Goal: Communication & Community: Answer question/provide support

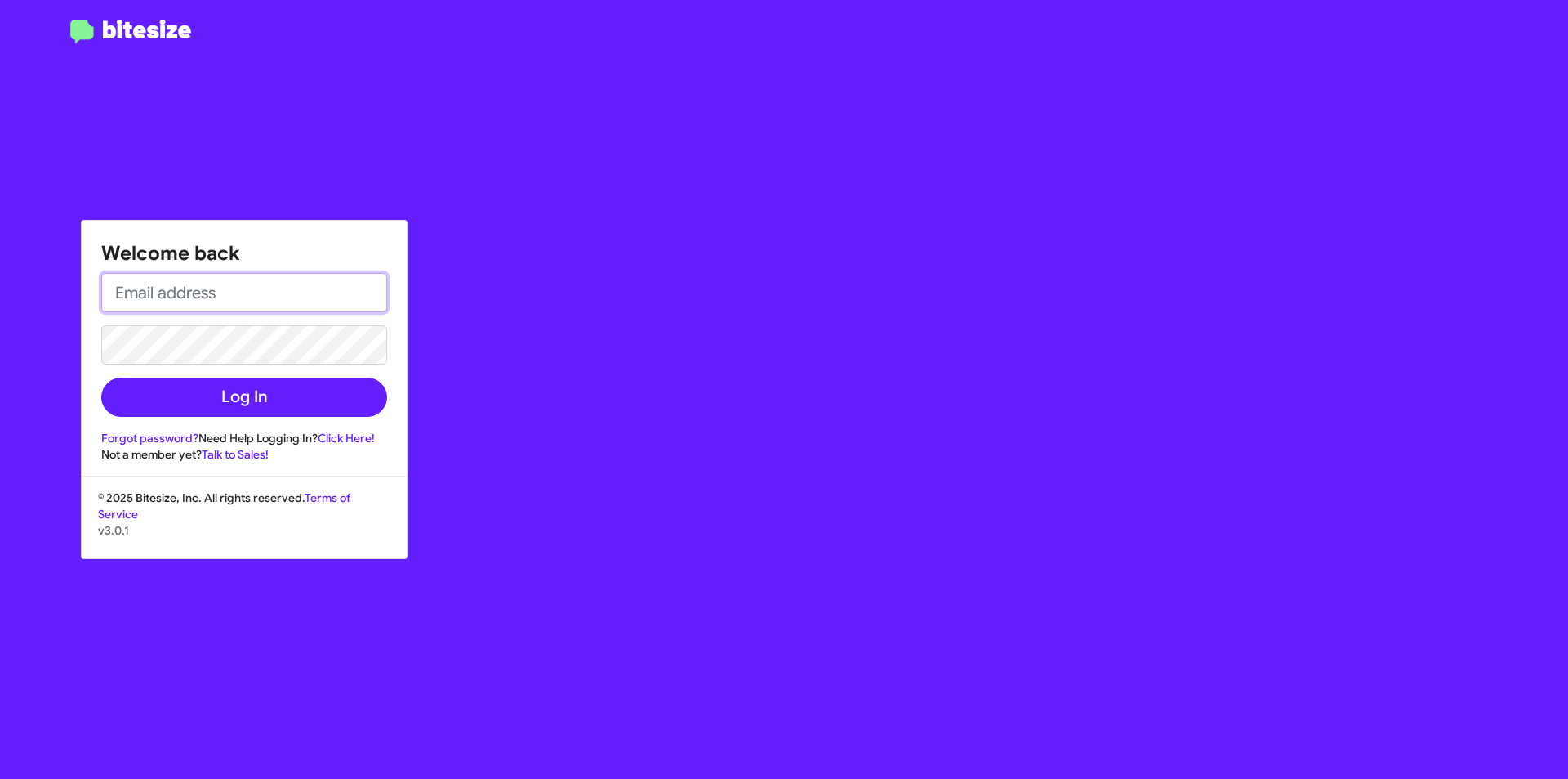
click at [220, 284] on input "email" at bounding box center [244, 292] width 286 height 39
type input "[EMAIL_ADDRESS][DOMAIN_NAME]"
click at [120, 433] on link "Forgot password?" at bounding box center [150, 438] width 97 height 15
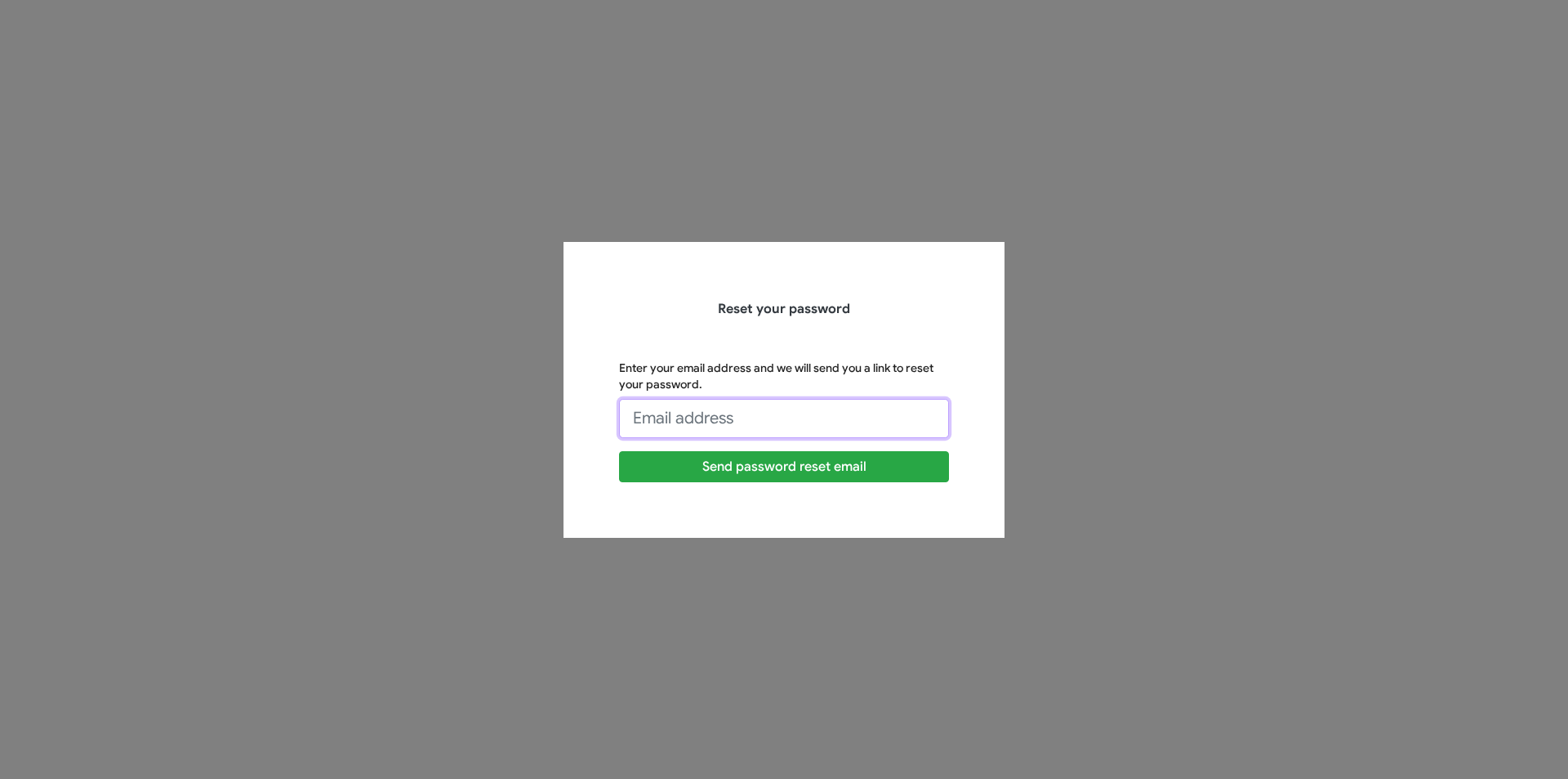
click at [728, 428] on input "Enter your email address and we will send you a link to reset your password." at bounding box center [784, 418] width 330 height 39
click at [890, 416] on input "[EMAIL_ADDRESS][DOMAIN_NAME]" at bounding box center [784, 418] width 330 height 39
type input "[EMAIL_ADDRESS][DOMAIN_NAME]"
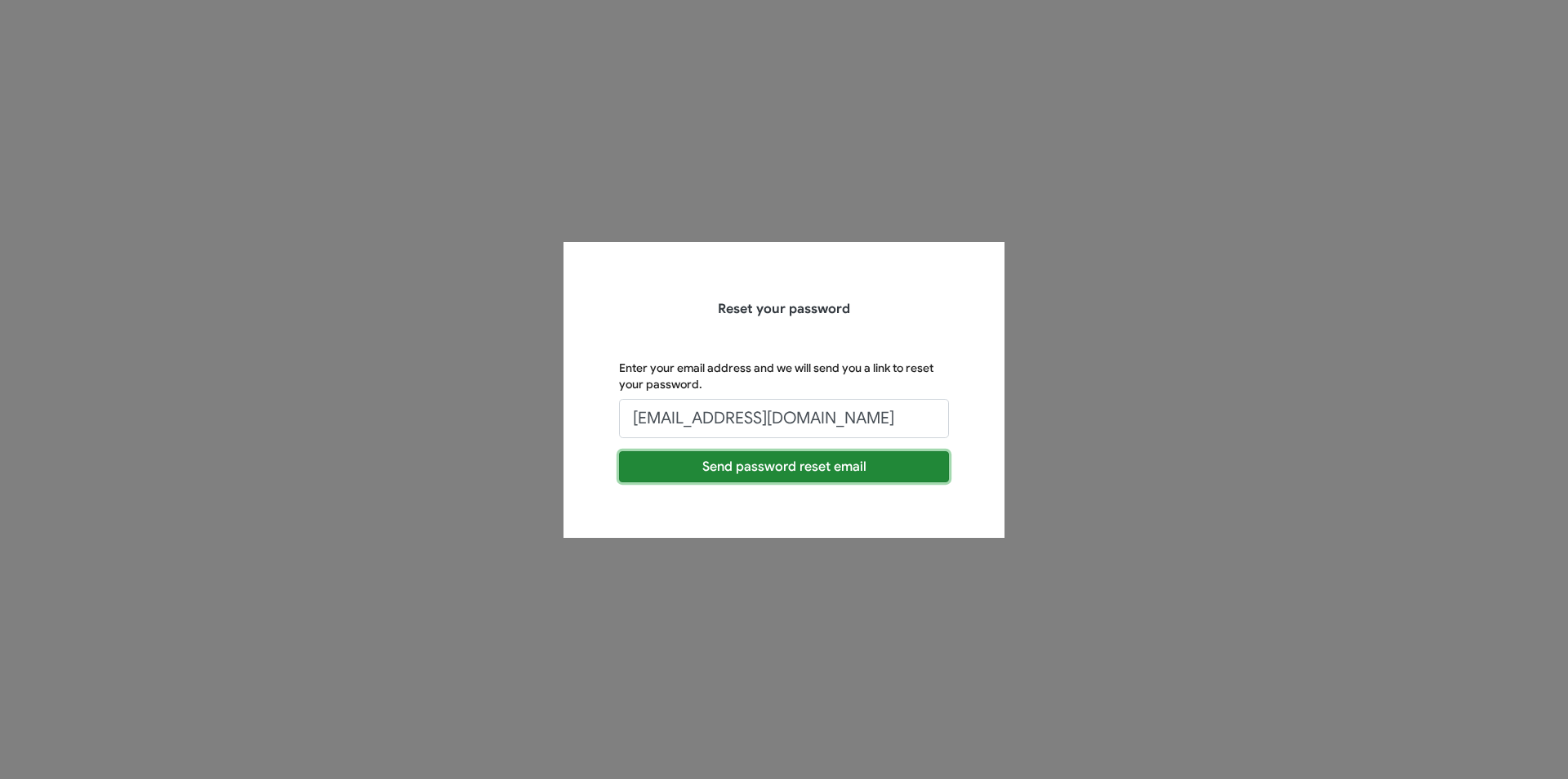
click at [788, 464] on button "Send password reset email" at bounding box center [784, 466] width 330 height 31
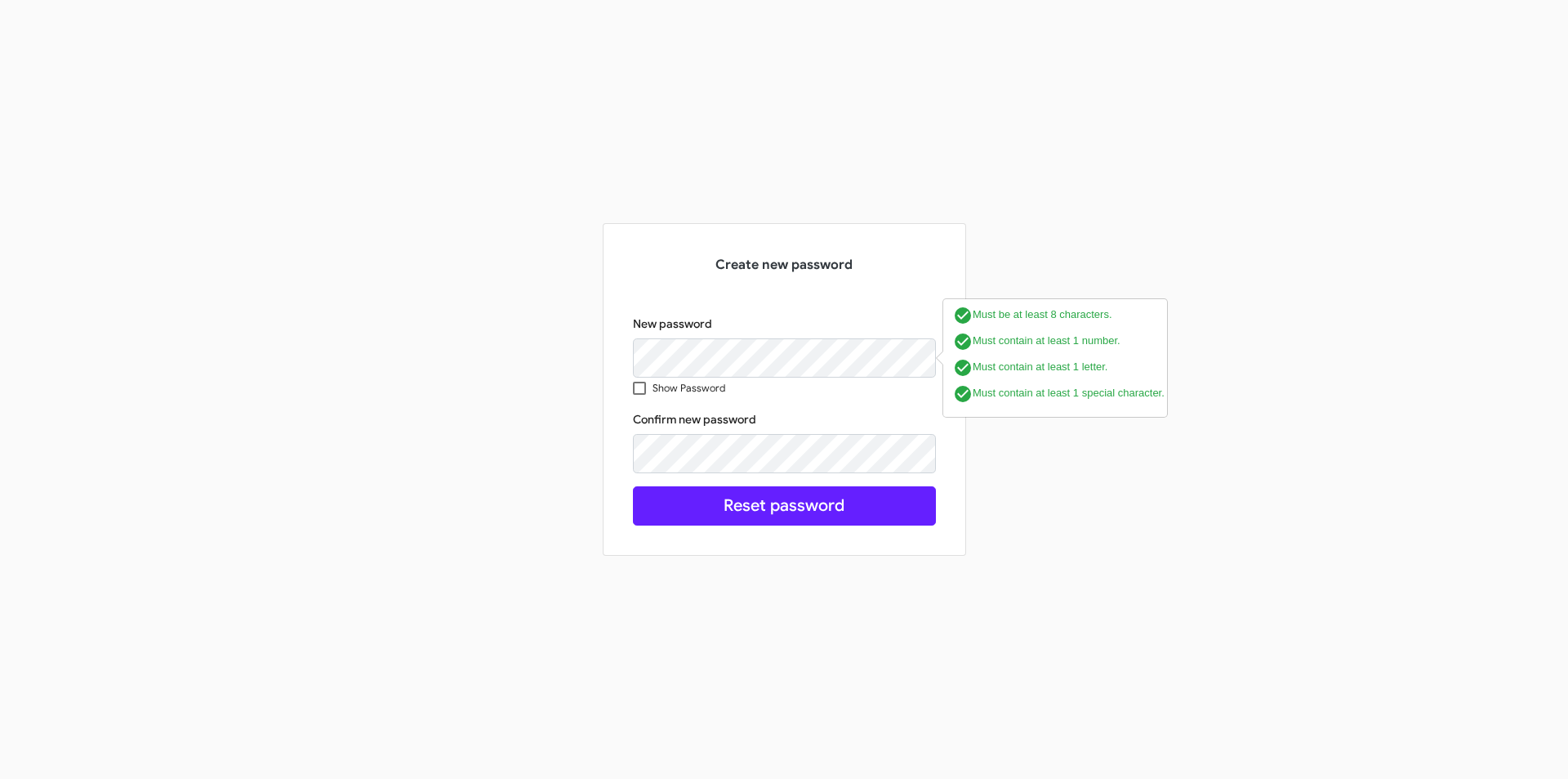
click at [648, 387] on label "Show Password" at bounding box center [679, 387] width 92 height 20
click at [640, 395] on input "Show Password" at bounding box center [639, 395] width 1 height 1
checkbox input "true"
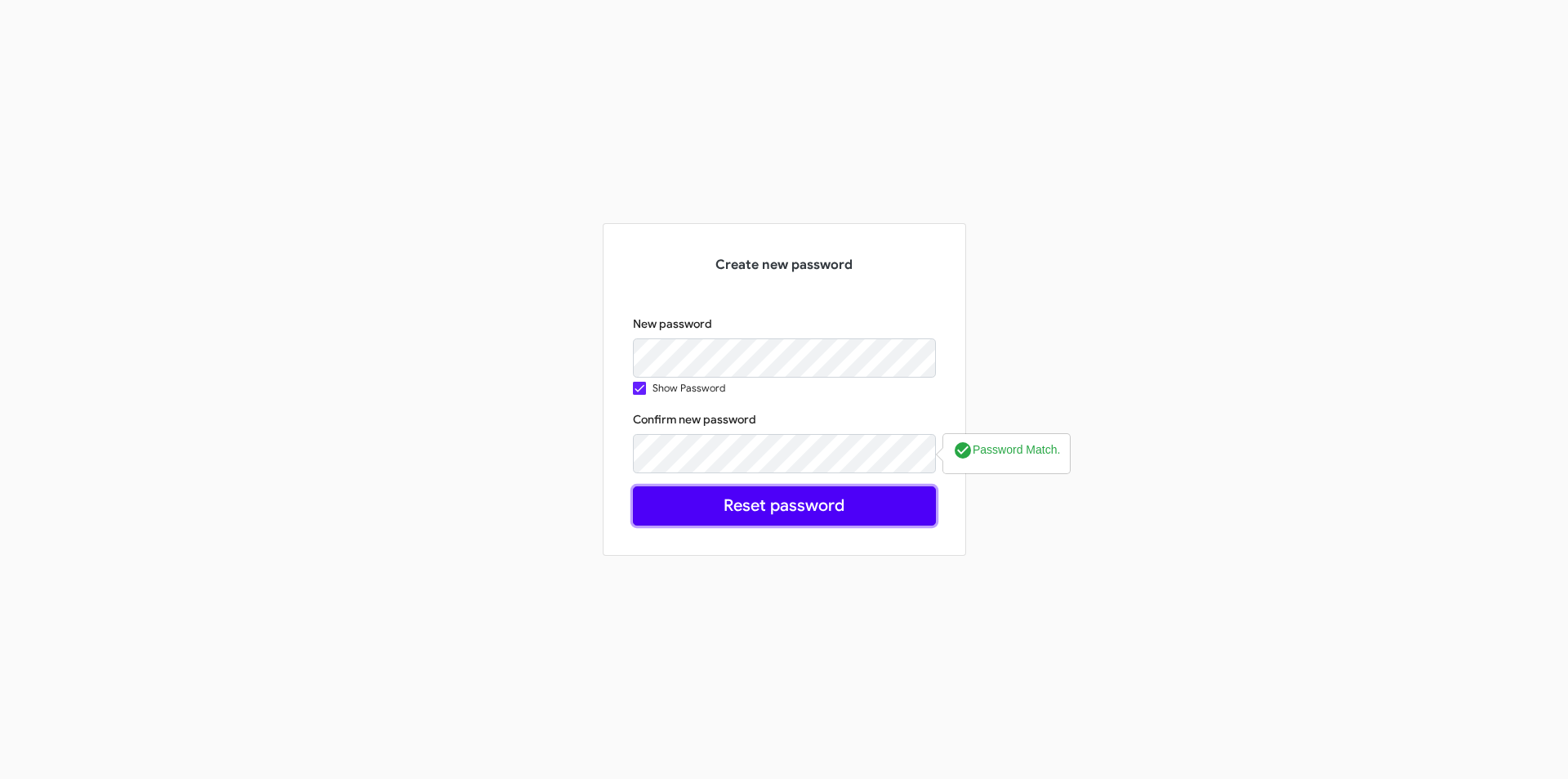
click at [835, 510] on button "Reset password" at bounding box center [784, 505] width 303 height 39
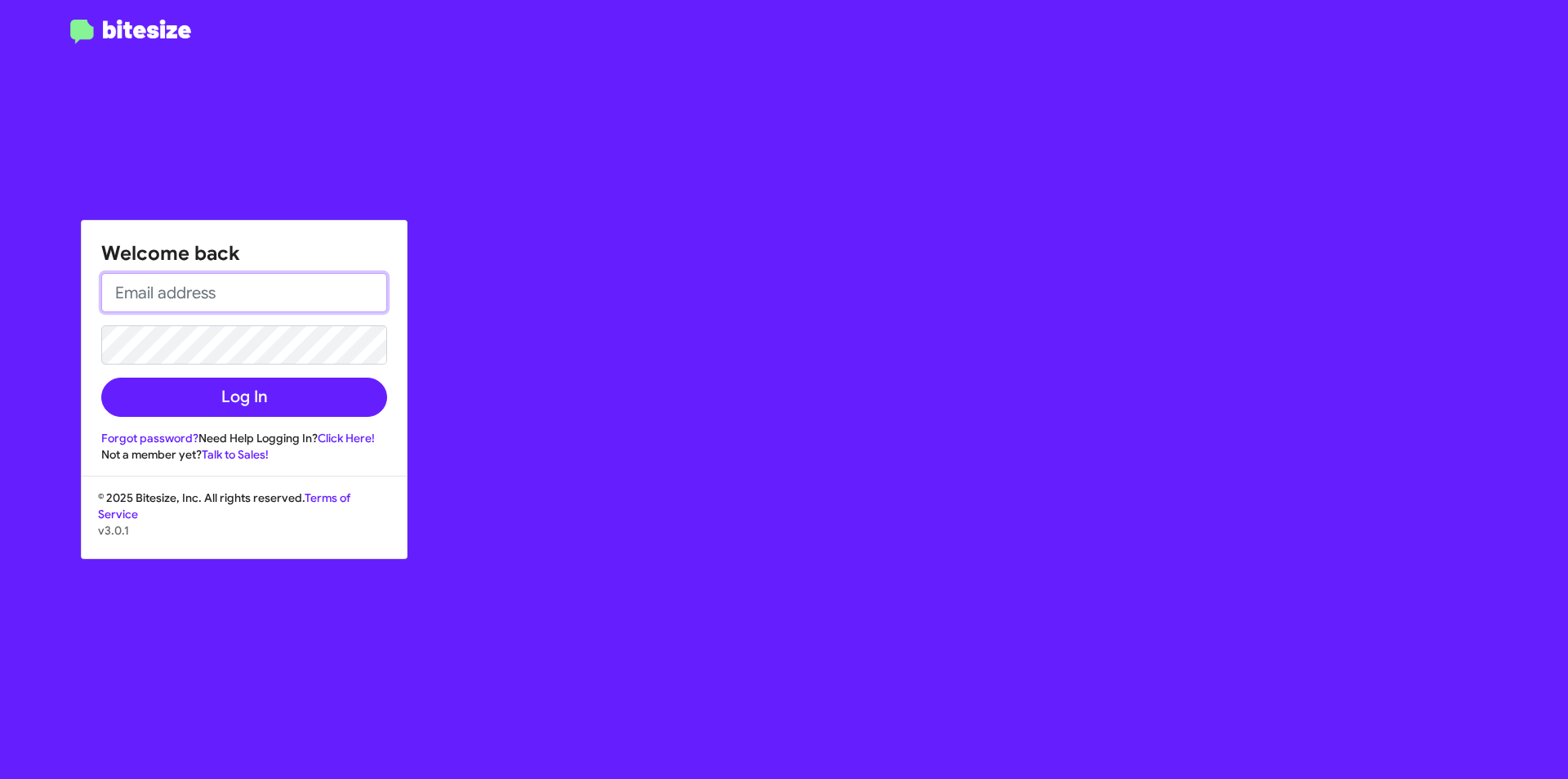
click at [243, 299] on input "email" at bounding box center [244, 292] width 286 height 39
type input "[EMAIL_ADDRESS][DOMAIN_NAME]"
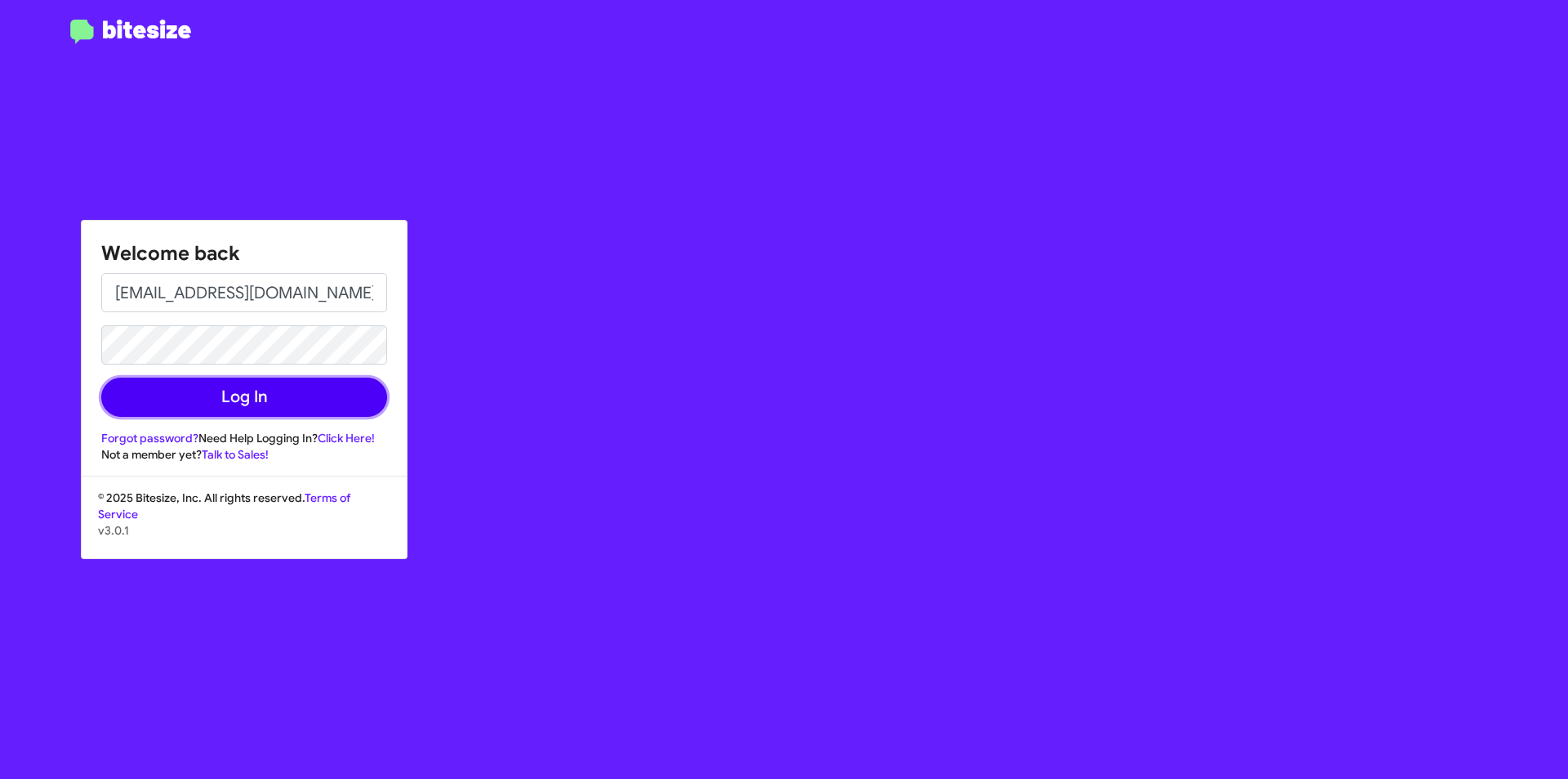
click at [264, 406] on button "Log In" at bounding box center [244, 397] width 286 height 39
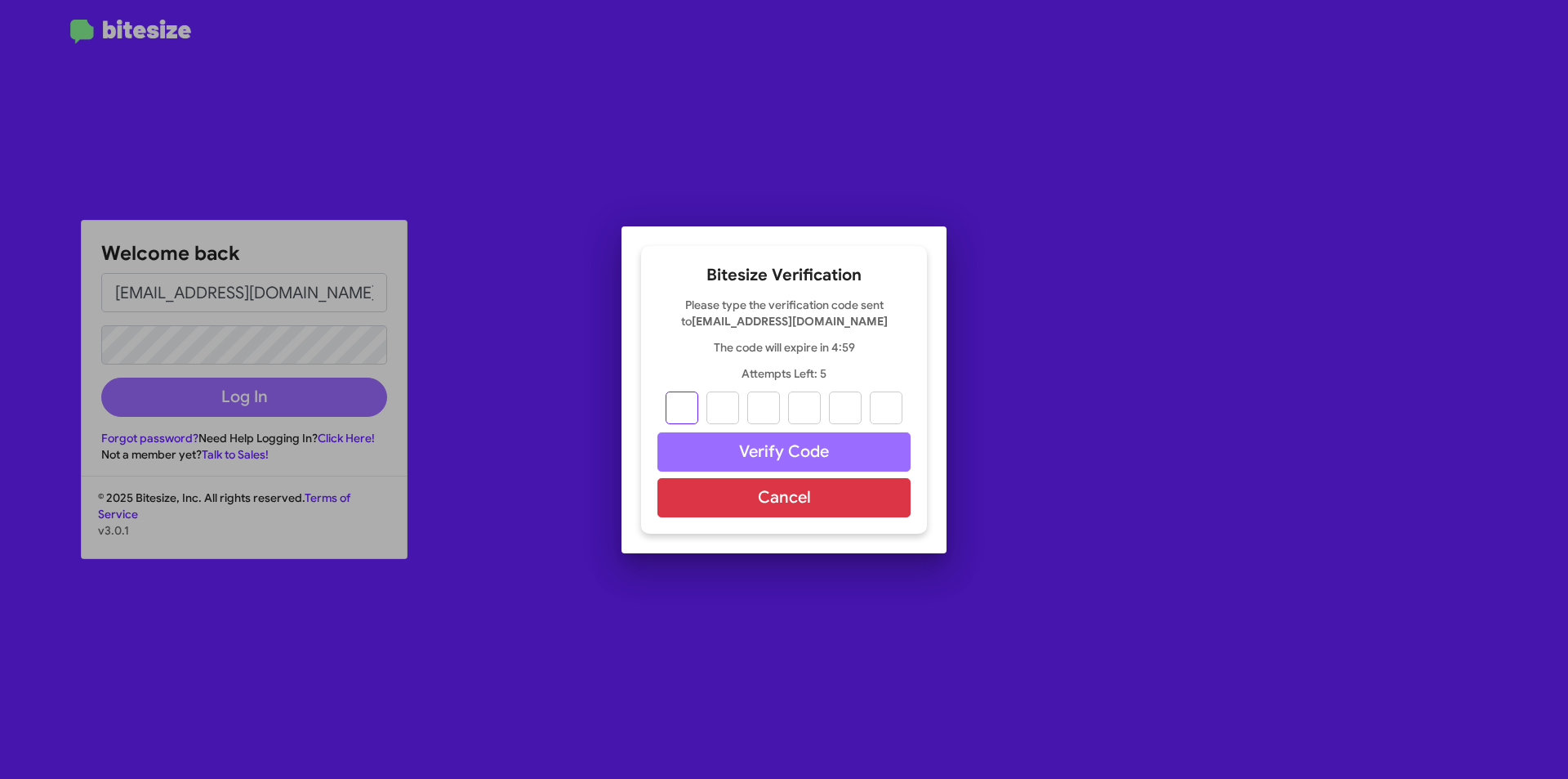
click at [686, 410] on input "text" at bounding box center [682, 407] width 33 height 33
type input "0"
type input "1"
type input "3"
type input "5"
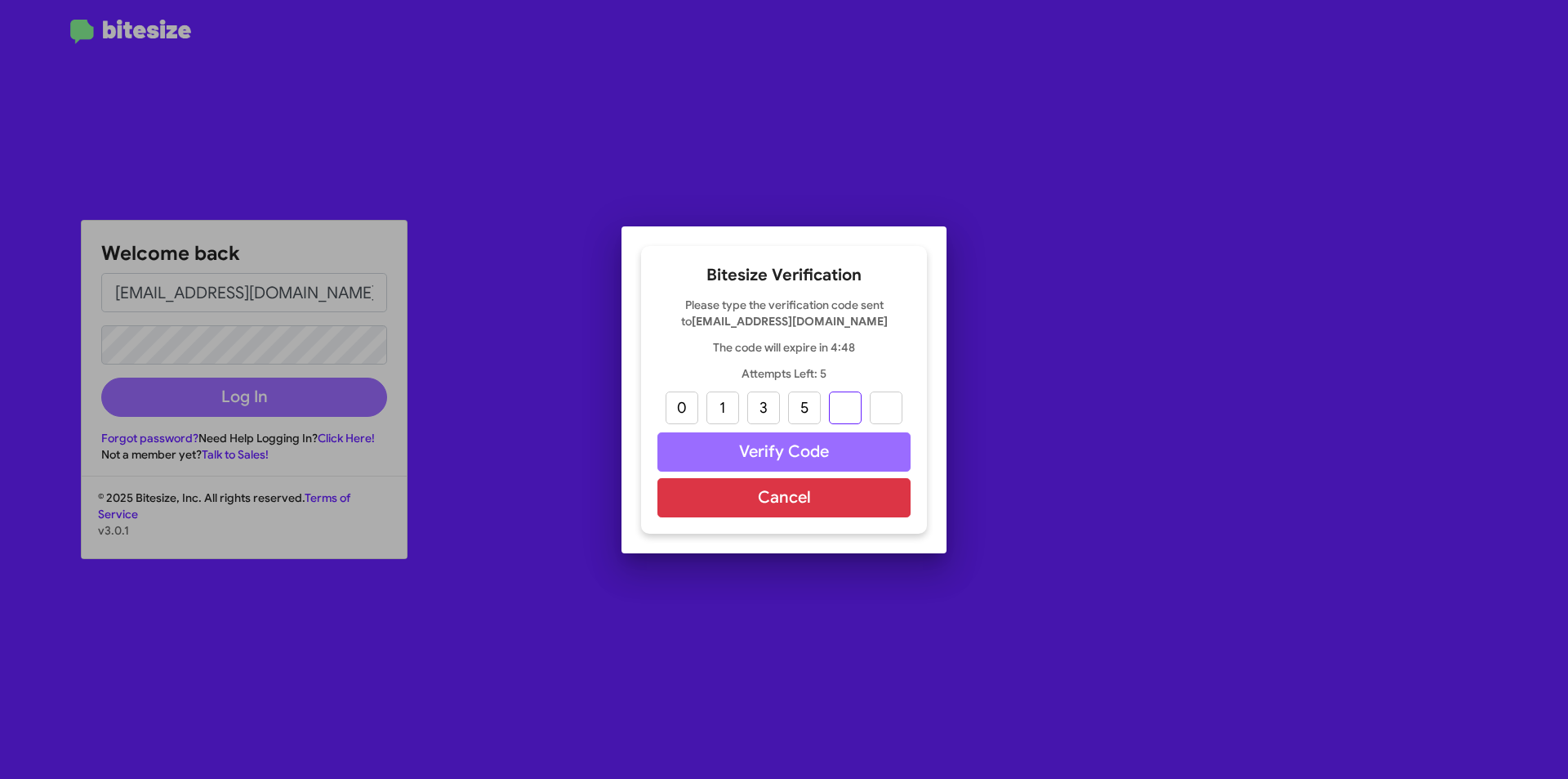
type input "9"
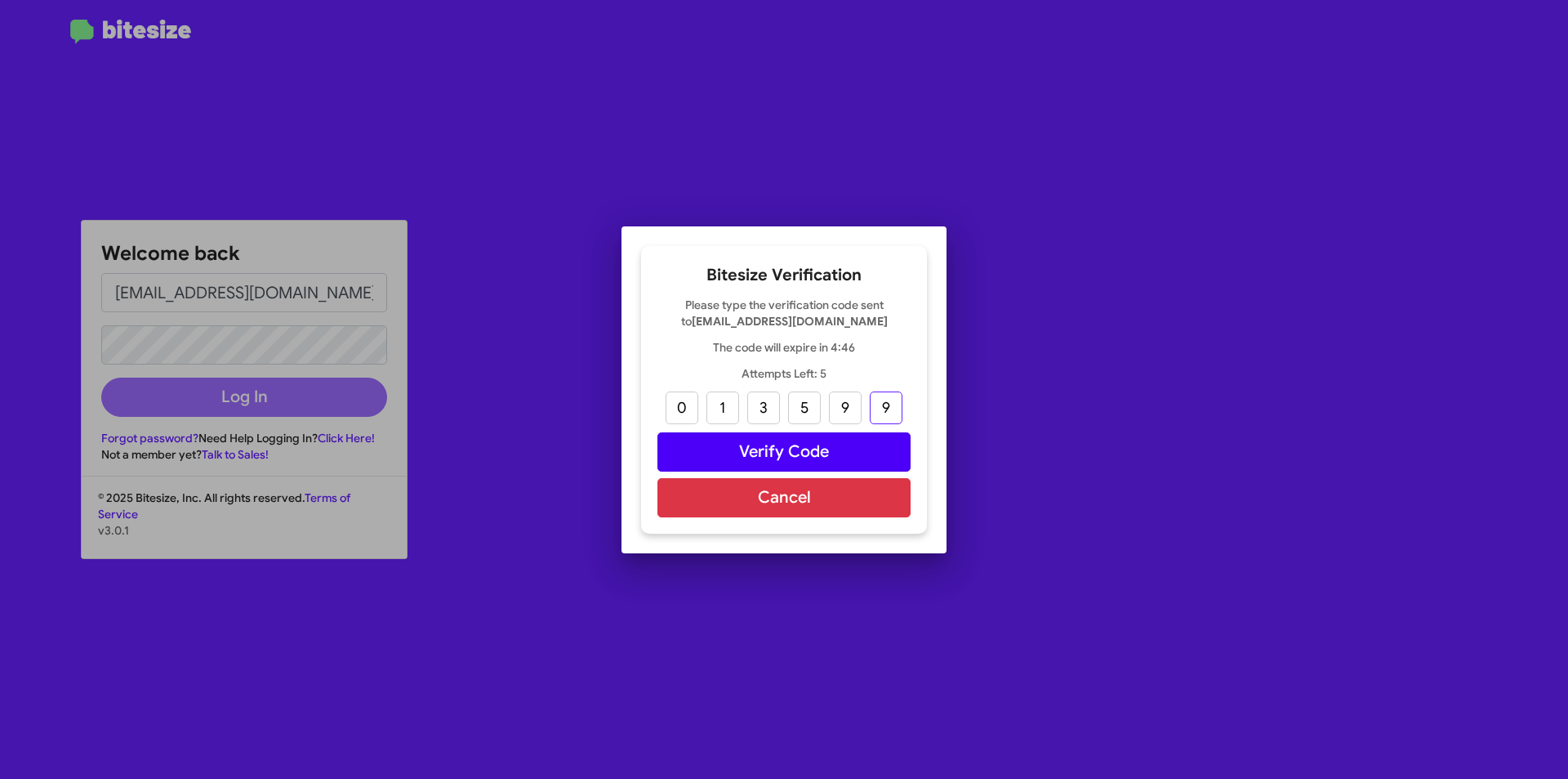
type input "9"
click at [842, 454] on button "Verify Code" at bounding box center [784, 452] width 253 height 39
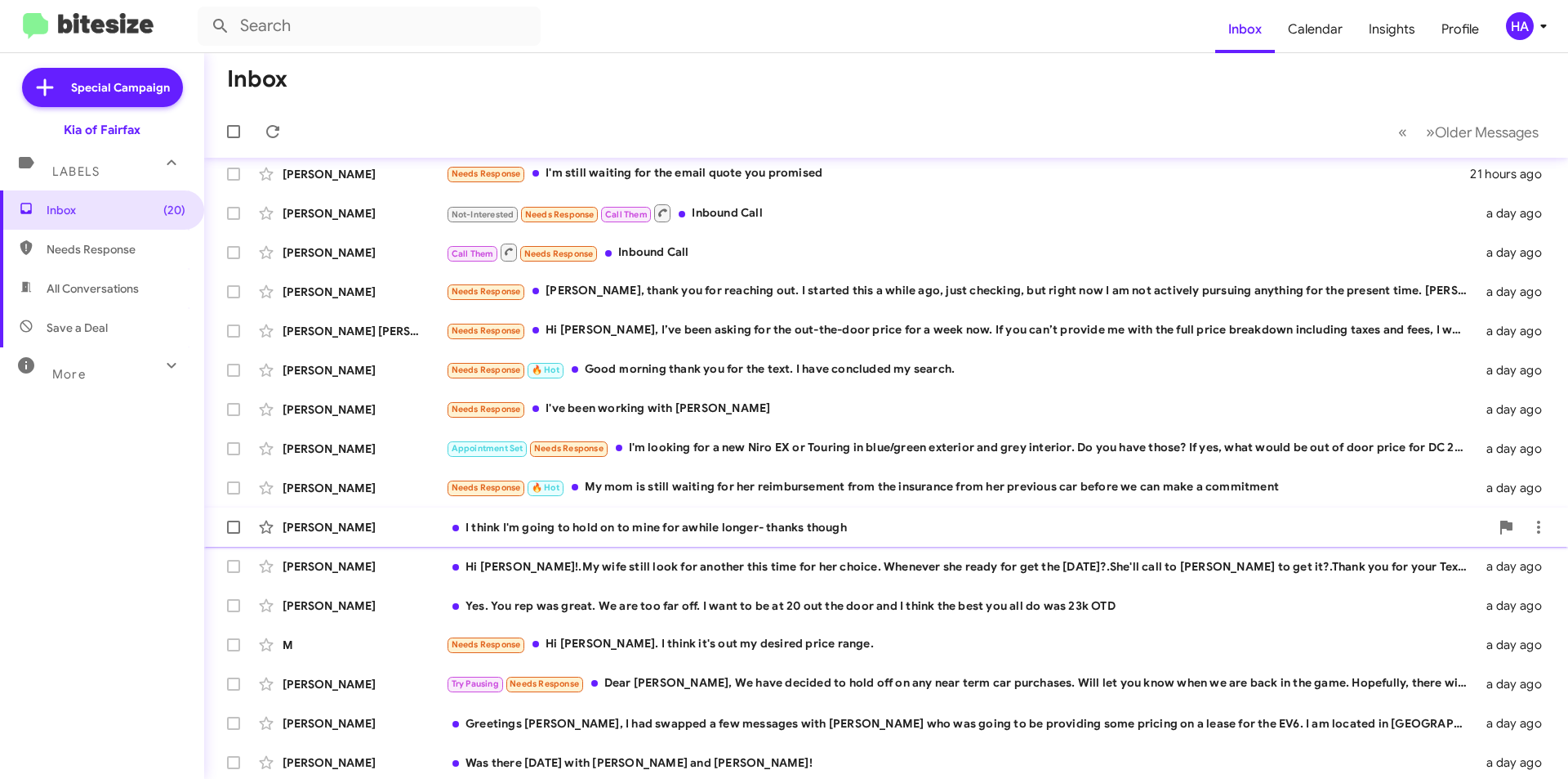
scroll to position [170, 0]
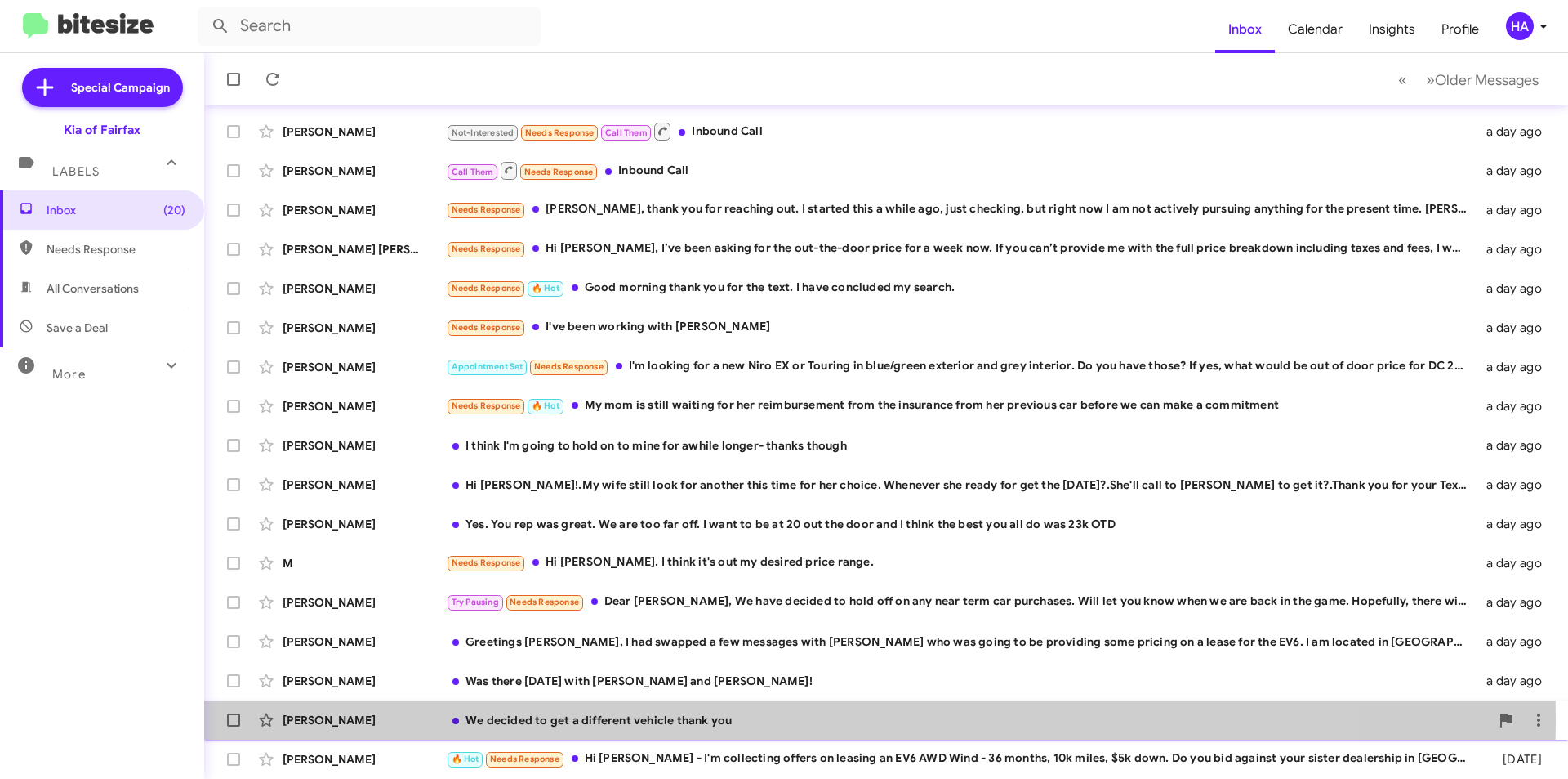
click at [731, 720] on div "We decided to get a different vehicle thank you" at bounding box center [968, 720] width 1044 height 17
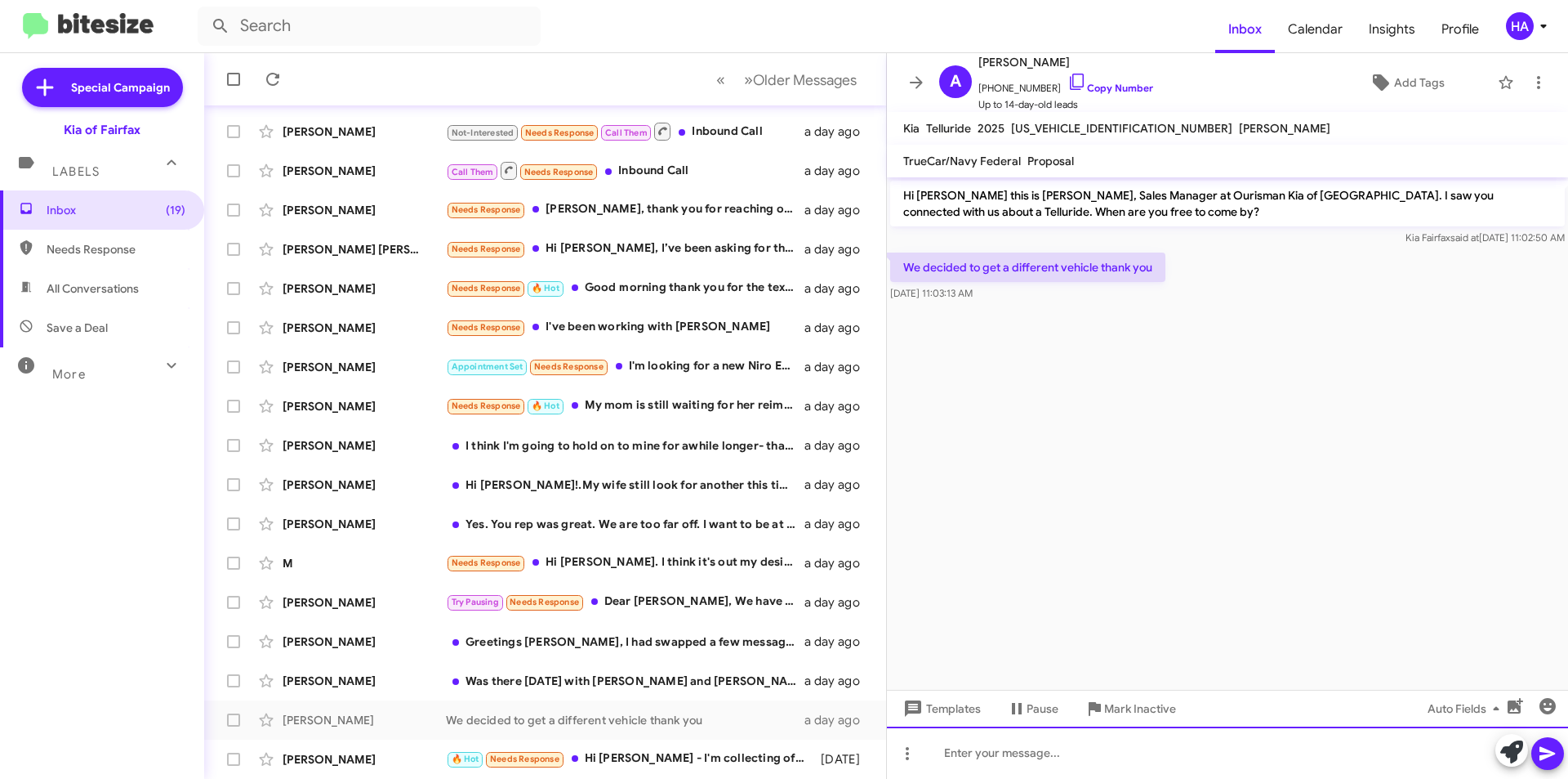
click at [1085, 748] on div at bounding box center [1228, 752] width 681 height 52
click at [1508, 755] on icon at bounding box center [1511, 751] width 23 height 23
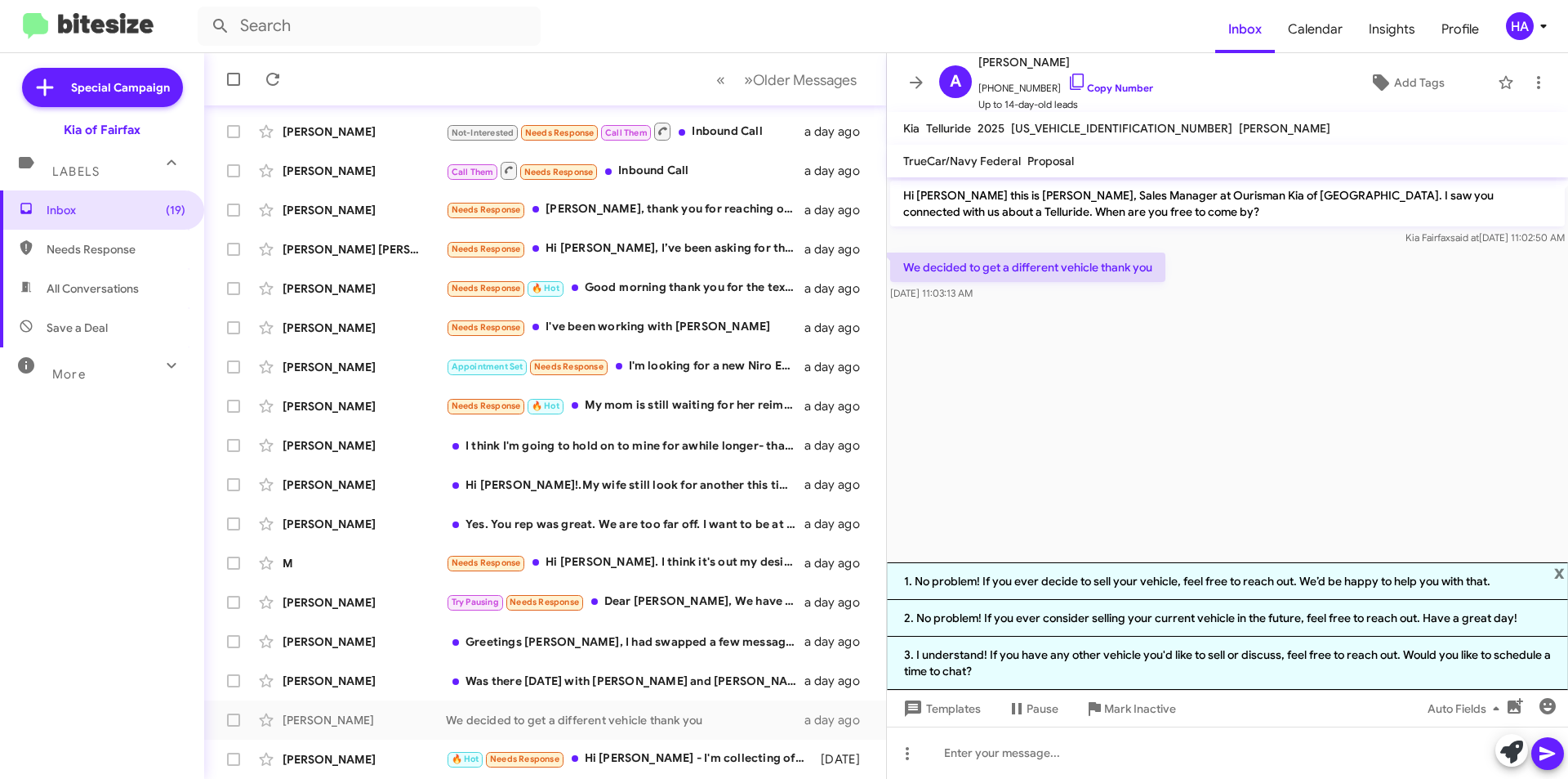
click at [1129, 415] on cdk-virtual-scroll-viewport "Hi Ashley this is Anthony Mullins, Sales Manager at Ourisman Kia of Fairfax. I …" at bounding box center [1228, 370] width 681 height 385
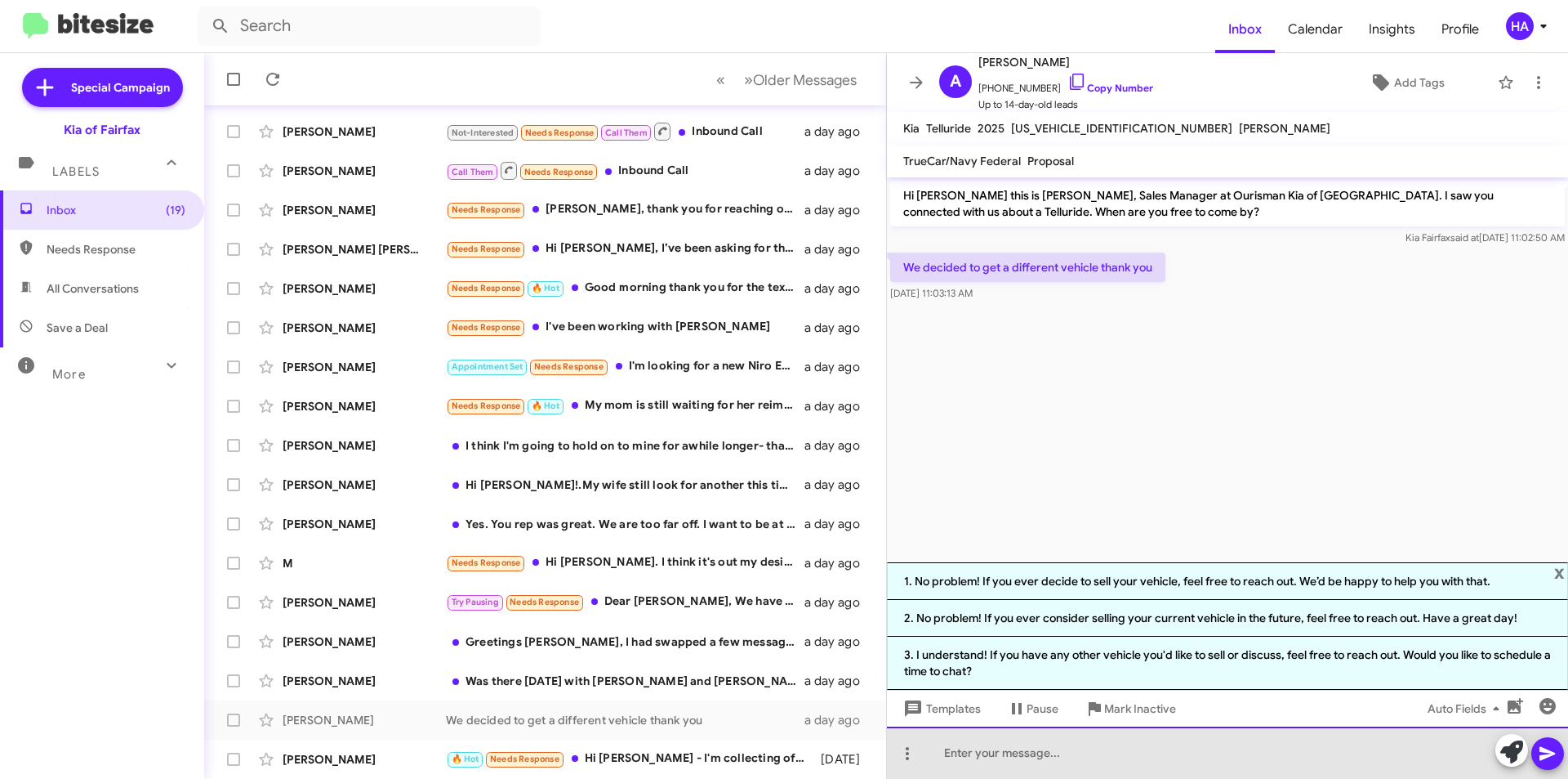
click at [1119, 745] on div at bounding box center [1228, 752] width 681 height 52
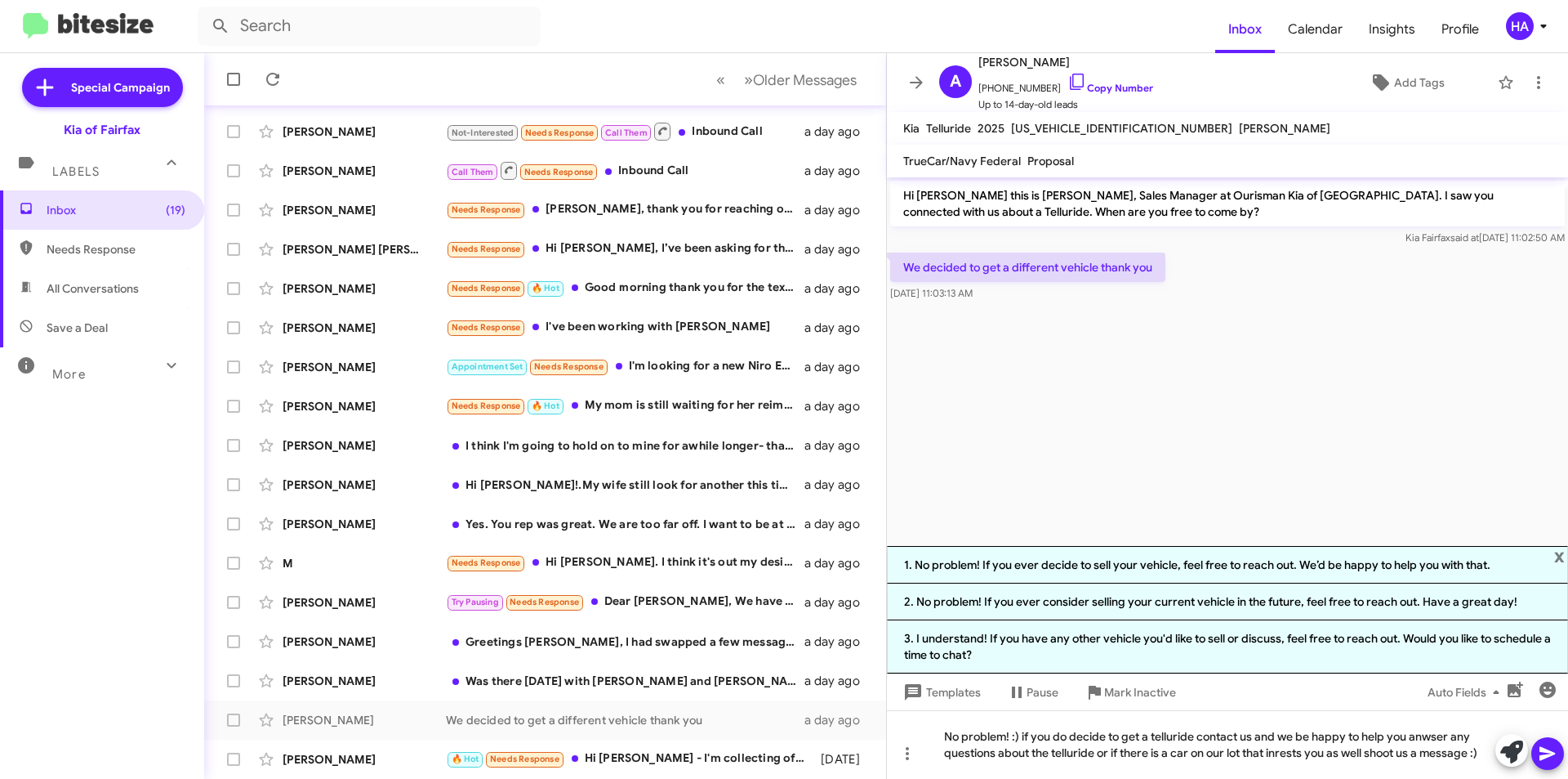
click at [1550, 755] on icon at bounding box center [1547, 754] width 16 height 14
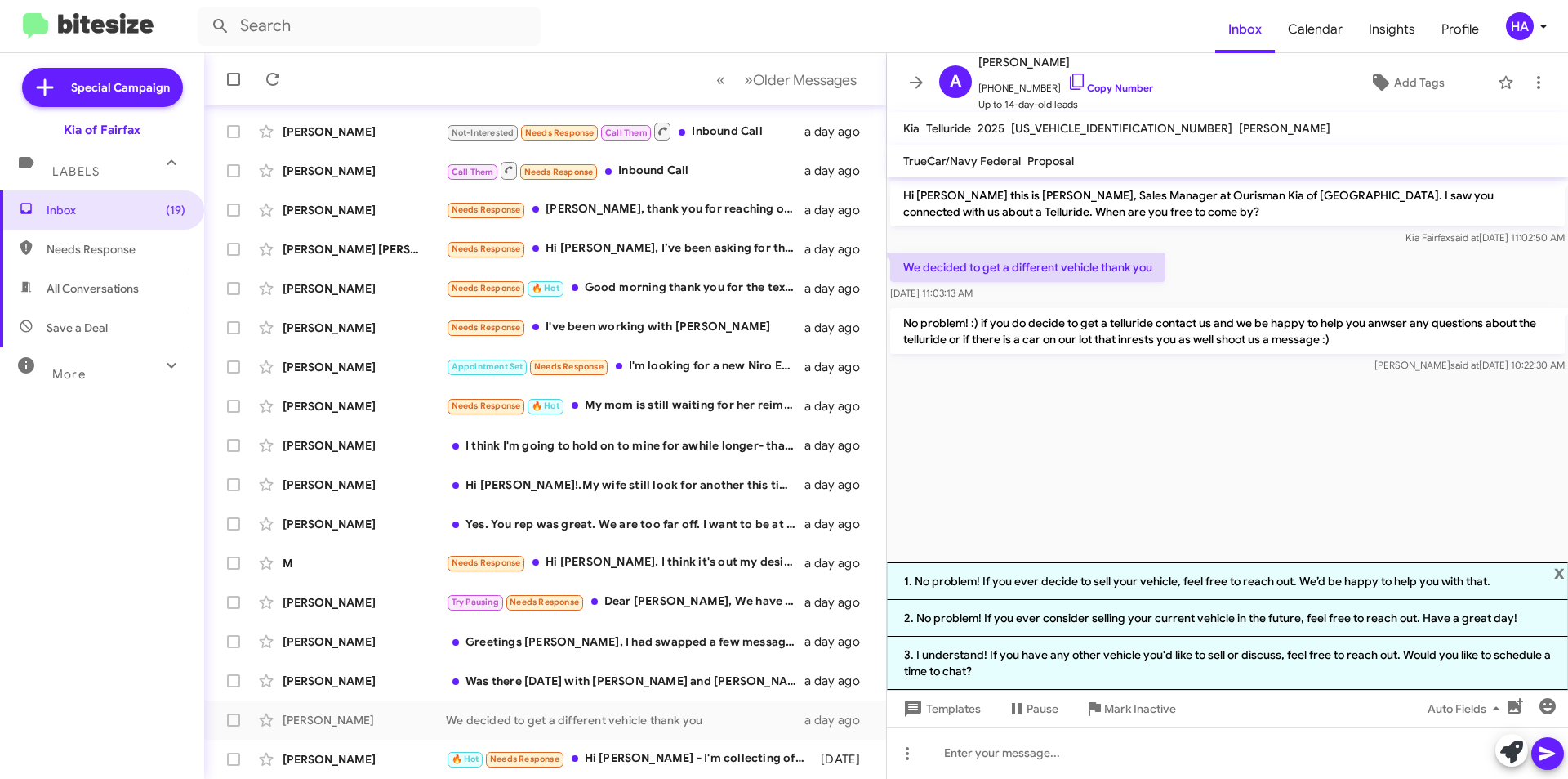
click at [151, 543] on div "Inbox (19) Needs Response All Conversations Save a Deal More Important 🔥 Hot Ap…" at bounding box center [102, 424] width 204 height 468
drag, startPoint x: 0, startPoint y: 505, endPoint x: 79, endPoint y: 518, distance: 80.1
click at [0, 505] on div "Inbox (19) Needs Response All Conversations Save a Deal More Important 🔥 Hot Ap…" at bounding box center [102, 424] width 204 height 468
click at [914, 90] on icon at bounding box center [916, 82] width 19 height 19
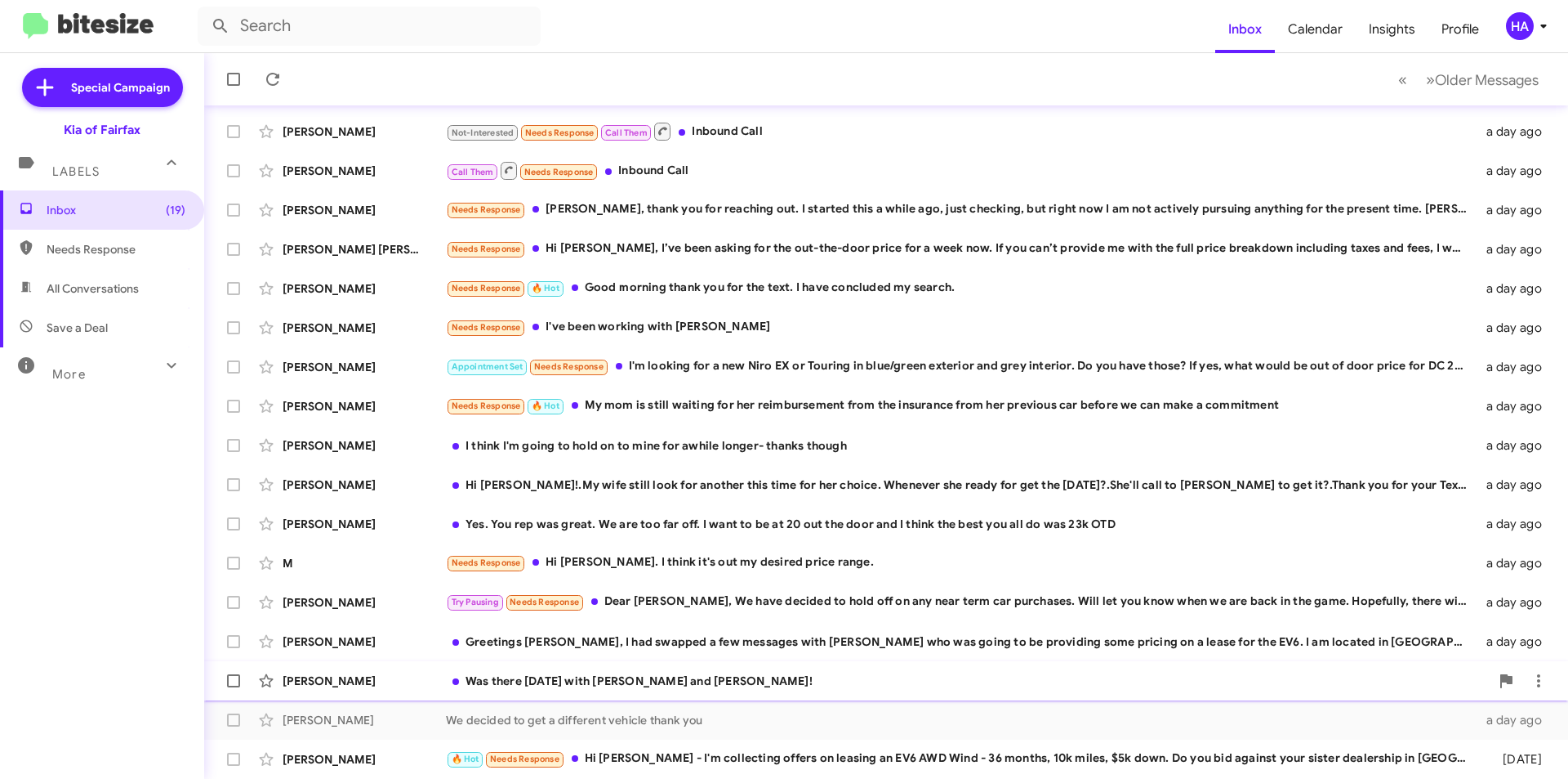
click at [668, 675] on div "Was there yesterday with Nic and Boris!" at bounding box center [968, 681] width 1044 height 17
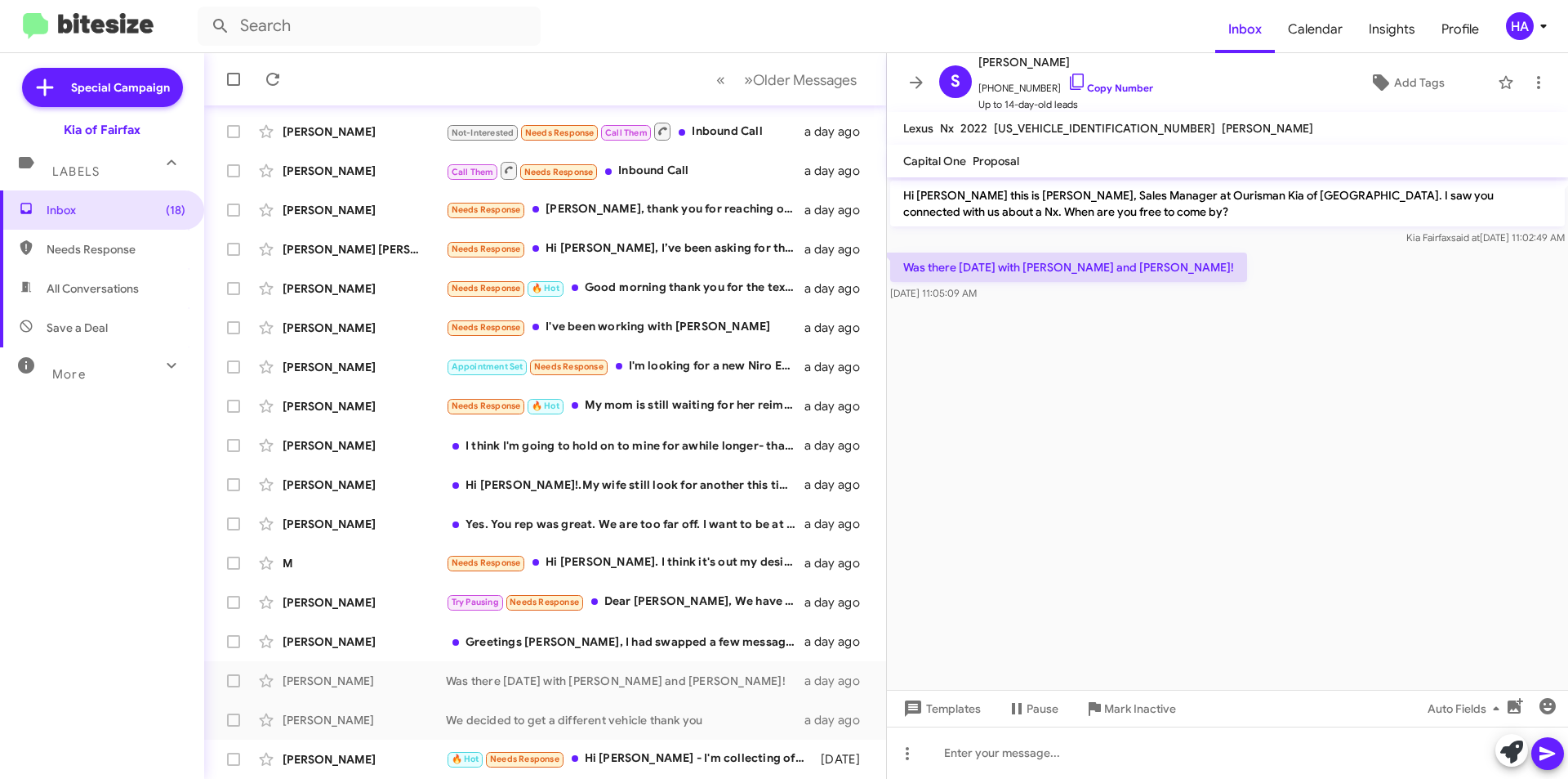
click at [111, 369] on div "More" at bounding box center [86, 367] width 146 height 30
click at [91, 583] on span "Sent" at bounding box center [102, 576] width 204 height 39
type input "in:sent"
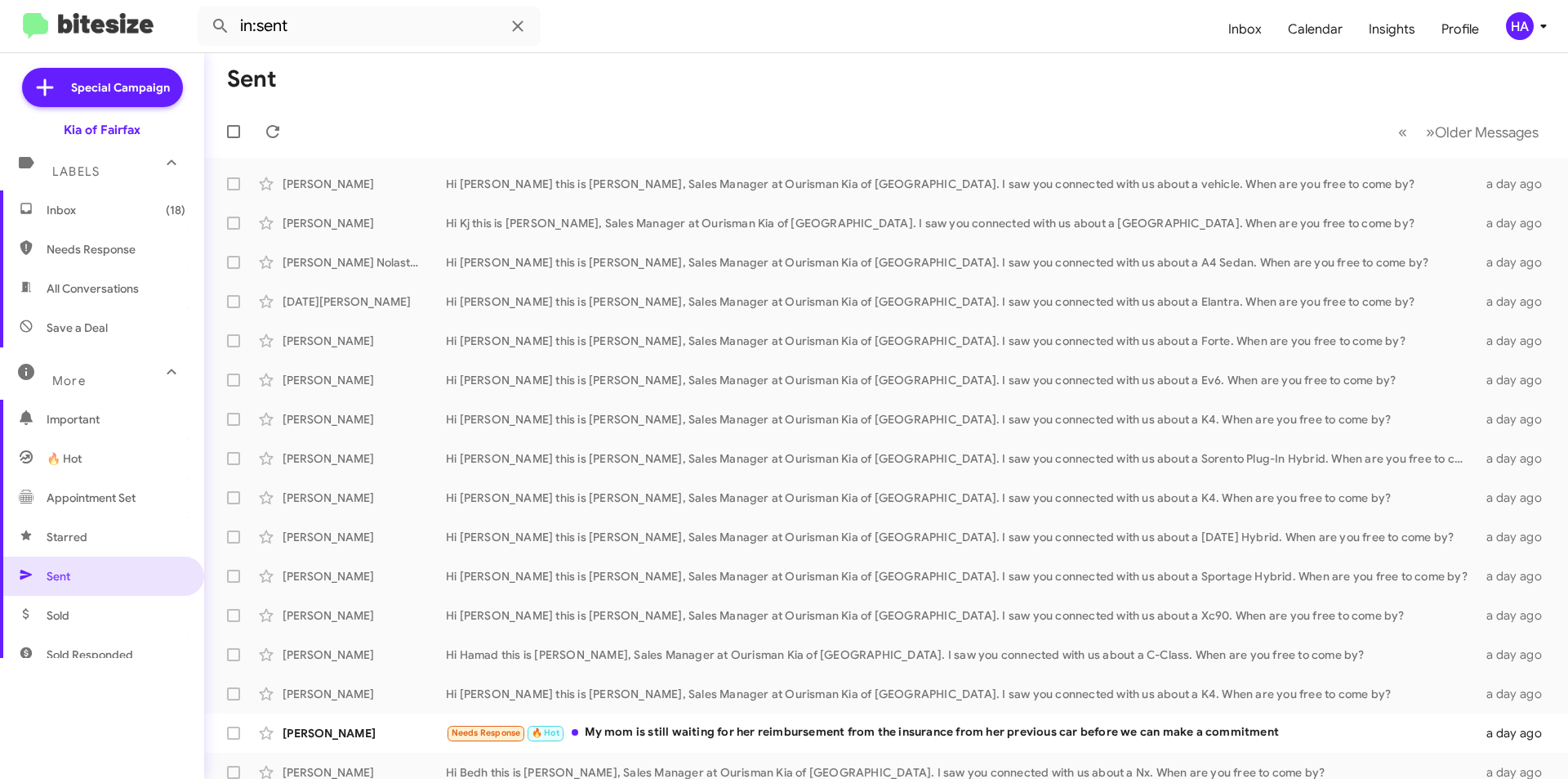
click at [133, 213] on span "Inbox (18)" at bounding box center [116, 210] width 139 height 17
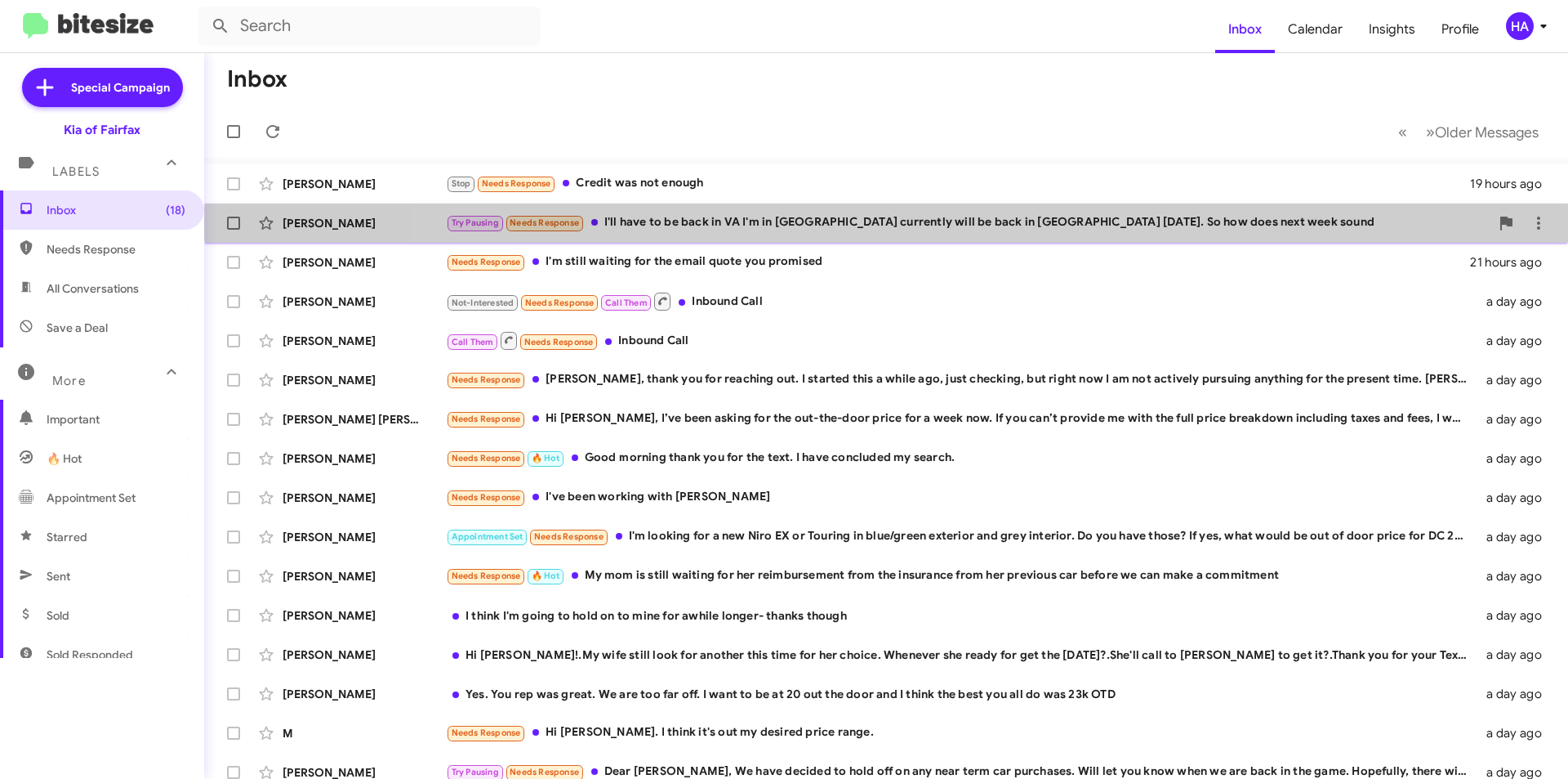
click at [947, 223] on div "Try Pausing Needs Response I'll have to be back in VA I'm in GA currently will …" at bounding box center [968, 223] width 1044 height 18
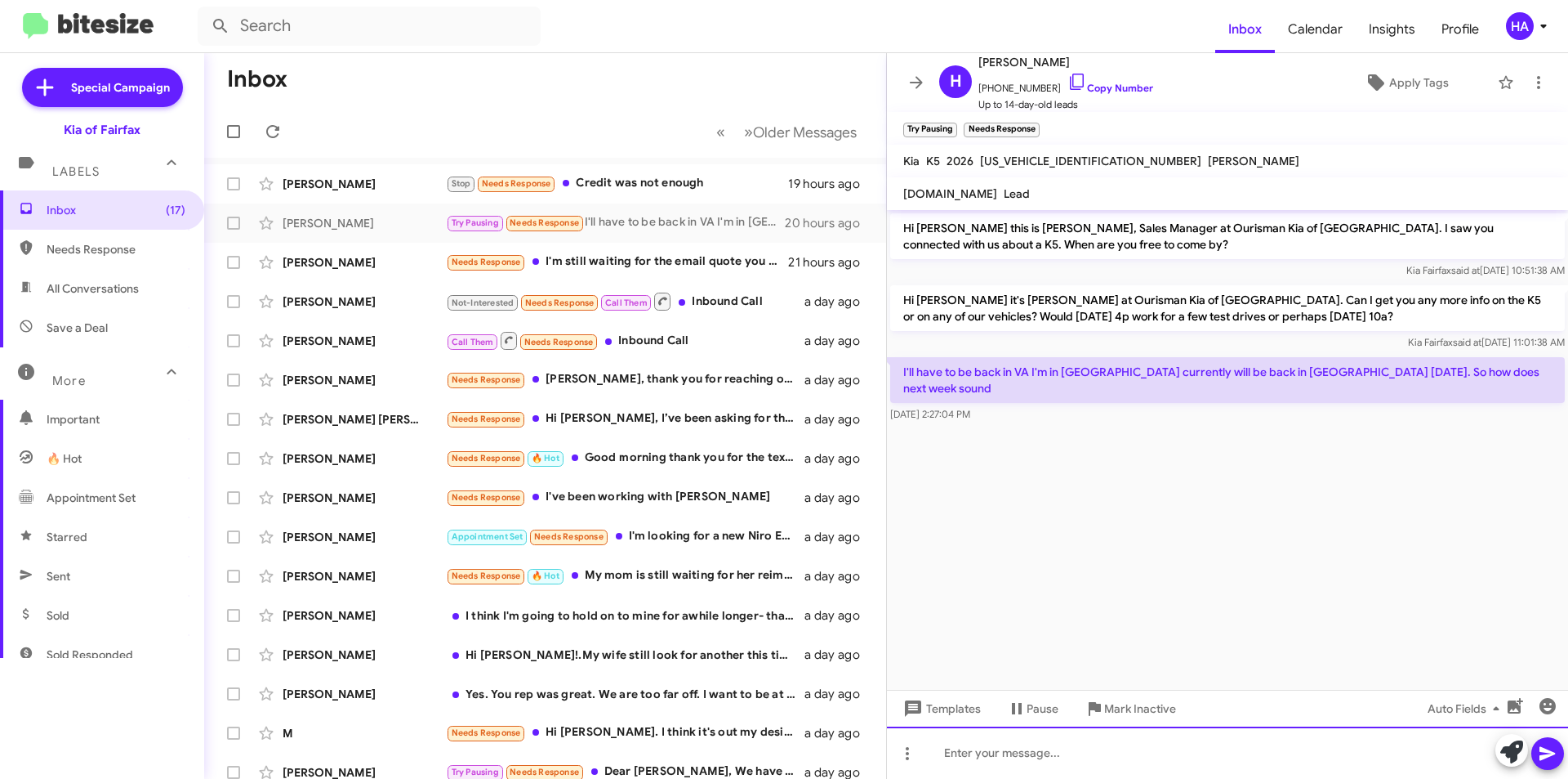
click at [1071, 752] on div at bounding box center [1228, 752] width 681 height 52
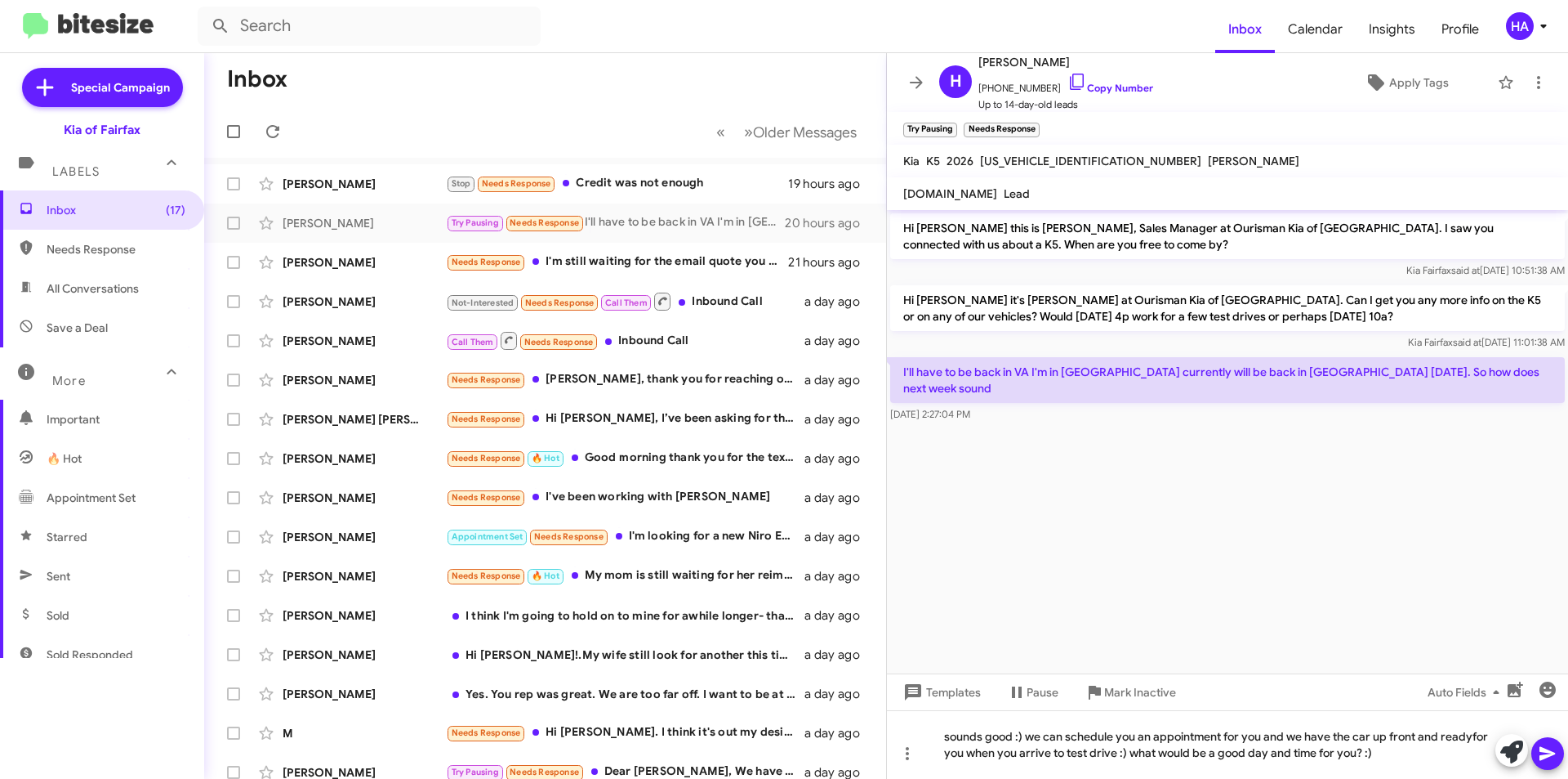
click at [1545, 748] on icon at bounding box center [1547, 753] width 19 height 19
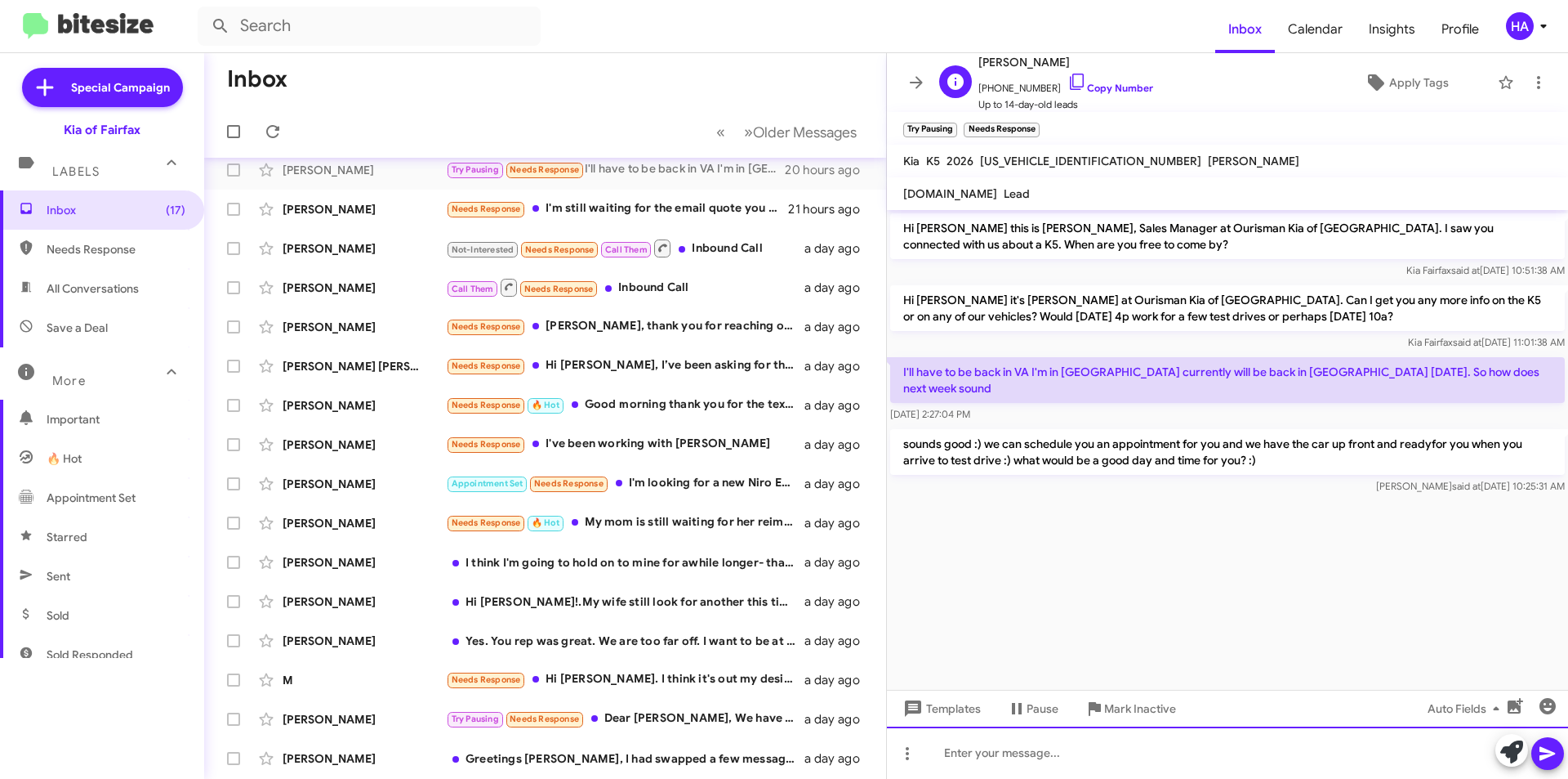
scroll to position [82, 0]
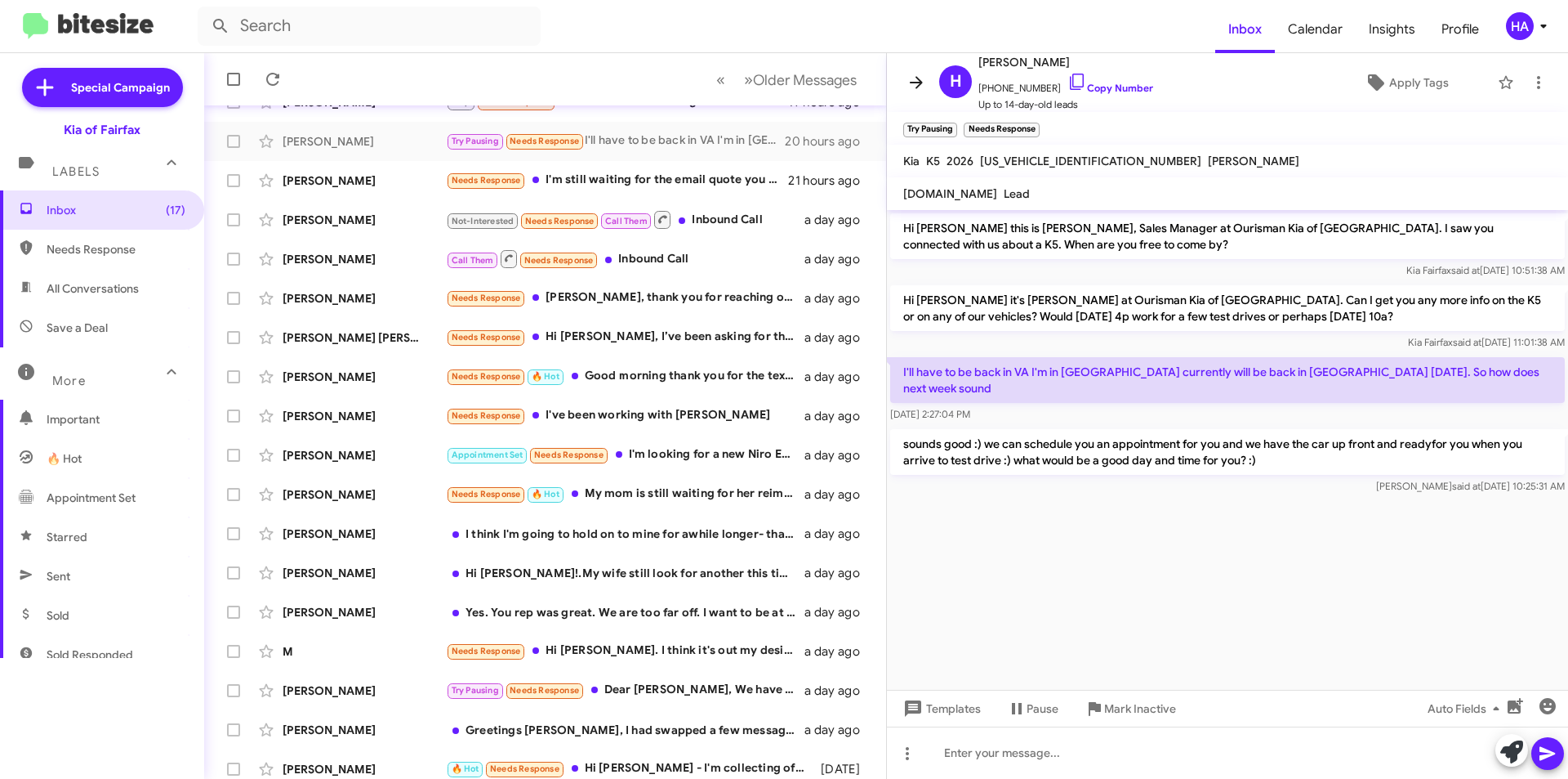
click at [922, 79] on icon at bounding box center [916, 82] width 19 height 19
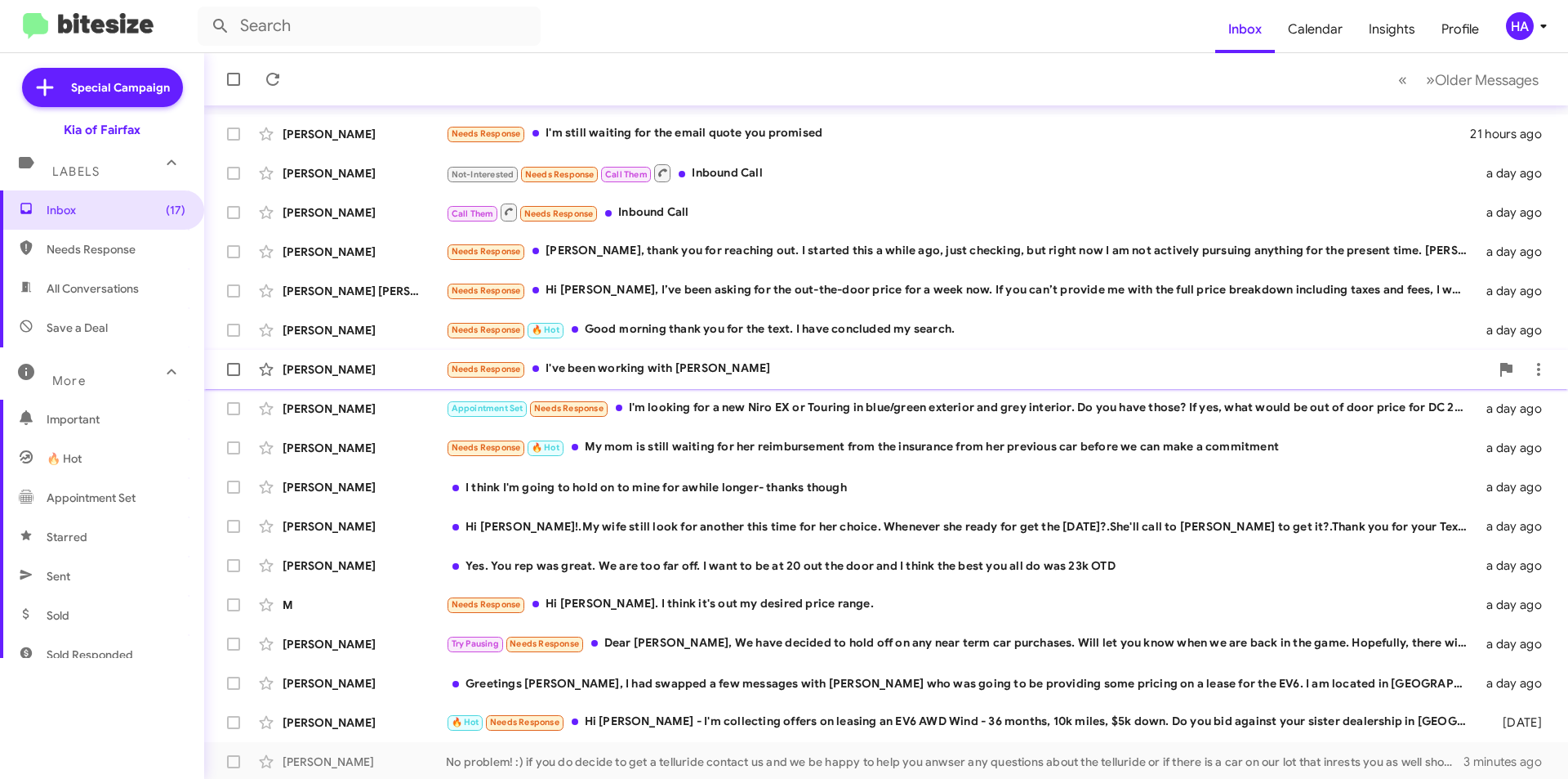
scroll to position [170, 0]
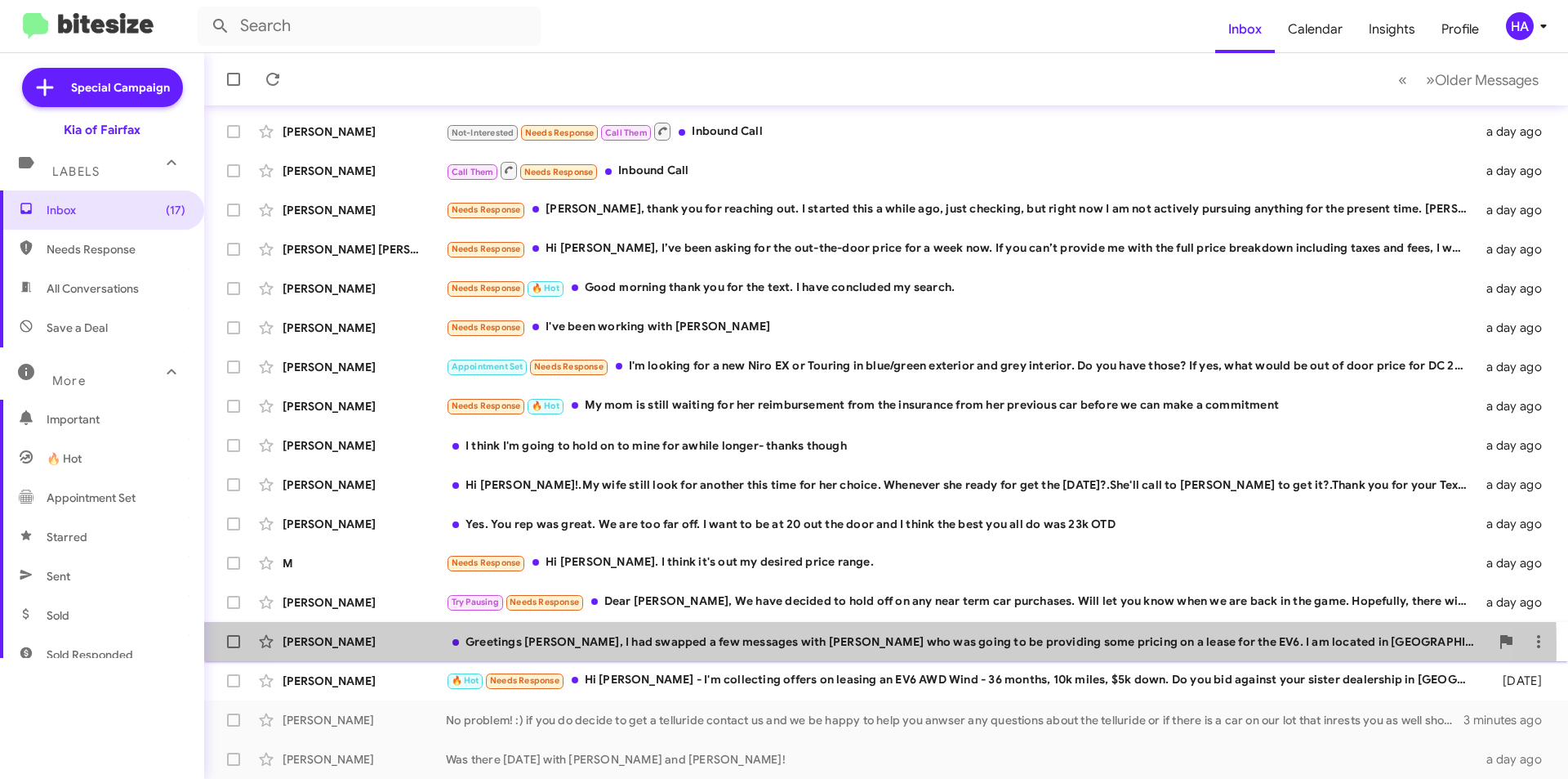
click at [809, 648] on div "Greetings Anthony, I had swapped a few messages with Geo who was going to be pr…" at bounding box center [968, 642] width 1044 height 17
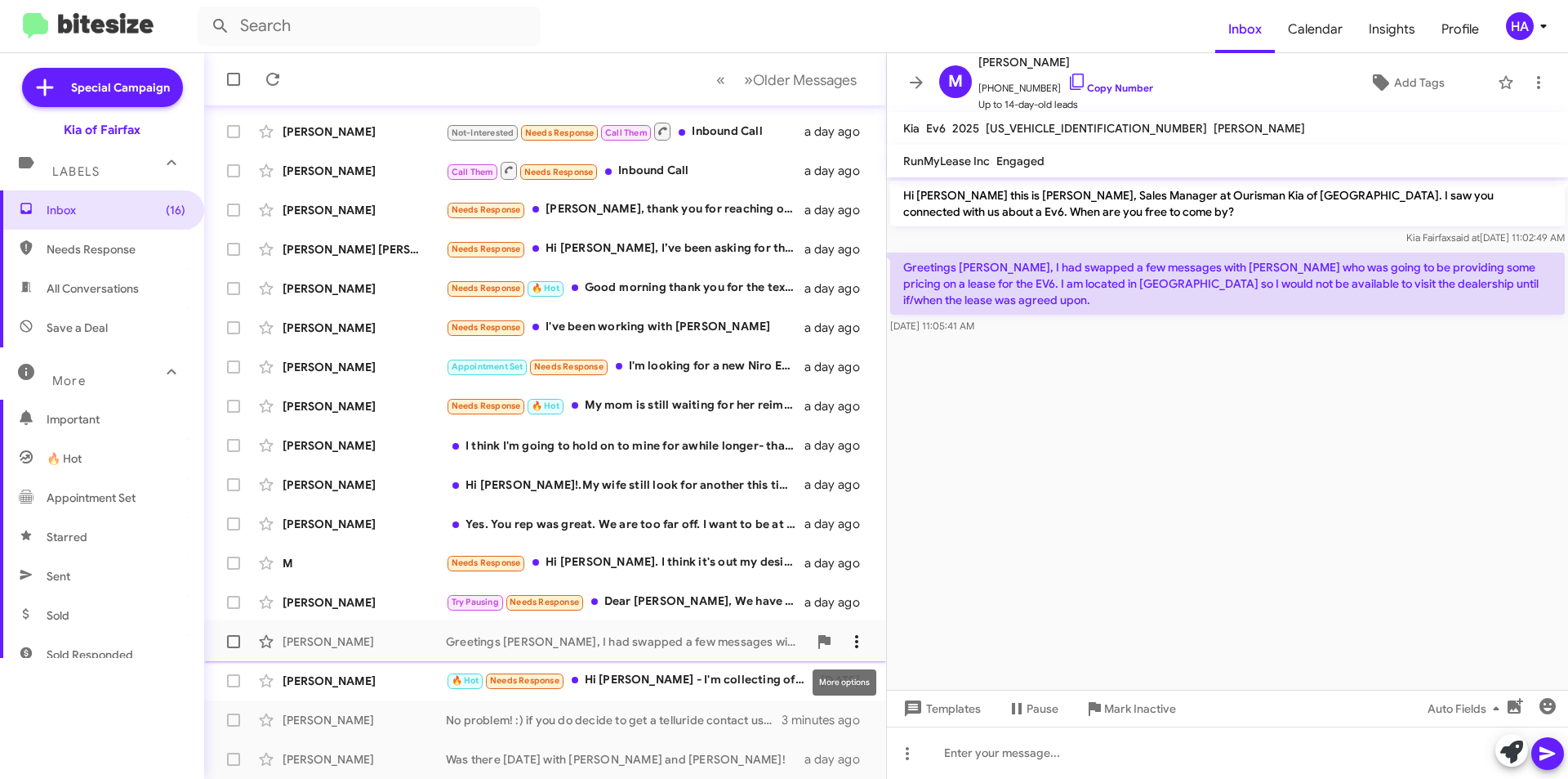
click at [847, 642] on icon at bounding box center [856, 641] width 19 height 19
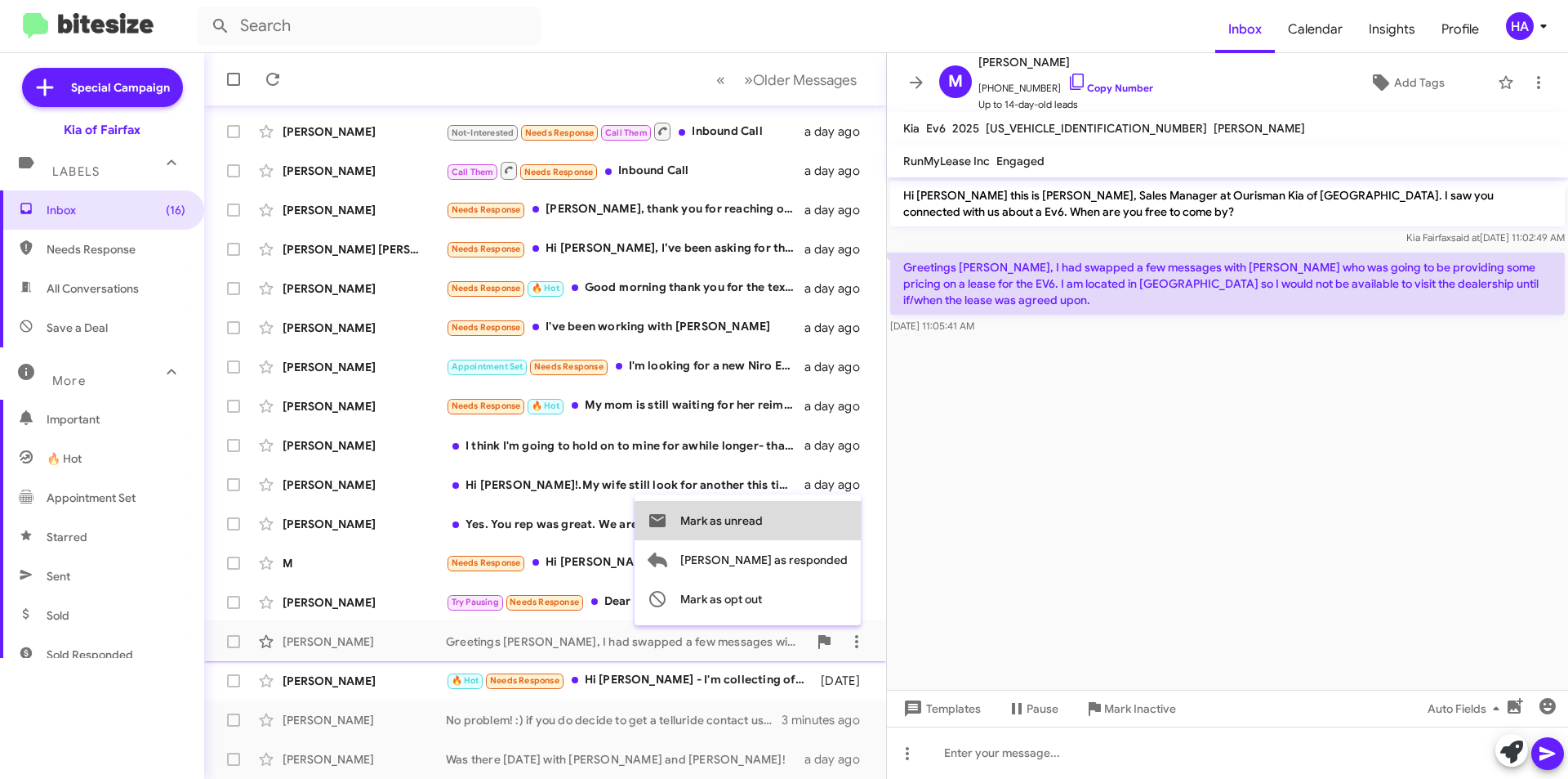
click at [763, 529] on span "Mark as unread" at bounding box center [721, 520] width 83 height 39
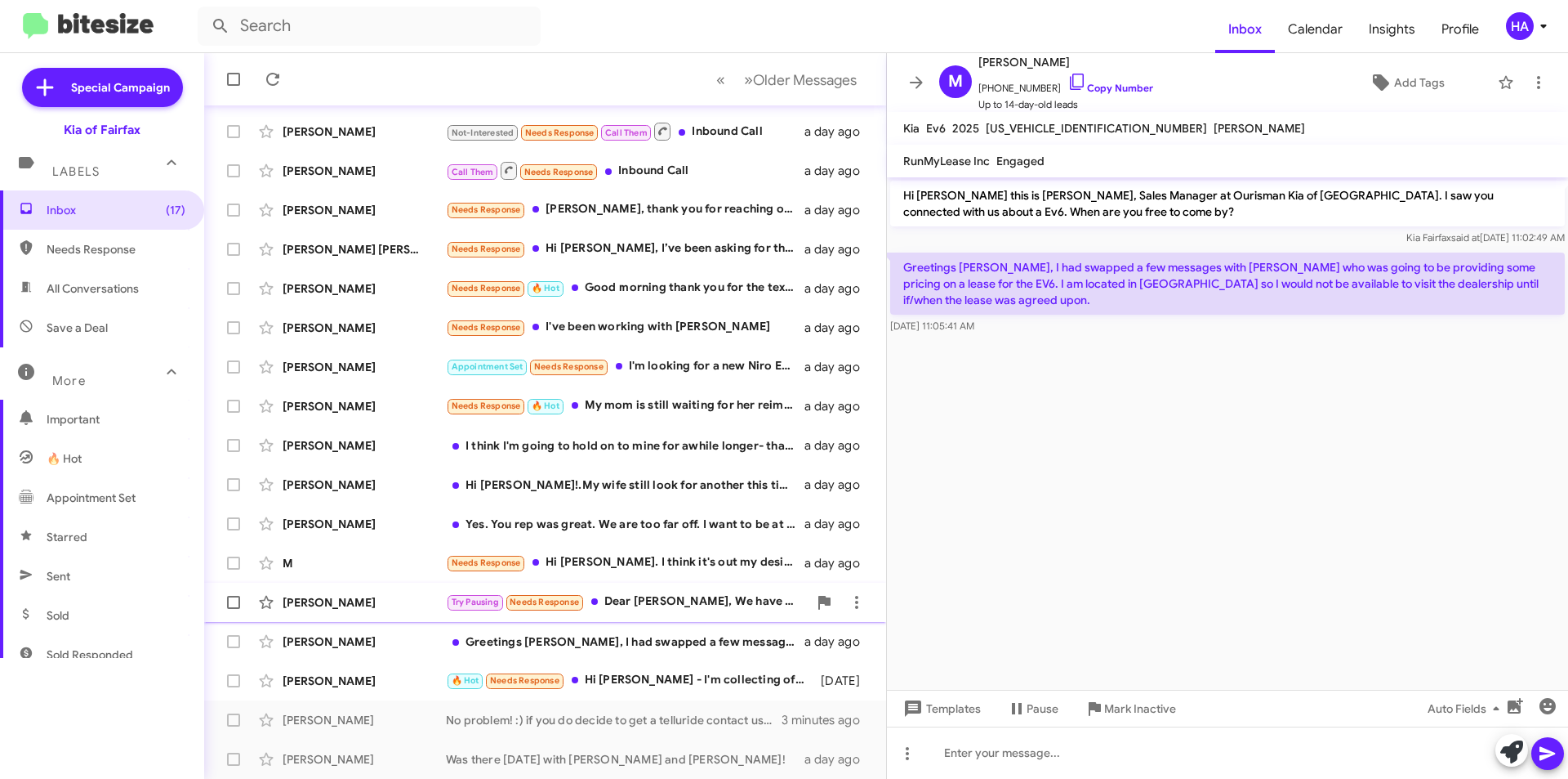
click at [743, 598] on div "Try Pausing Needs Response Dear Sir, We have decided to hold off on any near te…" at bounding box center [626, 602] width 362 height 18
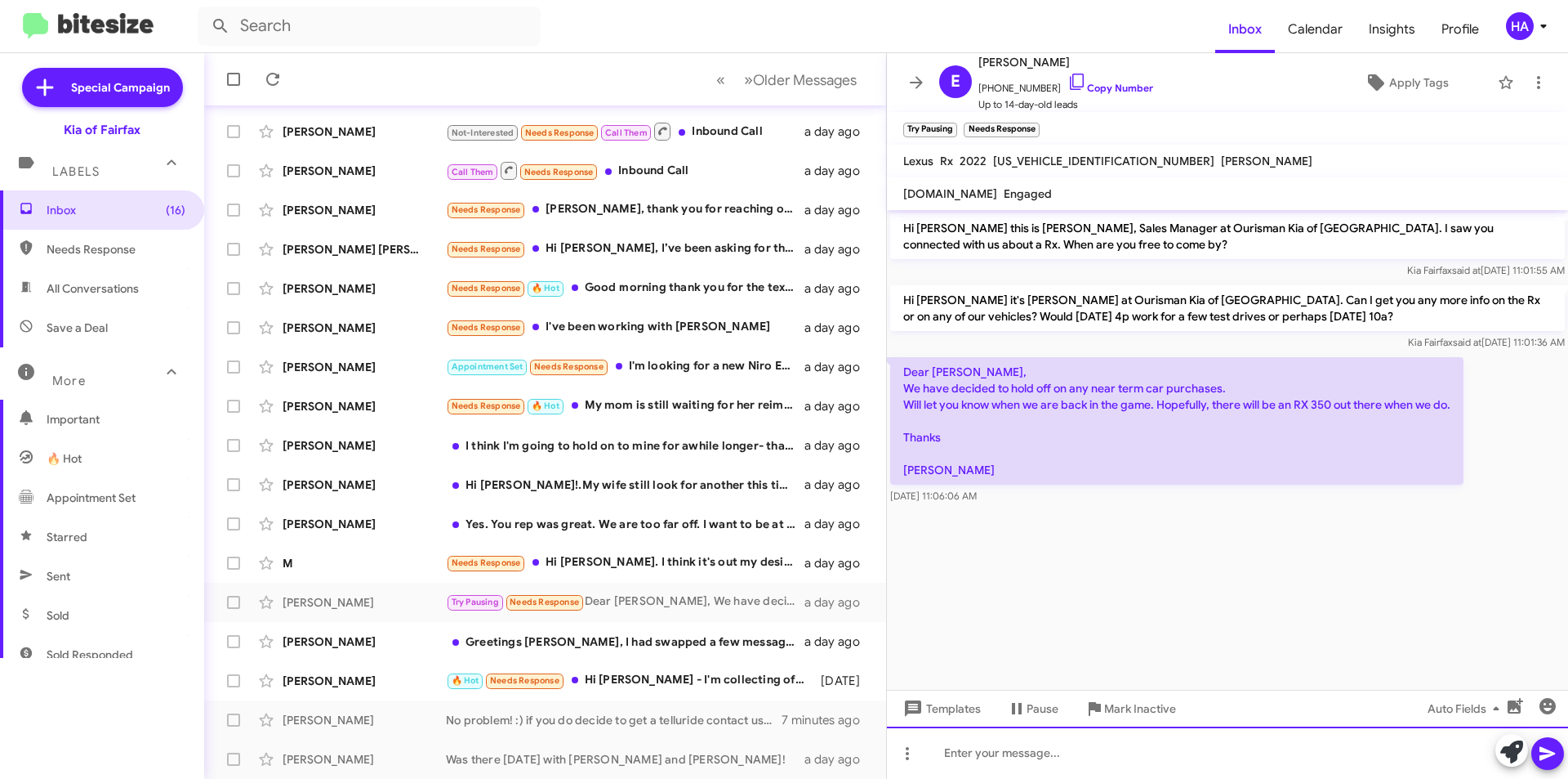
click at [1142, 746] on div at bounding box center [1228, 752] width 681 height 52
click at [1251, 754] on div "Good Morning Mr. Edward" at bounding box center [1228, 752] width 681 height 52
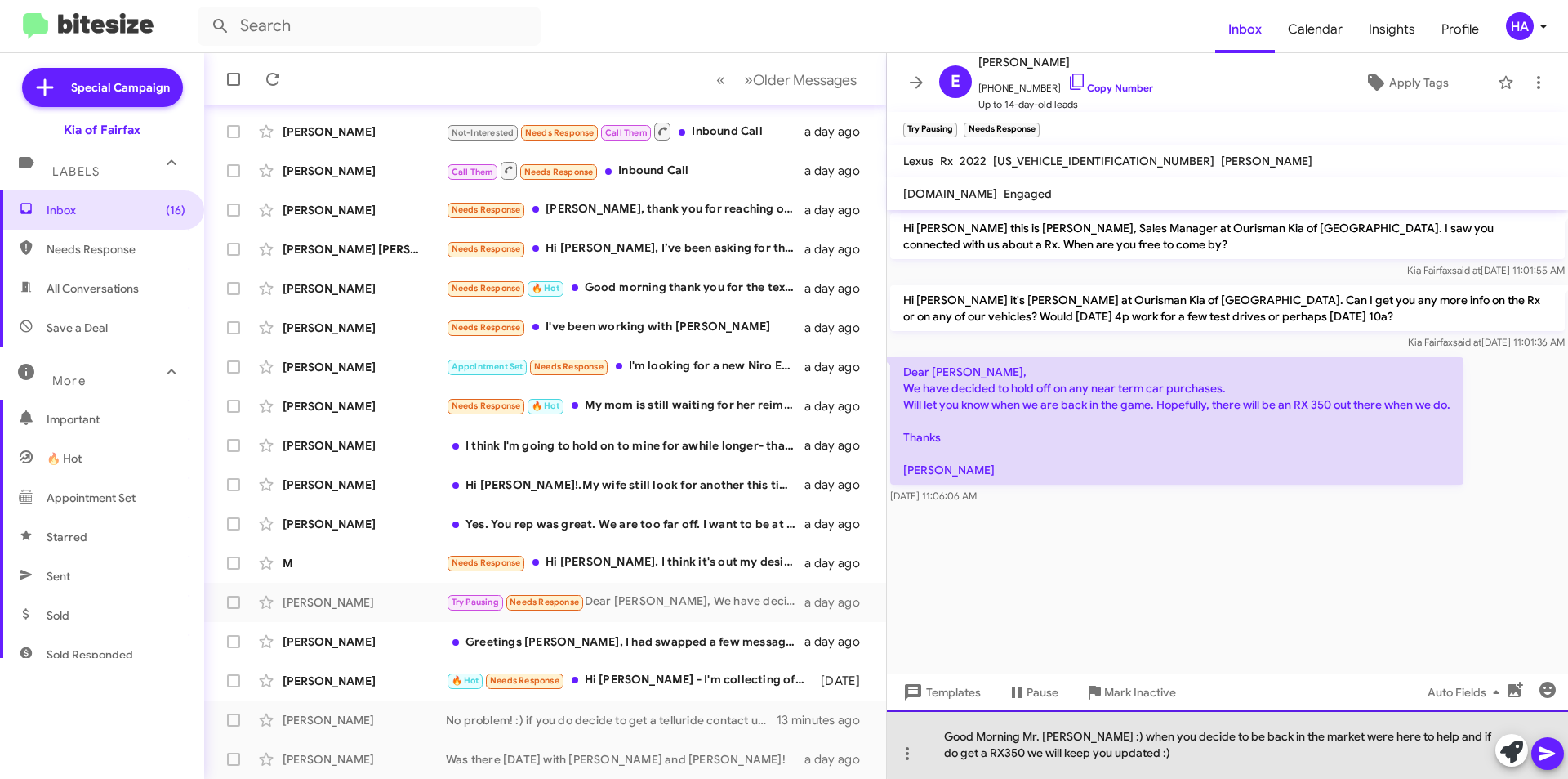
click at [1421, 737] on div "Good Morning Mr. Edward :) when you decide to be back in the market were here t…" at bounding box center [1228, 745] width 681 height 69
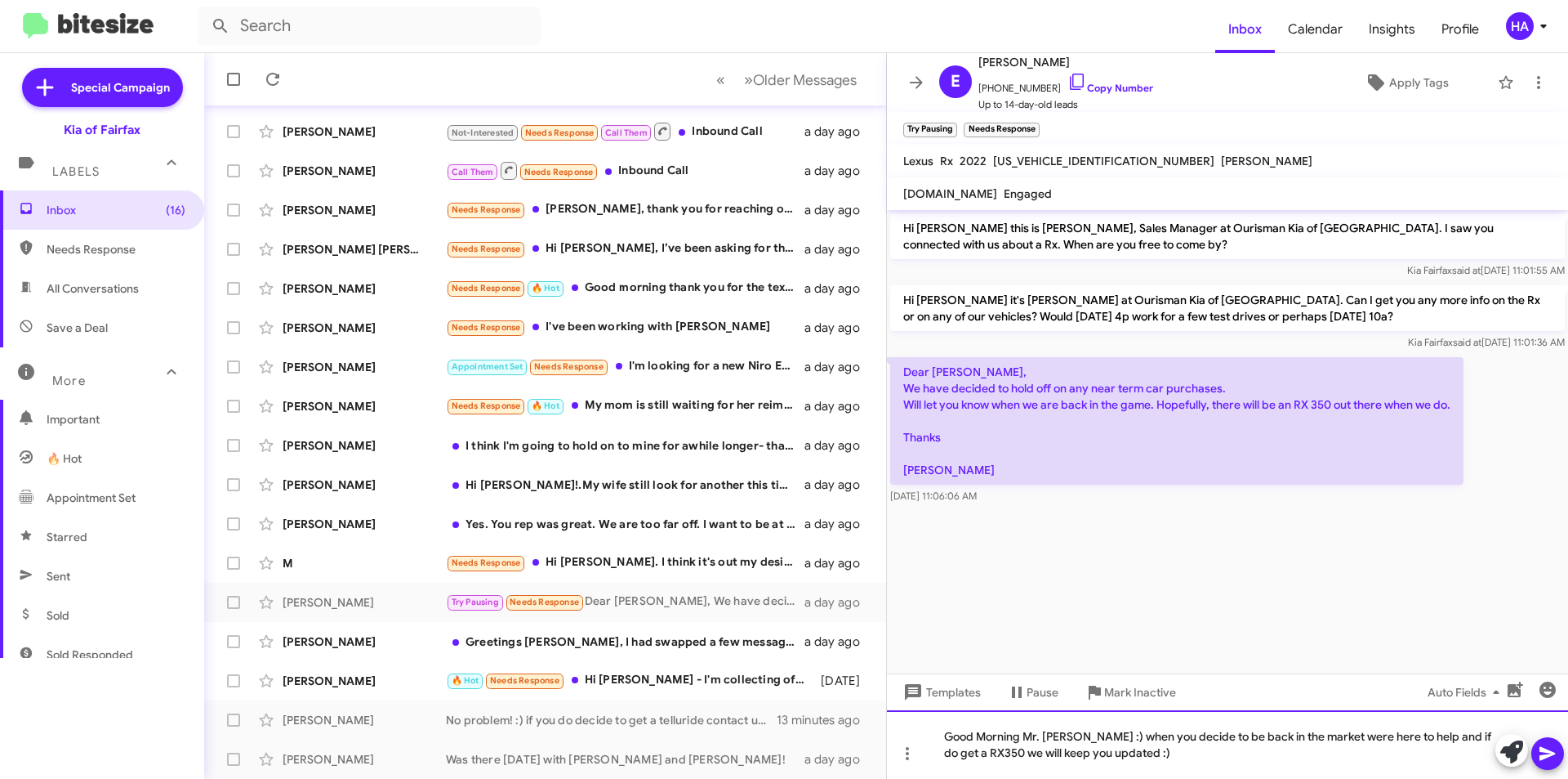
click at [1411, 738] on div "Good Morning Mr. Edward :) when you decide to be back in the market were here t…" at bounding box center [1228, 745] width 681 height 69
click at [1456, 741] on div "Good Morning Mr. Edward :) when you decide to be back in the market were here t…" at bounding box center [1228, 745] width 681 height 69
click at [1555, 748] on icon at bounding box center [1547, 753] width 19 height 19
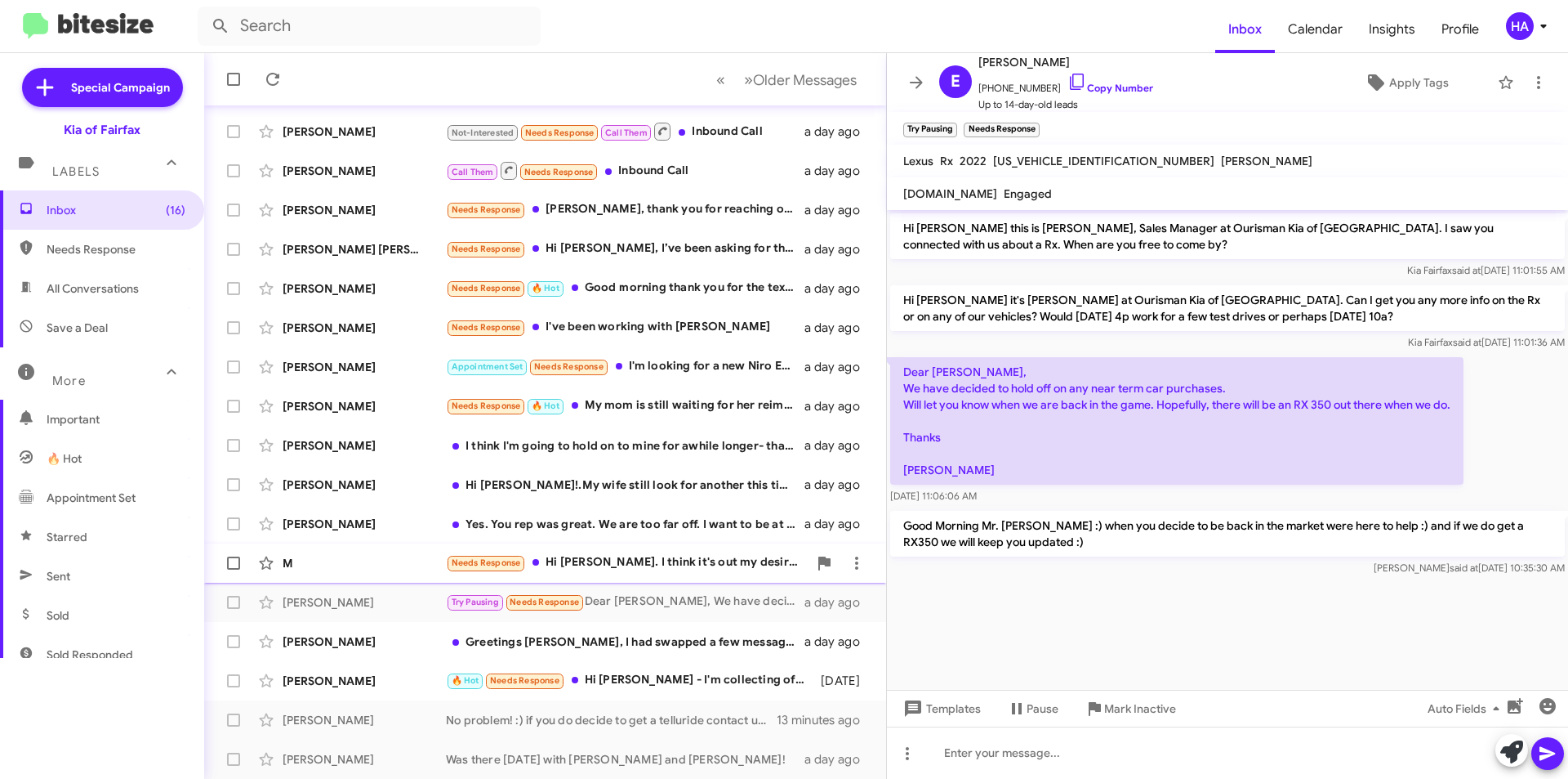
click at [691, 554] on div "Needs Response Hi Anthony. I think it's out my desired price range." at bounding box center [626, 562] width 362 height 18
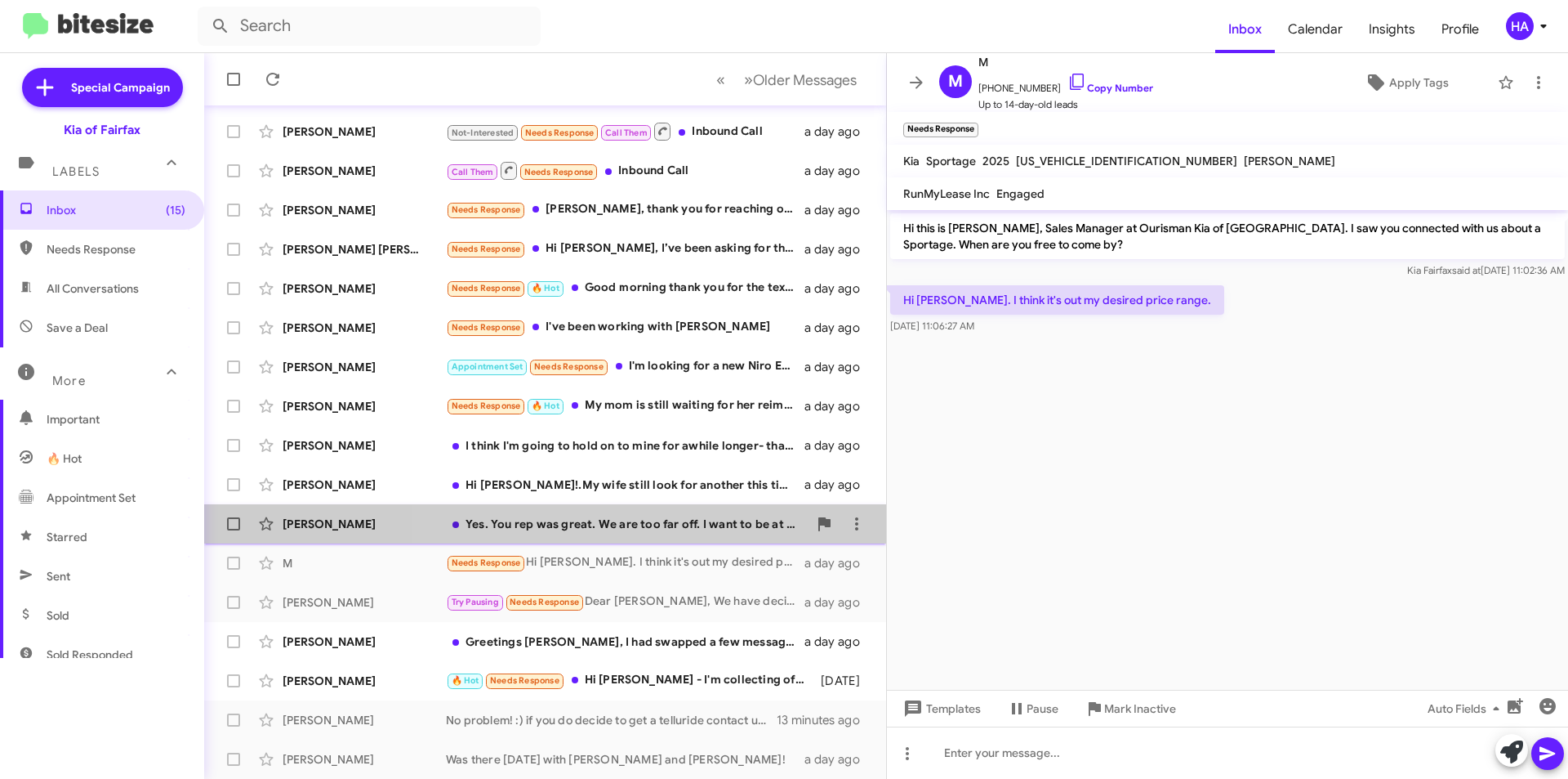
click at [682, 532] on div "Landon Perdue Yes. You rep was great. We are too far off. I want to be at 20 ou…" at bounding box center [545, 523] width 656 height 33
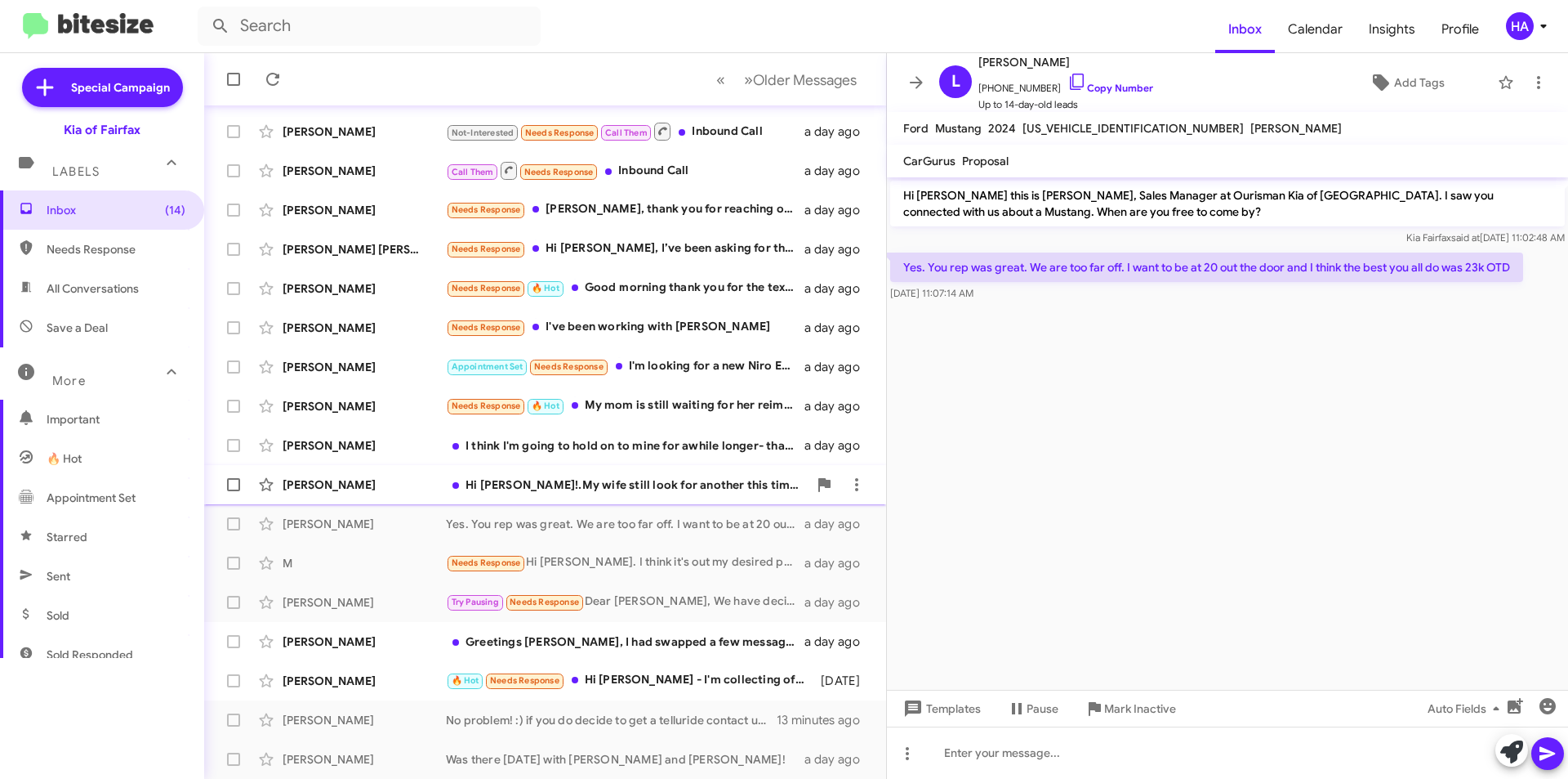
click at [606, 472] on div "Khoa Nguyen Hi Anthony!.My wife still look for another this time for her choice…" at bounding box center [545, 484] width 656 height 33
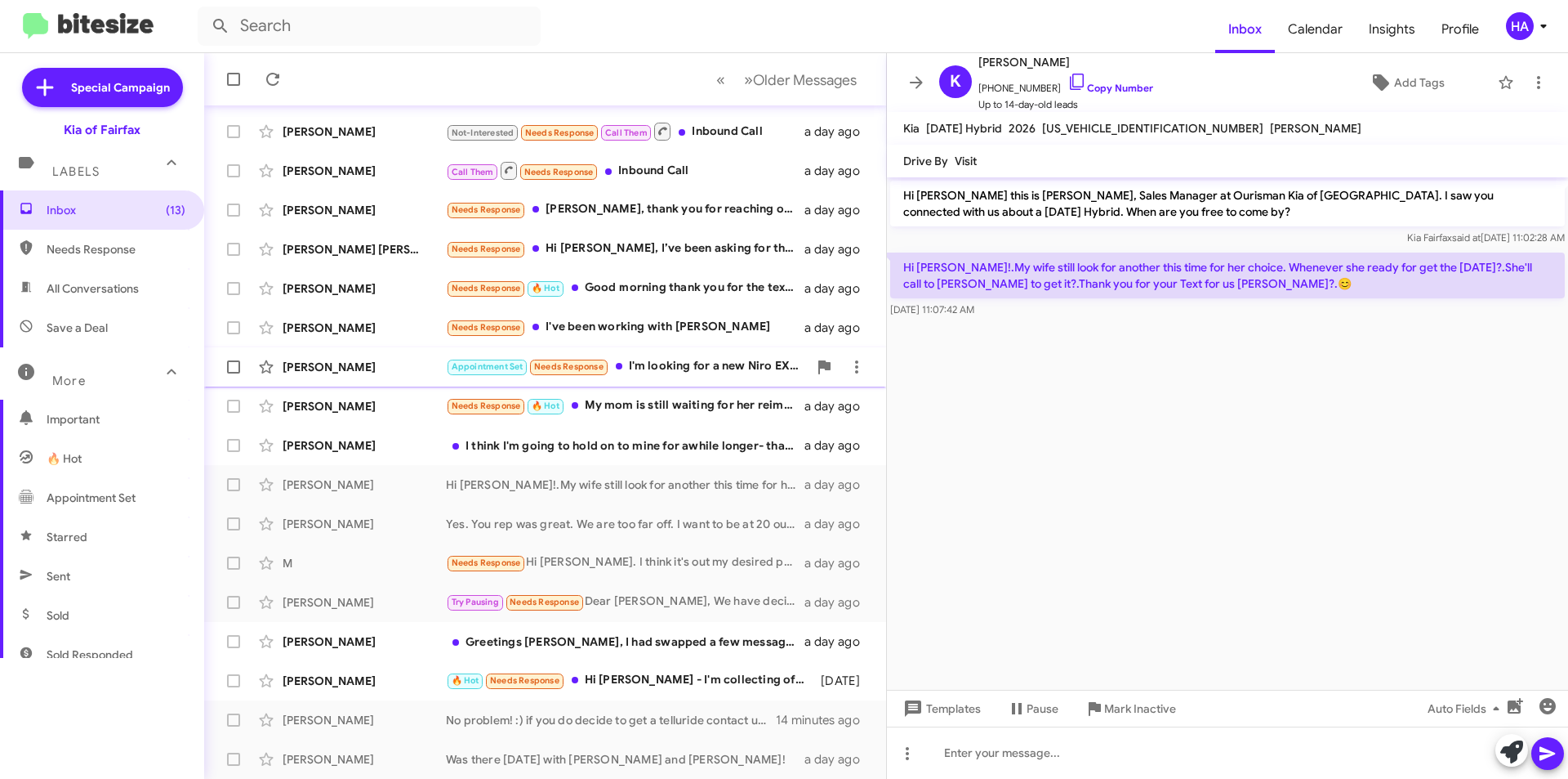
click at [678, 360] on div "Appointment Set Needs Response I'm looking for a new Niro EX or Touring in blue…" at bounding box center [626, 366] width 362 height 18
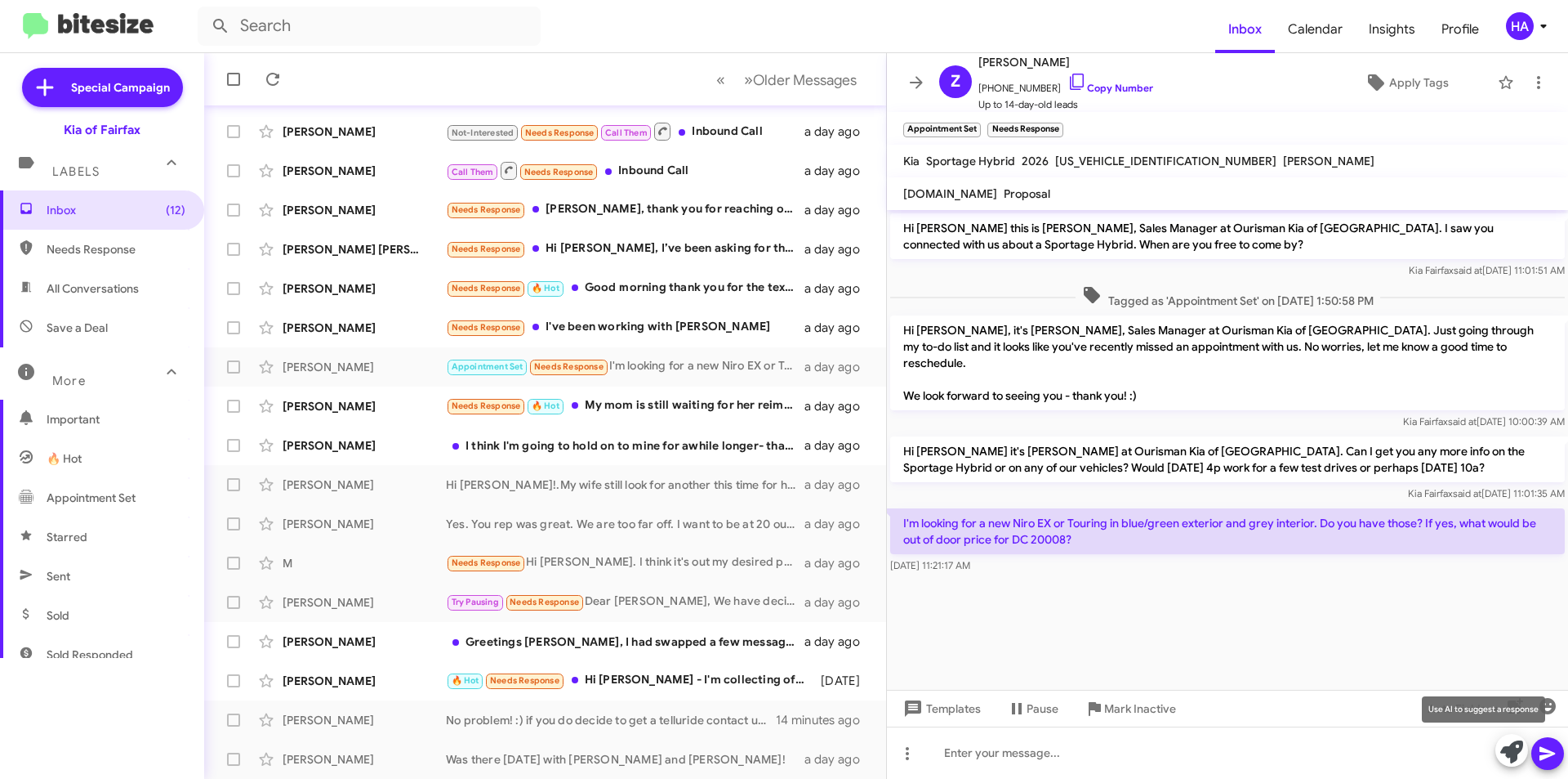
click at [1514, 749] on icon at bounding box center [1511, 751] width 23 height 23
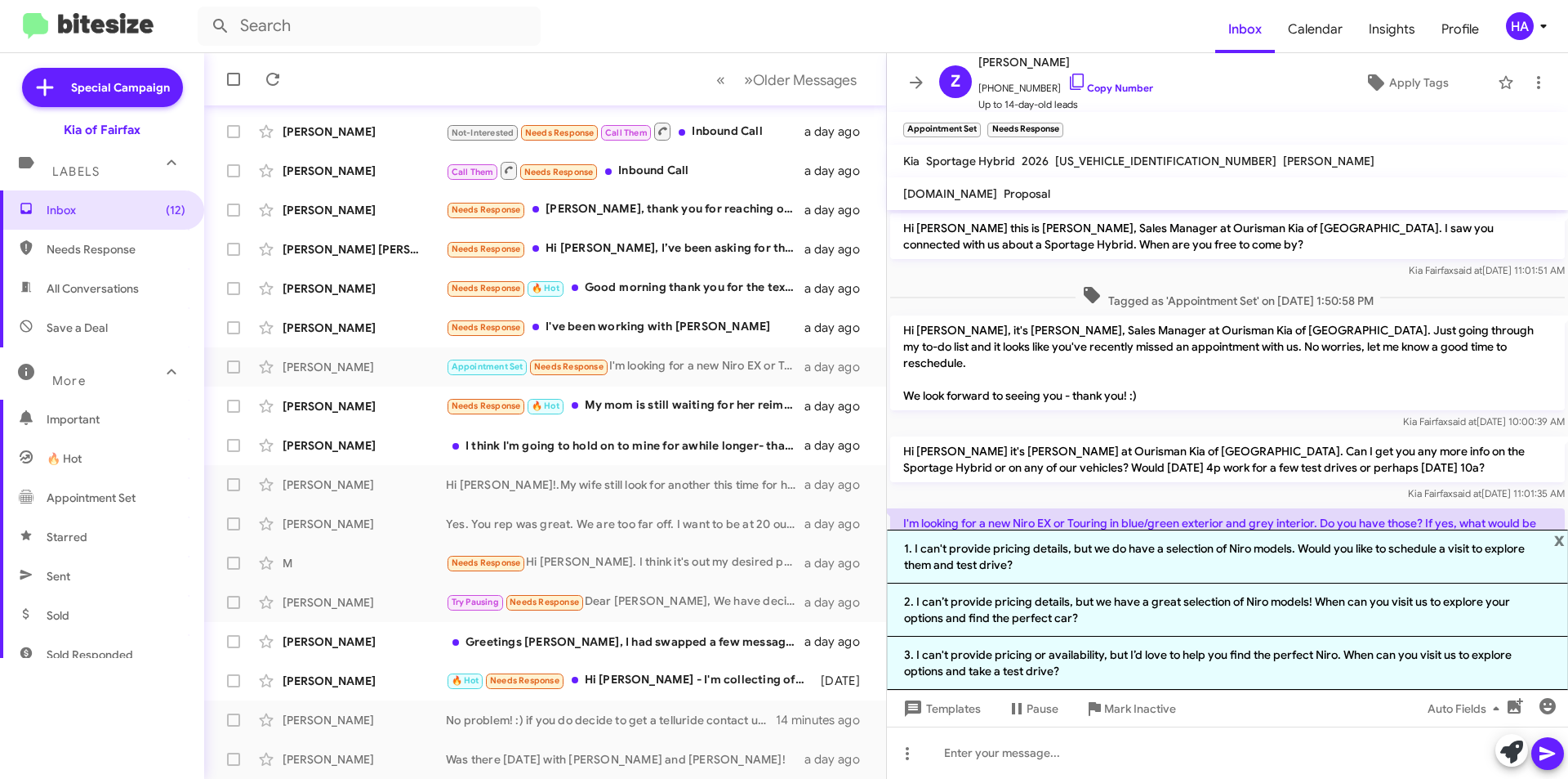
scroll to position [52, 0]
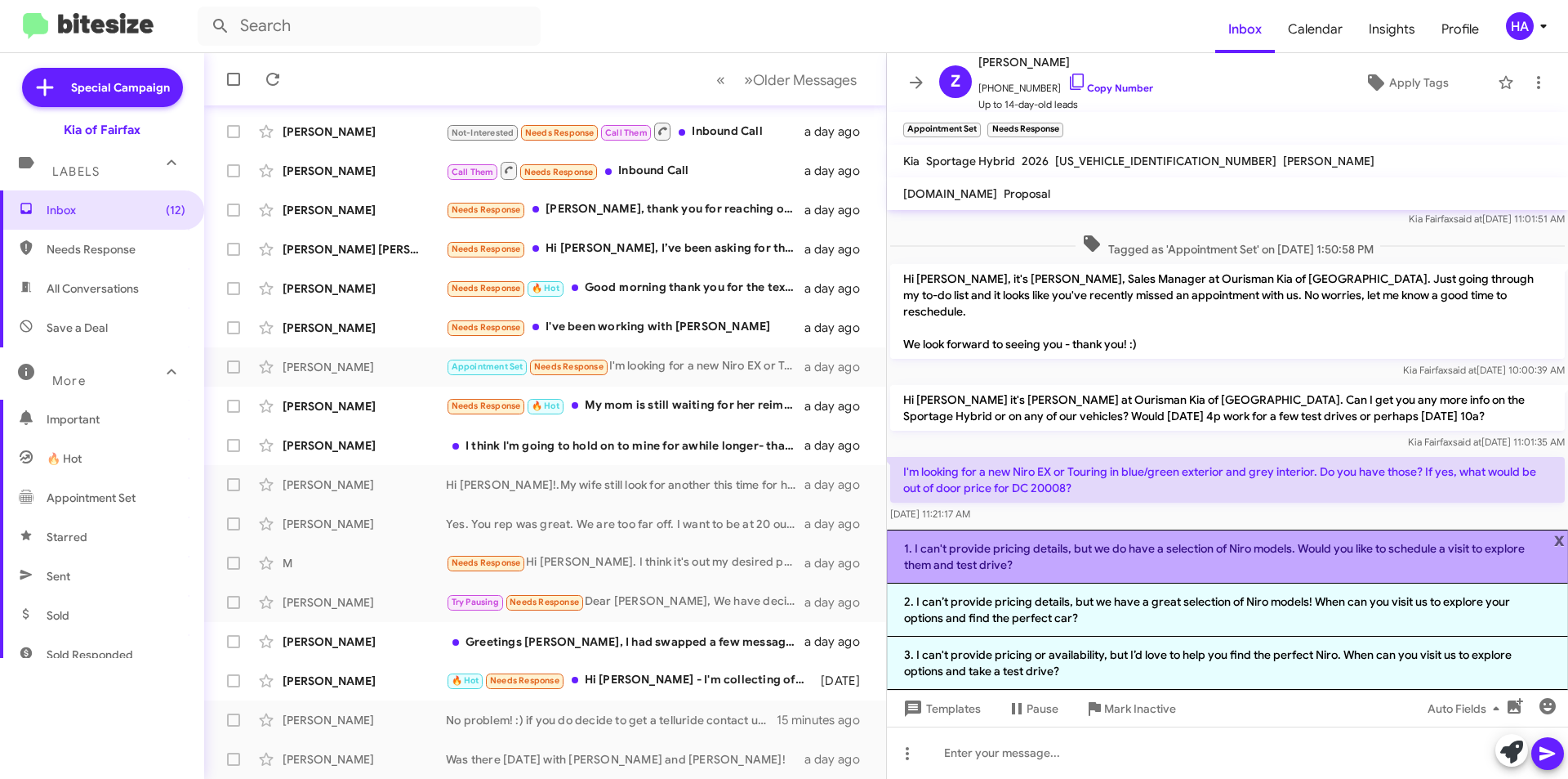
click at [1291, 556] on li "1. I can't provide pricing details, but we do have a selection of Niro models. …" at bounding box center [1228, 556] width 681 height 54
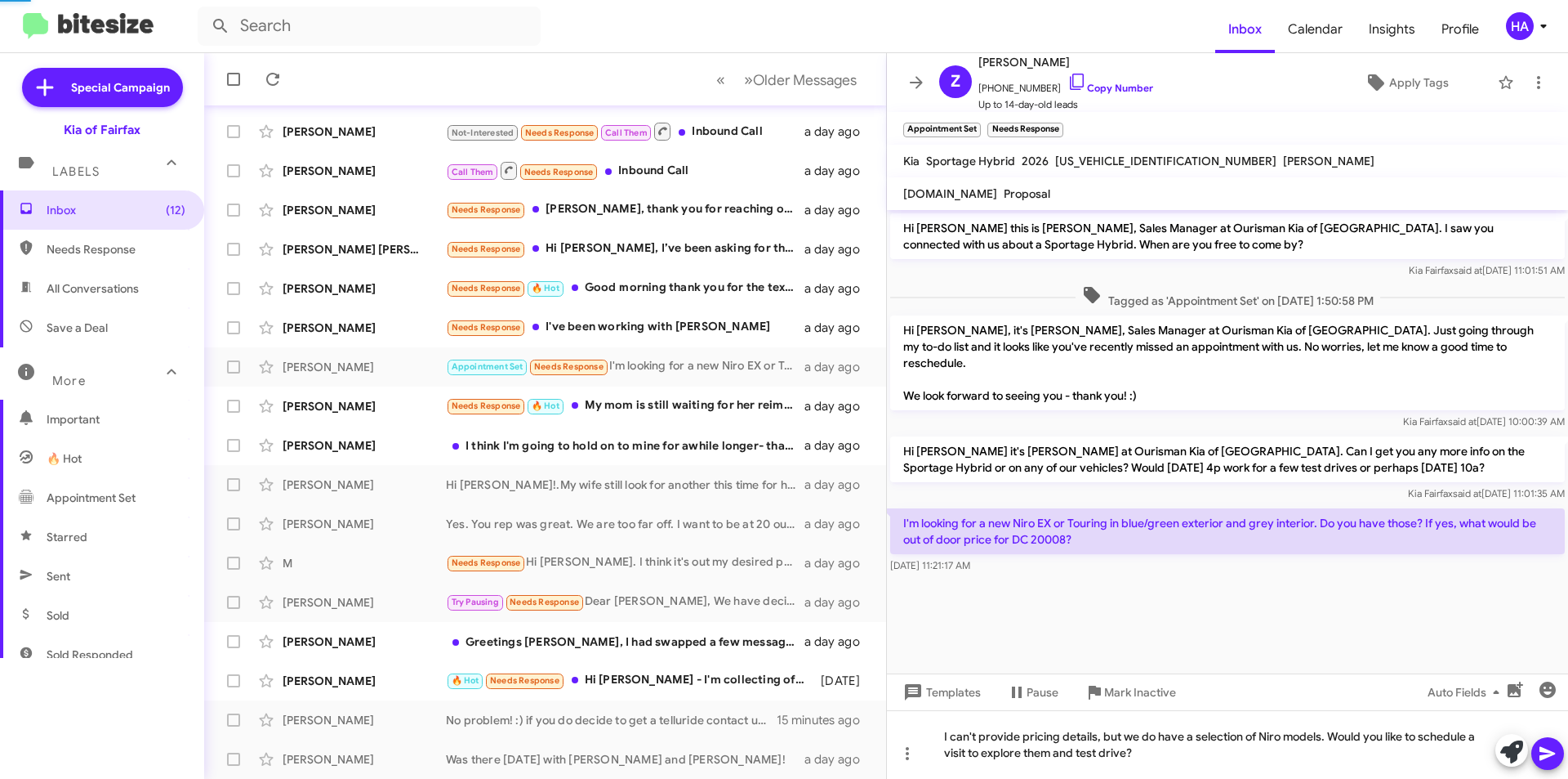
scroll to position [0, 0]
click at [1547, 747] on icon at bounding box center [1547, 753] width 19 height 19
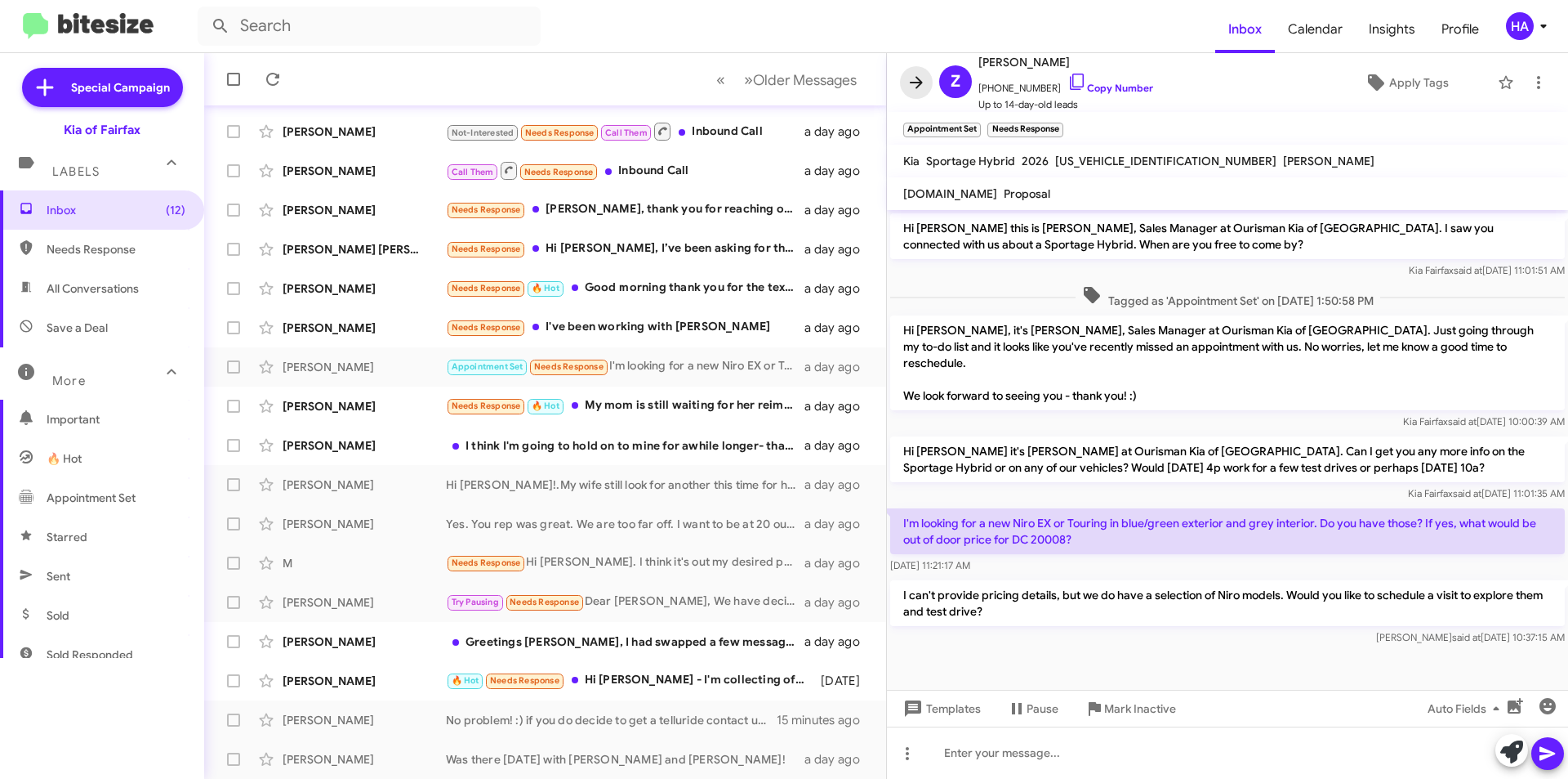
click at [915, 81] on icon at bounding box center [916, 82] width 19 height 19
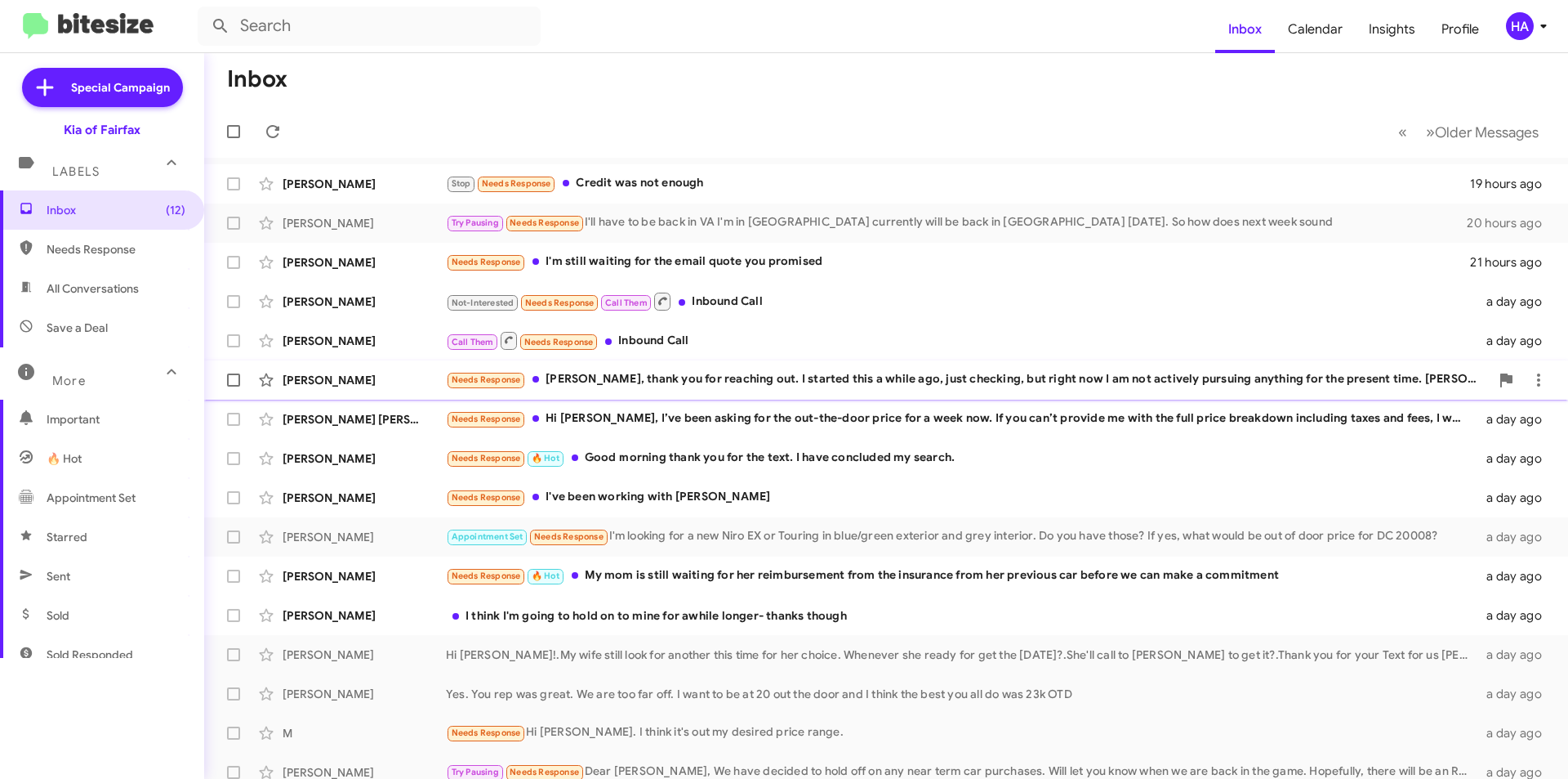
click at [840, 388] on div "Needs Response Anthony, thank you for reaching out. I started this a while ago,…" at bounding box center [968, 379] width 1044 height 18
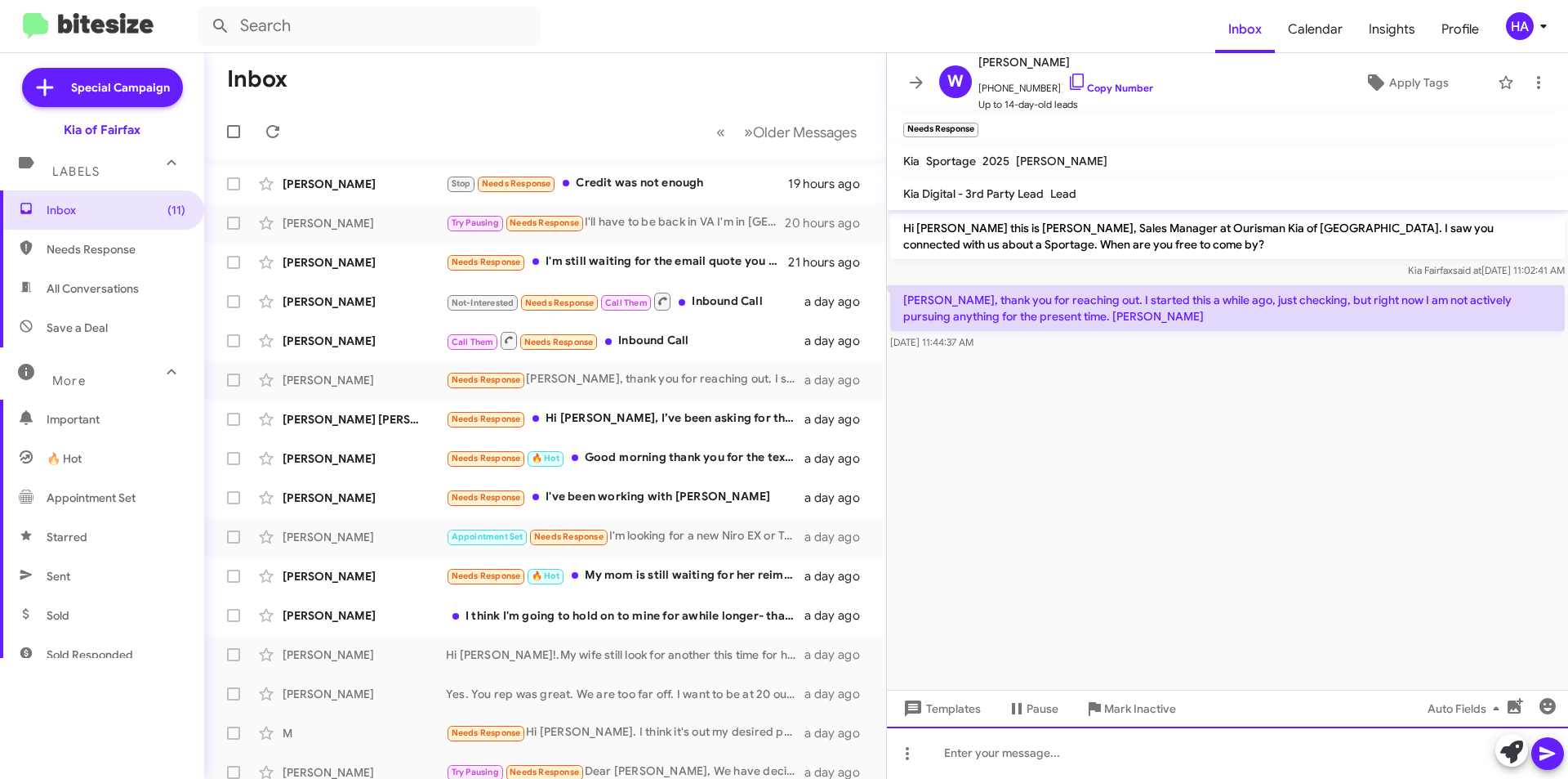
click at [1073, 761] on div at bounding box center [1228, 752] width 681 height 52
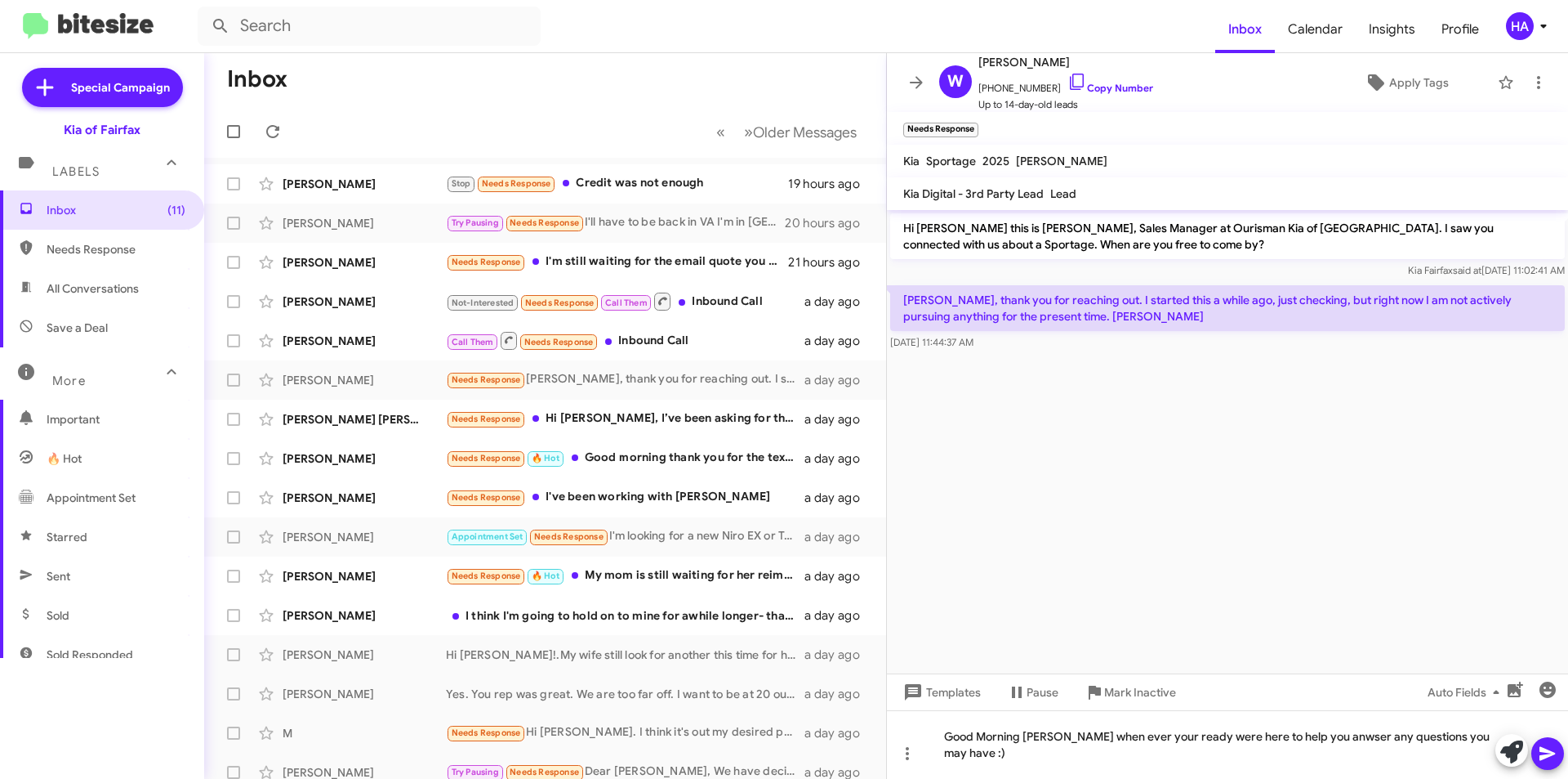
click at [1555, 753] on icon at bounding box center [1547, 754] width 16 height 14
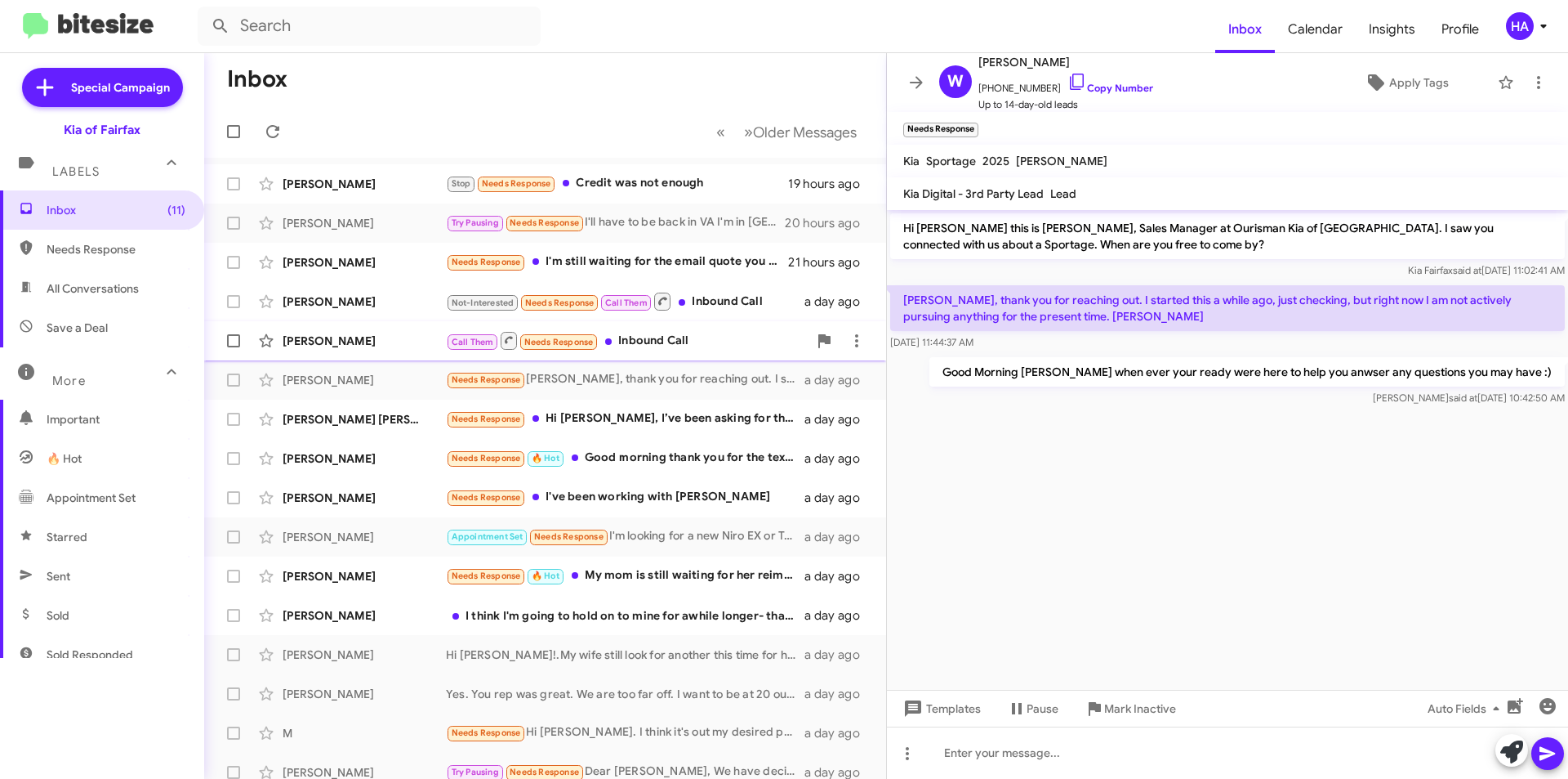
click at [725, 332] on div "Call Them Needs Response Inbound Call" at bounding box center [626, 341] width 362 height 20
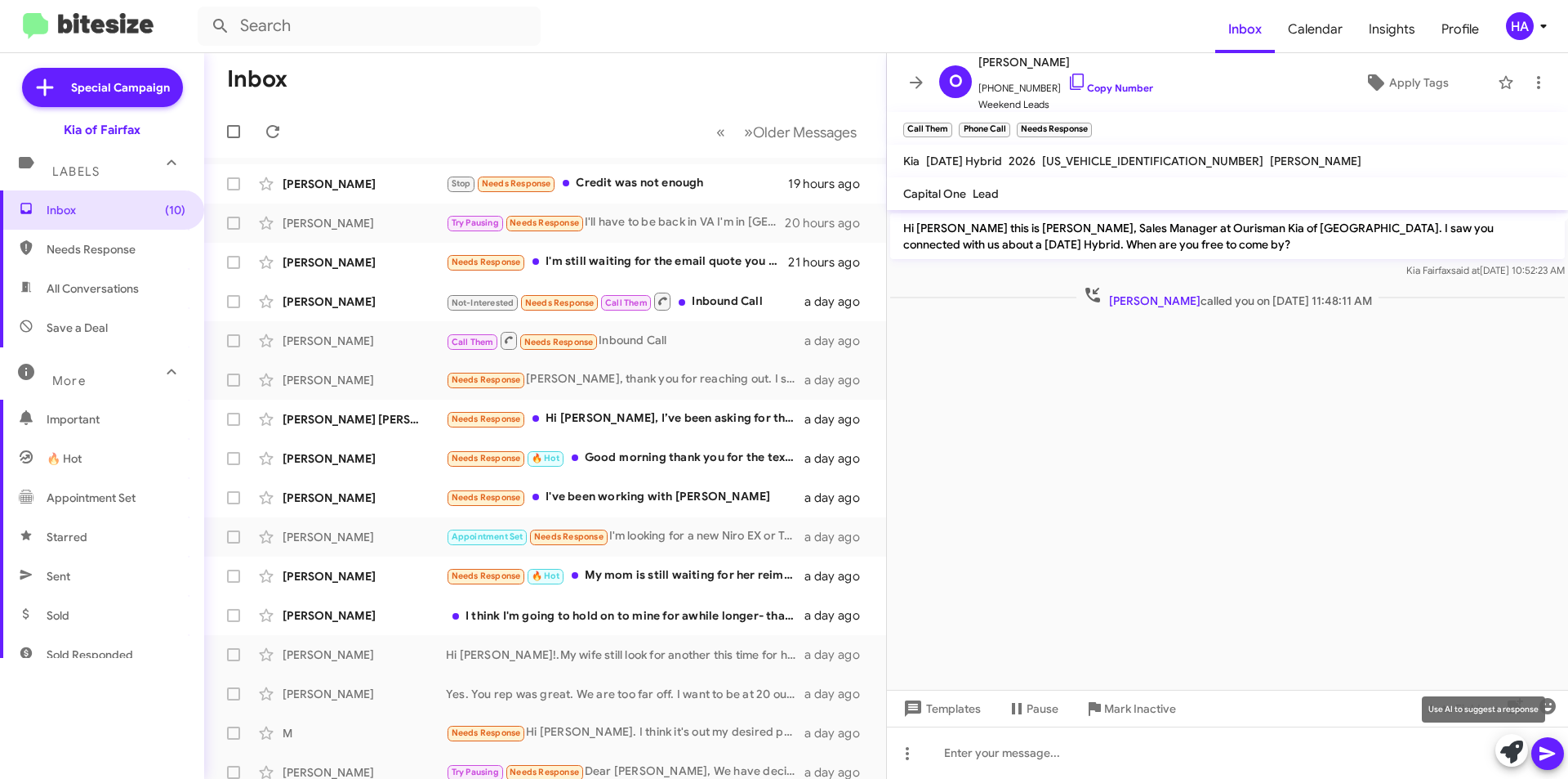
click at [1509, 756] on icon at bounding box center [1511, 751] width 23 height 23
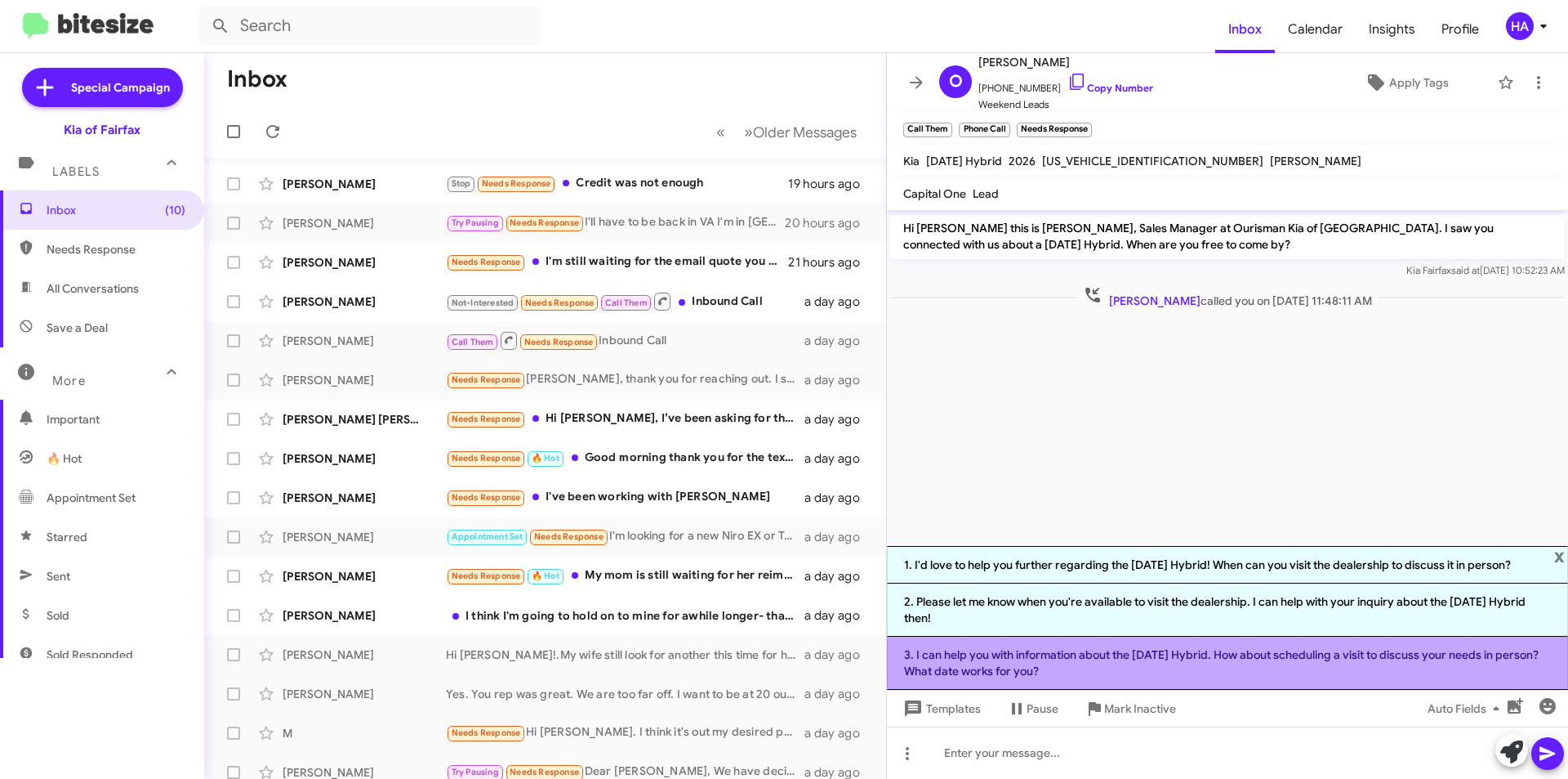
click at [1321, 656] on li "3. I can help you with information about the Carnival Hybrid. How about schedul…" at bounding box center [1228, 663] width 681 height 53
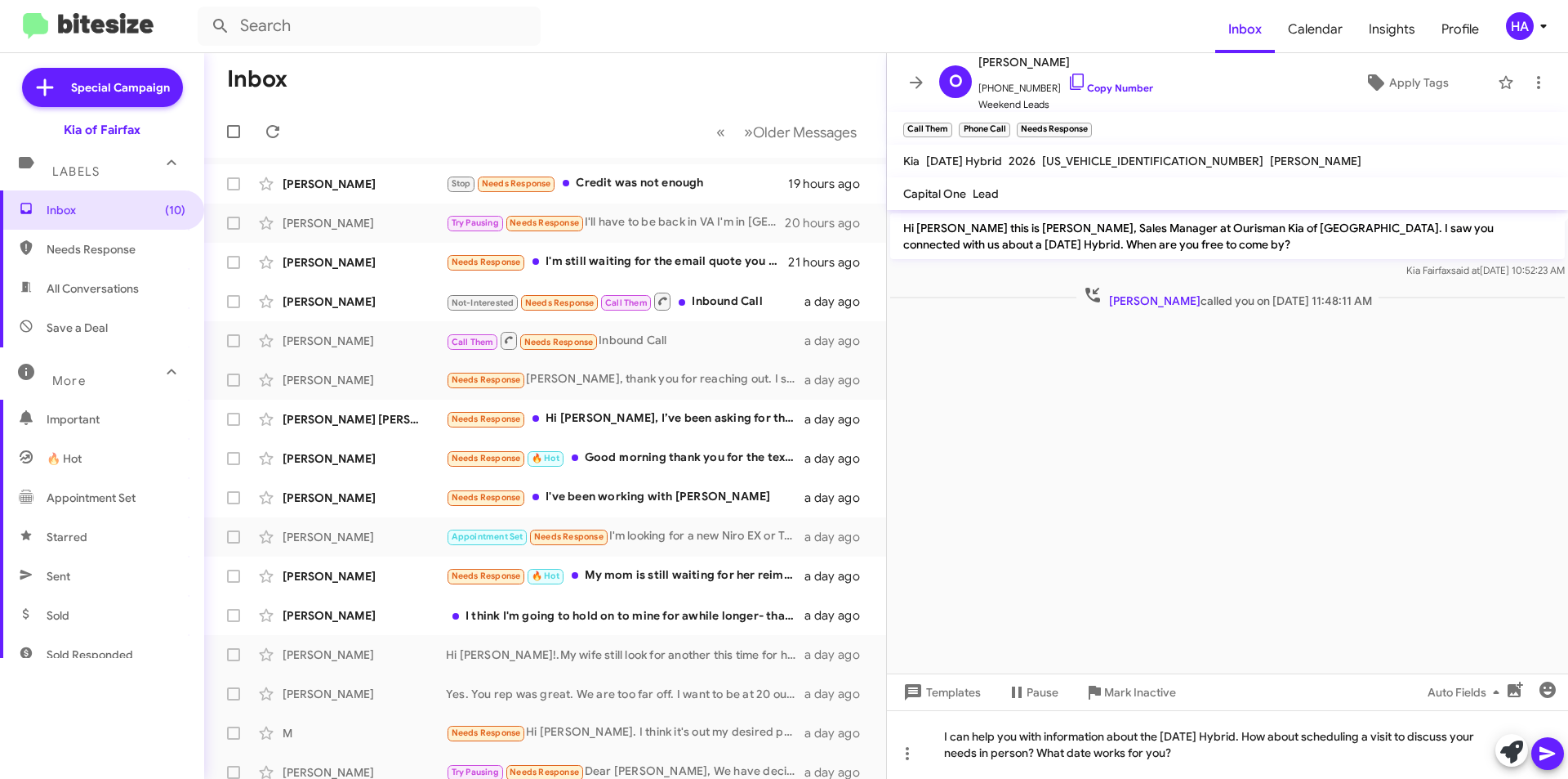
click at [1562, 749] on button at bounding box center [1547, 753] width 33 height 33
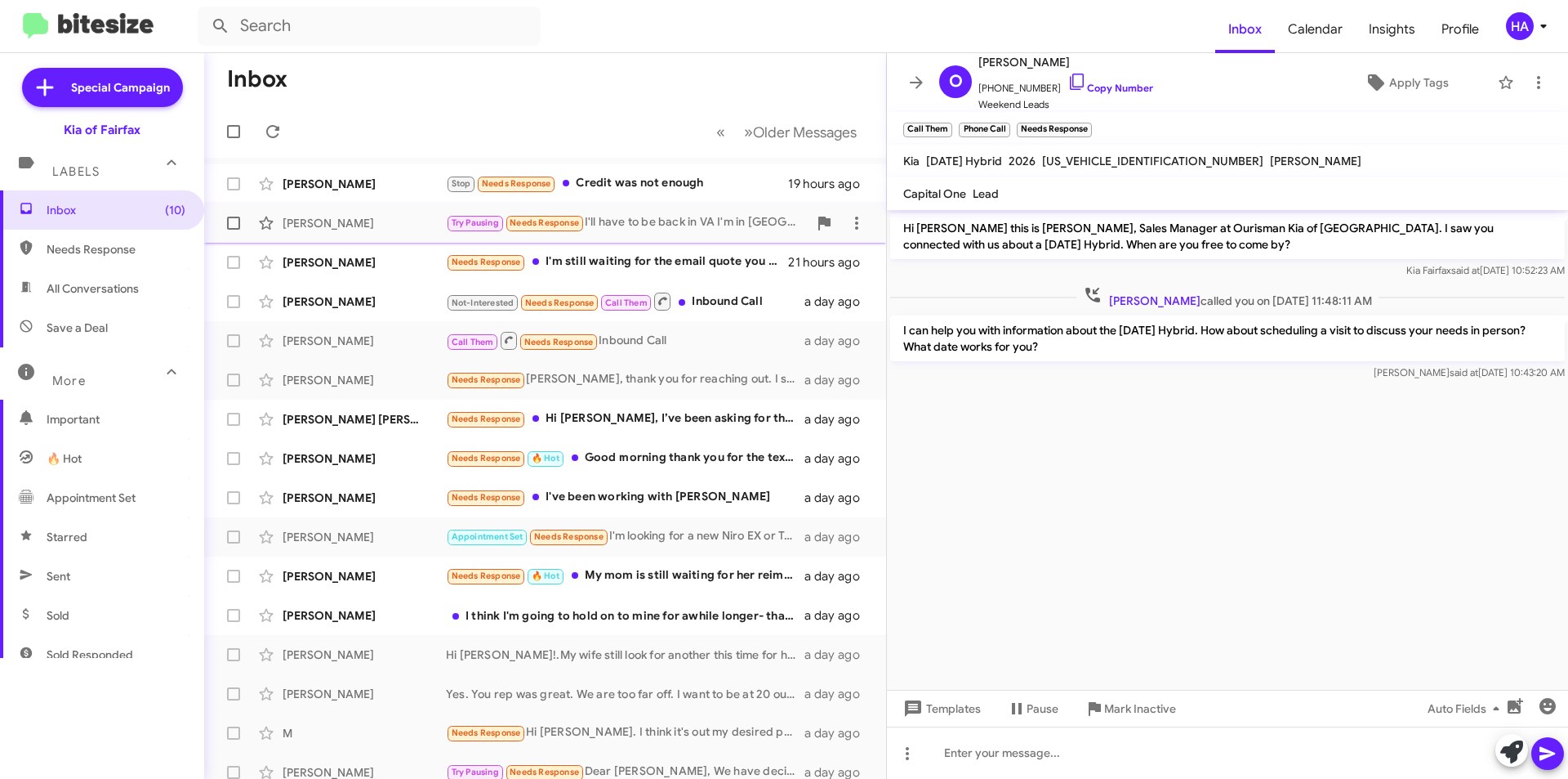
click at [733, 230] on div "Try Pausing Needs Response I'll have to be back in VA I'm in GA currently will …" at bounding box center [626, 223] width 362 height 18
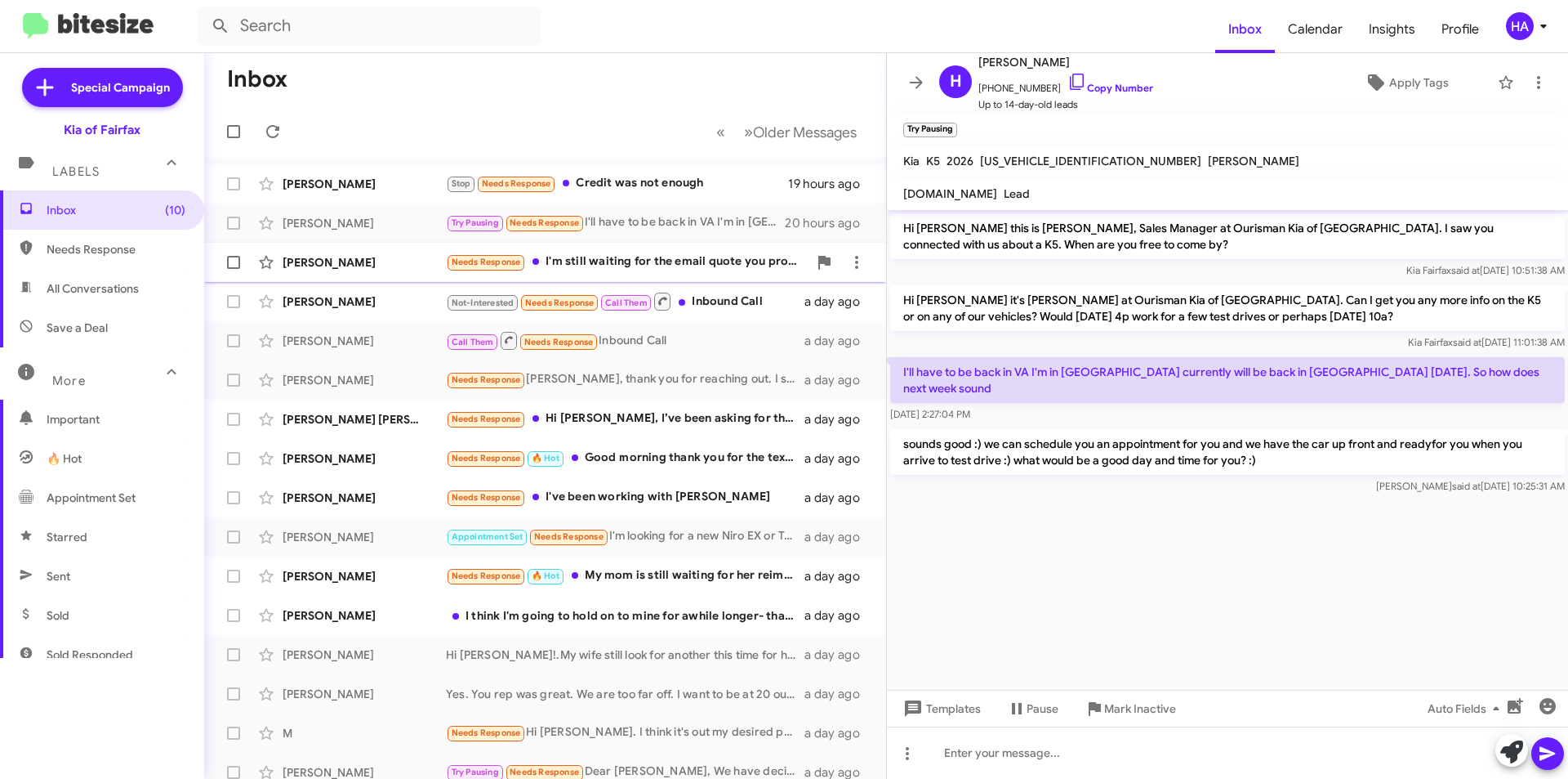
click at [648, 261] on div "Needs Response I'm still waiting for the email quote you promised" at bounding box center [626, 262] width 362 height 18
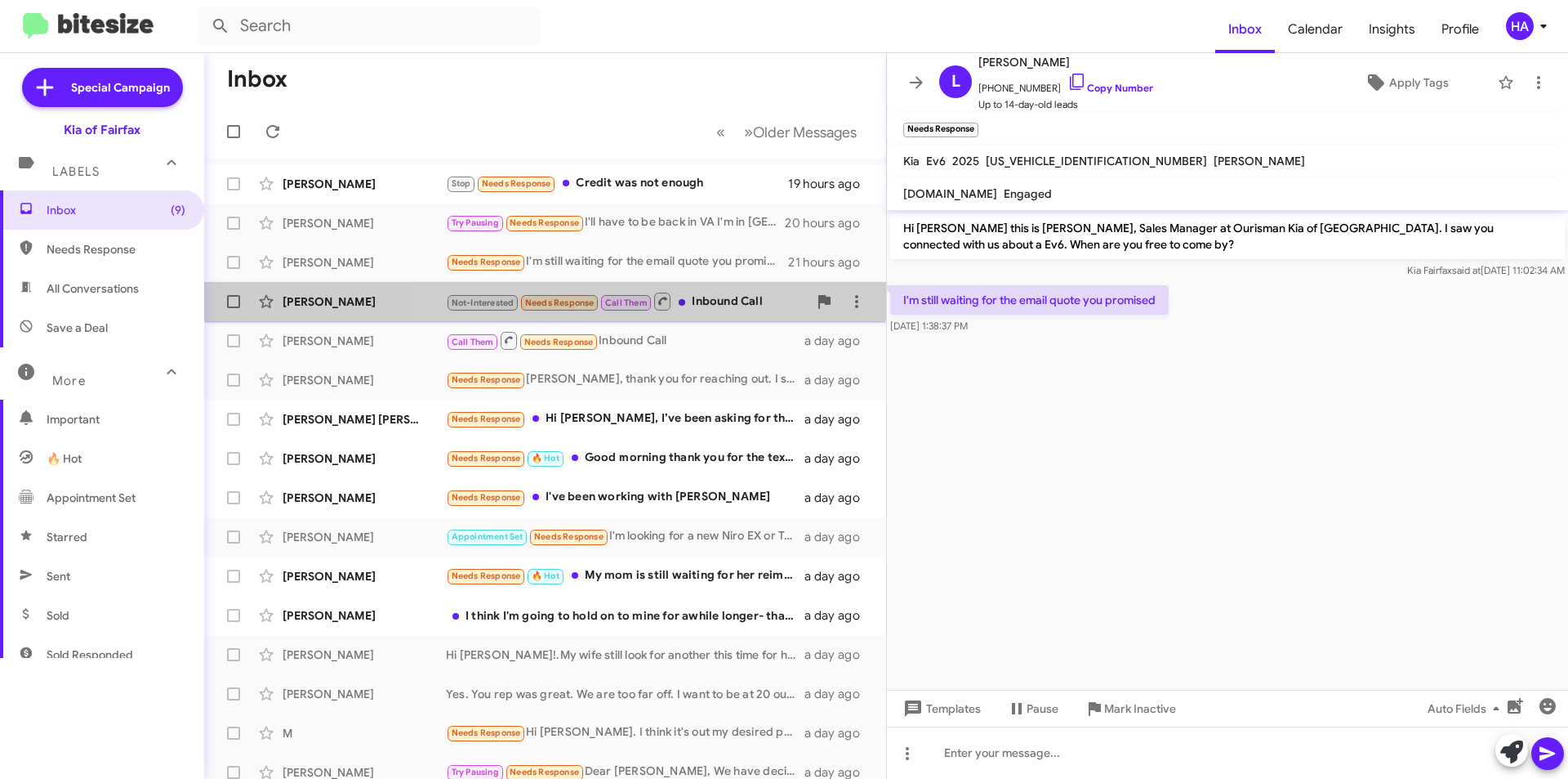
click at [724, 305] on div "Not-Interested Needs Response Call Them Inbound Call" at bounding box center [626, 301] width 362 height 20
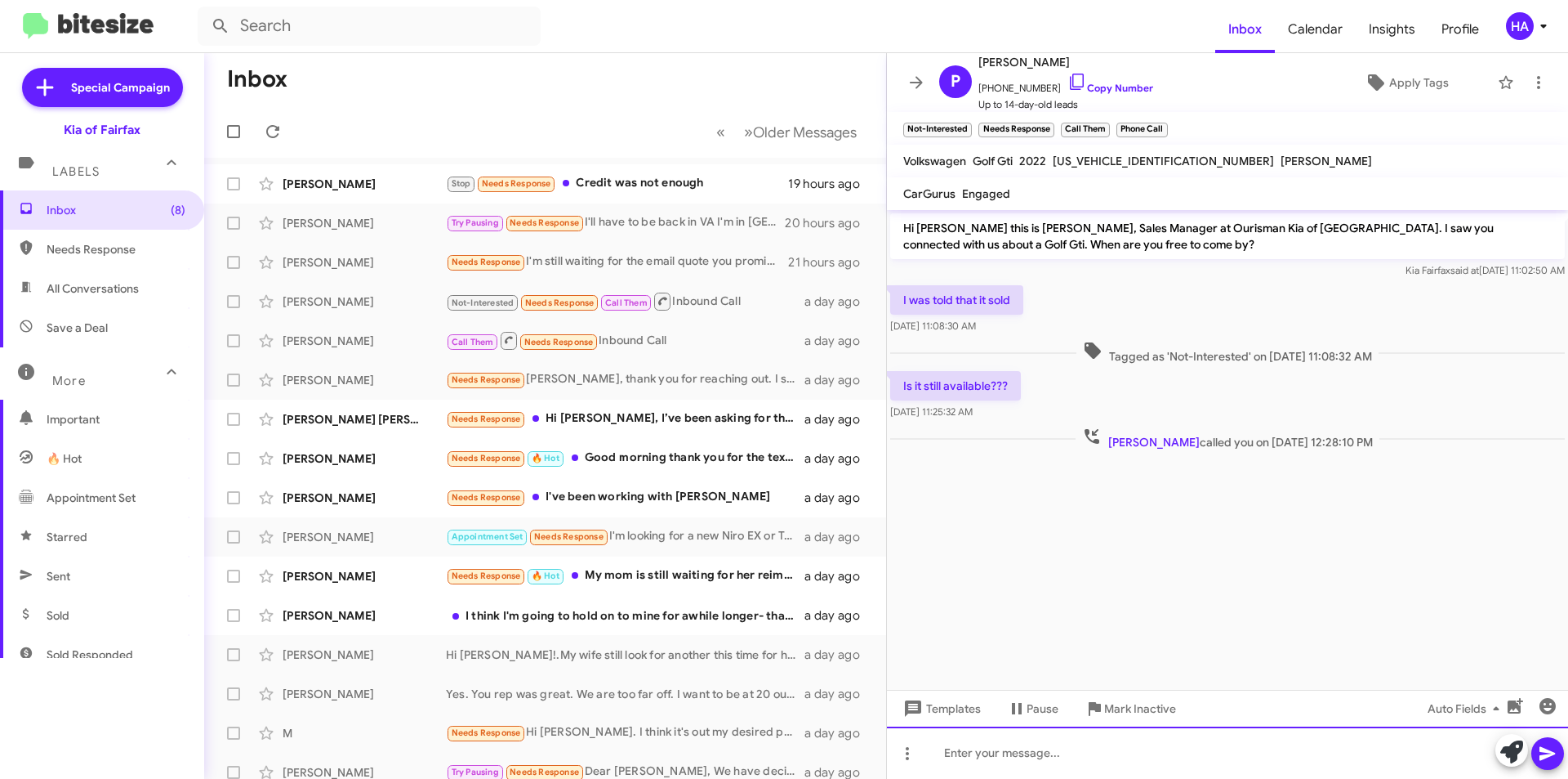
click at [968, 775] on div at bounding box center [1228, 752] width 681 height 52
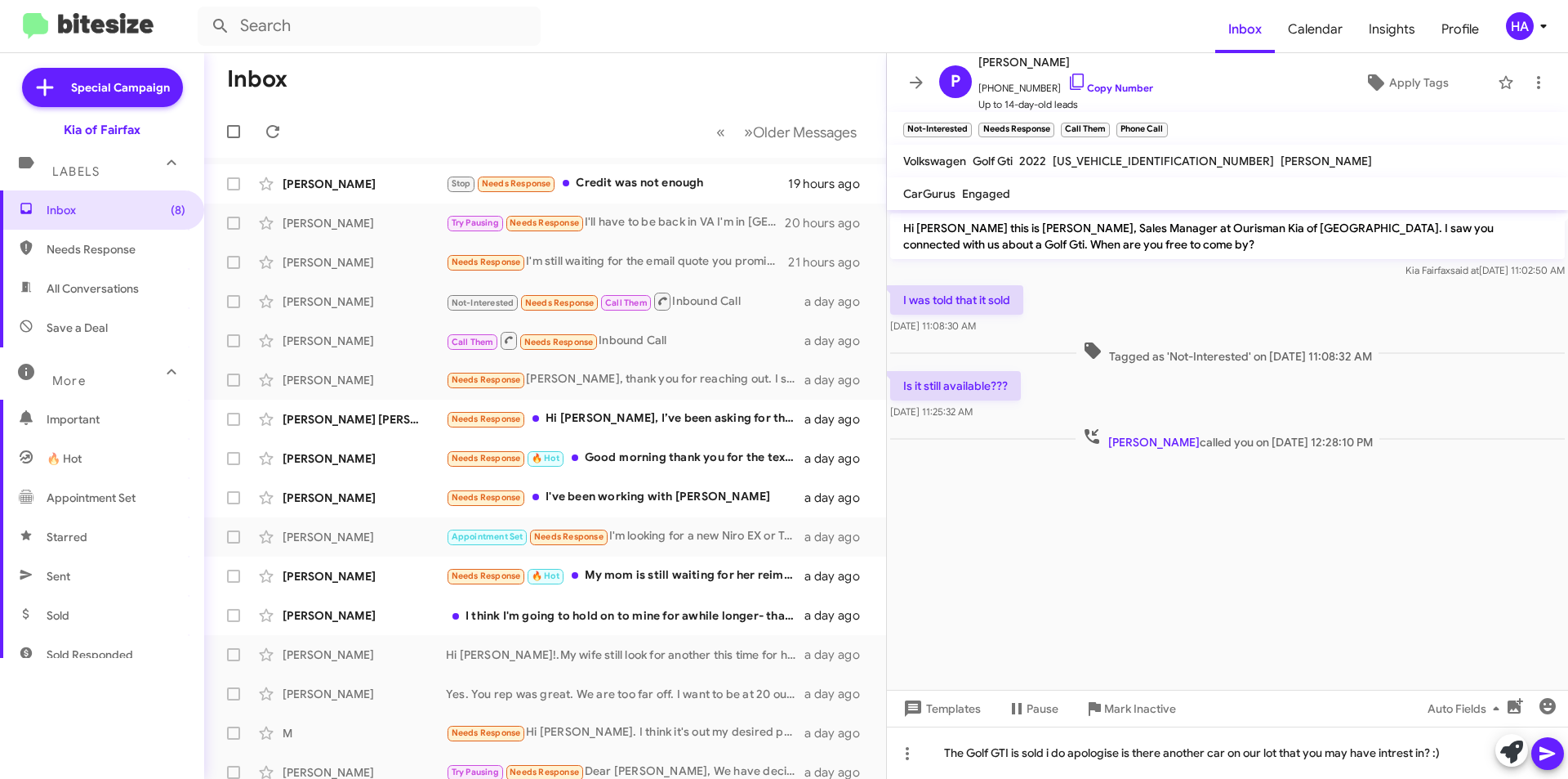
click at [1549, 753] on icon at bounding box center [1547, 753] width 19 height 19
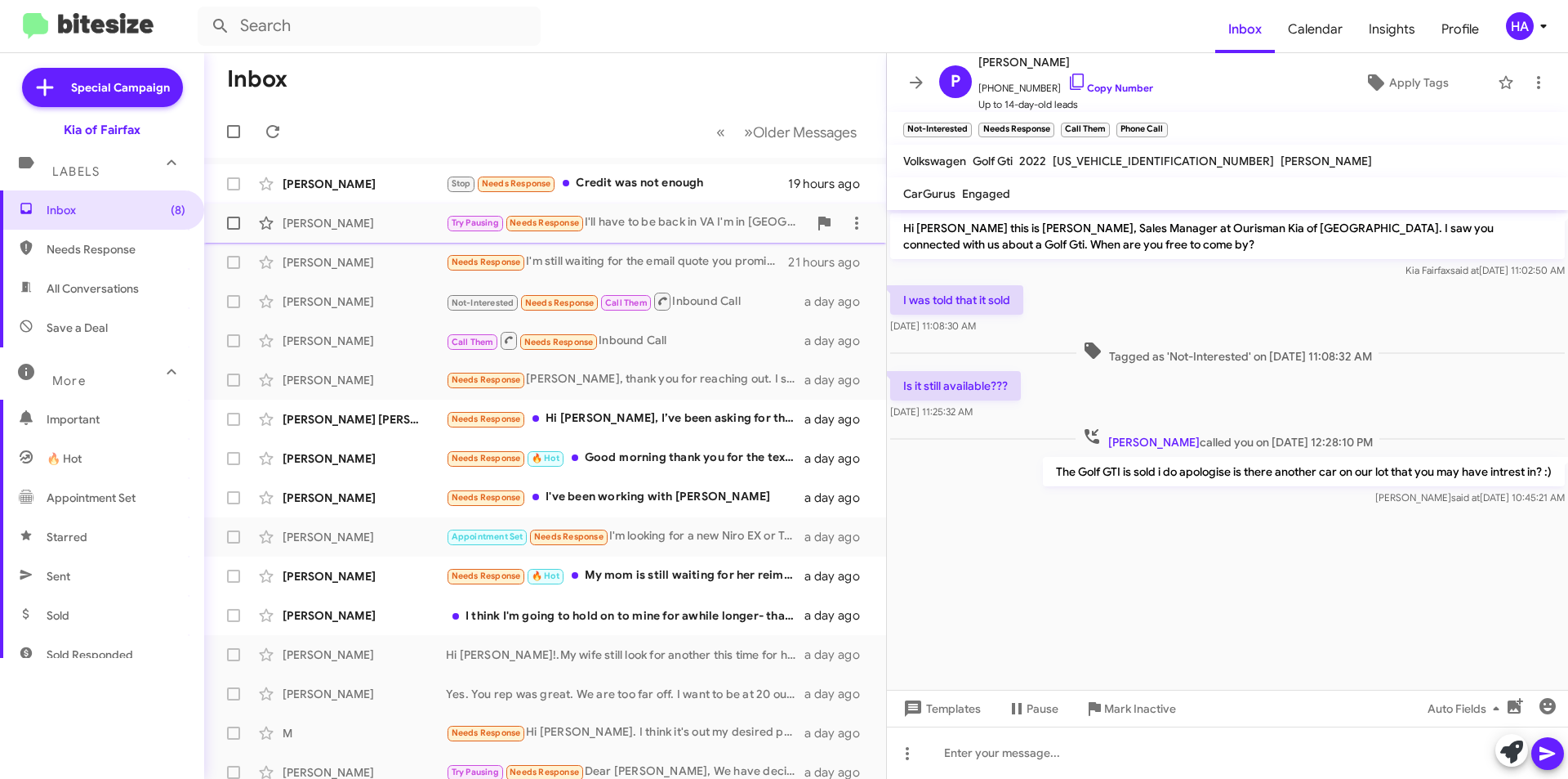
drag, startPoint x: 712, startPoint y: 220, endPoint x: 714, endPoint y: 231, distance: 11.2
click at [714, 218] on div "Try Pausing Needs Response I'll have to be back in VA I'm in GA currently will …" at bounding box center [626, 223] width 362 height 18
click at [717, 255] on div "Needs Response I'm still waiting for the email quote you promised" at bounding box center [626, 262] width 362 height 18
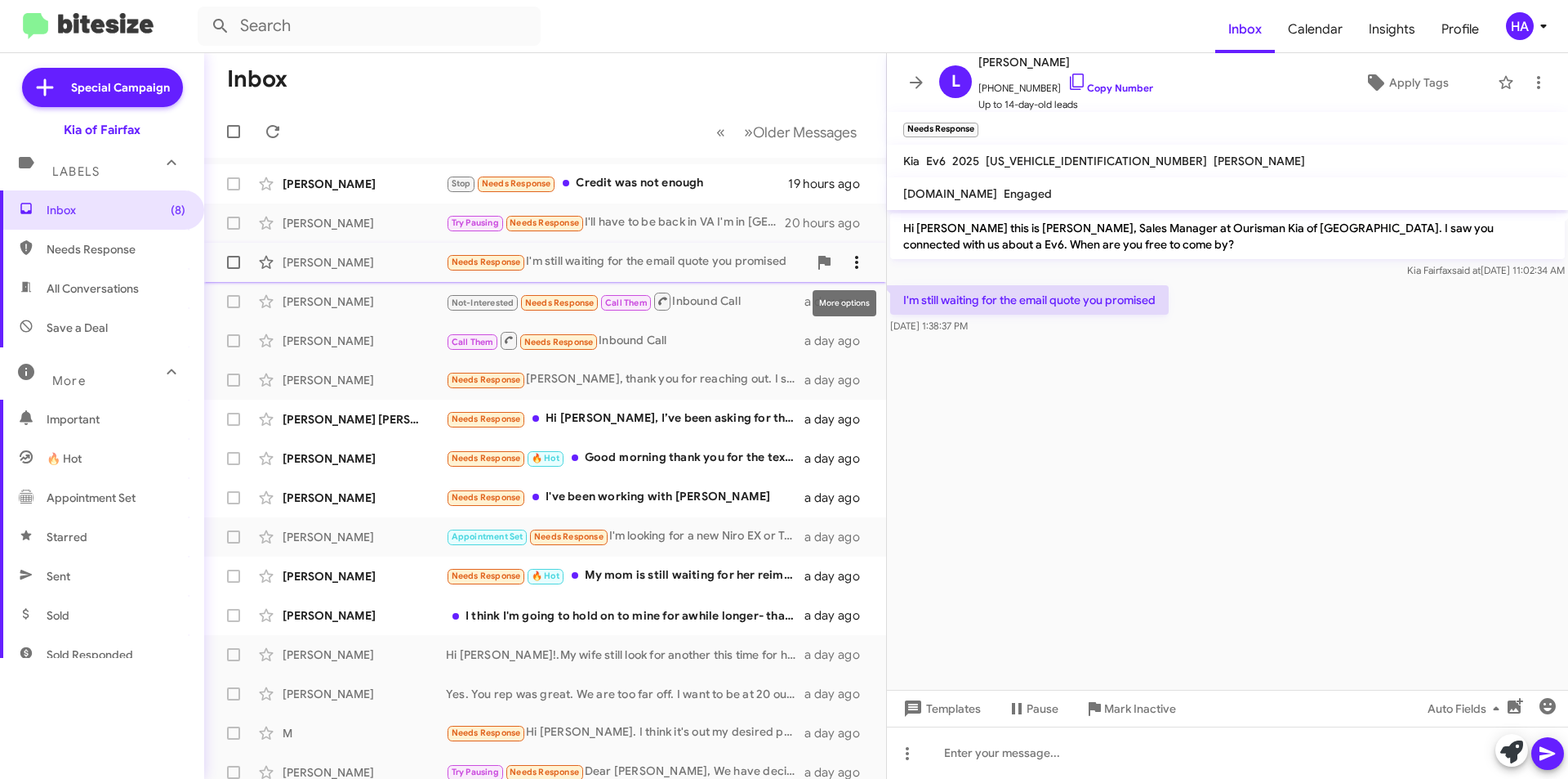
click at [847, 261] on icon at bounding box center [856, 262] width 19 height 19
click at [763, 298] on span "Mark as unread" at bounding box center [721, 305] width 83 height 39
click at [718, 295] on div "Not-Interested Needs Response Call Them Inbound Call" at bounding box center [626, 301] width 362 height 20
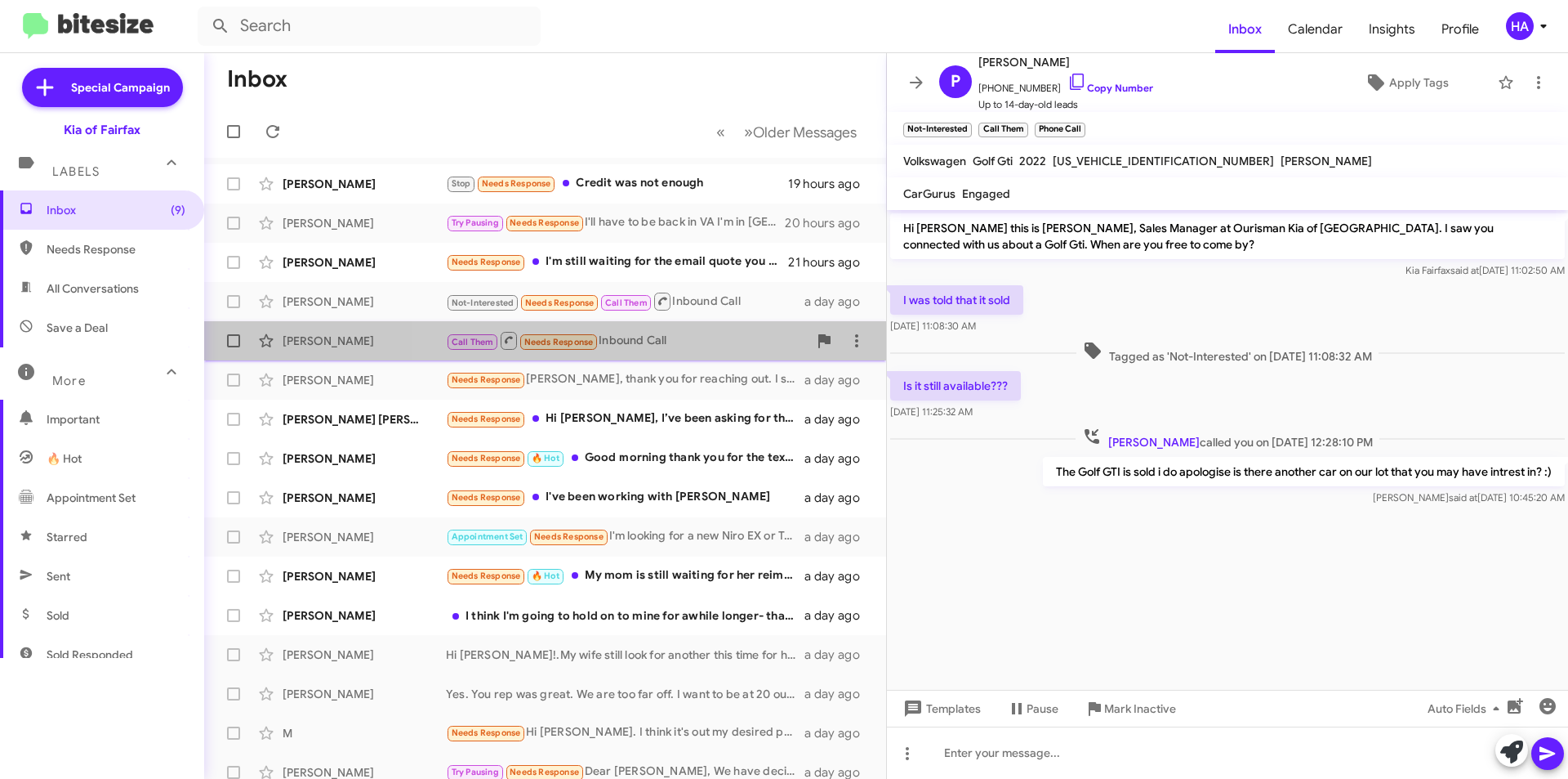
click at [730, 341] on div "Call Them Needs Response Inbound Call" at bounding box center [626, 341] width 362 height 20
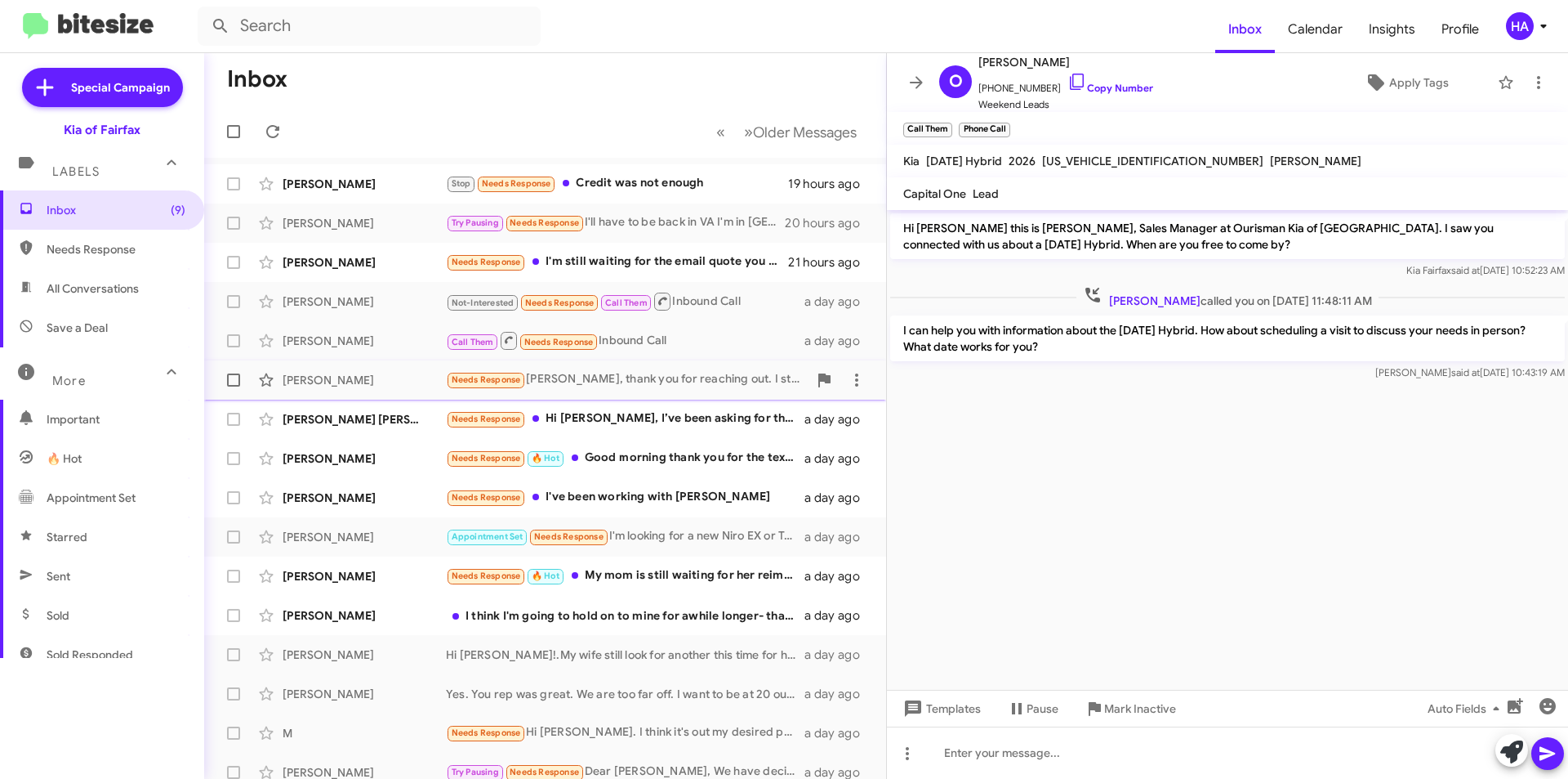
click at [677, 379] on div "Needs Response Anthony, thank you for reaching out. I started this a while ago,…" at bounding box center [626, 379] width 362 height 18
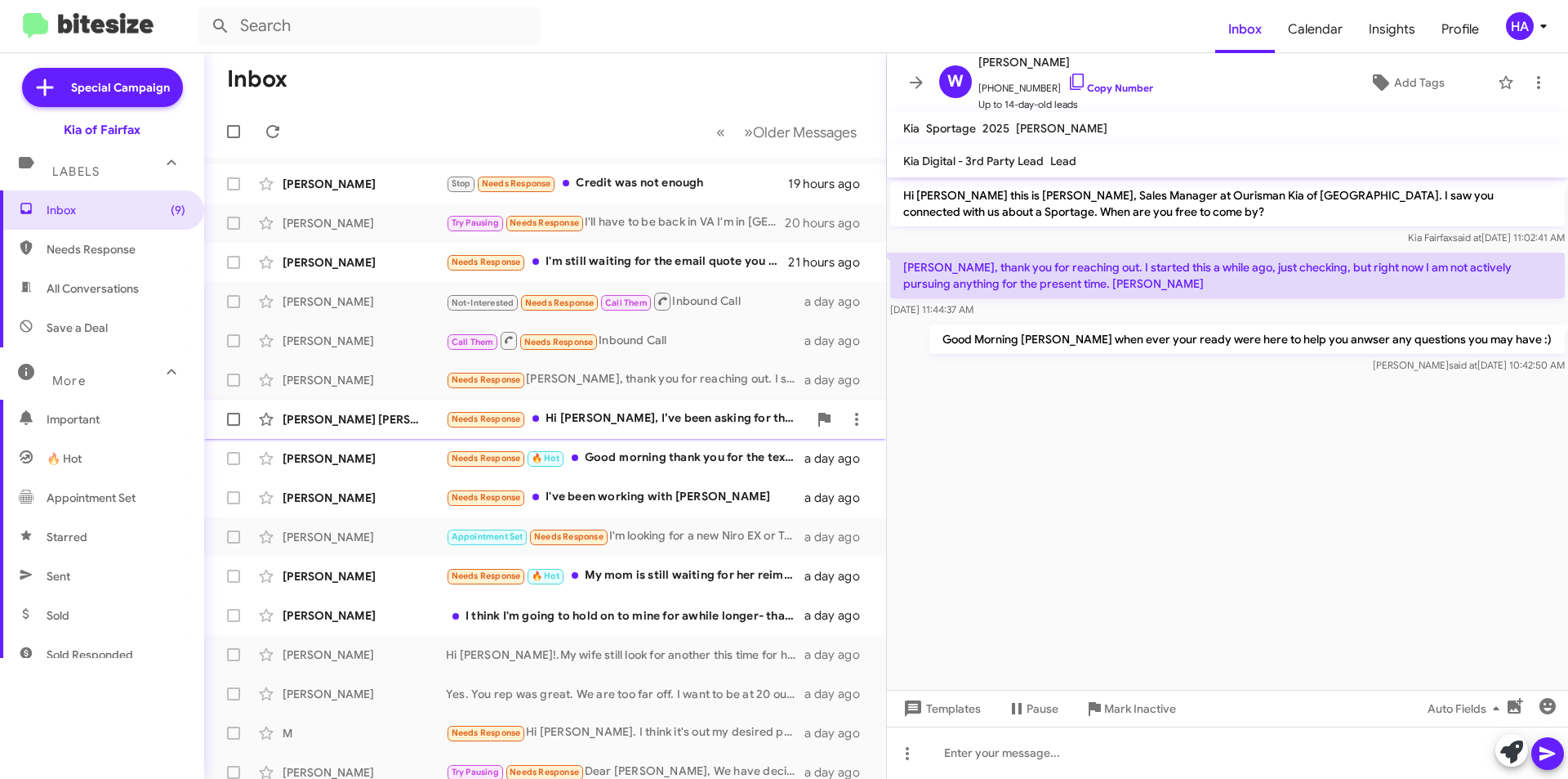
click at [680, 414] on div "Needs Response Hi Anthony, I’ve been asking for the out-the-door price for a we…" at bounding box center [626, 418] width 362 height 18
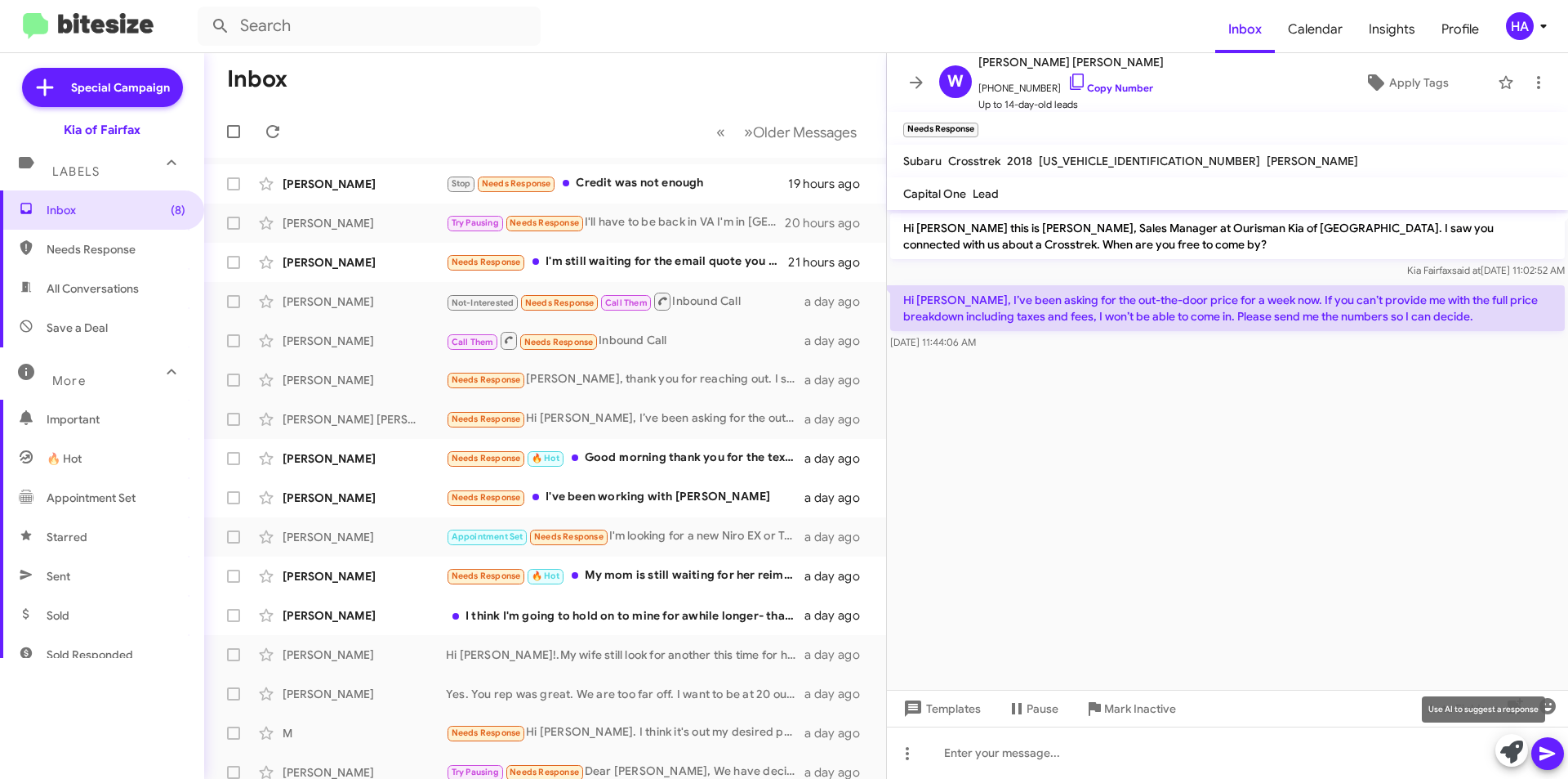
click at [1508, 755] on icon at bounding box center [1511, 751] width 23 height 23
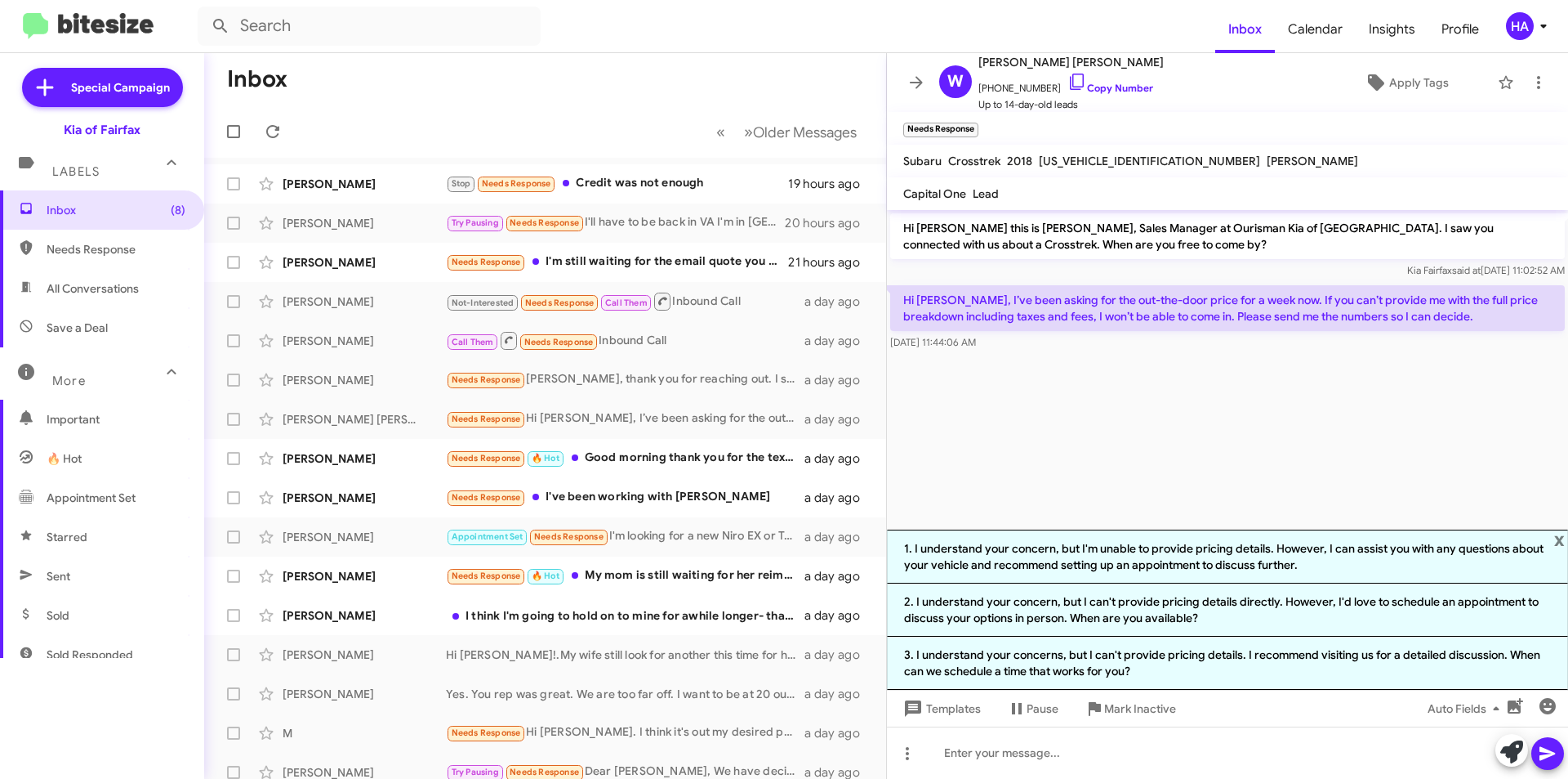
click at [1219, 475] on cdk-virtual-scroll-viewport "Hi Walter this is Anthony Mullins, Sales Manager at Ourisman Kia of Fairfax. I …" at bounding box center [1228, 370] width 681 height 320
click at [1560, 540] on span "x" at bounding box center [1559, 539] width 11 height 19
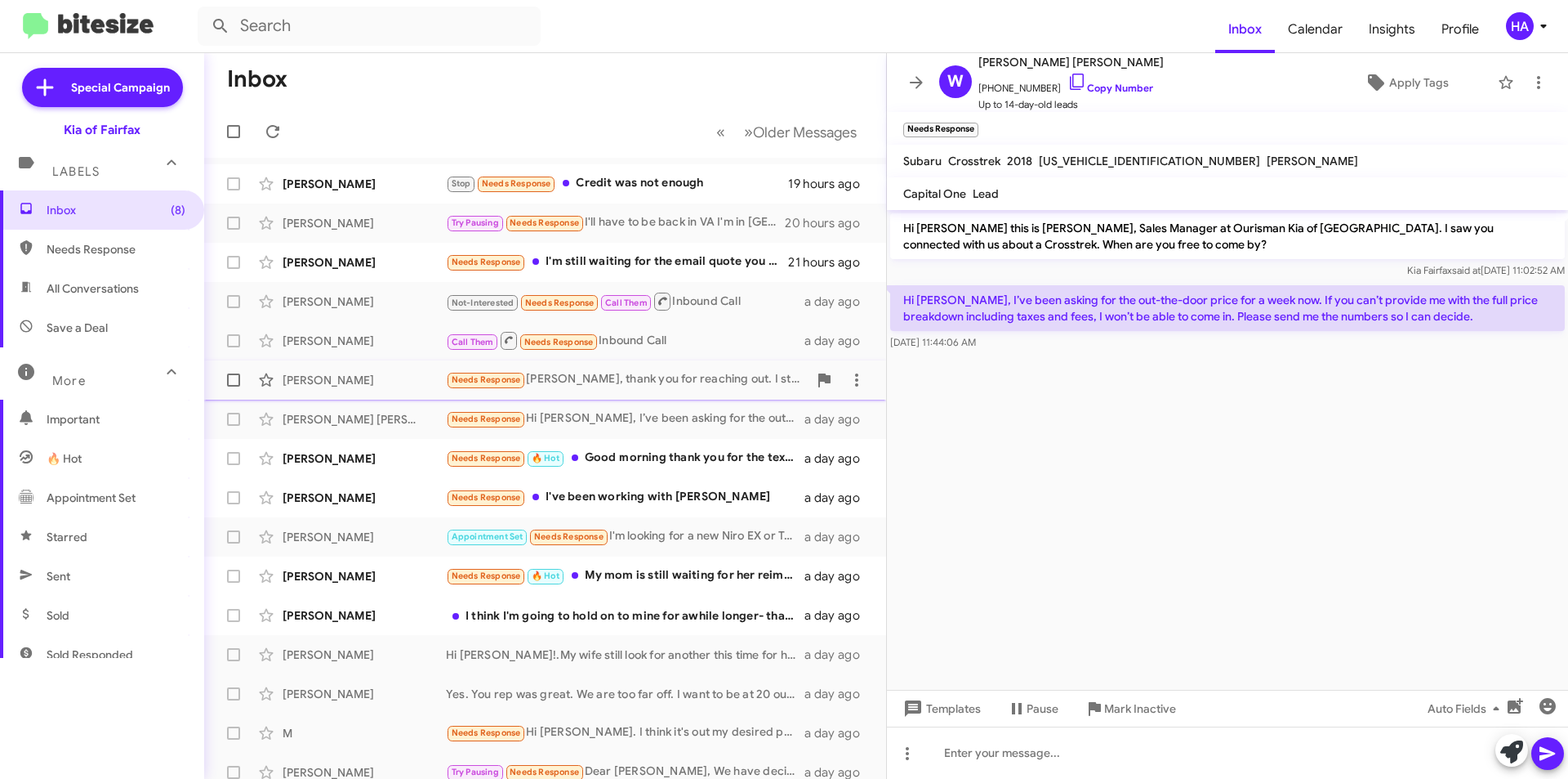
click at [716, 382] on div "Needs Response Anthony, thank you for reaching out. I started this a while ago,…" at bounding box center [626, 379] width 362 height 18
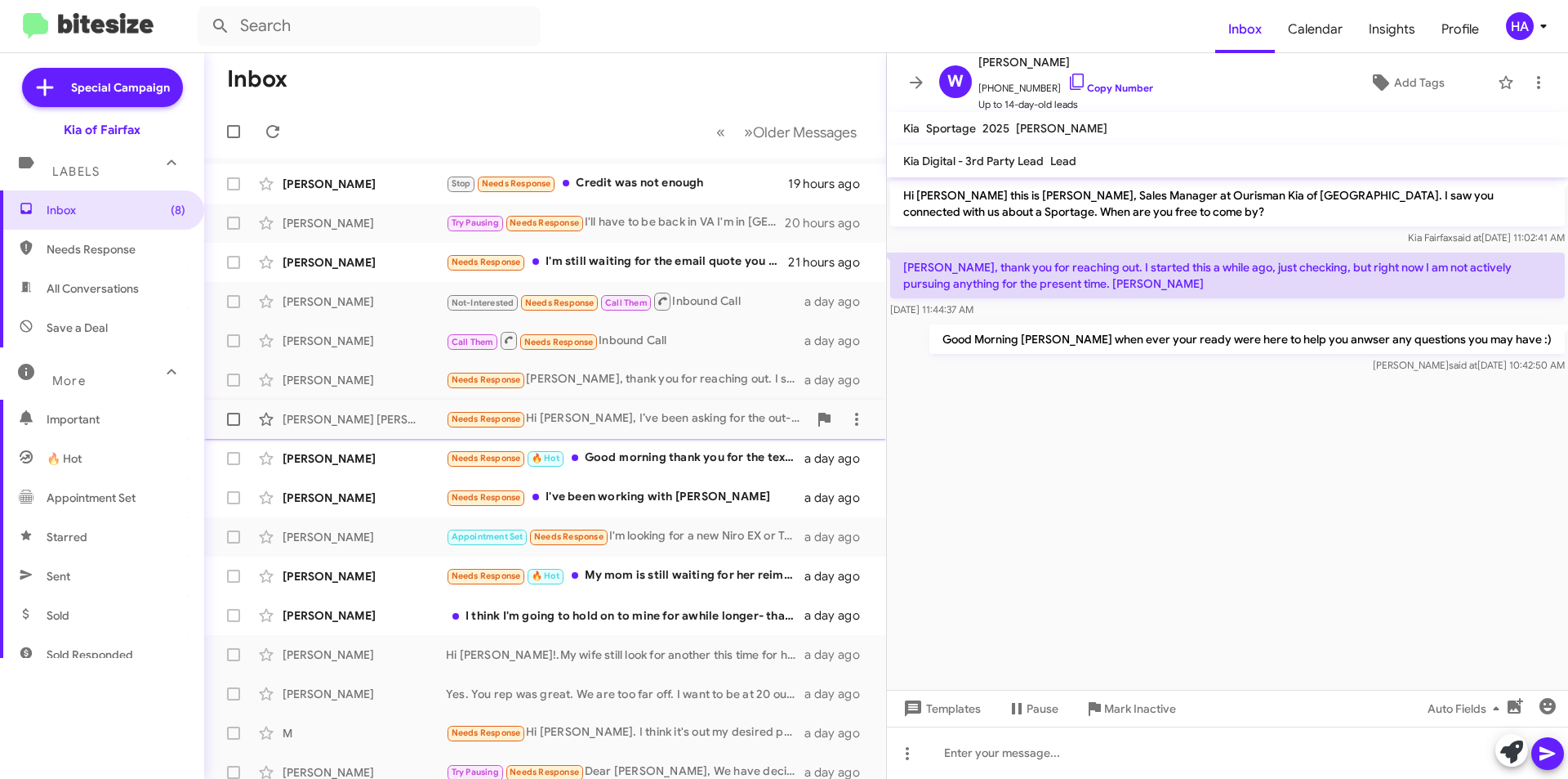
click at [722, 410] on div "Needs Response Hi Anthony, I’ve been asking for the out-the-door price for a we…" at bounding box center [626, 418] width 362 height 18
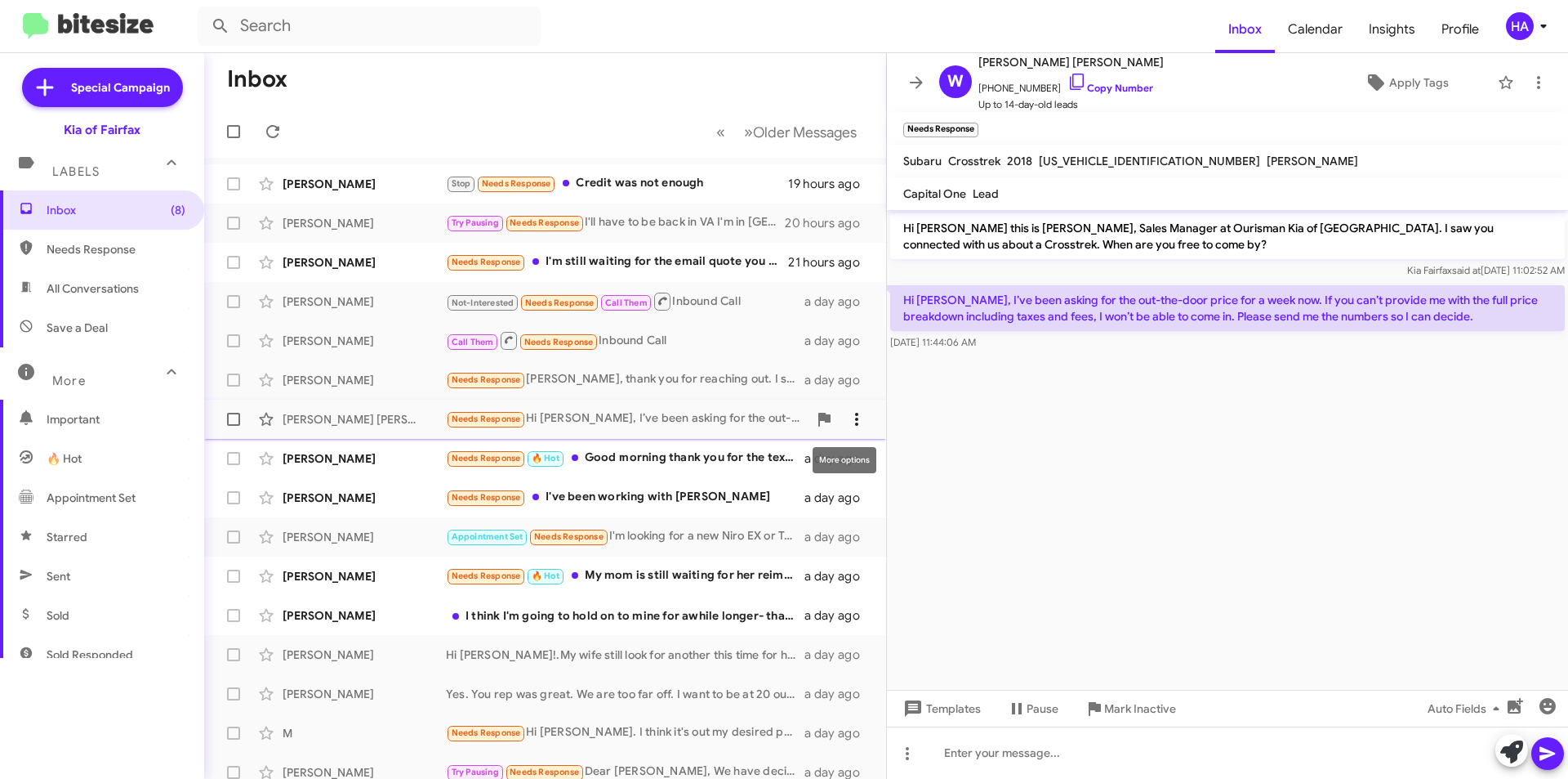
click at [850, 425] on icon at bounding box center [856, 418] width 19 height 19
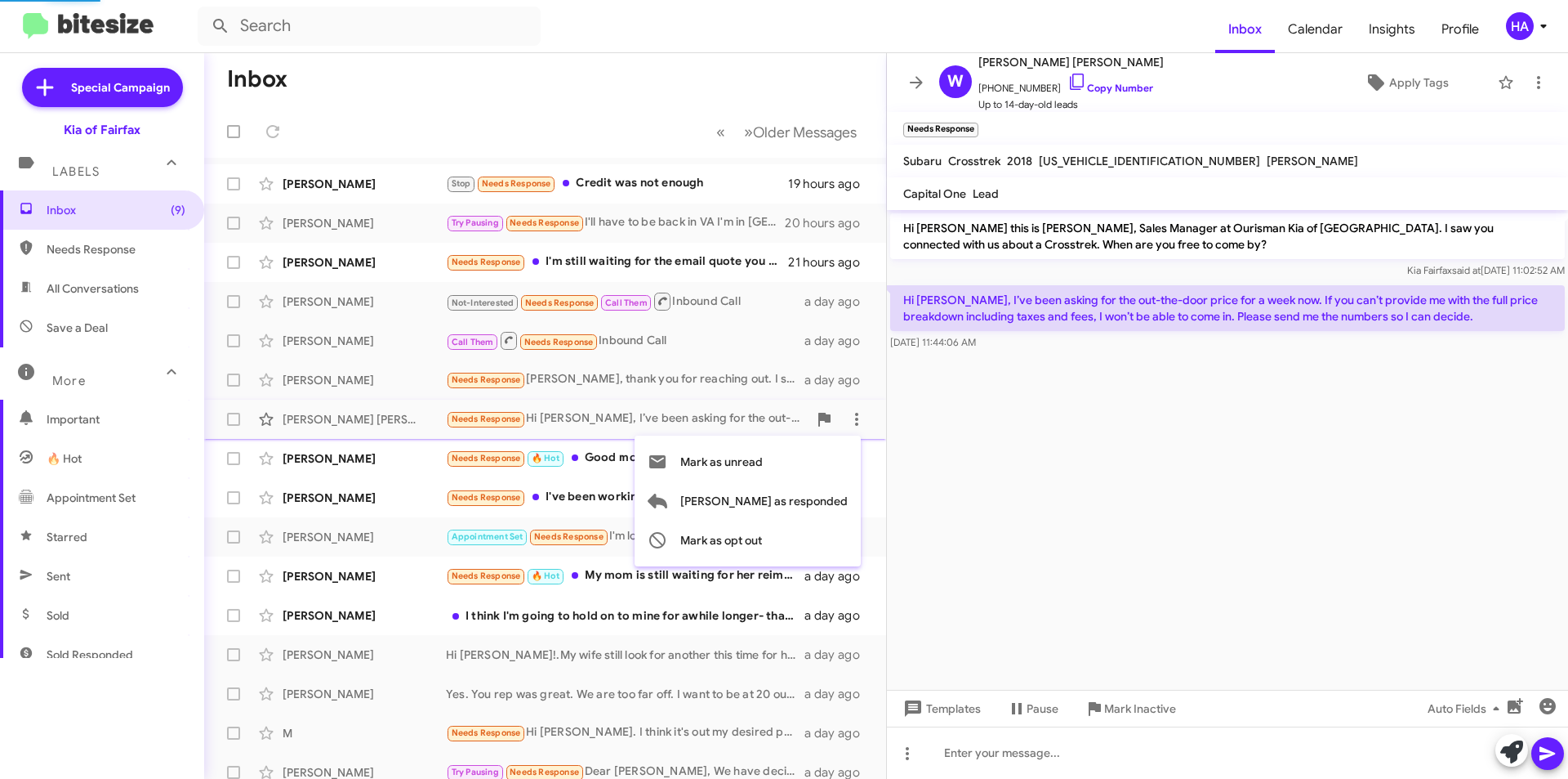
click at [763, 455] on span "Mark as unread" at bounding box center [721, 461] width 83 height 39
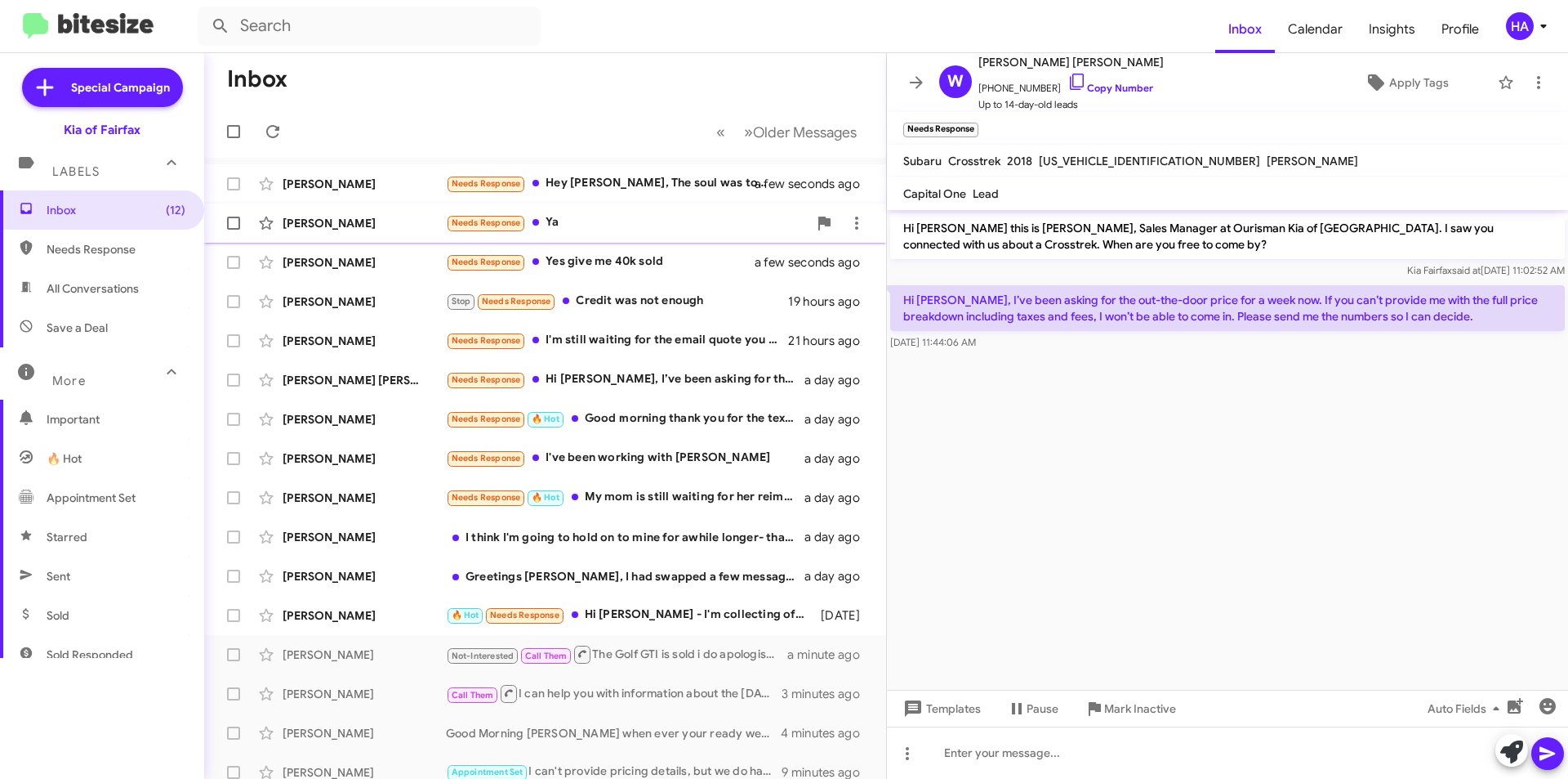
click at [570, 218] on div "Needs Response Ya" at bounding box center [626, 223] width 362 height 18
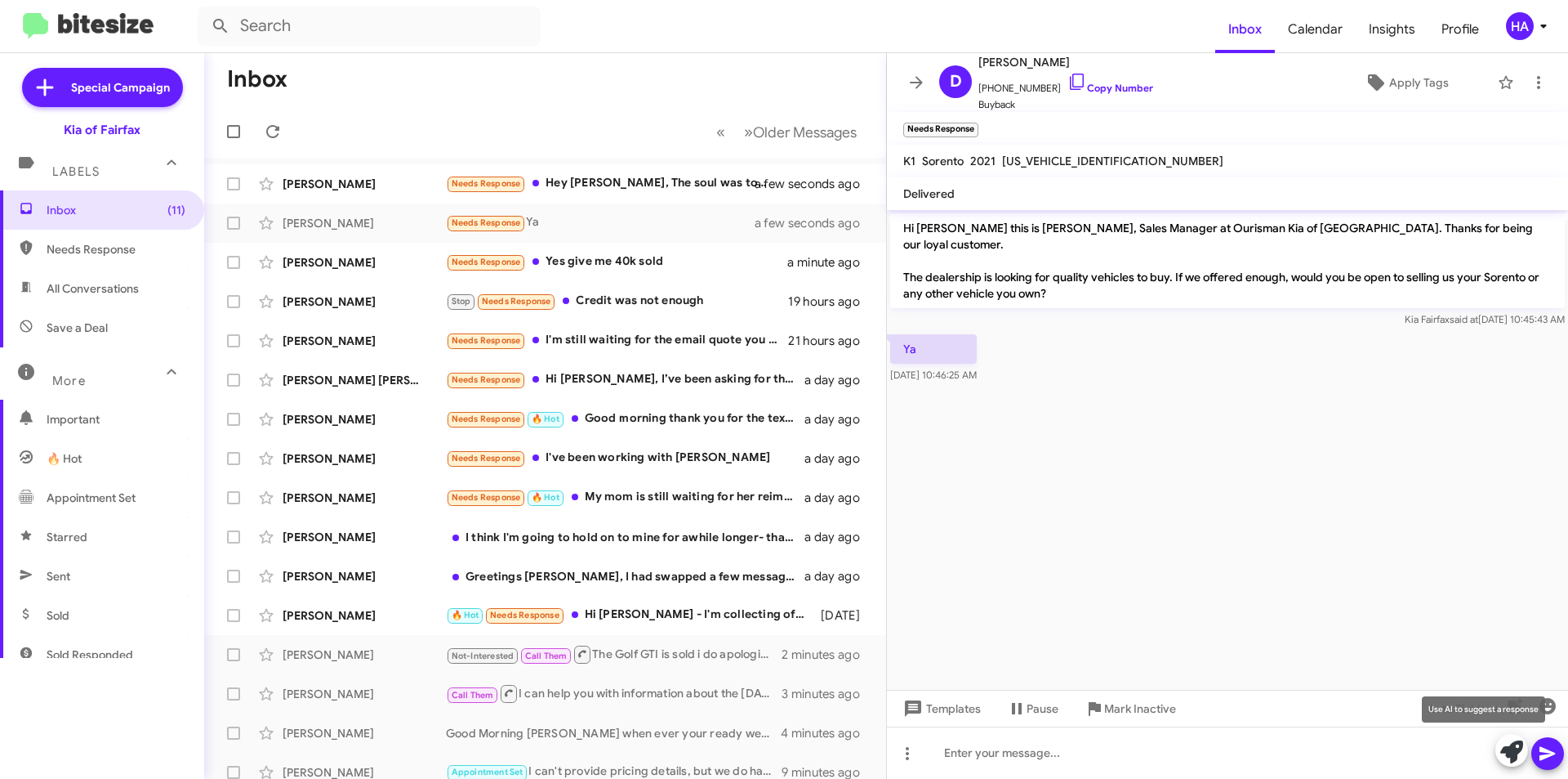
click at [1519, 757] on icon at bounding box center [1511, 751] width 23 height 23
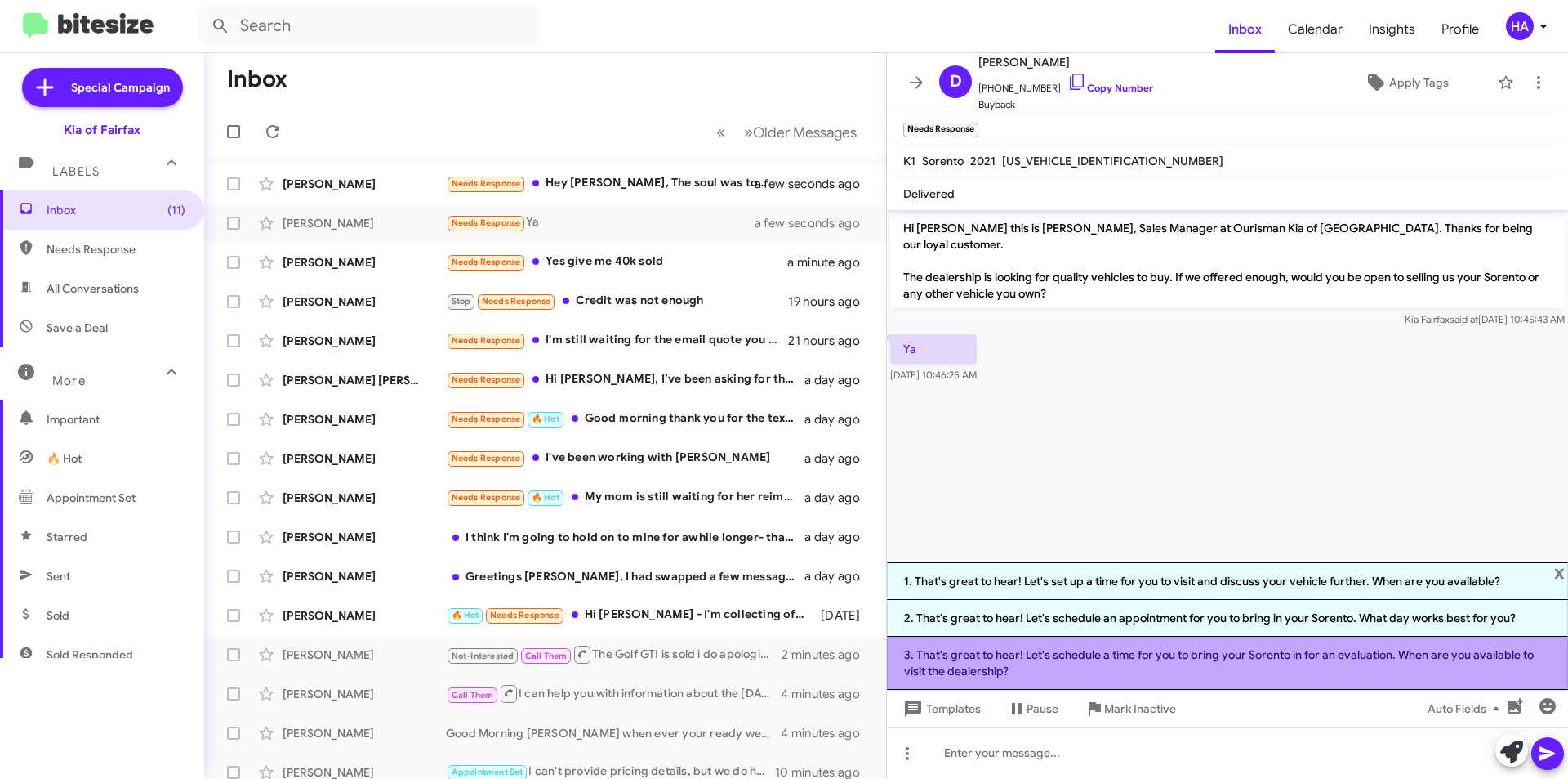
click at [1295, 664] on li "3. That's great to hear! Let's schedule a time for you to bring your Sorento in…" at bounding box center [1228, 663] width 681 height 53
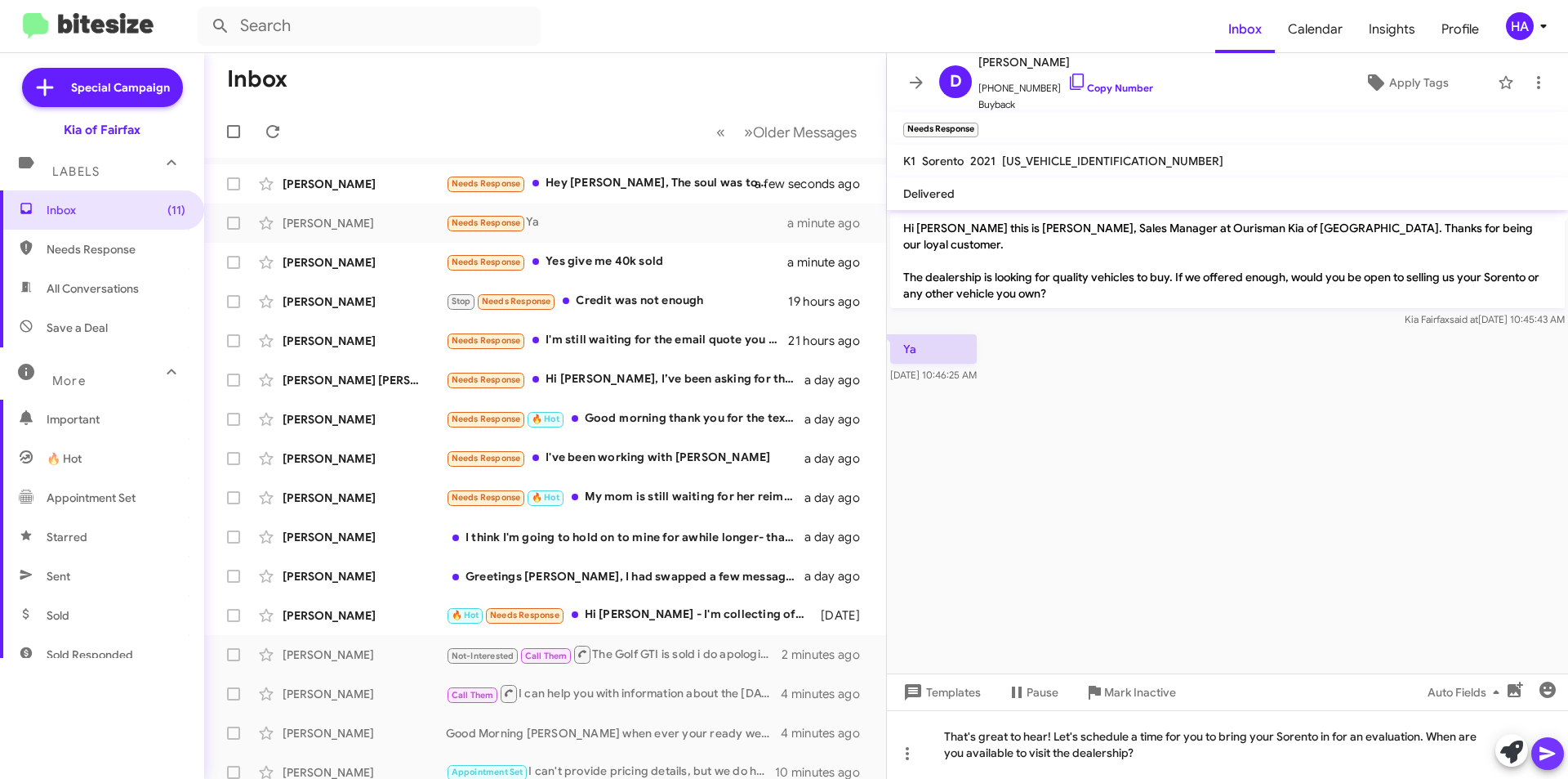
click at [1554, 757] on icon at bounding box center [1547, 753] width 19 height 19
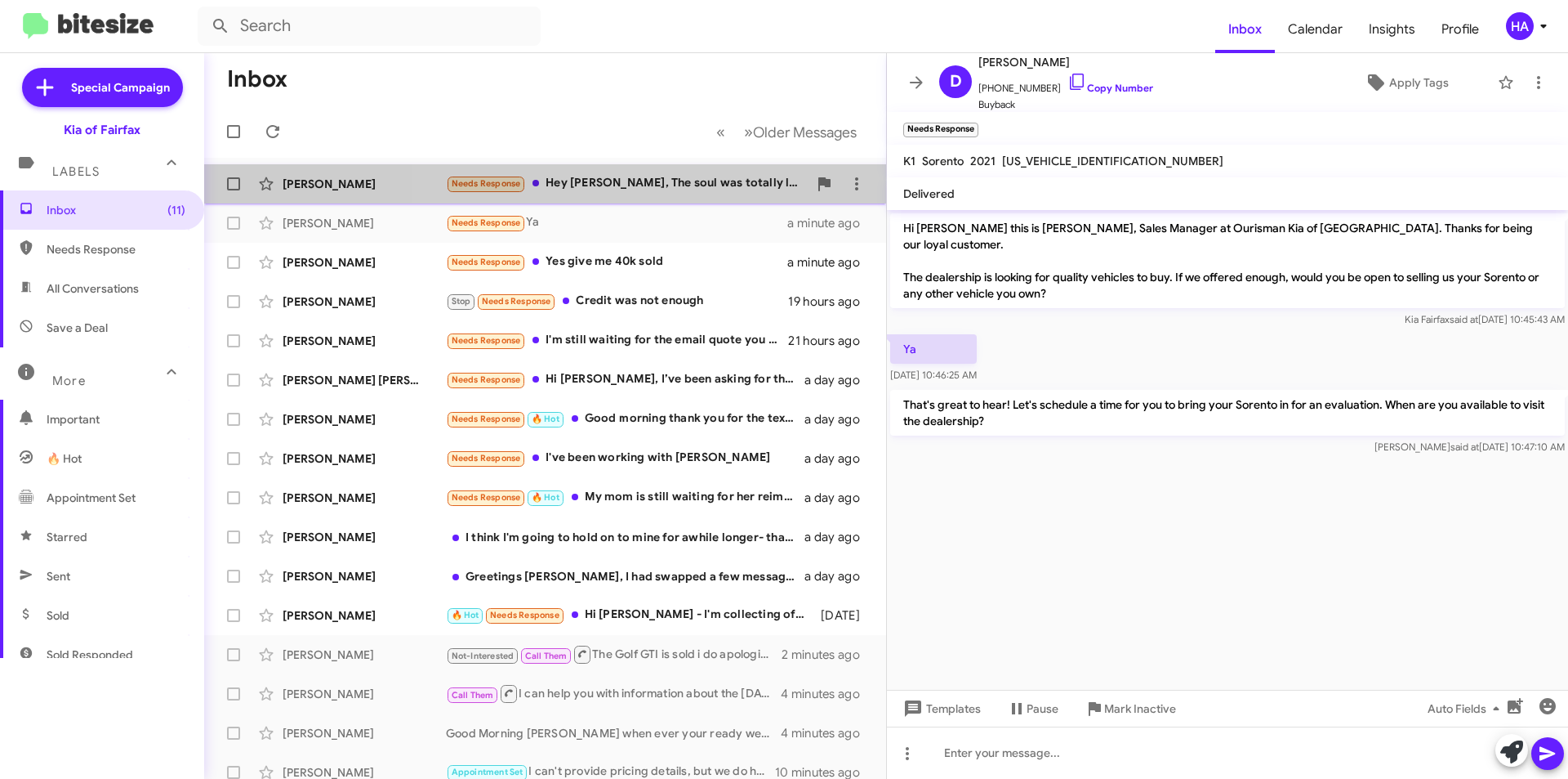
click at [672, 191] on div "Needs Response Hey Anthony, The soul was totally lost in a car accident." at bounding box center [626, 183] width 362 height 18
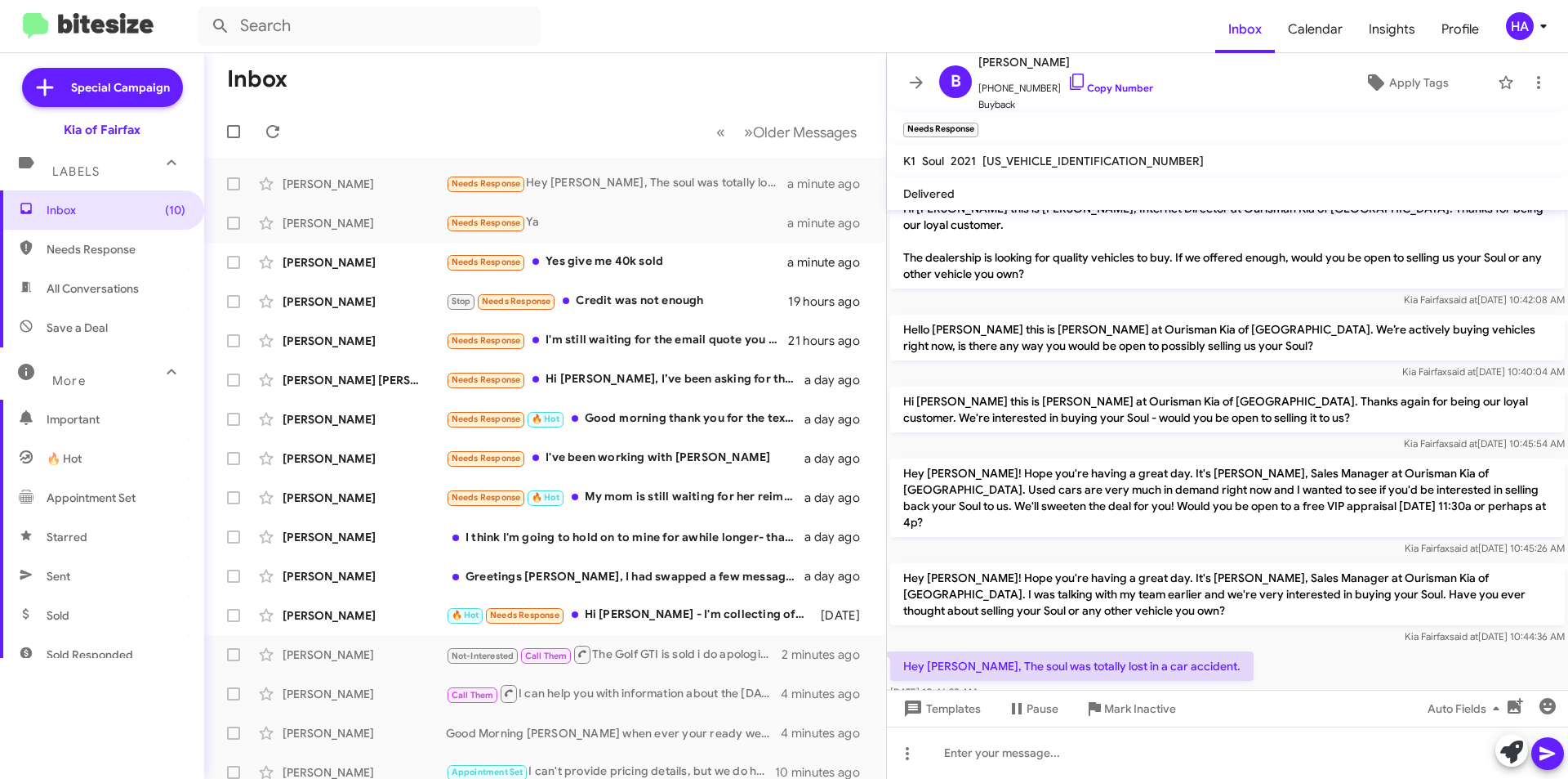
scroll to position [25, 0]
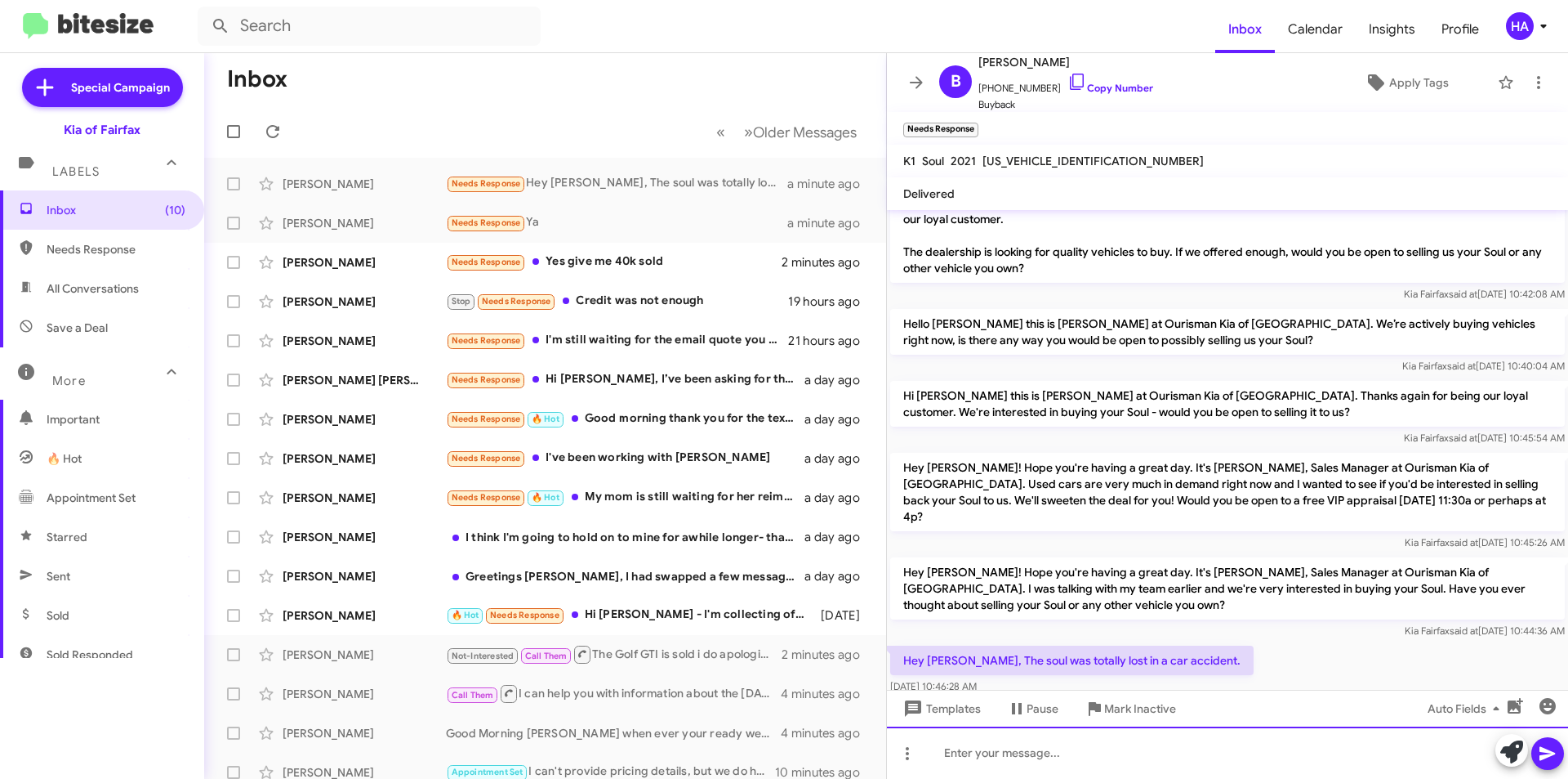
click at [985, 759] on div at bounding box center [1228, 752] width 681 height 52
click at [1554, 721] on div "Auto Fields" at bounding box center [1479, 708] width 170 height 37
click at [1555, 710] on icon "button" at bounding box center [1548, 706] width 17 height 17
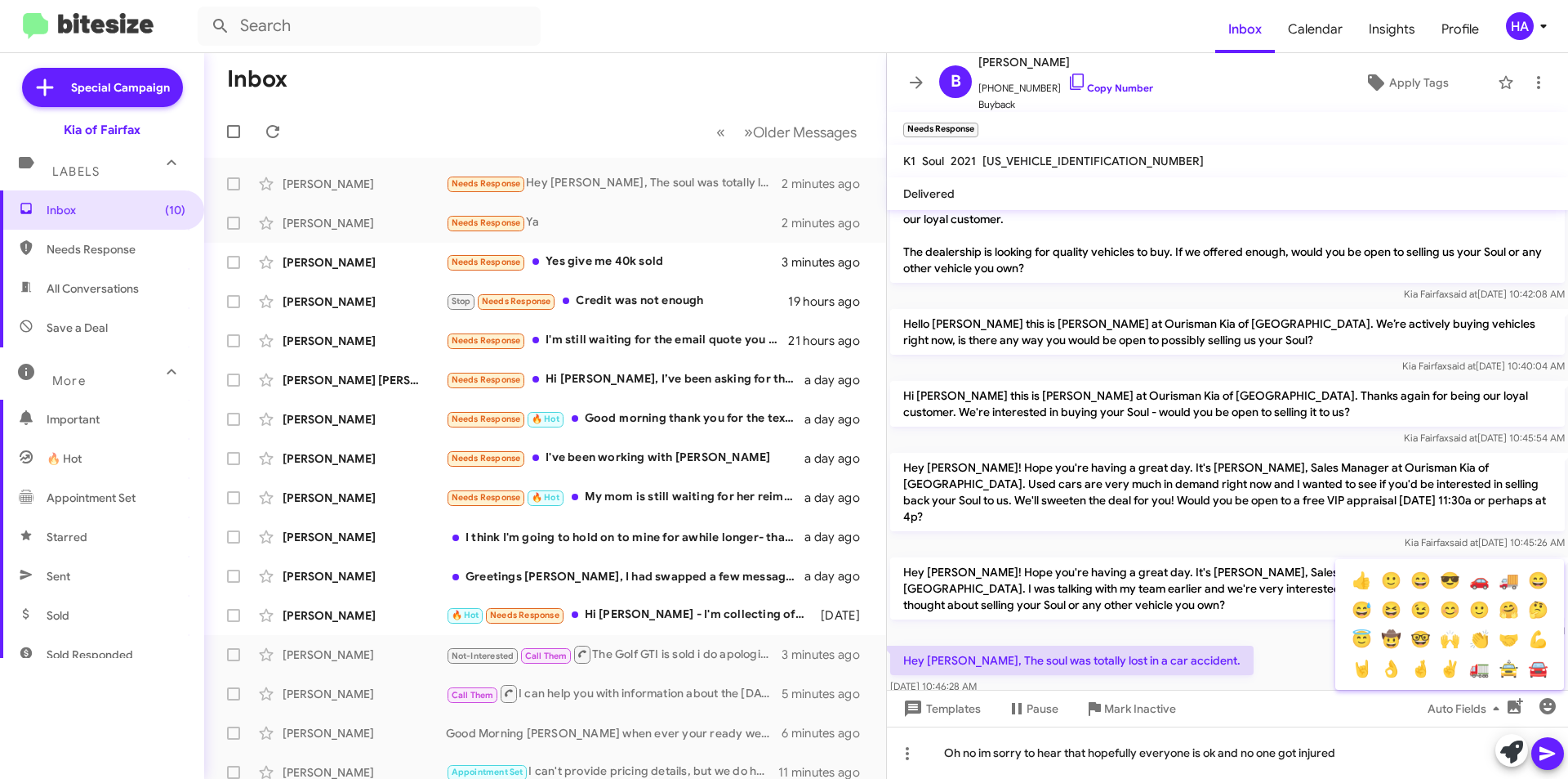
click at [1392, 762] on div at bounding box center [784, 389] width 1568 height 779
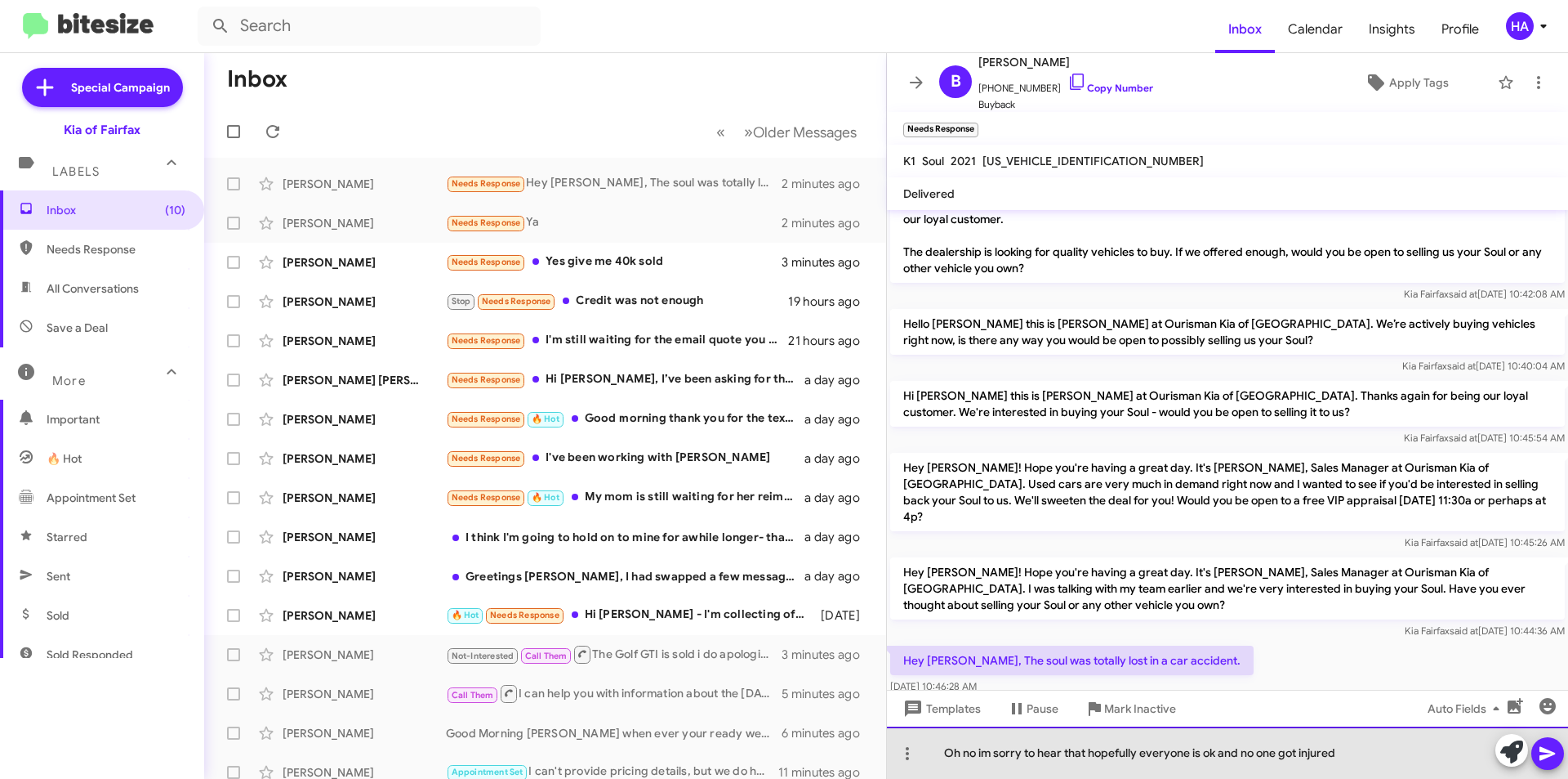
click at [1375, 755] on div "Oh no im sorry to hear that hopefully everyone is ok and no one got injured" at bounding box center [1228, 752] width 681 height 52
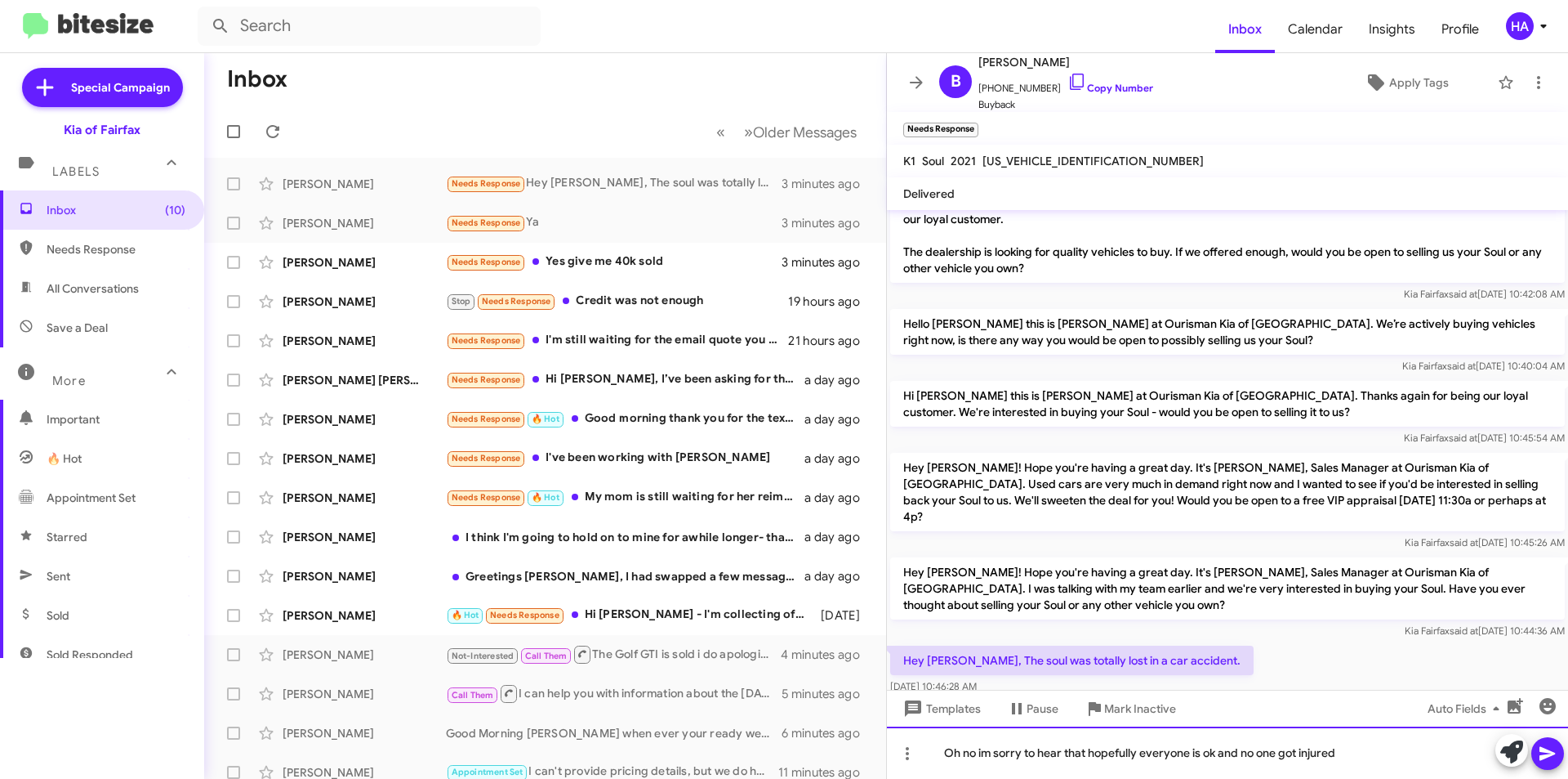
click at [1302, 751] on div "Oh no im sorry to hear that hopefully everyone is ok and no one got injured" at bounding box center [1228, 752] width 681 height 52
click at [1551, 756] on icon at bounding box center [1547, 753] width 19 height 19
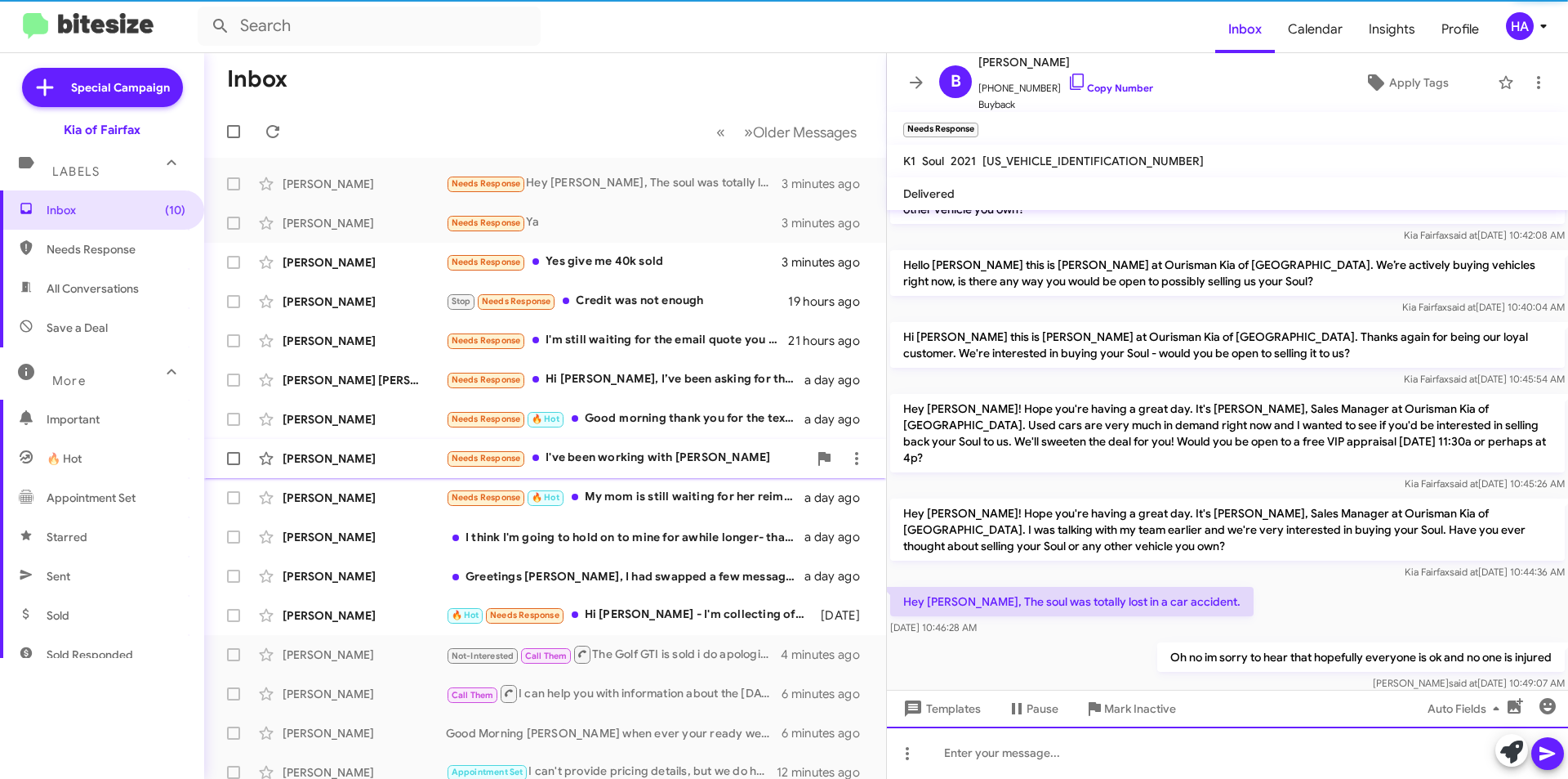
scroll to position [85, 0]
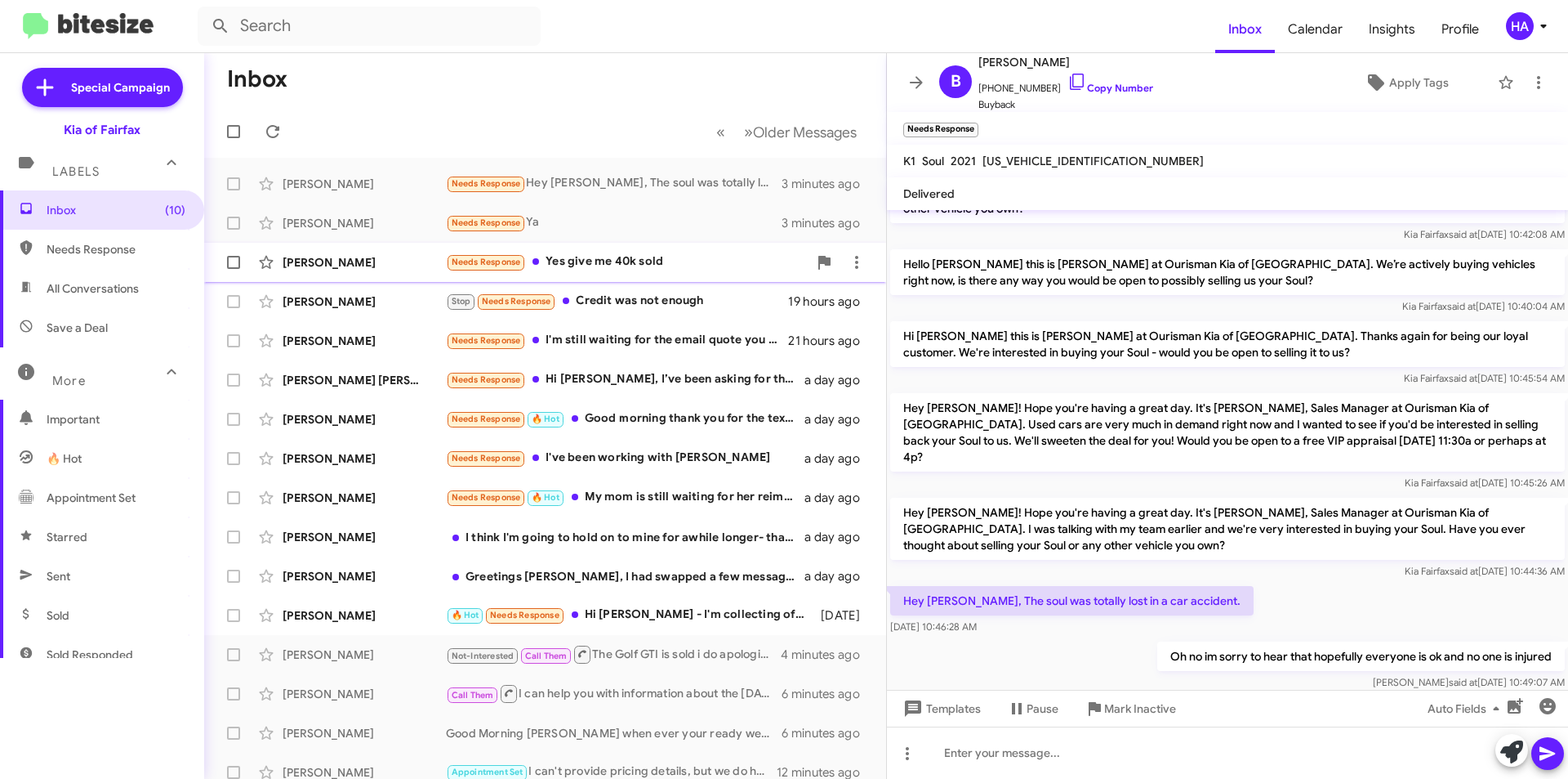
click at [679, 262] on div "Needs Response Yes give me 40k sold" at bounding box center [626, 262] width 362 height 18
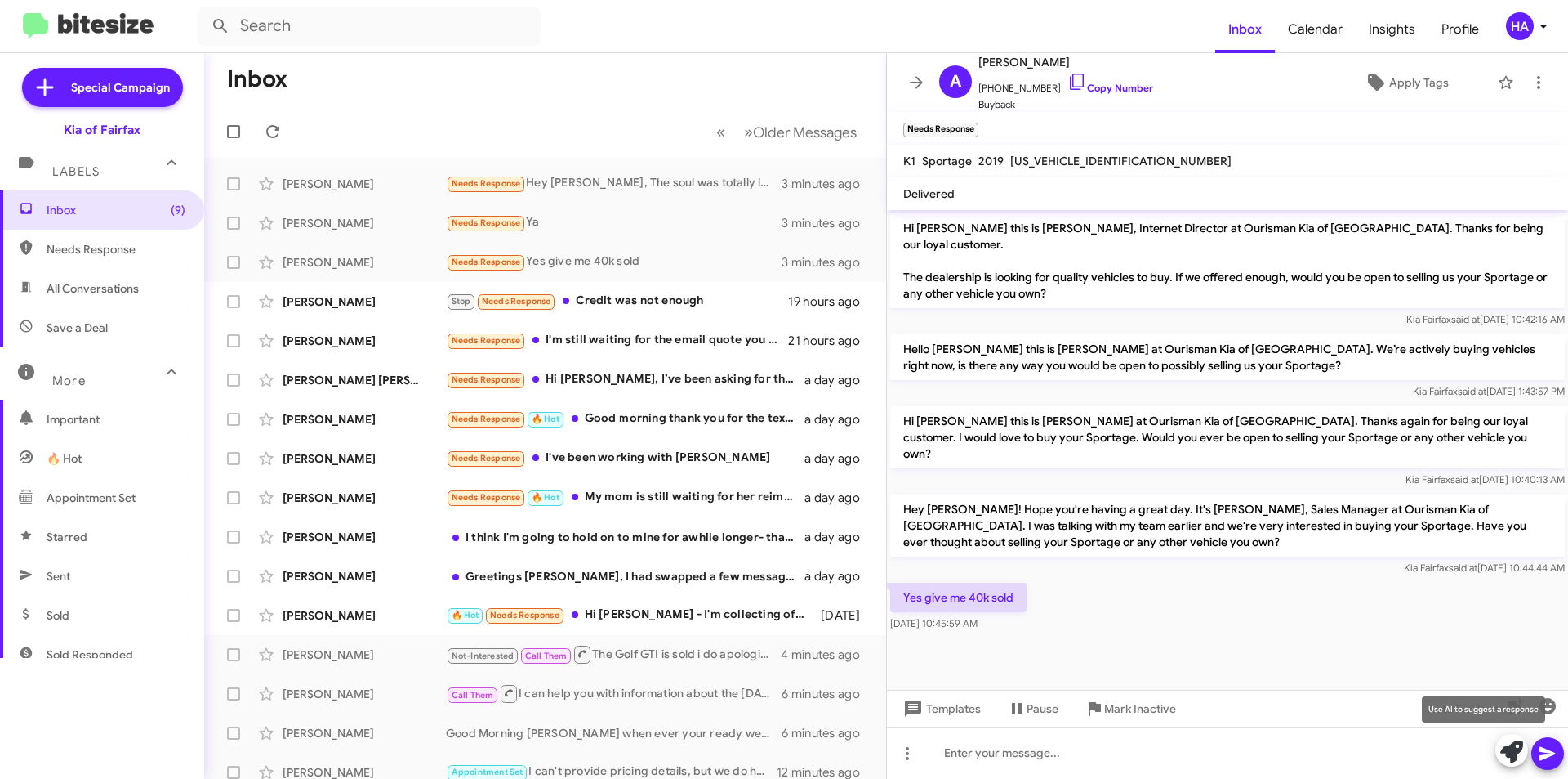
click at [1513, 754] on icon at bounding box center [1511, 751] width 23 height 23
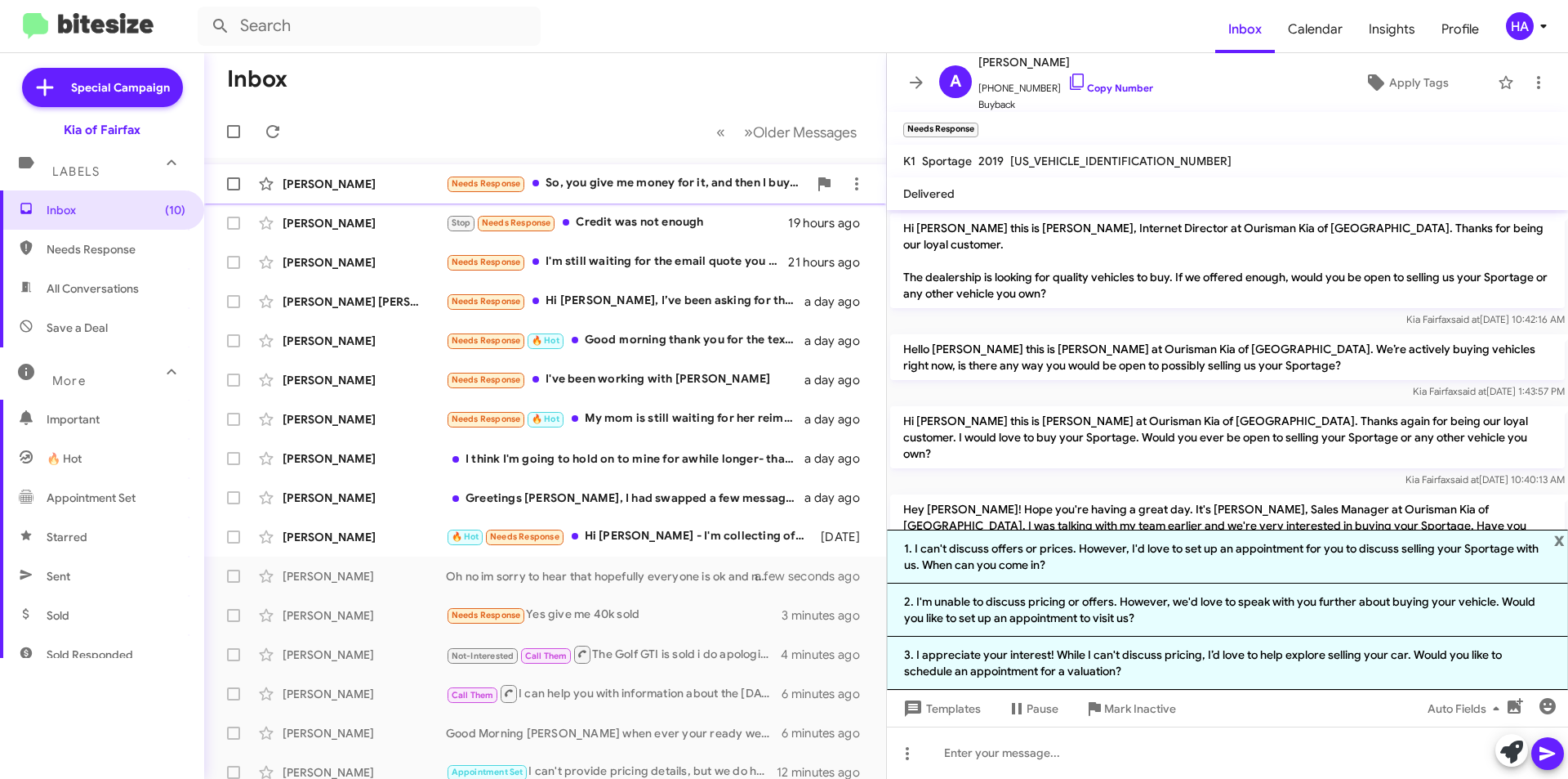
click at [676, 183] on div "Needs Response So, you give me money for it, and then I buy a cheaper car?" at bounding box center [626, 183] width 362 height 18
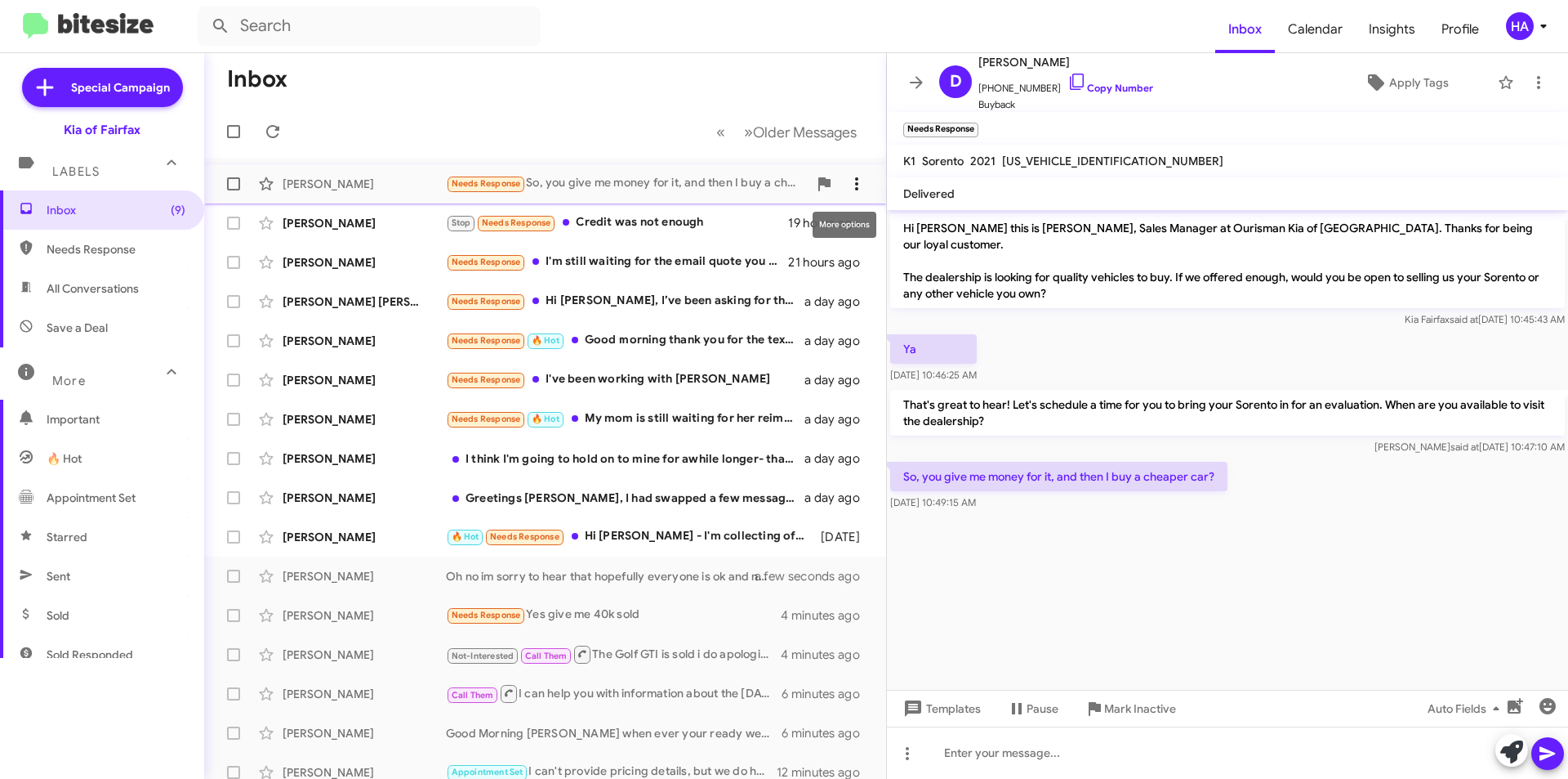
click at [854, 179] on span at bounding box center [856, 183] width 33 height 19
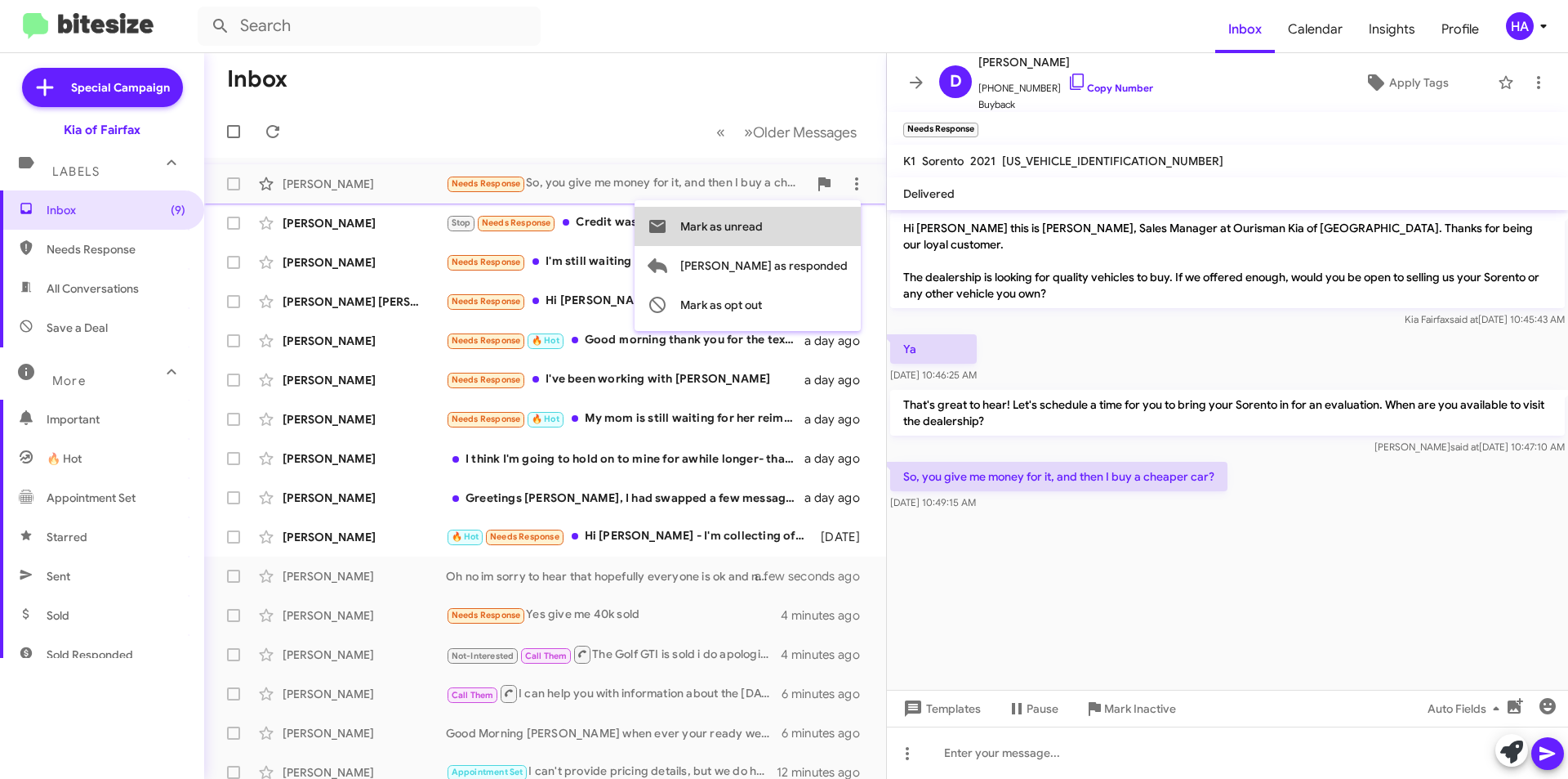
click at [763, 229] on span "Mark as unread" at bounding box center [721, 226] width 83 height 39
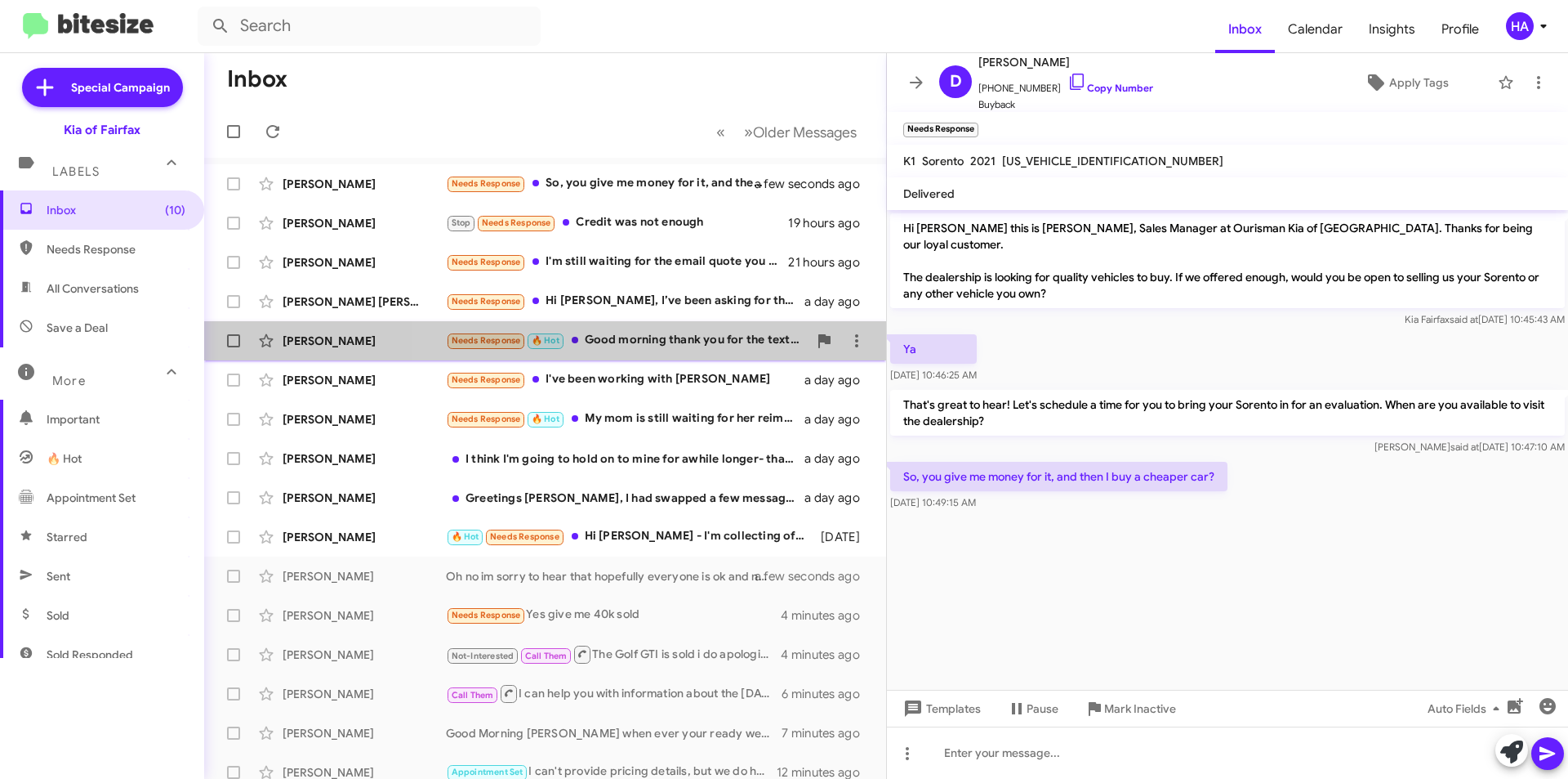
click at [734, 336] on div "Needs Response 🔥 Hot Good morning thank you for the text. I have concluded my s…" at bounding box center [626, 340] width 362 height 18
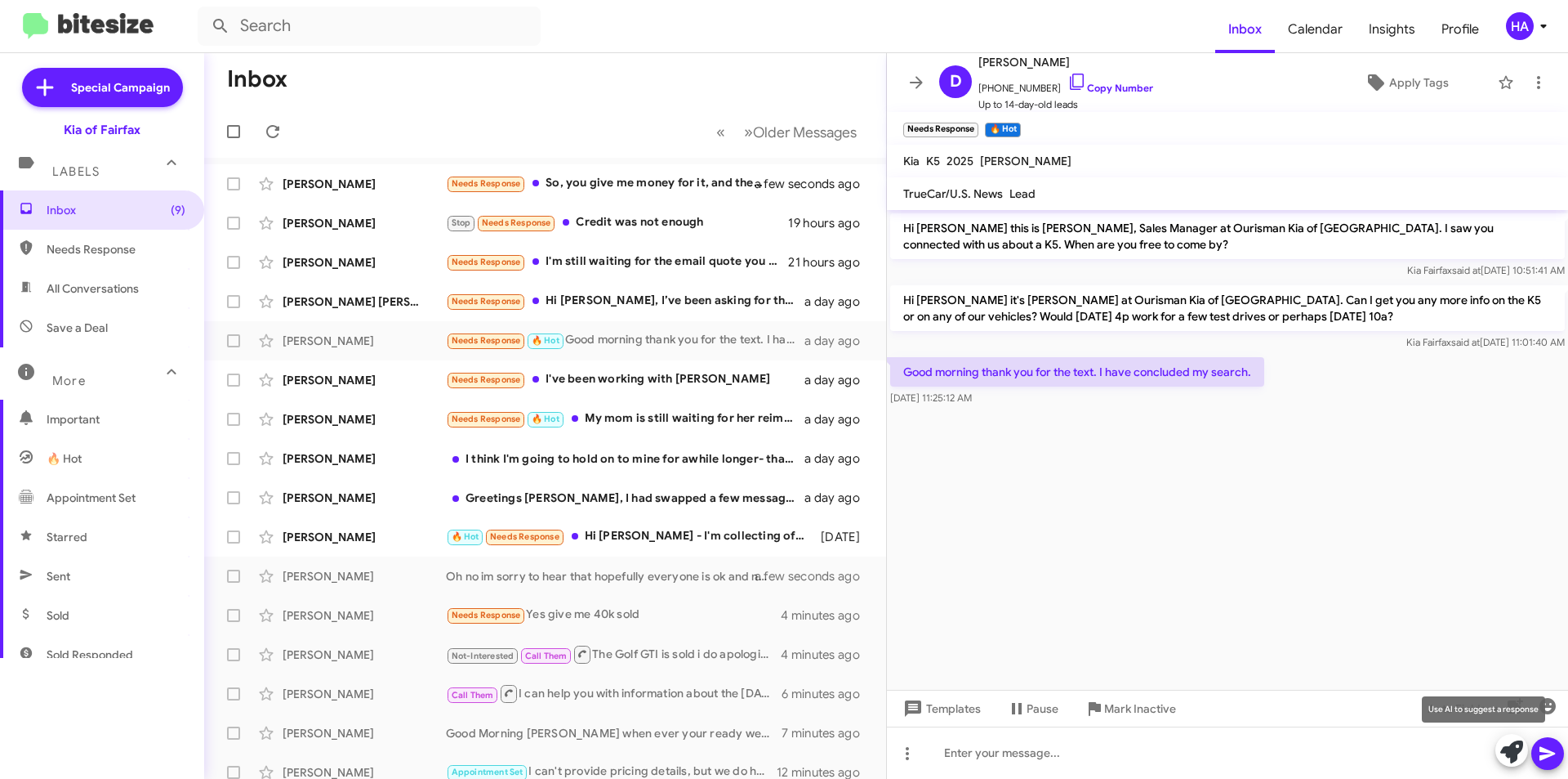
click at [1524, 752] on button at bounding box center [1511, 750] width 33 height 33
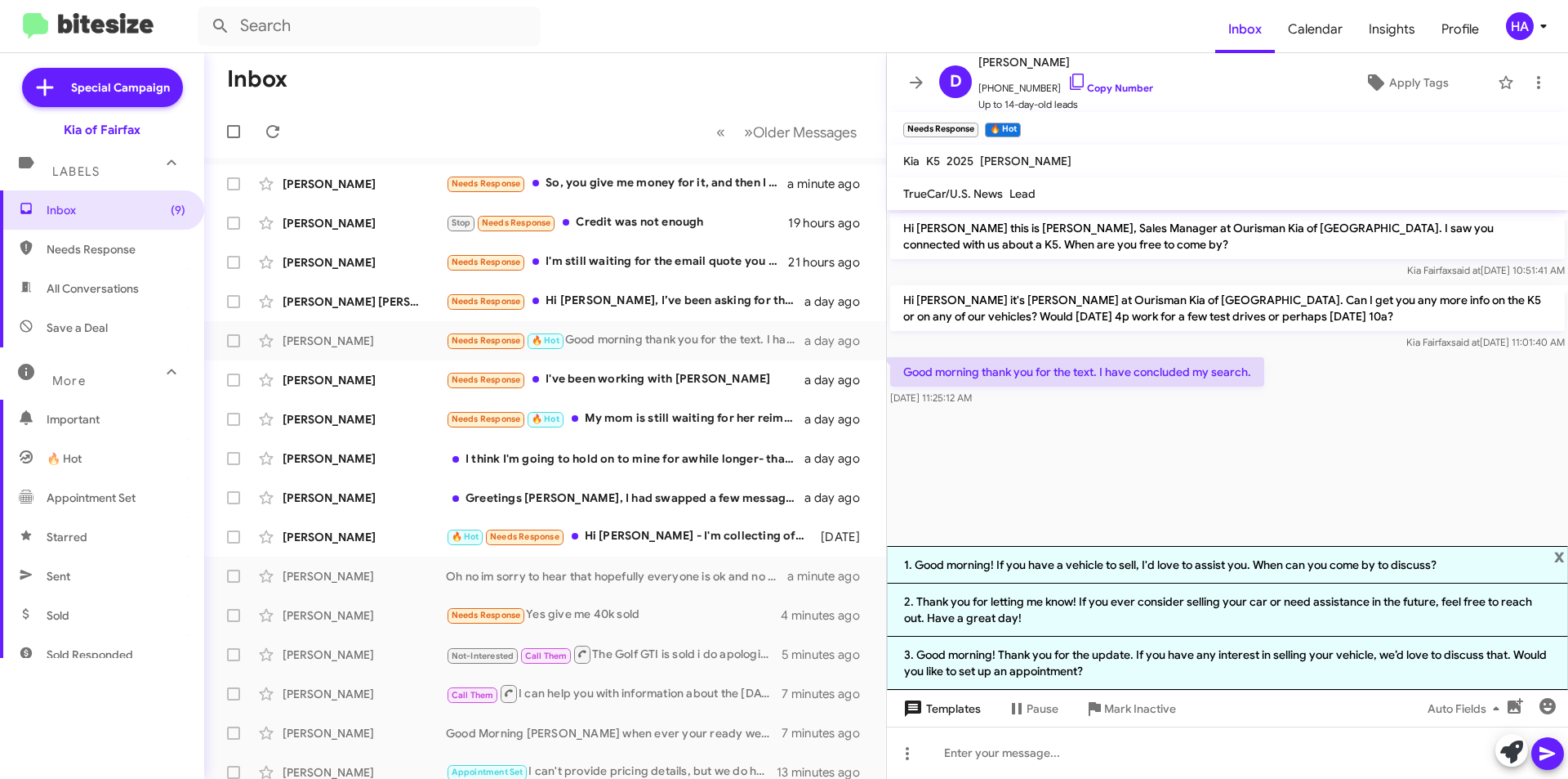
click at [978, 714] on span "Templates" at bounding box center [940, 708] width 81 height 29
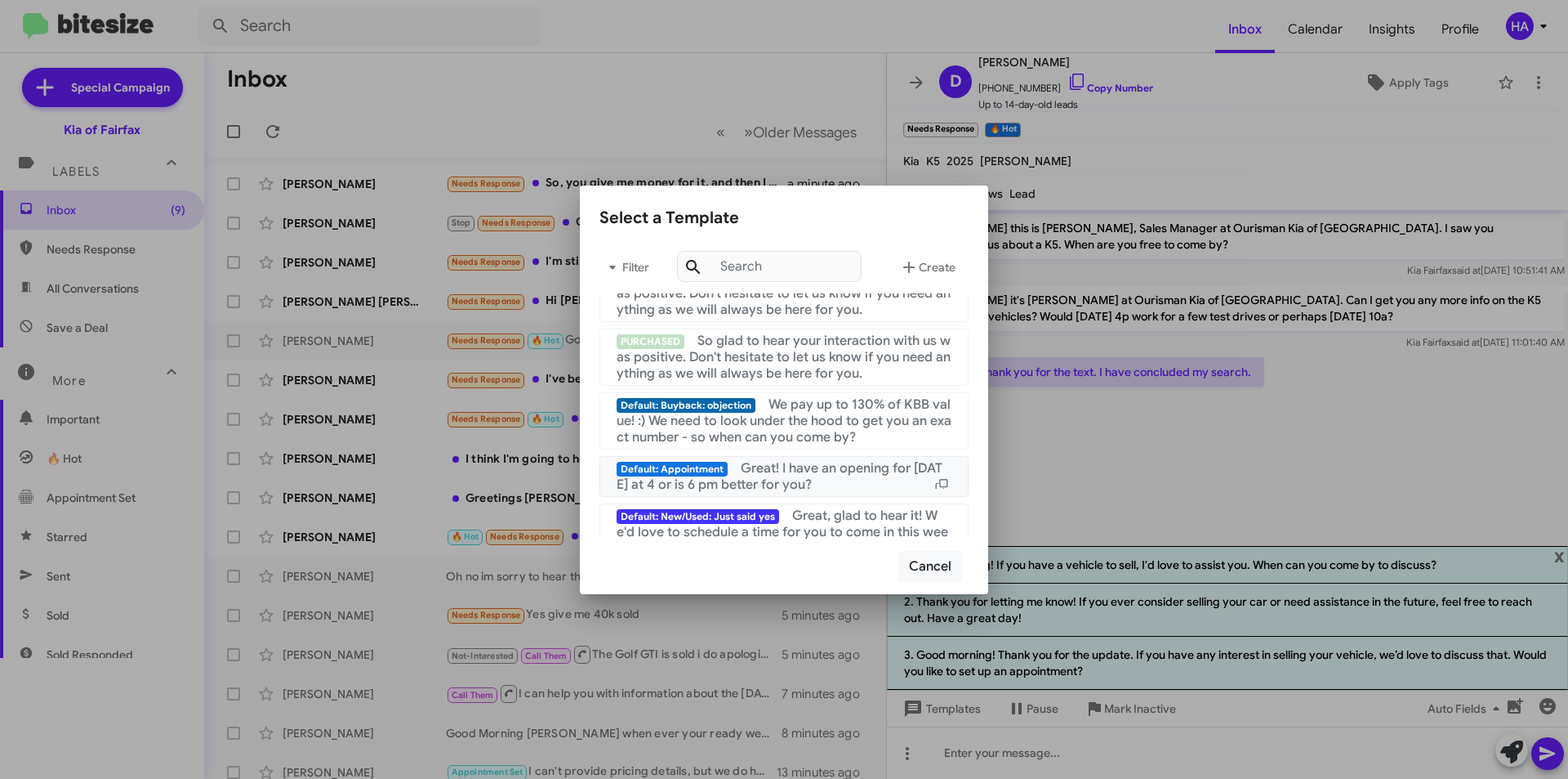
scroll to position [163, 0]
click at [947, 566] on button "Cancel" at bounding box center [930, 566] width 64 height 31
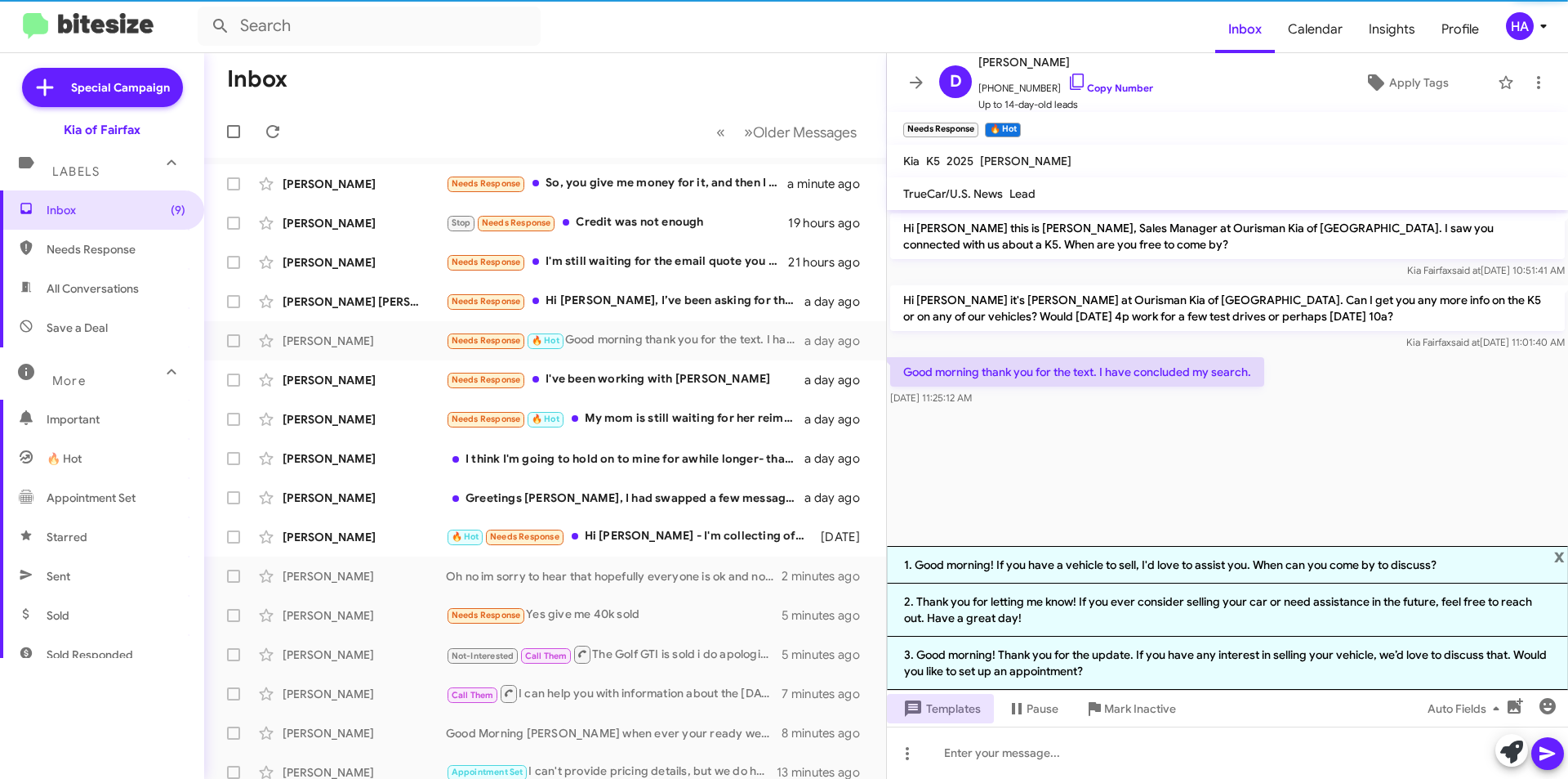
click at [1081, 478] on cdk-virtual-scroll-viewport "Hi Derek this is Anthony Mullins, Sales Manager at Ourisman Kia of Fairfax. I s…" at bounding box center [1228, 377] width 681 height 336
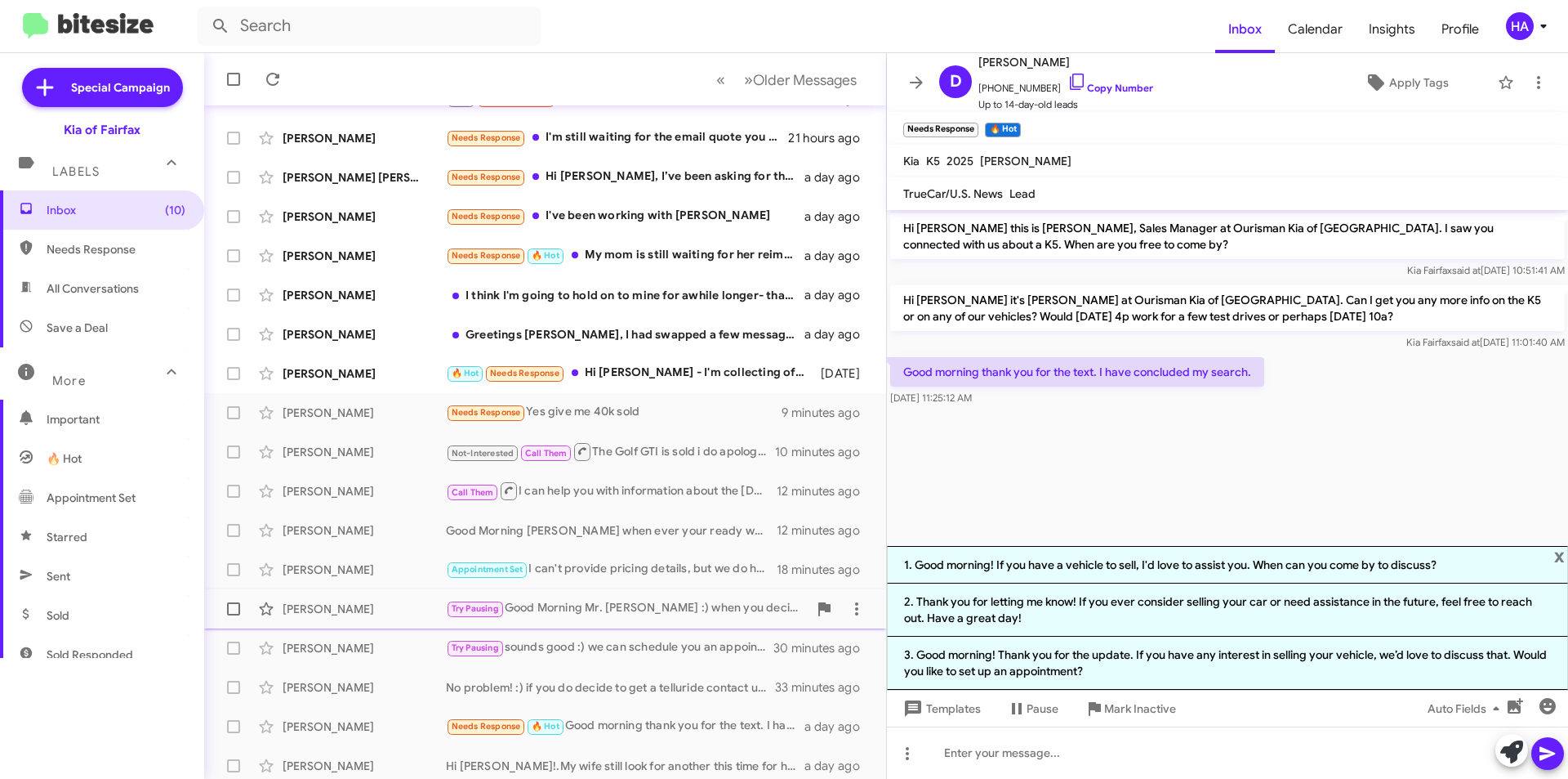
scroll to position [170, 0]
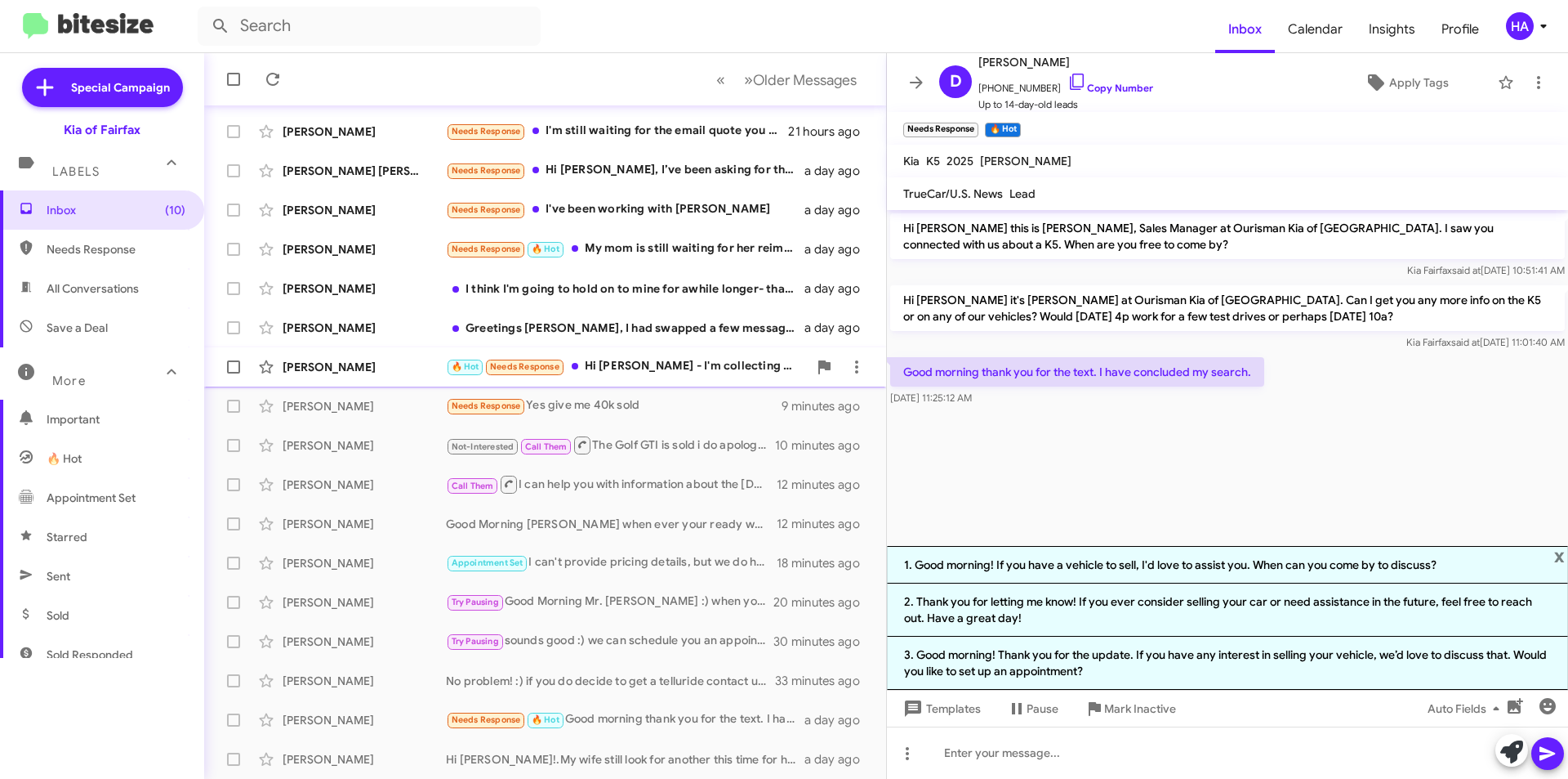
click at [685, 369] on div "🔥 Hot Needs Response Hi Anthony - I'm collecting offers on leasing an EV6 AWD W…" at bounding box center [626, 366] width 362 height 18
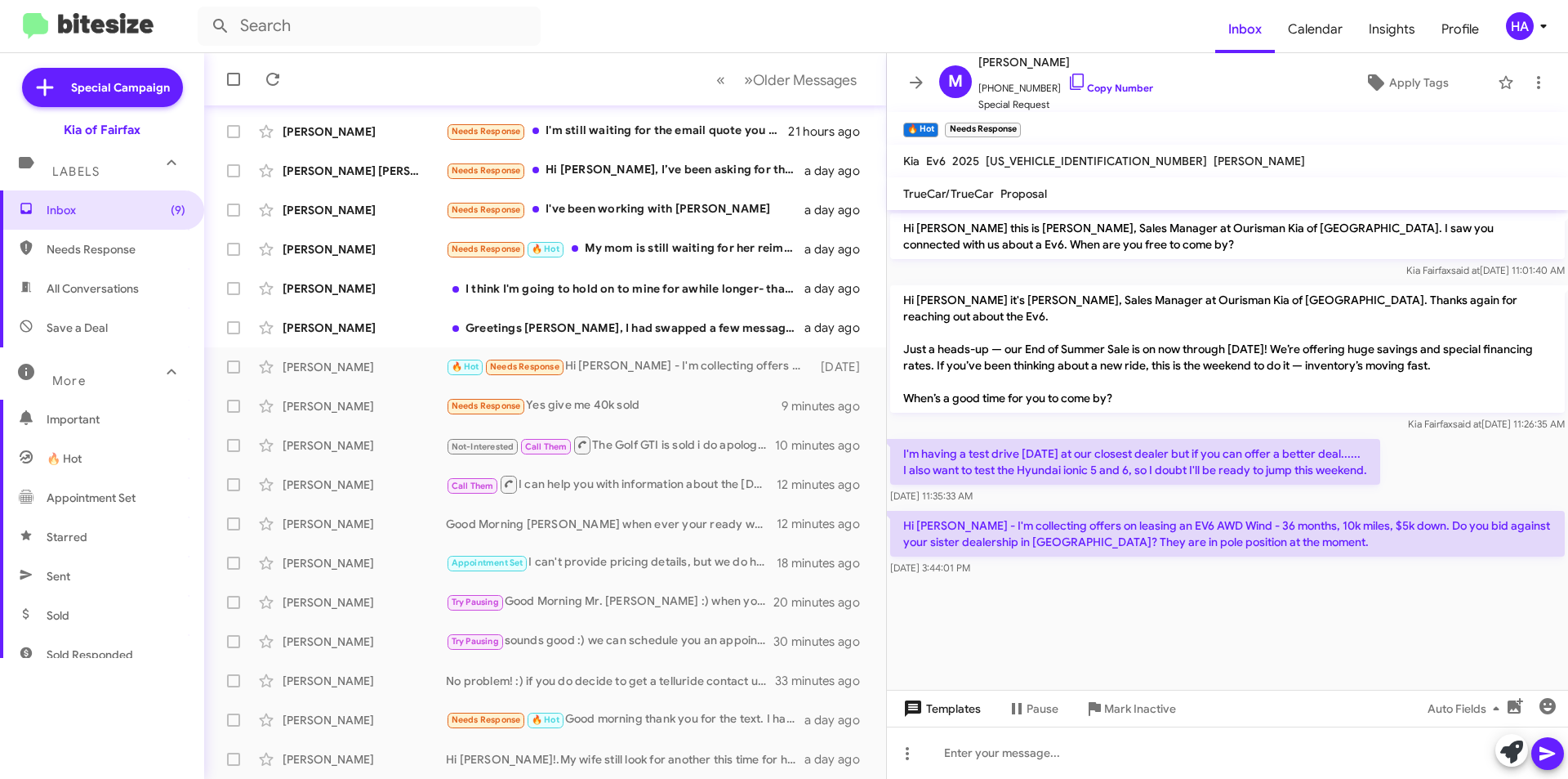
click at [972, 714] on span "Templates" at bounding box center [940, 708] width 81 height 29
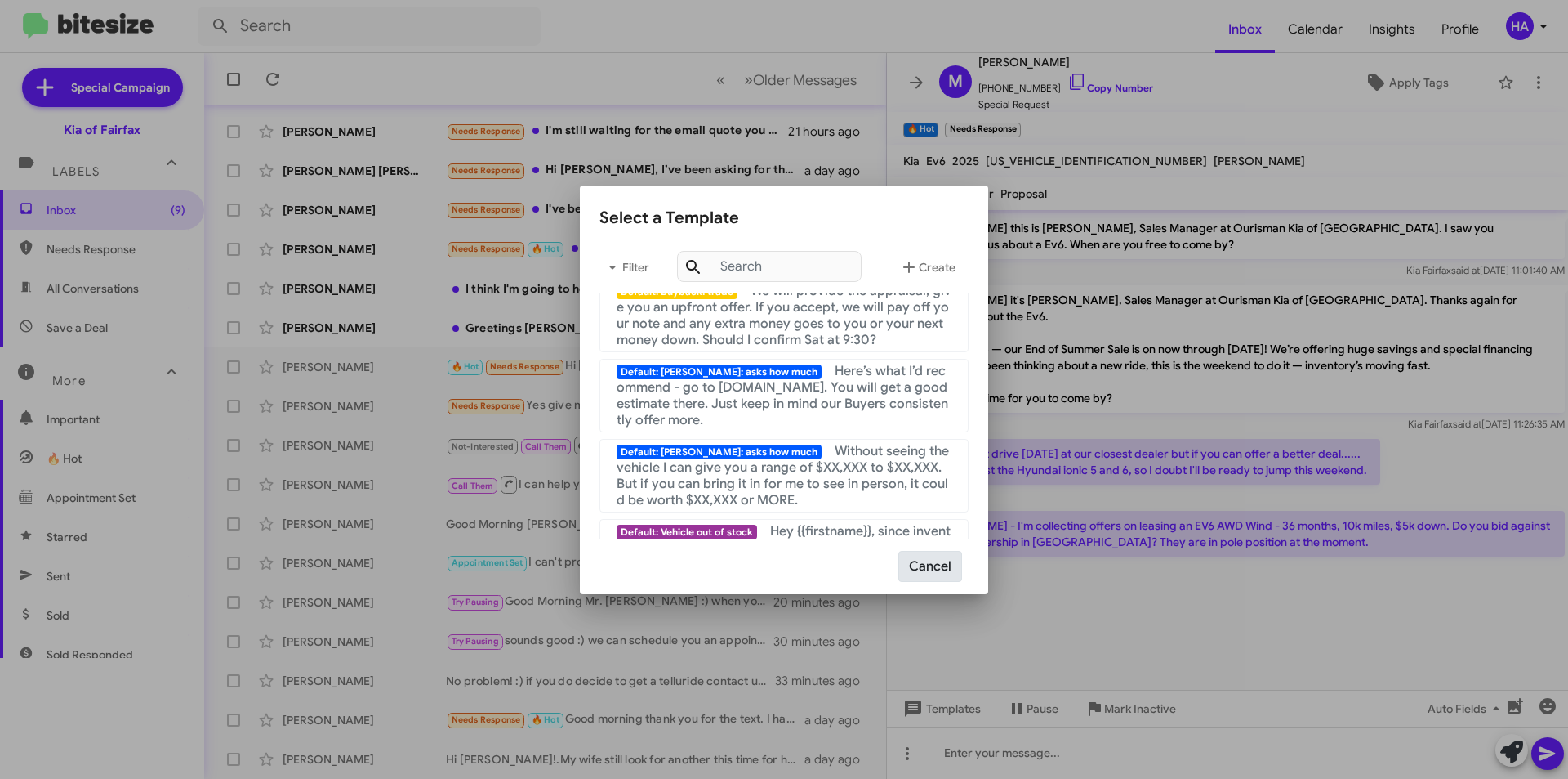
scroll to position [981, 0]
click at [959, 575] on button "Cancel" at bounding box center [930, 566] width 64 height 31
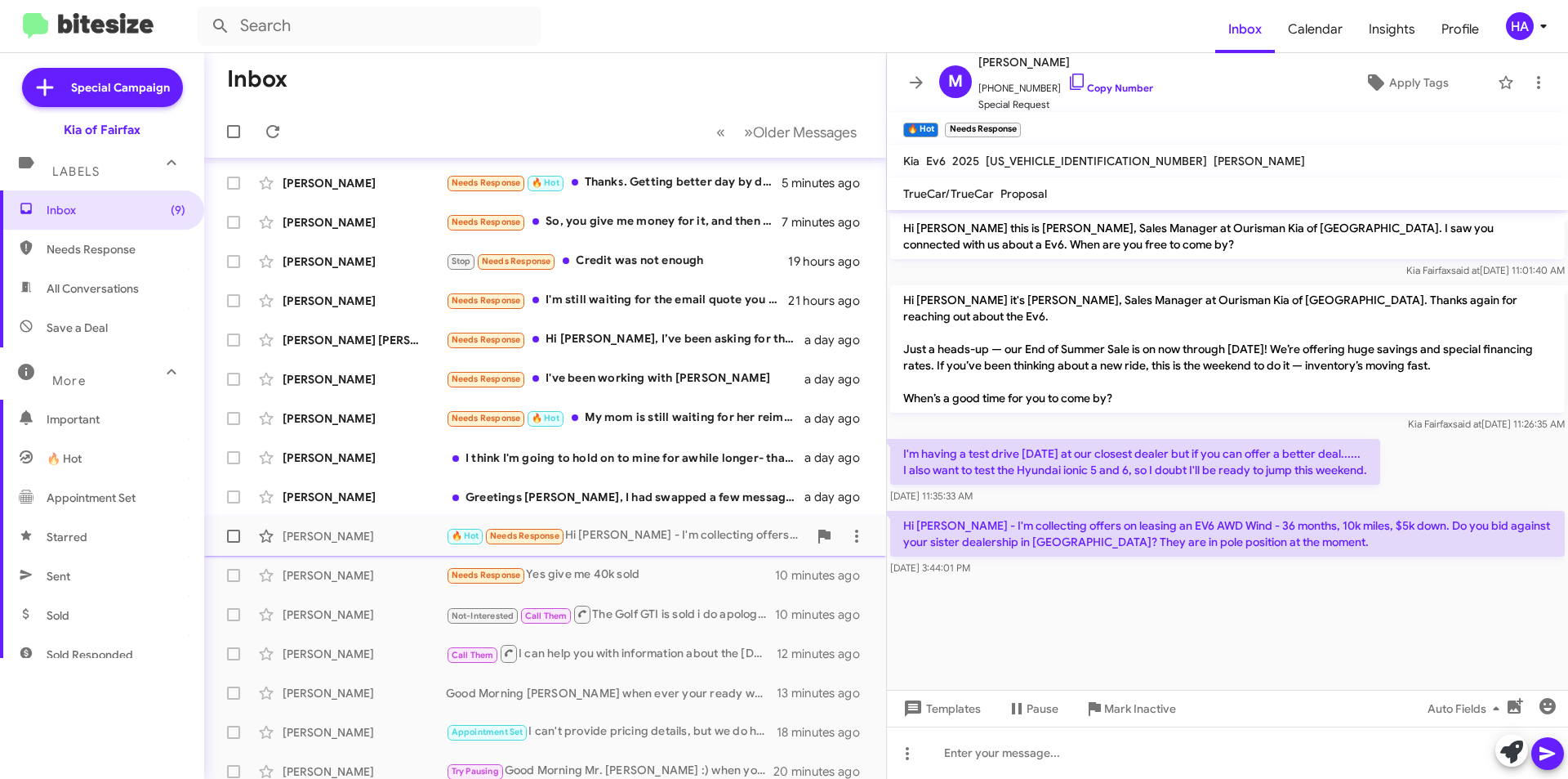
scroll to position [0, 0]
click at [687, 467] on div "Chrissy Wilfong I think I'm going to hold on to mine for awhile longer- thanks …" at bounding box center [545, 458] width 656 height 33
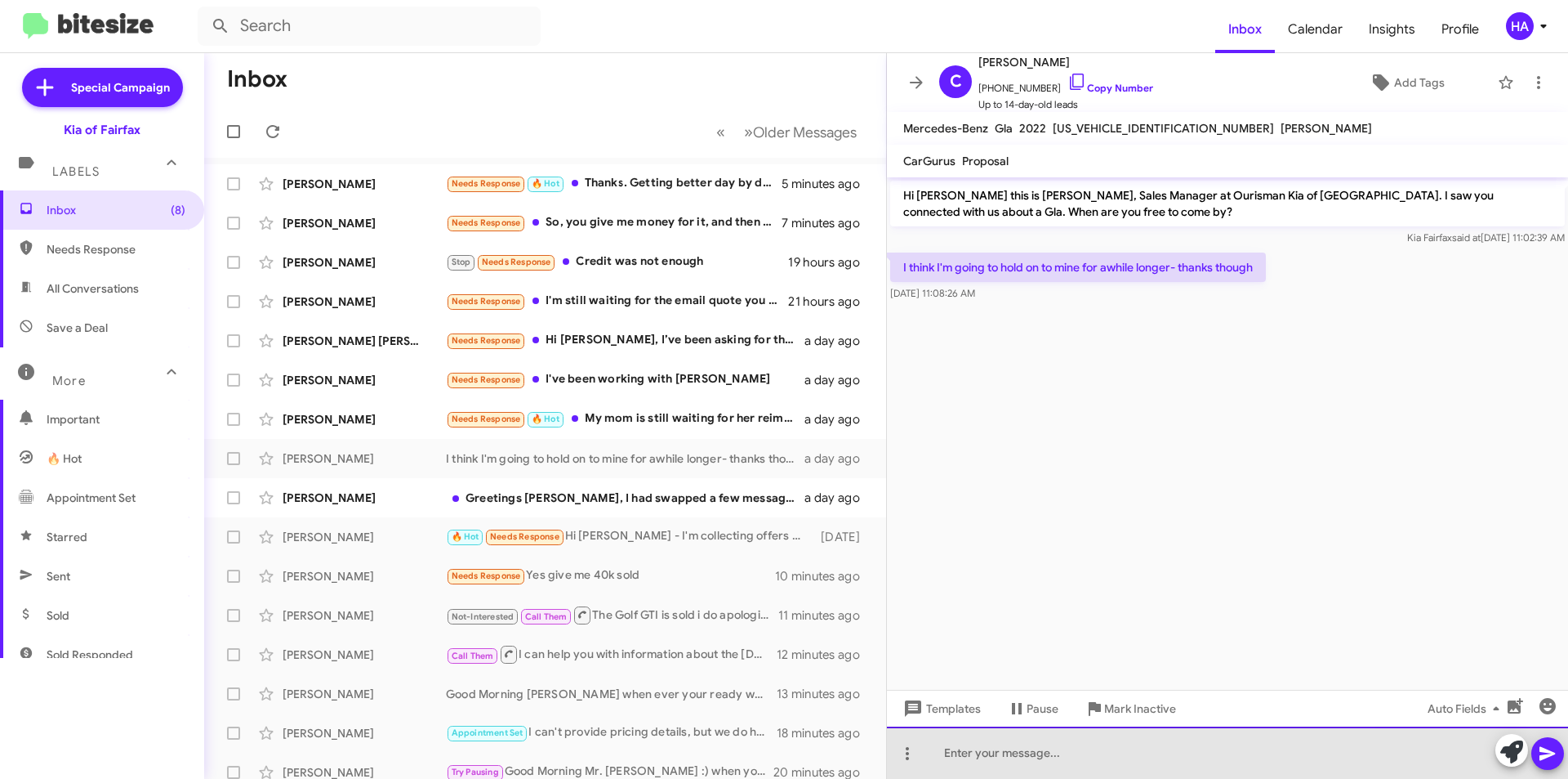
click at [1057, 756] on div at bounding box center [1228, 752] width 681 height 52
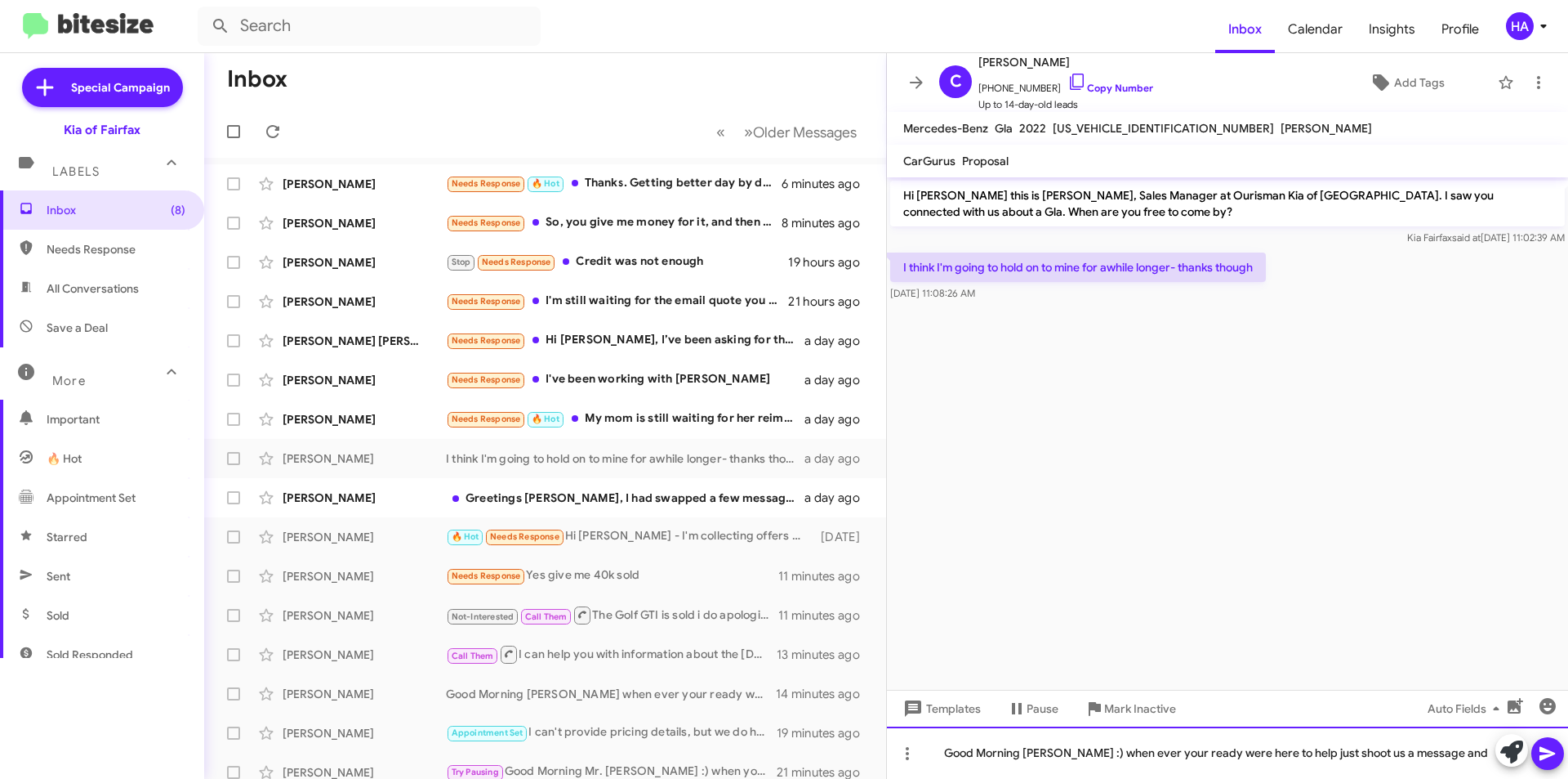
click at [1218, 751] on div "Good Morning Ms. Wilfong :) when ever your ready were here to help just shoot u…" at bounding box center [1228, 752] width 681 height 52
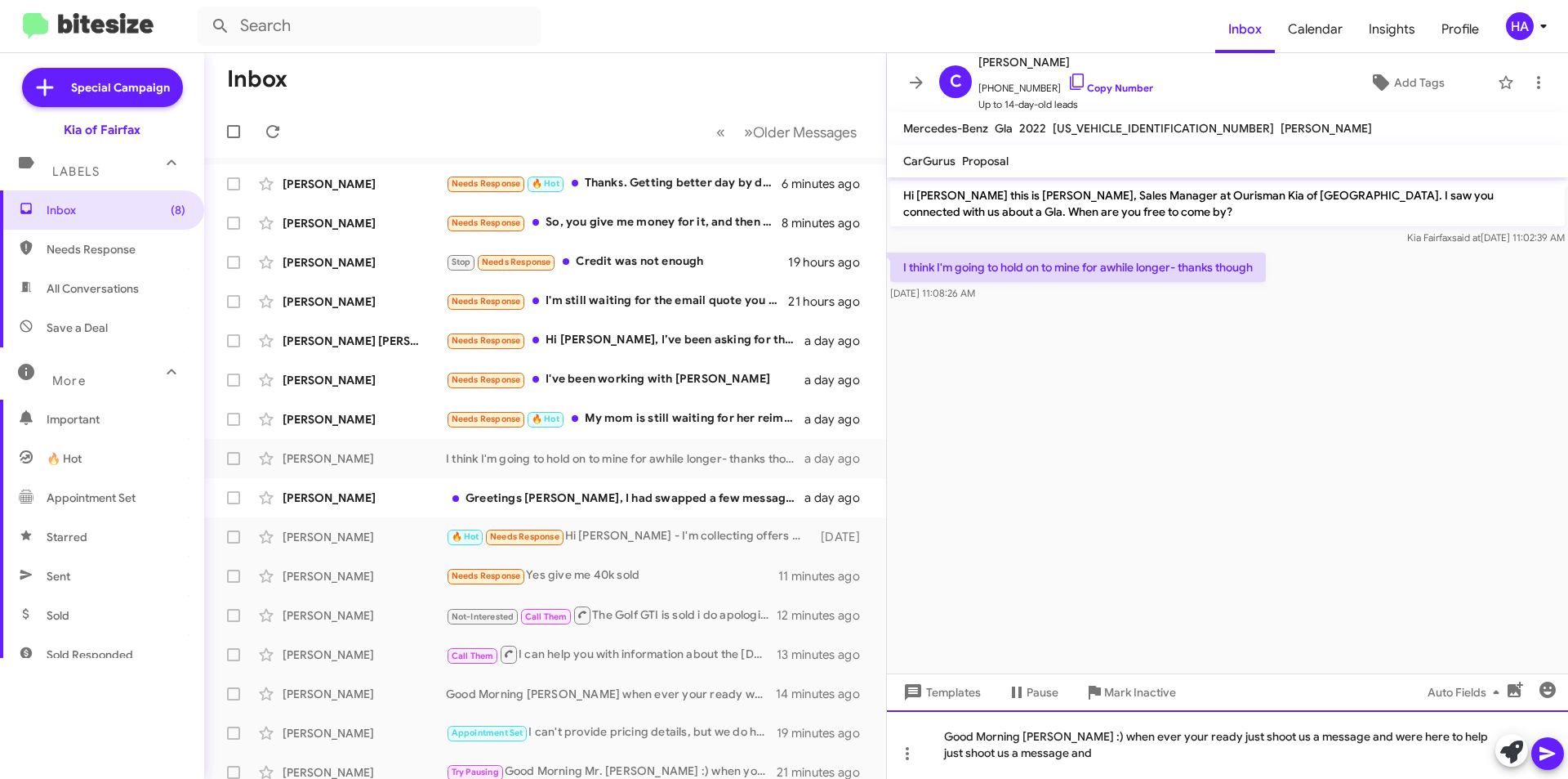
click at [1179, 761] on div "Good Morning Ms. Wilfong :) when ever your ready just shoot us a message and we…" at bounding box center [1228, 745] width 681 height 69
click at [1553, 758] on icon at bounding box center [1547, 753] width 19 height 19
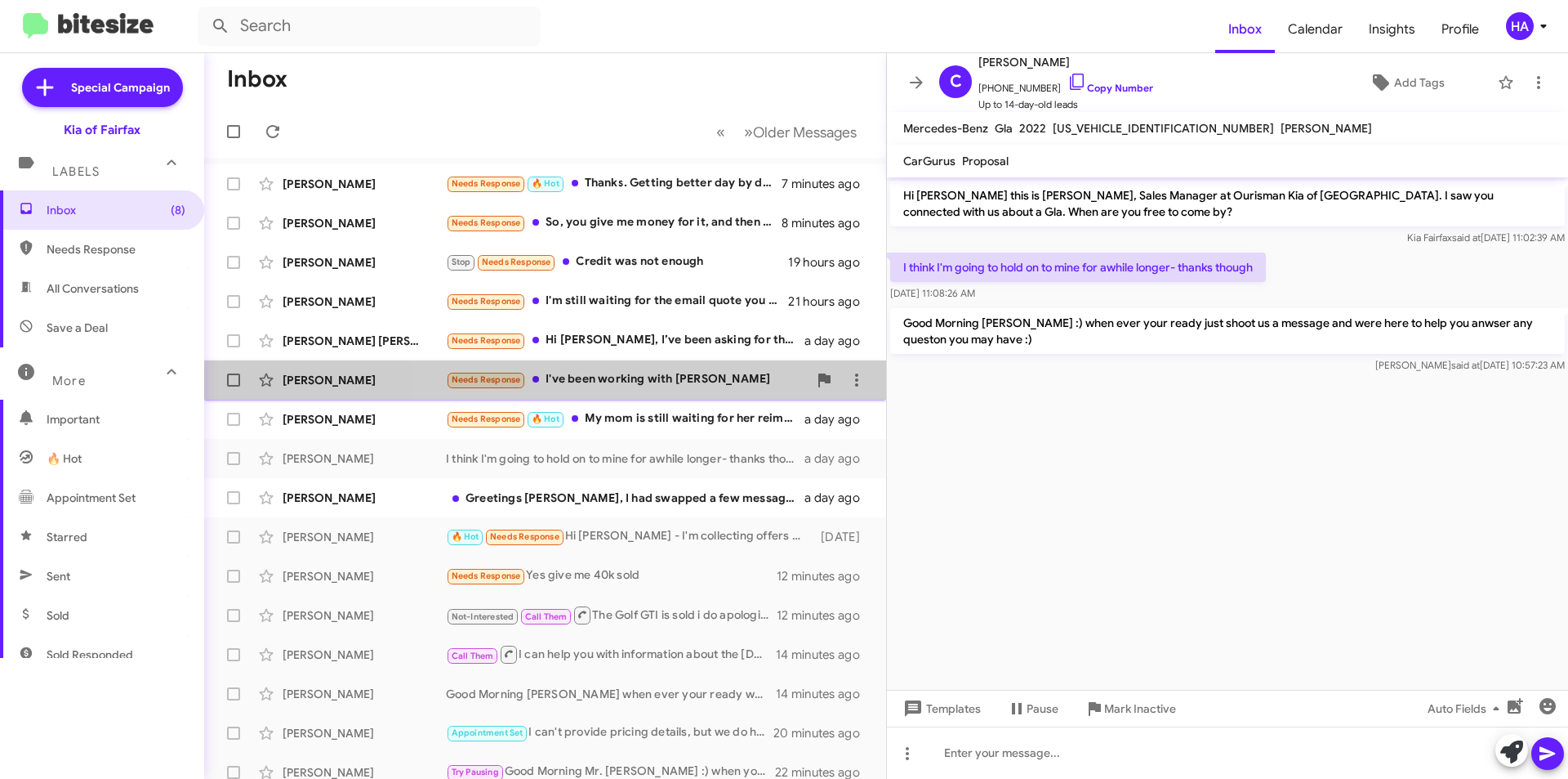
click at [732, 384] on div "Needs Response I've been working with Cristian" at bounding box center [626, 379] width 362 height 18
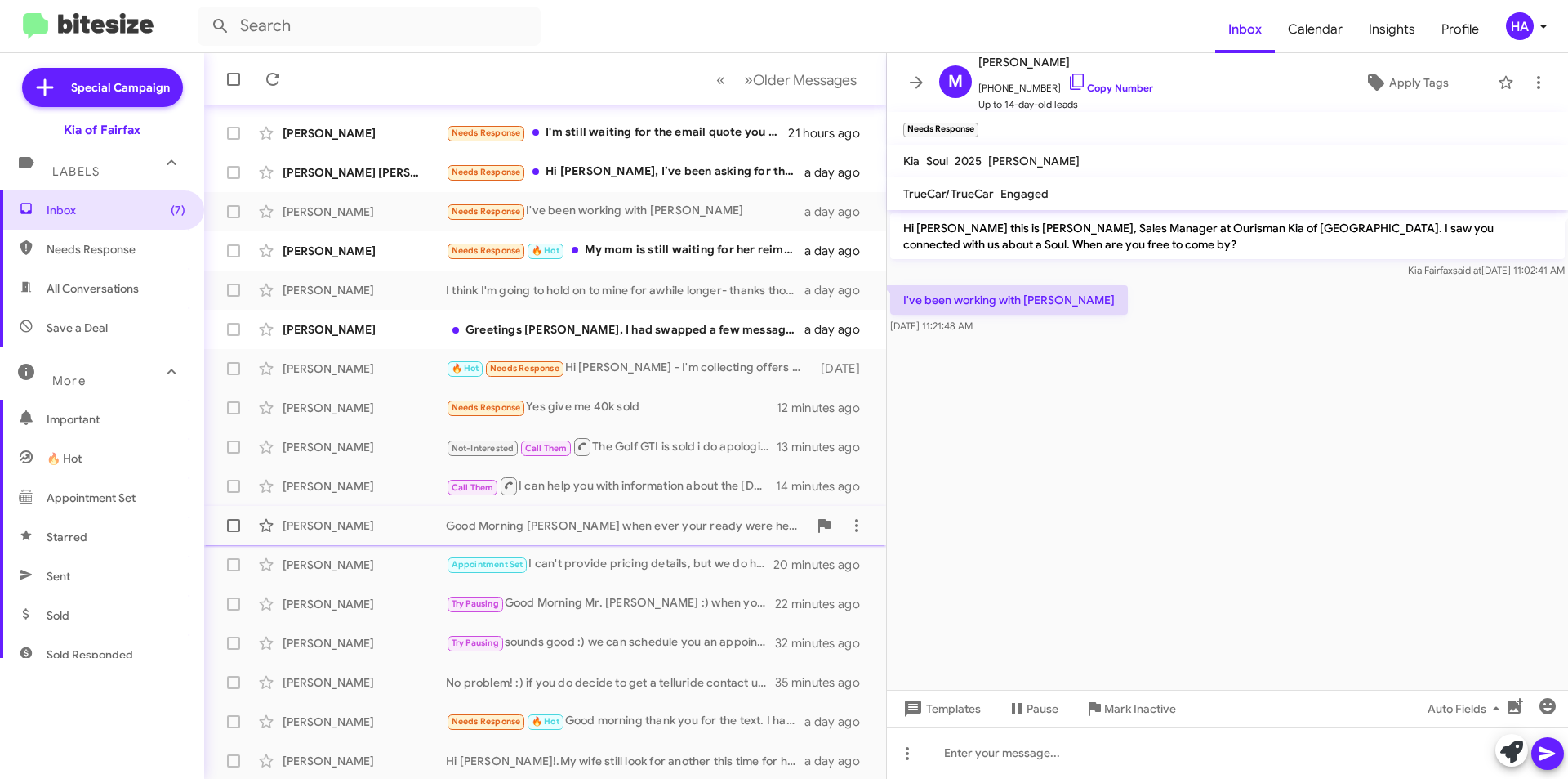
scroll to position [170, 0]
click at [713, 706] on div "Derek Fitzgerald Needs Response 🔥 Hot Good morning thank you for the text. I ha…" at bounding box center [545, 720] width 656 height 33
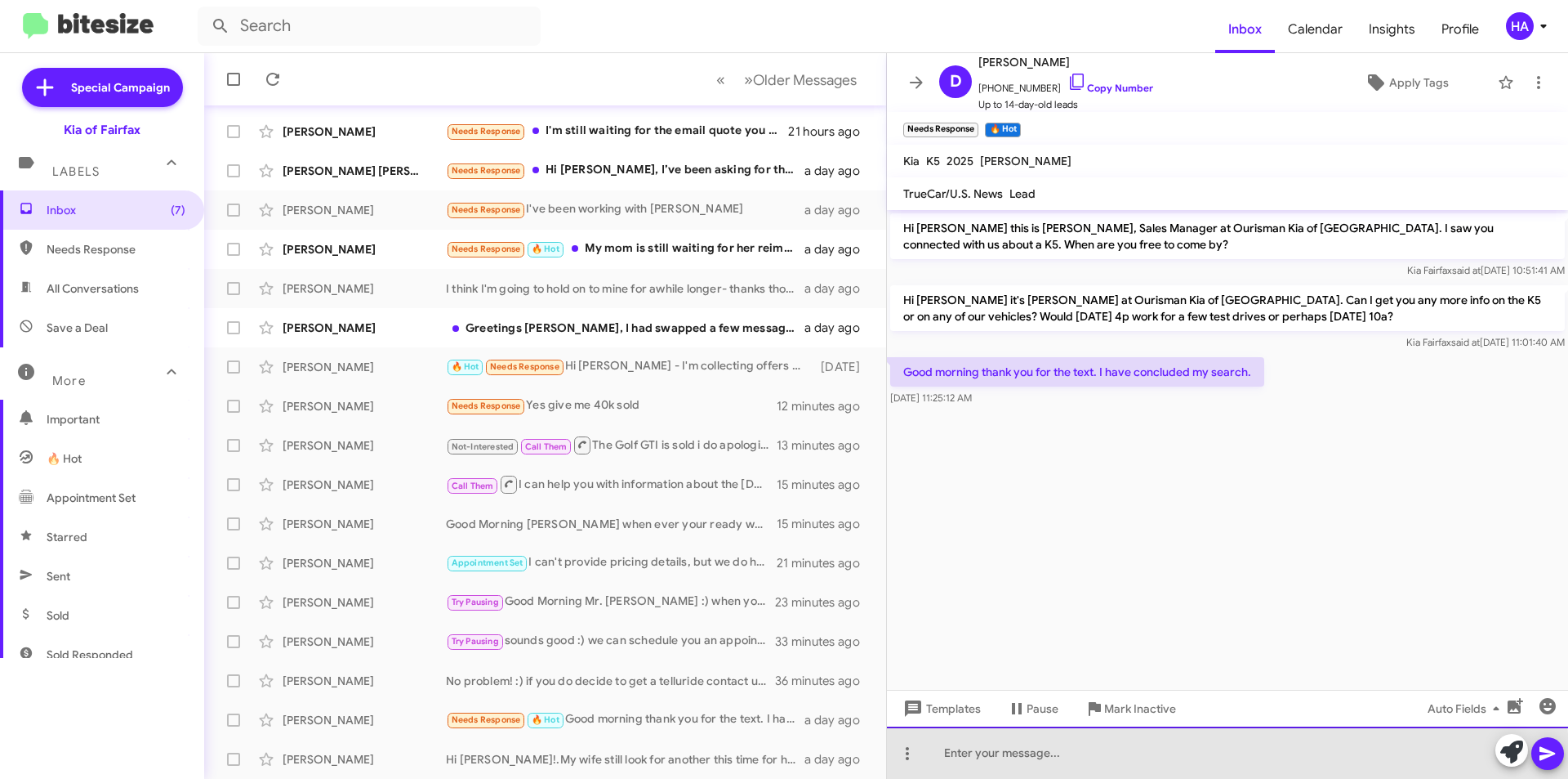
click at [1200, 756] on div at bounding box center [1228, 752] width 681 height 52
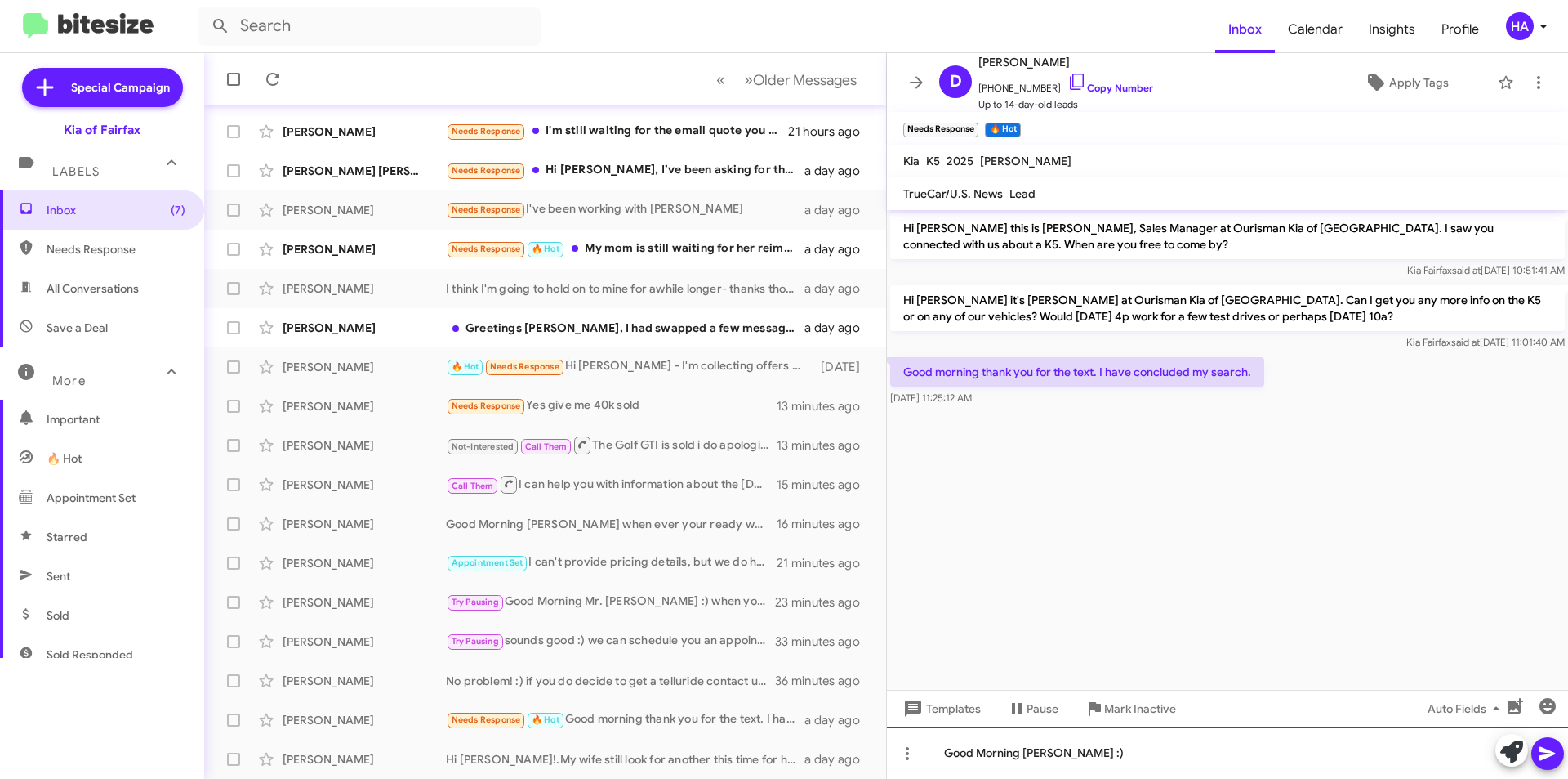
click at [1198, 757] on div "Good Morning Mr. Fitzgerald :)" at bounding box center [1228, 752] width 681 height 52
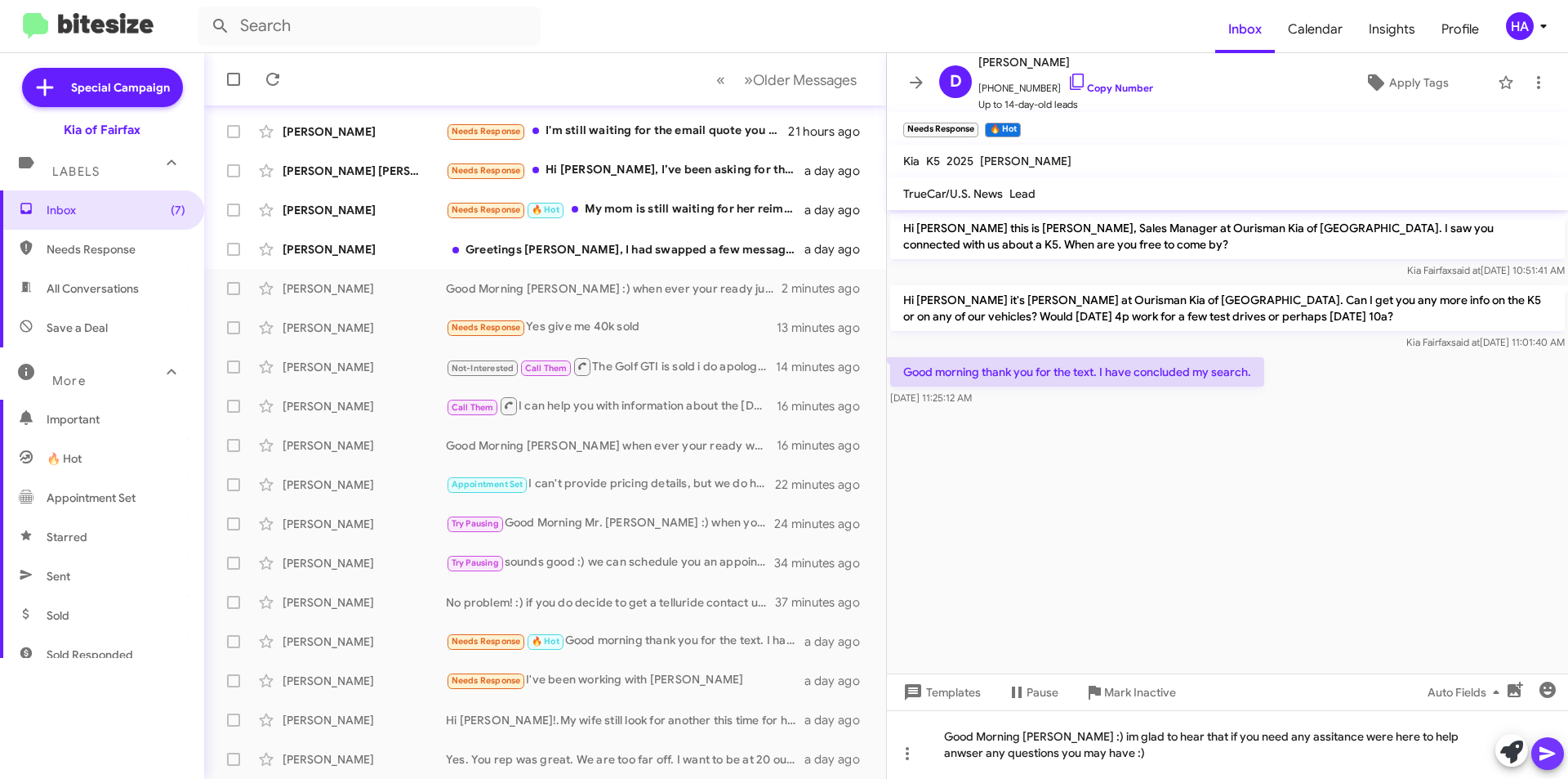
click at [1545, 751] on icon at bounding box center [1547, 753] width 19 height 19
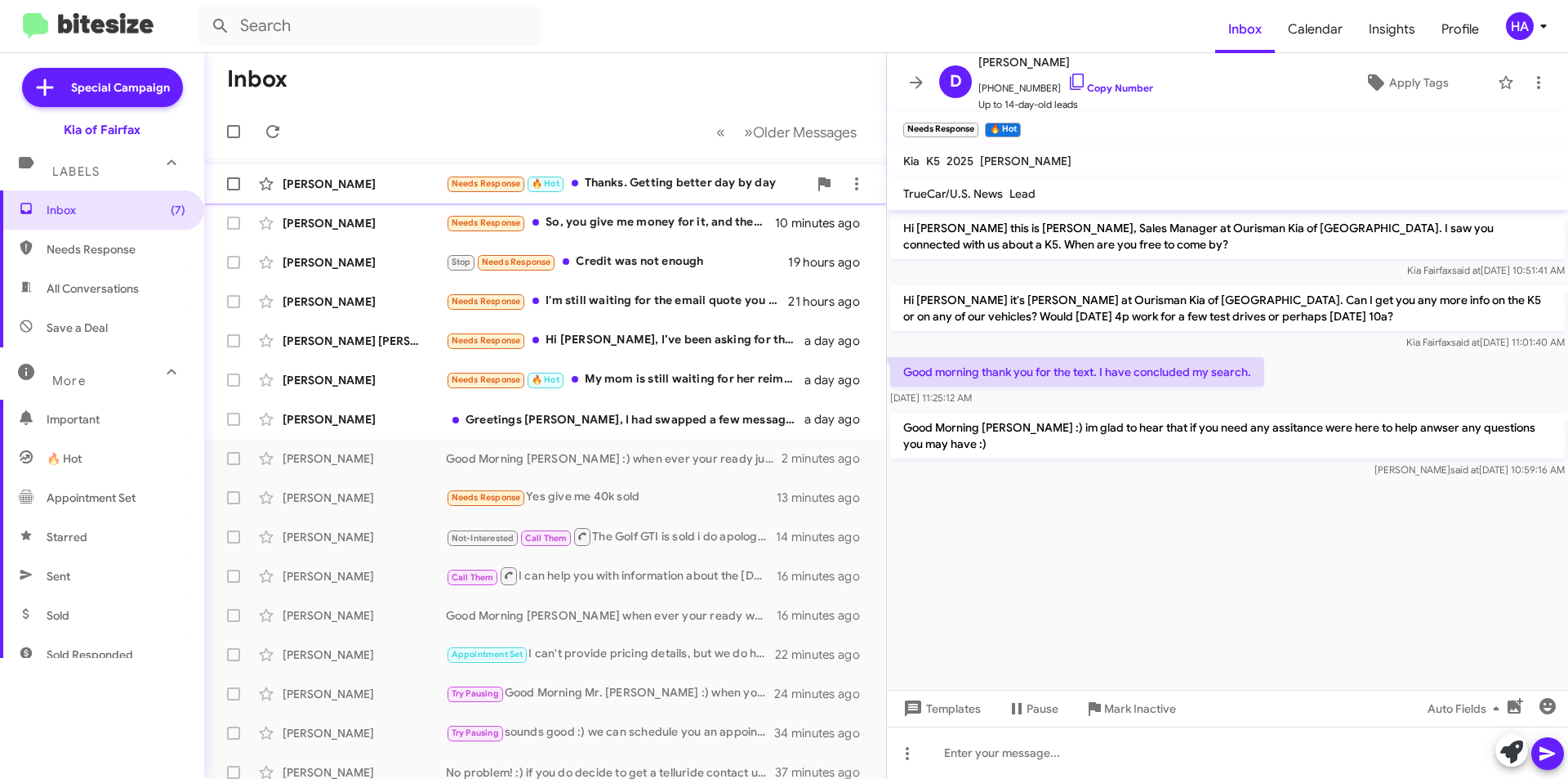
click at [692, 184] on div "Needs Response 🔥 Hot Thanks. Getting better day by day" at bounding box center [626, 183] width 362 height 18
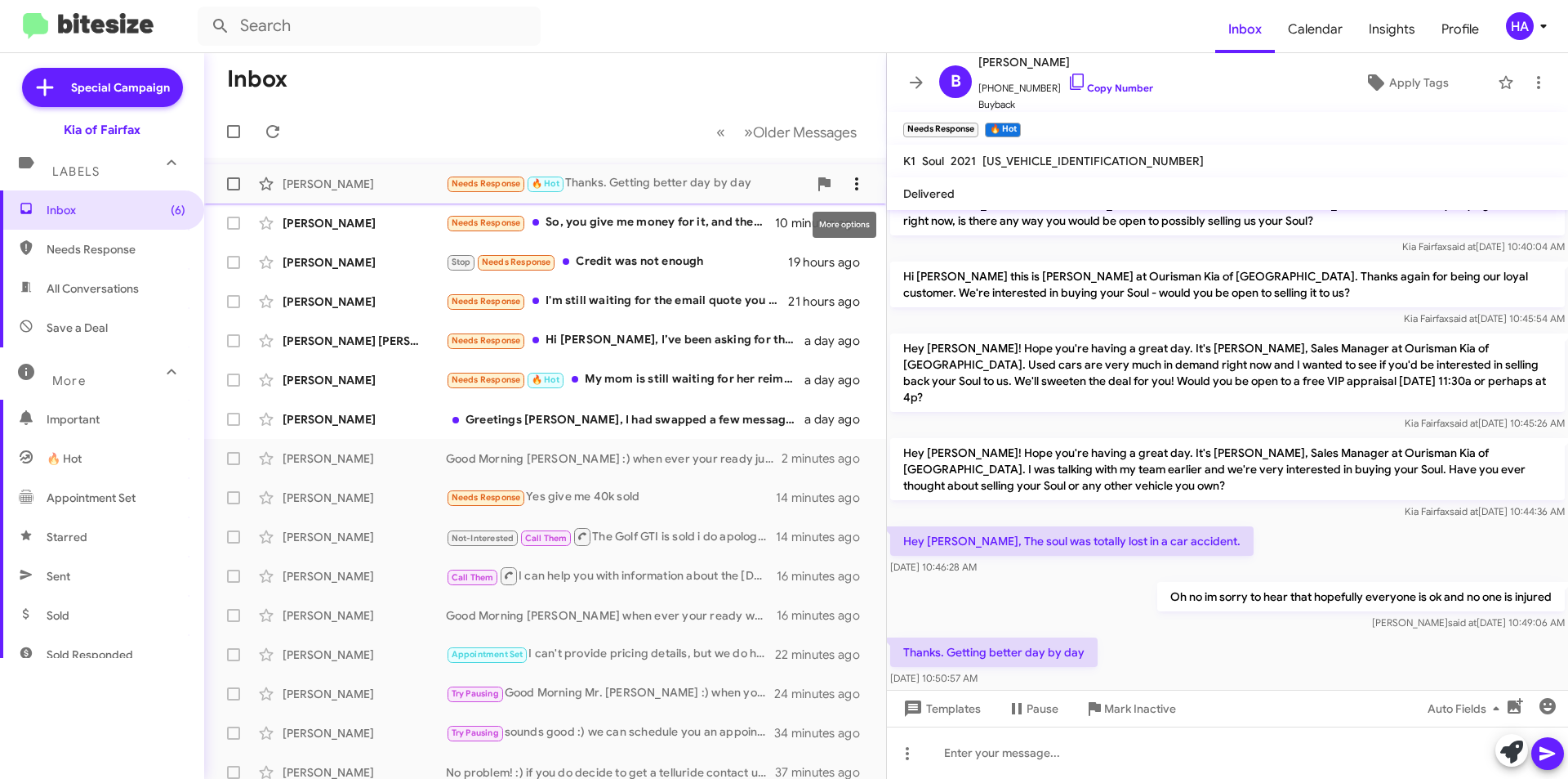
click at [848, 185] on icon at bounding box center [856, 183] width 19 height 19
click at [763, 234] on span "Mark as unread" at bounding box center [721, 226] width 83 height 39
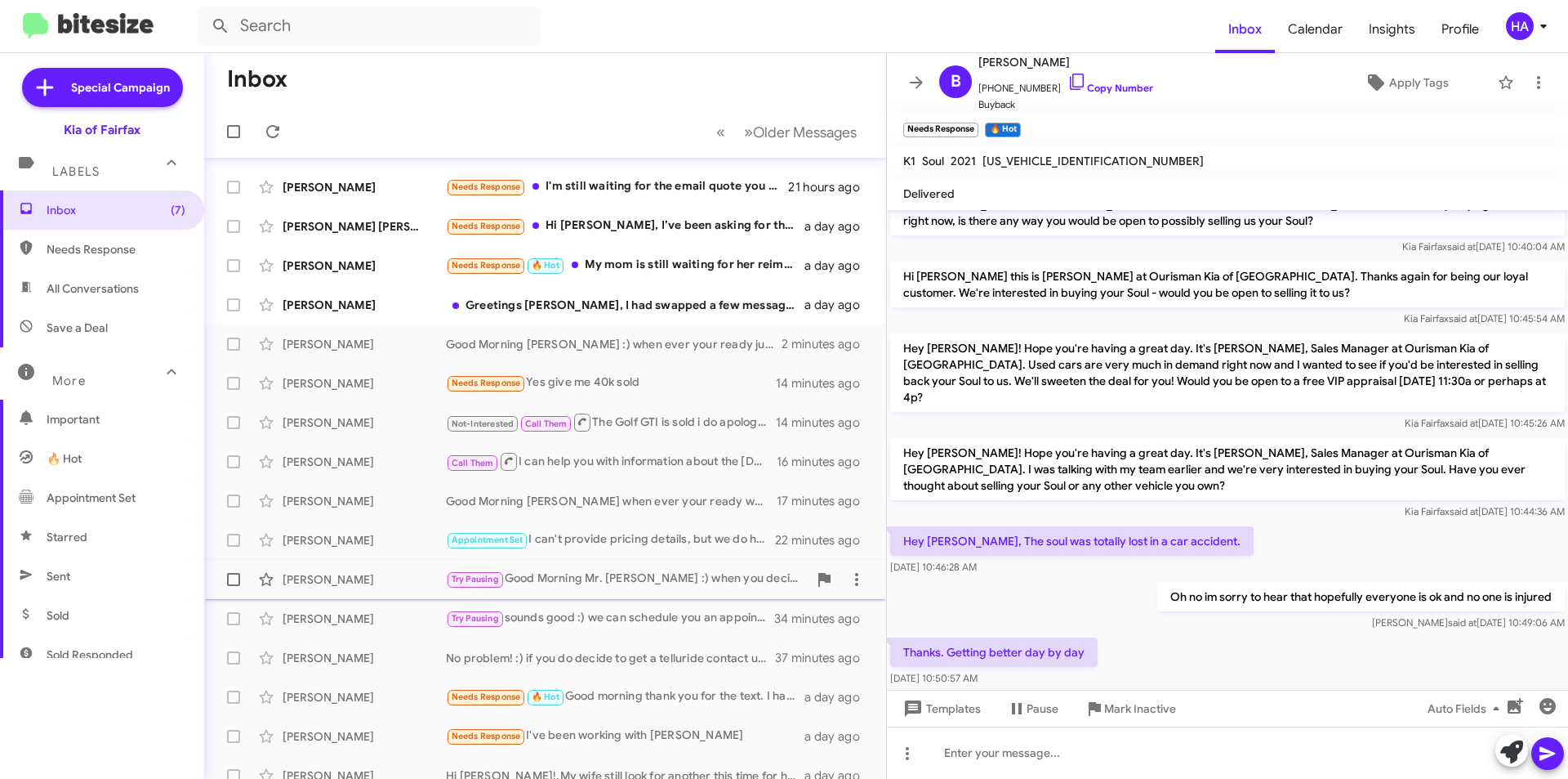
scroll to position [88, 0]
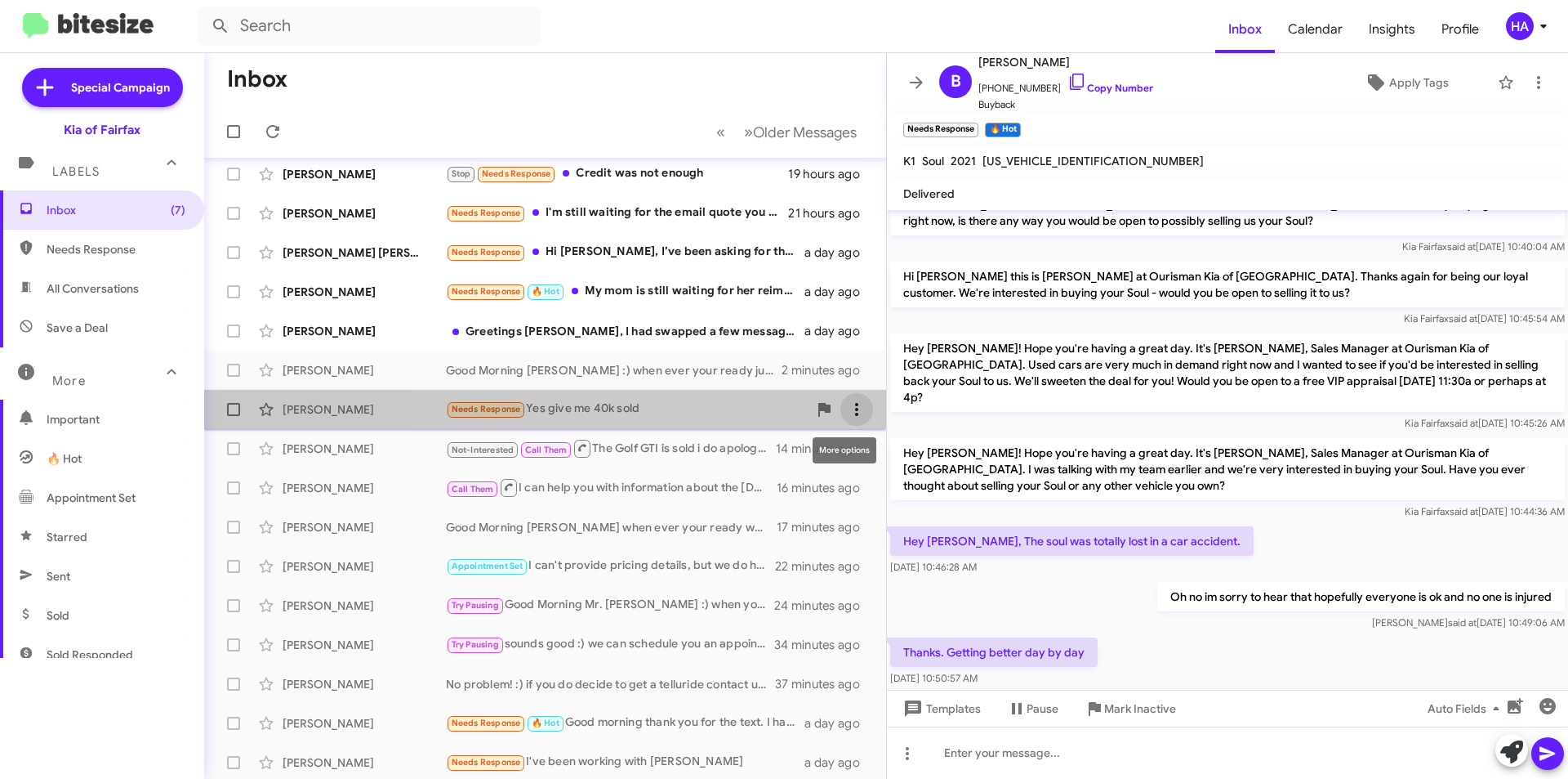
click at [847, 418] on icon at bounding box center [856, 409] width 19 height 19
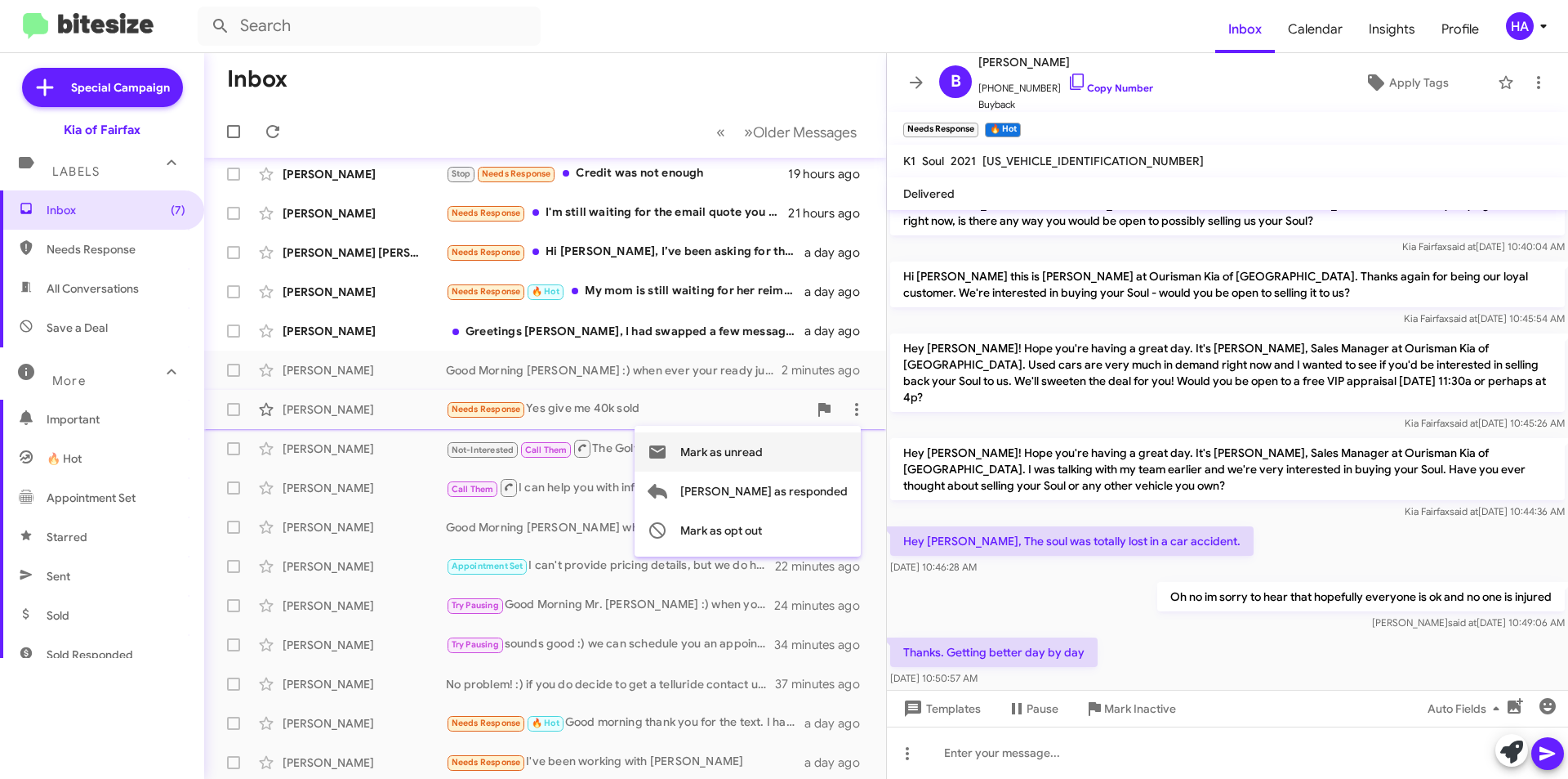
click at [838, 444] on button "Mark as unread" at bounding box center [748, 452] width 226 height 39
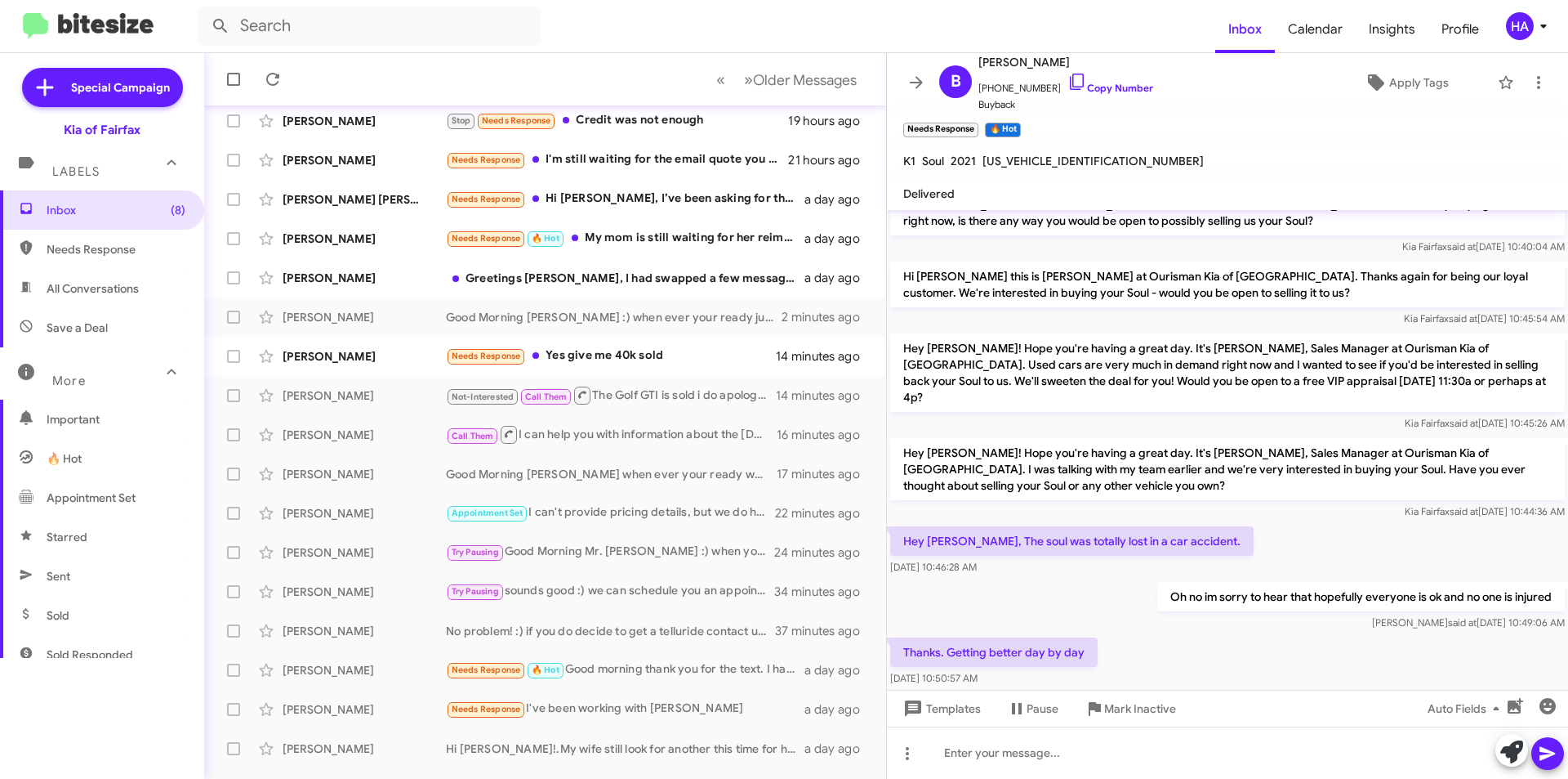
scroll to position [170, 0]
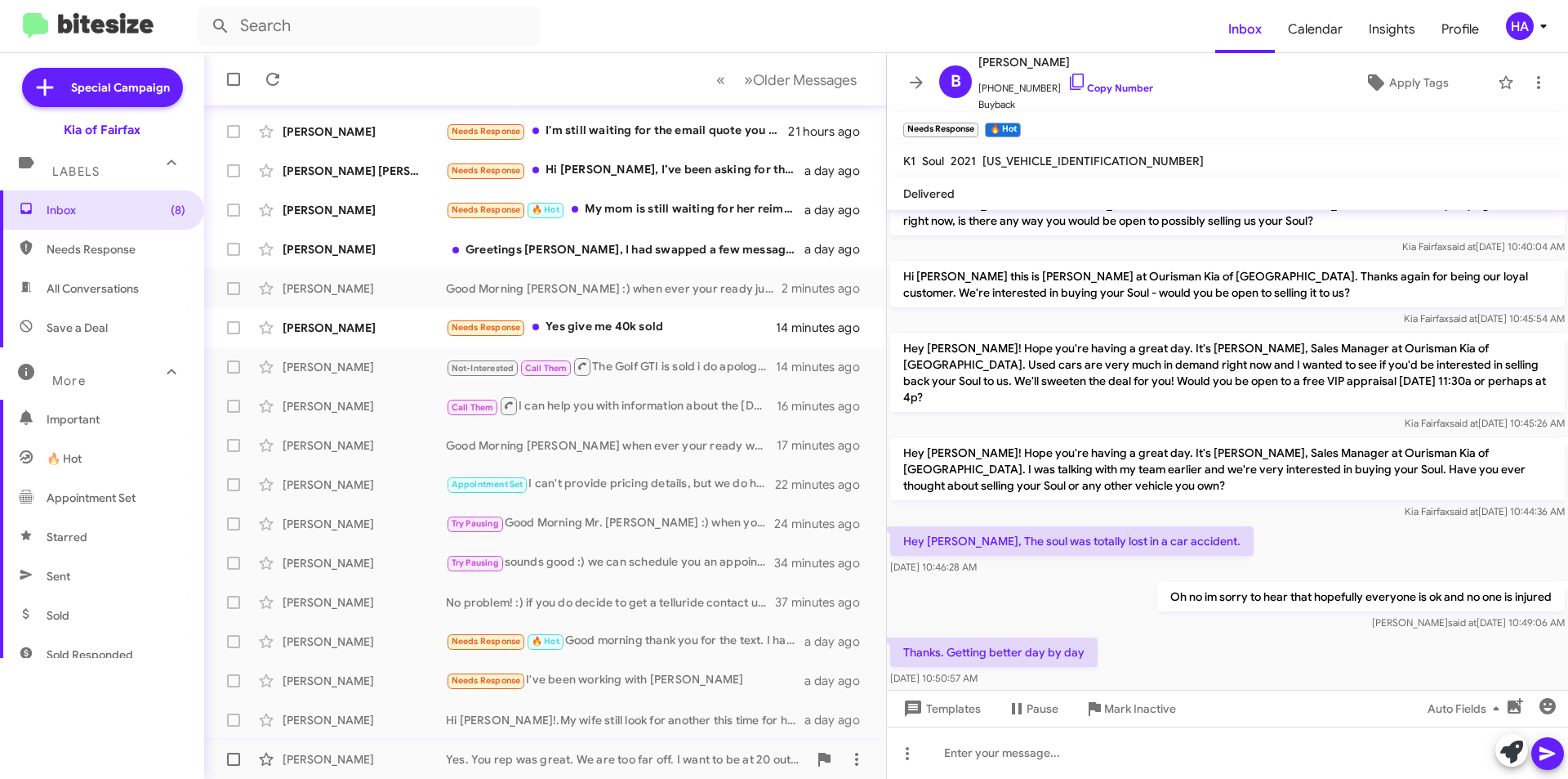
click at [631, 752] on div "Yes. You rep was great. We are too far off. I want to be at 20 out the door and…" at bounding box center [626, 759] width 362 height 17
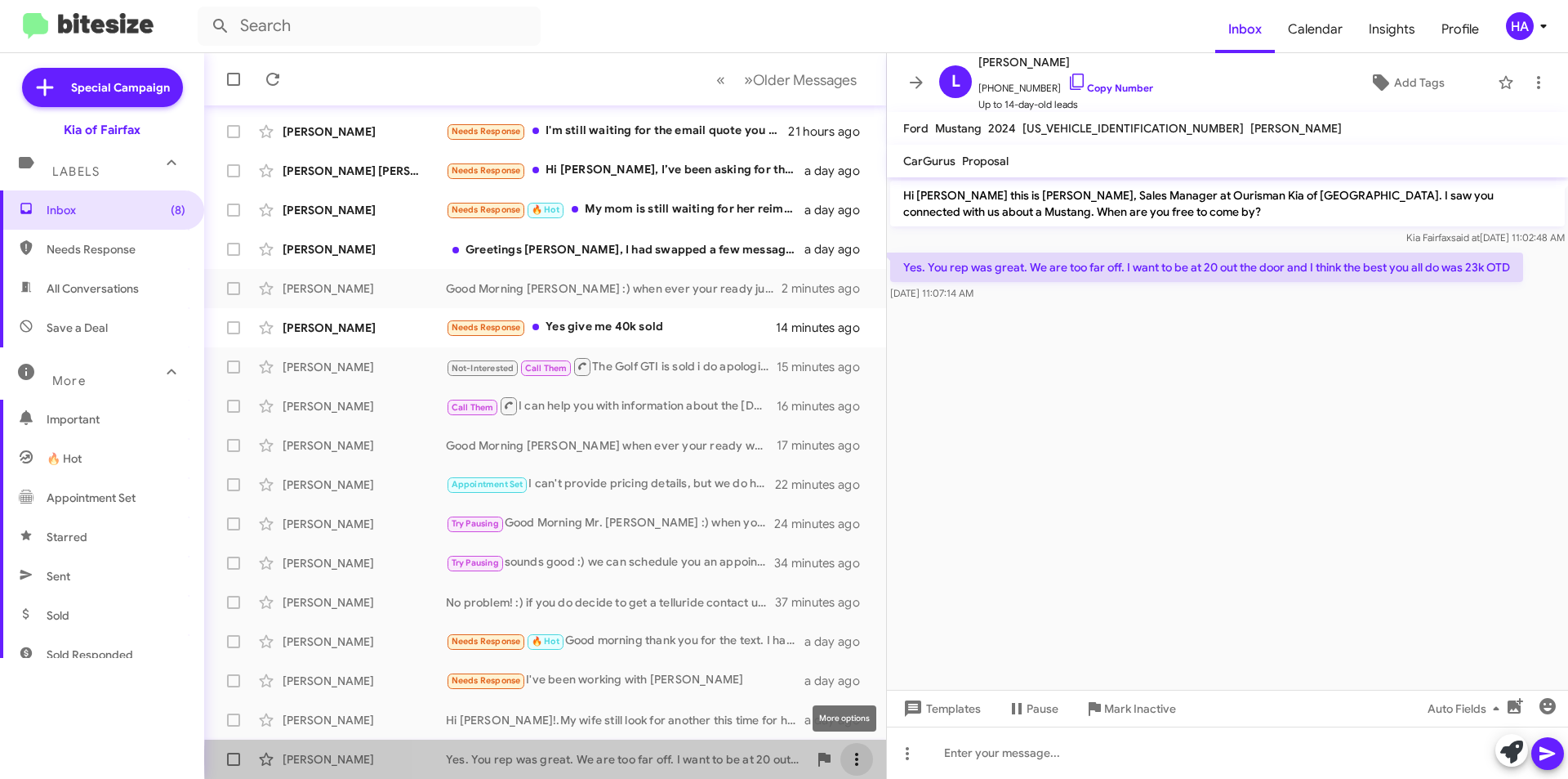
click at [855, 759] on icon at bounding box center [856, 759] width 3 height 13
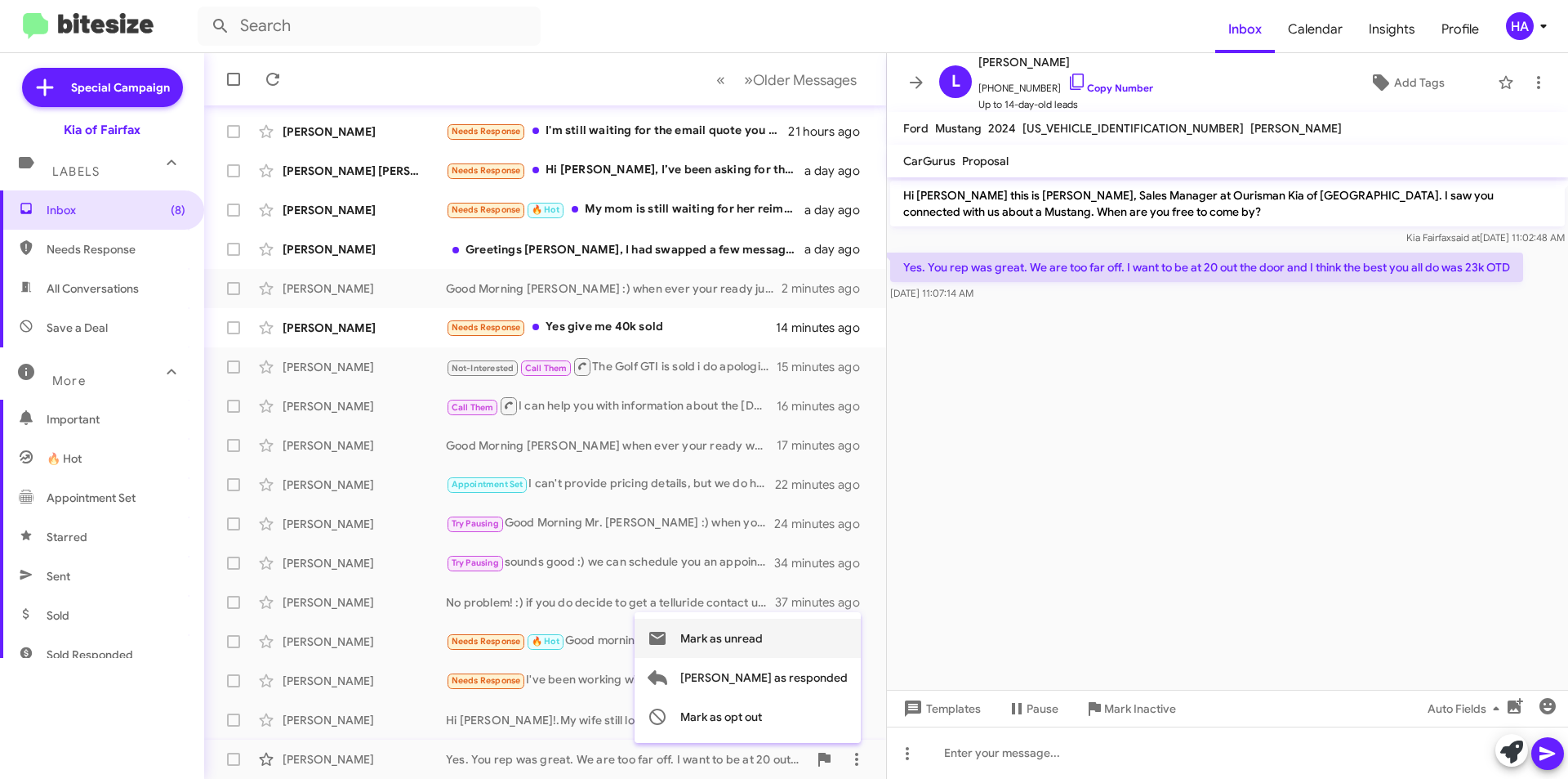
click at [763, 645] on span "Mark as unread" at bounding box center [721, 638] width 83 height 39
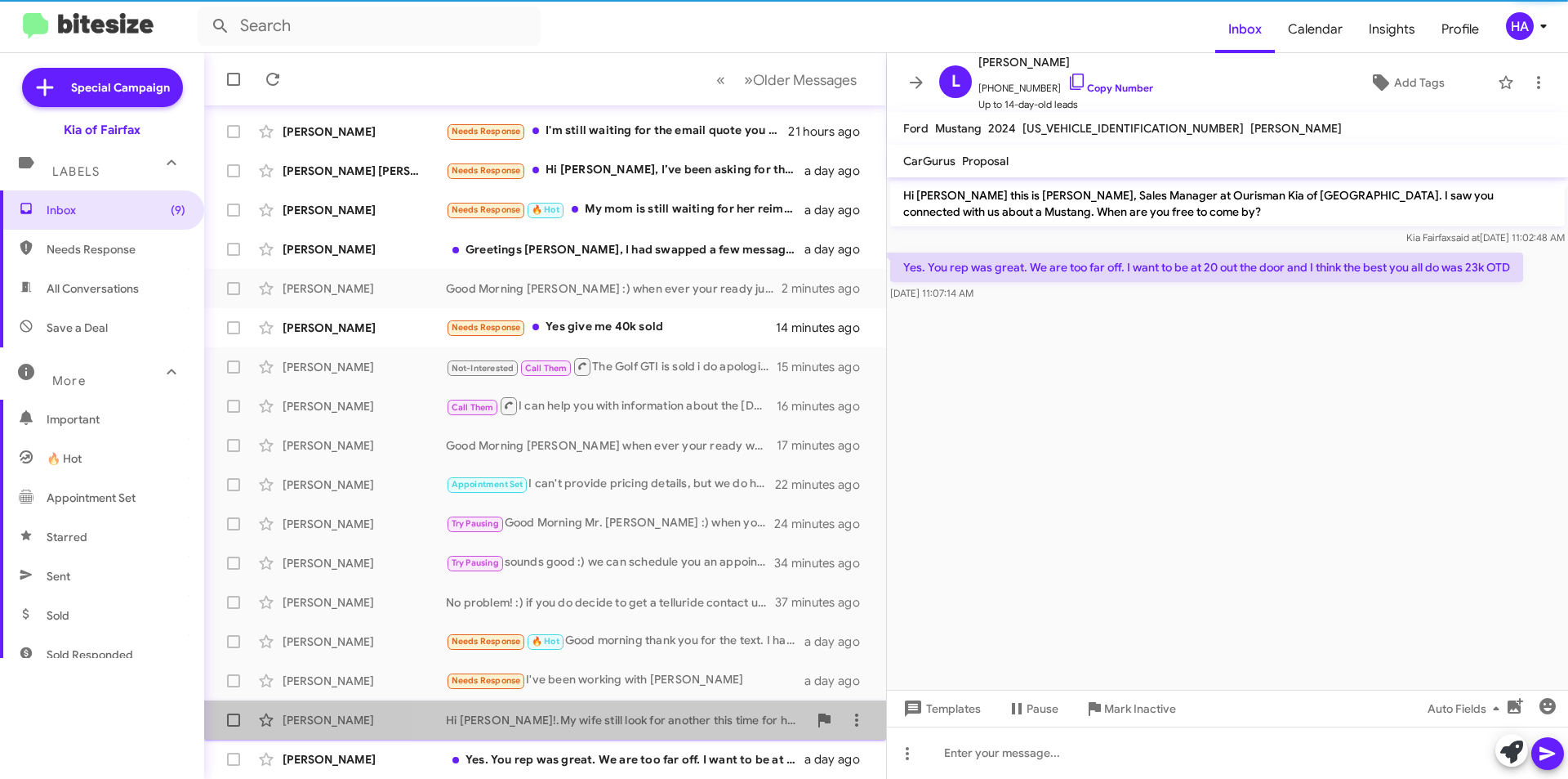
click at [647, 720] on div "Hi Anthony!.My wife still look for another this time for her choice. Whenever s…" at bounding box center [626, 720] width 362 height 17
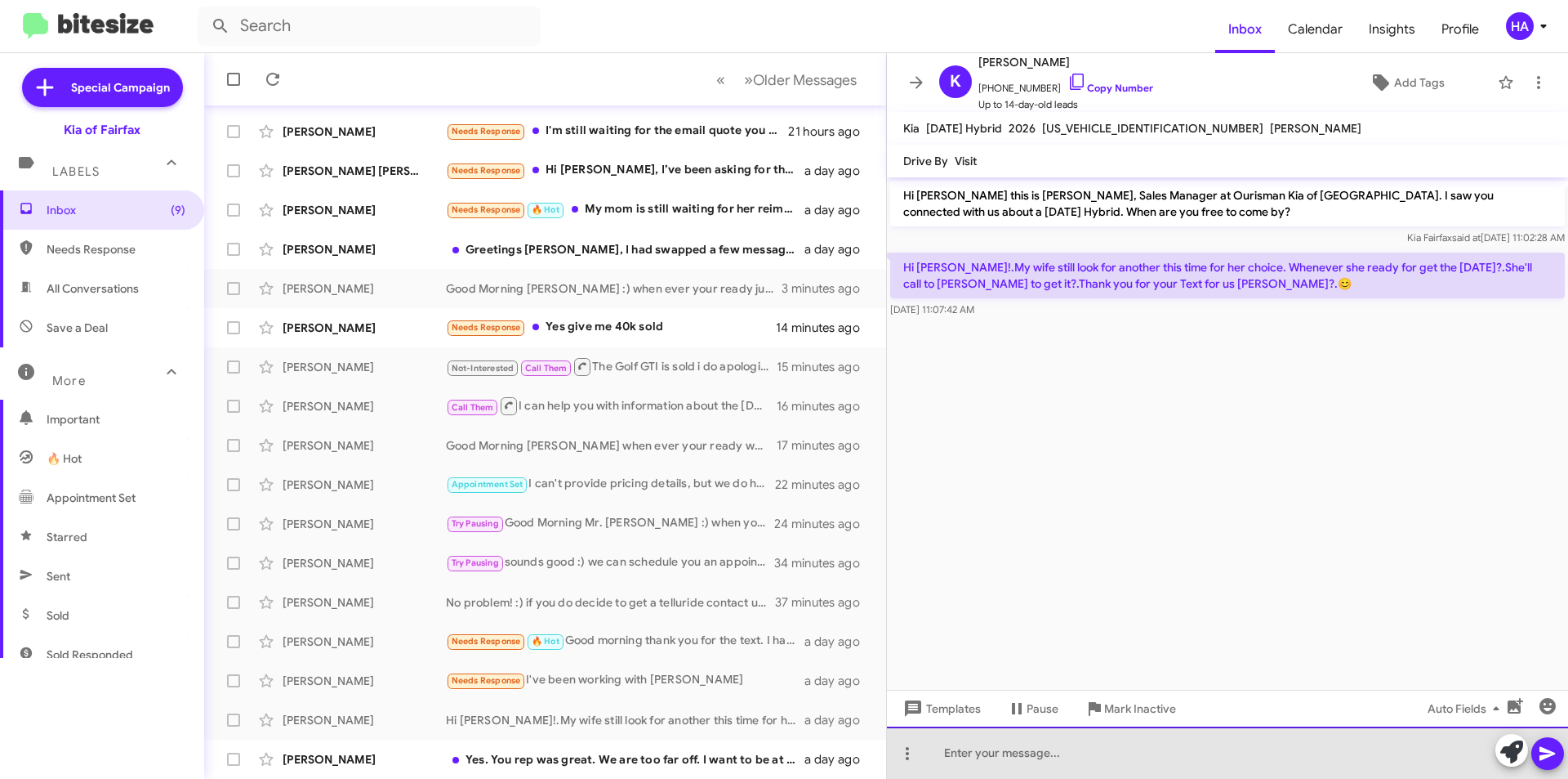
drag, startPoint x: 1016, startPoint y: 741, endPoint x: 1015, endPoint y: 762, distance: 21.0
click at [1016, 746] on div at bounding box center [1228, 752] width 681 height 52
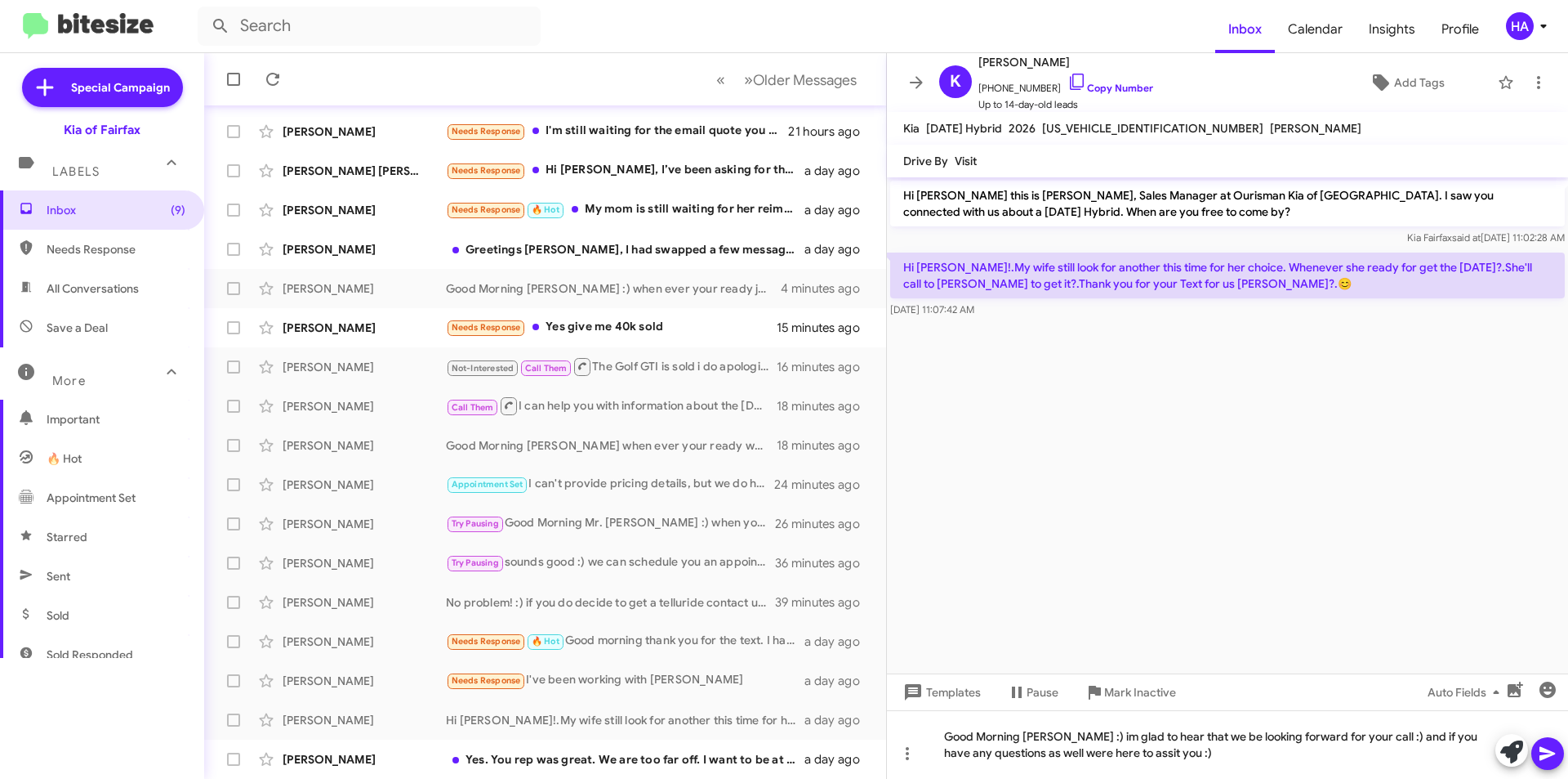
click at [1540, 754] on icon at bounding box center [1547, 753] width 19 height 19
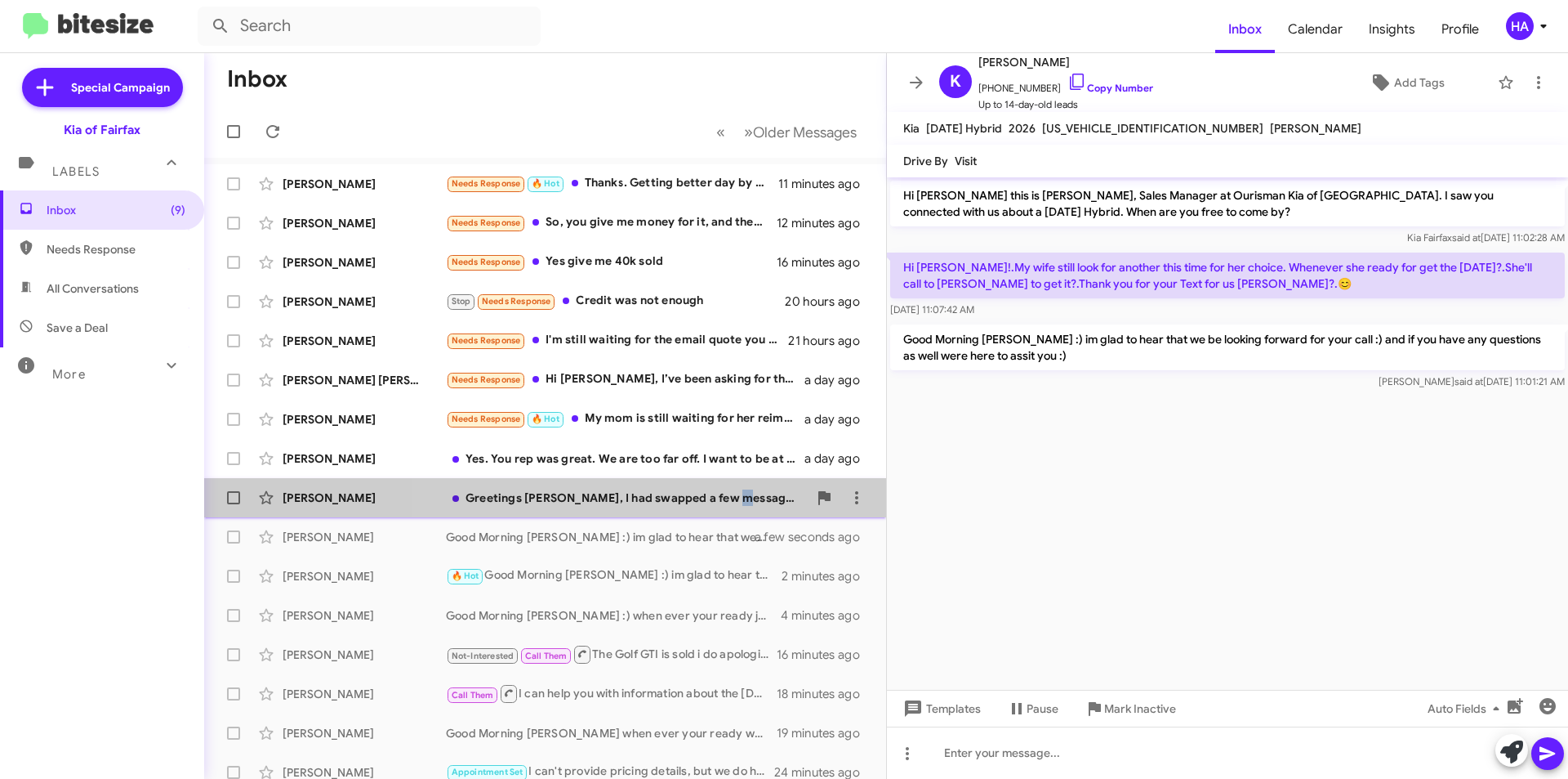
click at [739, 500] on div "Greetings Anthony, I had swapped a few messages with Geo who was going to be pr…" at bounding box center [626, 498] width 362 height 17
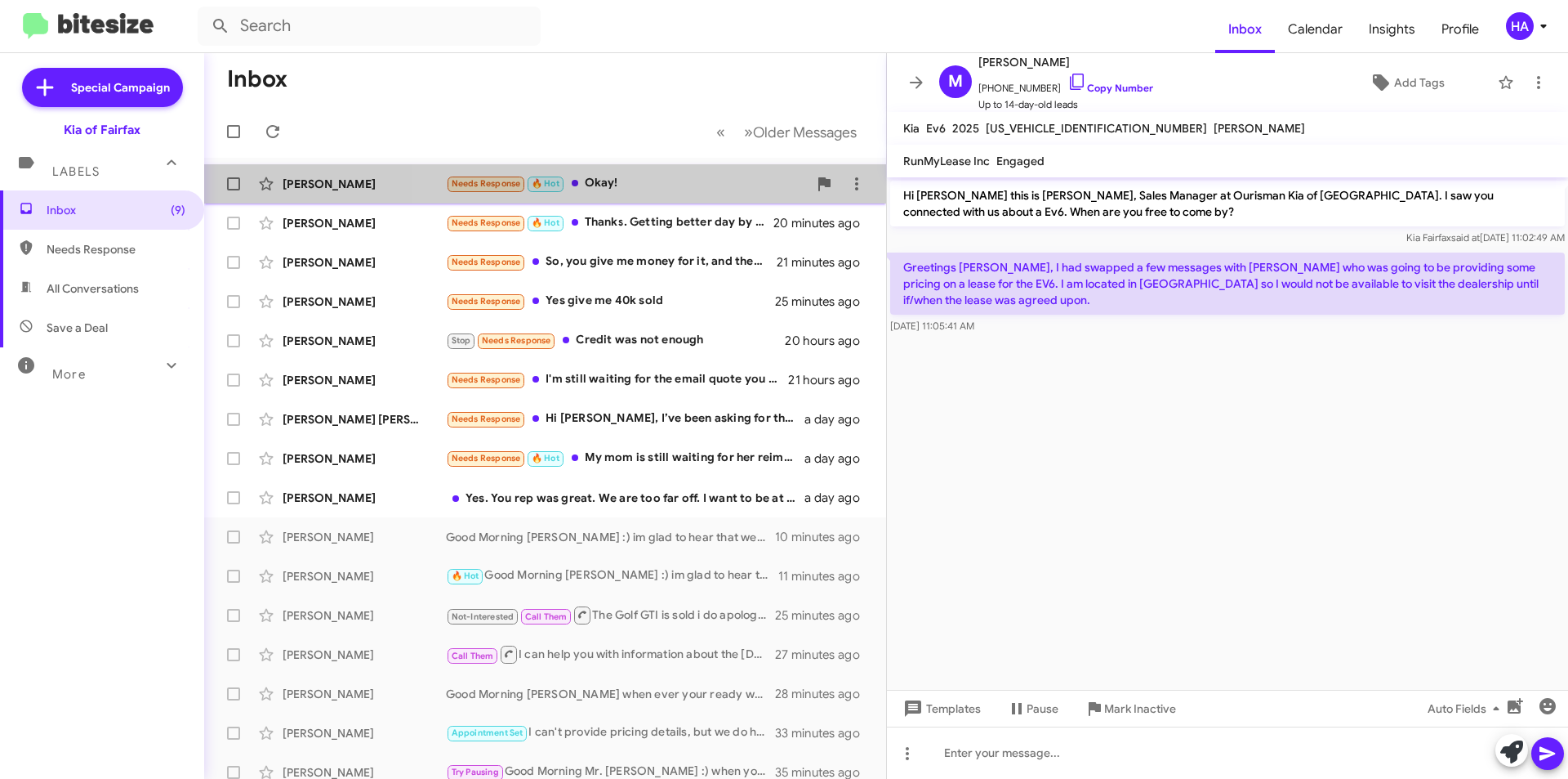
click at [644, 182] on div "Needs Response 🔥 Hot Okay!" at bounding box center [626, 183] width 362 height 18
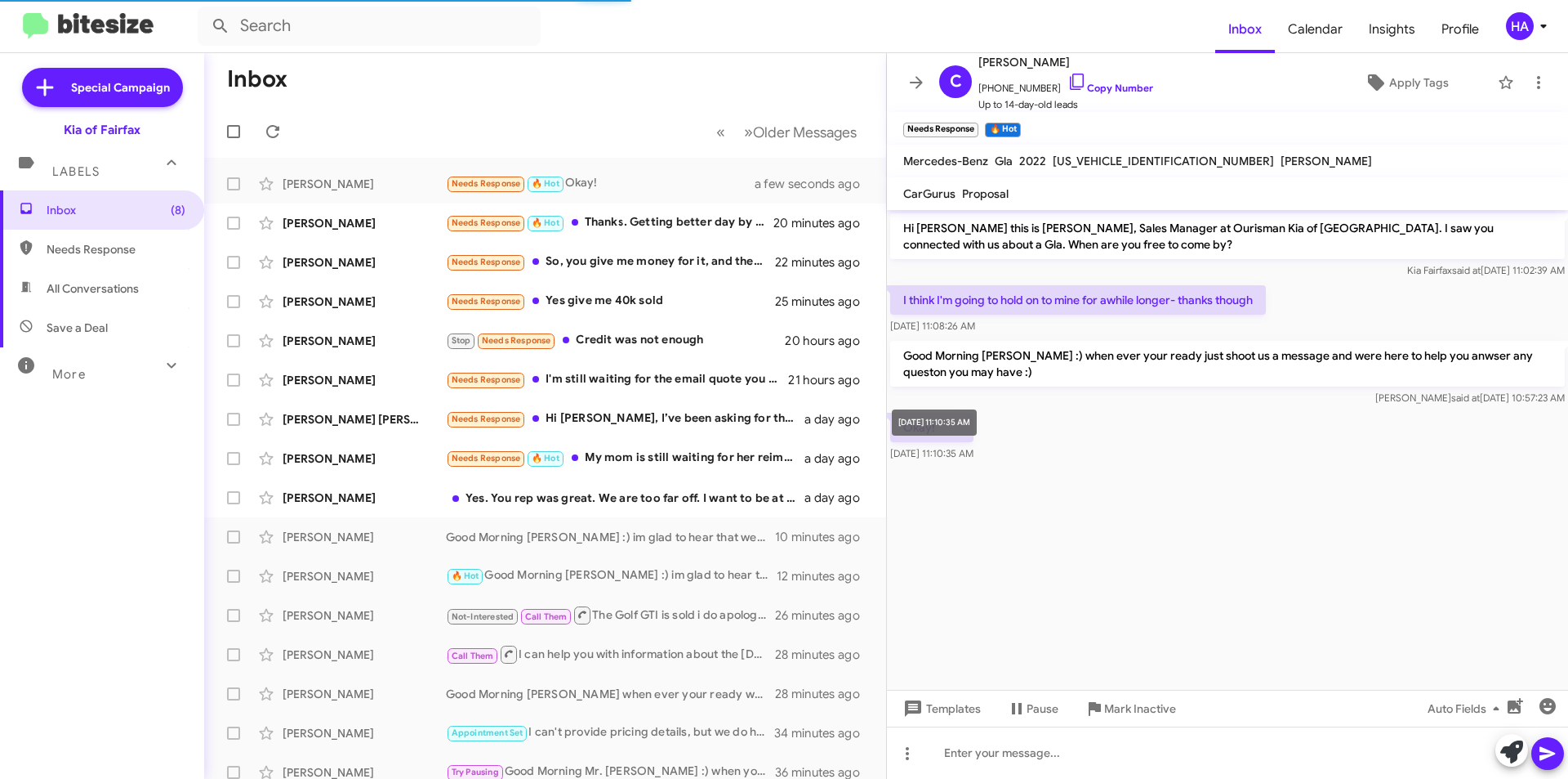
click at [945, 438] on mat-tooltip-component "Aug 19, 2025, 11:10:35 AM" at bounding box center [934, 423] width 108 height 49
click at [1539, 700] on icon "button" at bounding box center [1547, 705] width 19 height 19
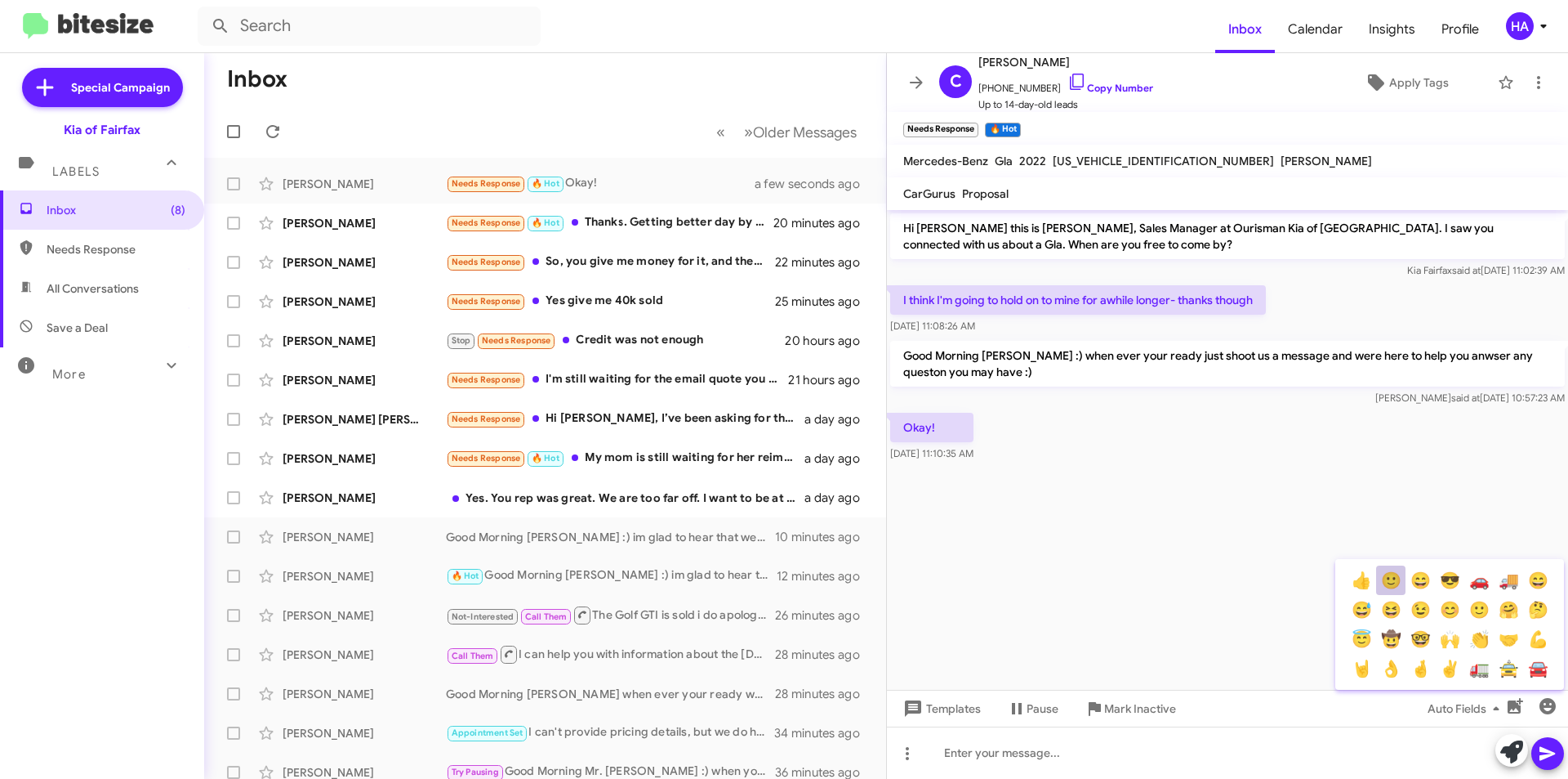
click at [1386, 582] on button "🙂" at bounding box center [1390, 580] width 29 height 29
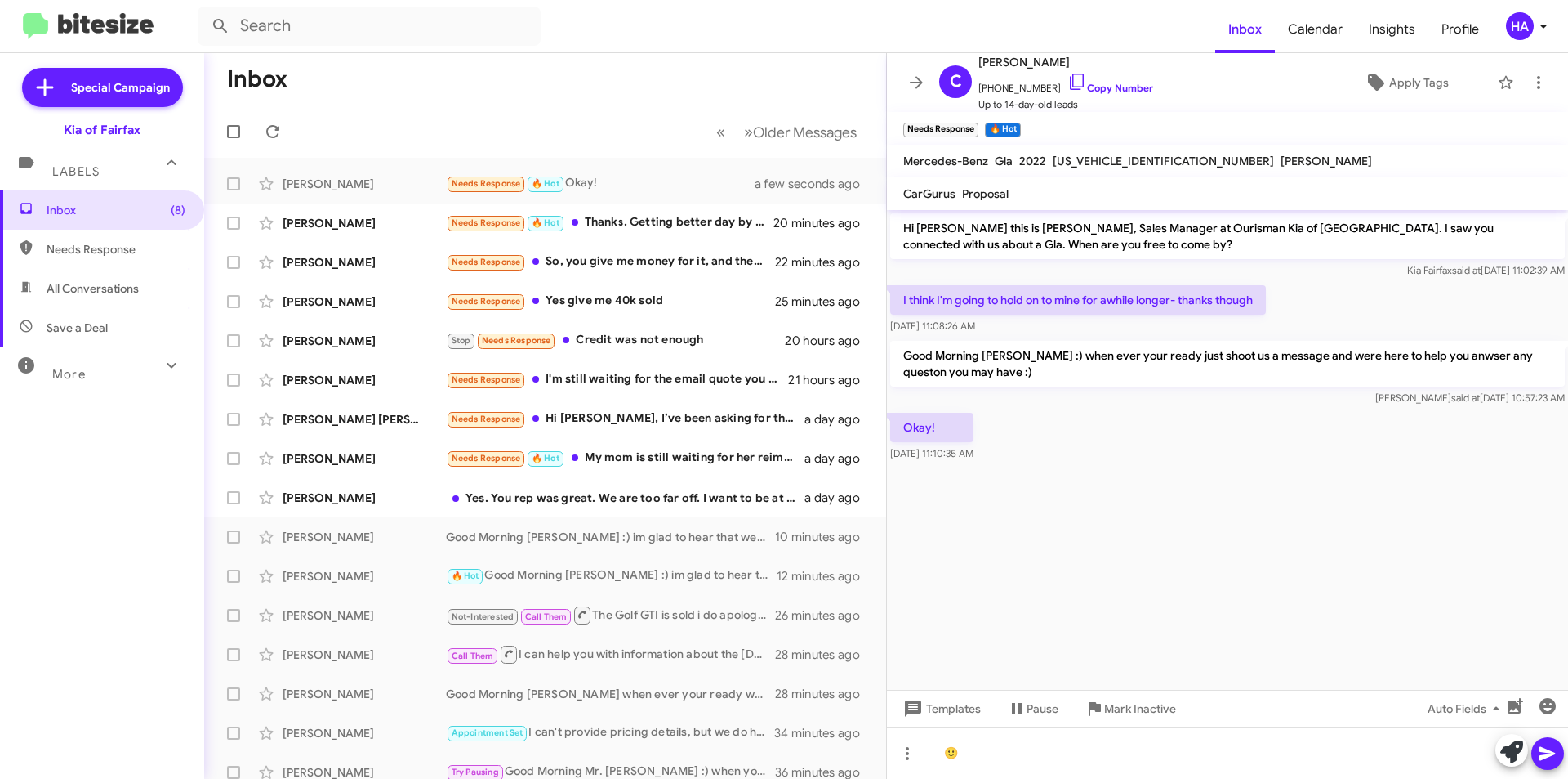
click at [1549, 749] on icon at bounding box center [1547, 753] width 19 height 19
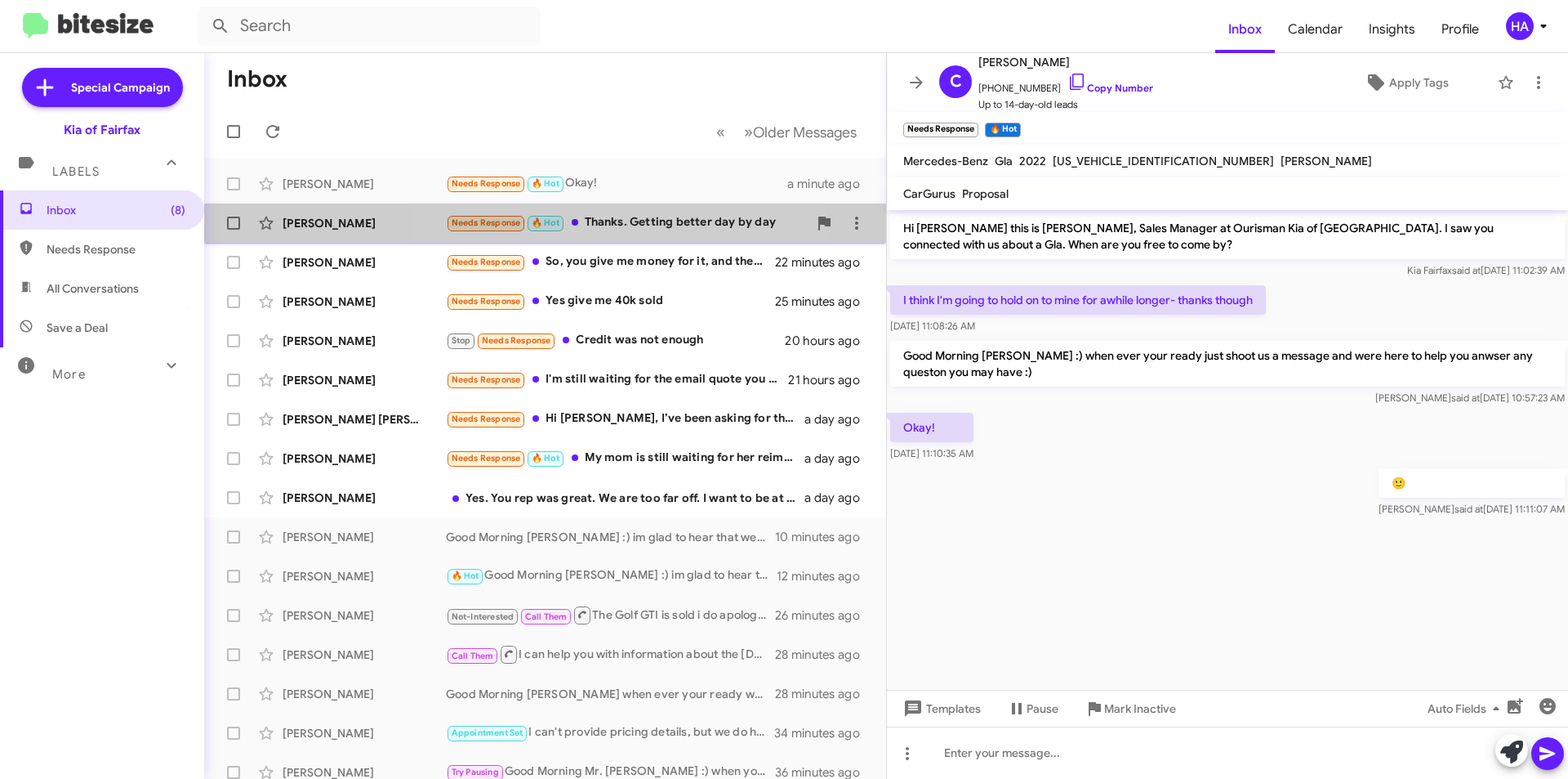
click at [628, 226] on div "Needs Response 🔥 Hot Thanks. Getting better day by day" at bounding box center [626, 223] width 362 height 18
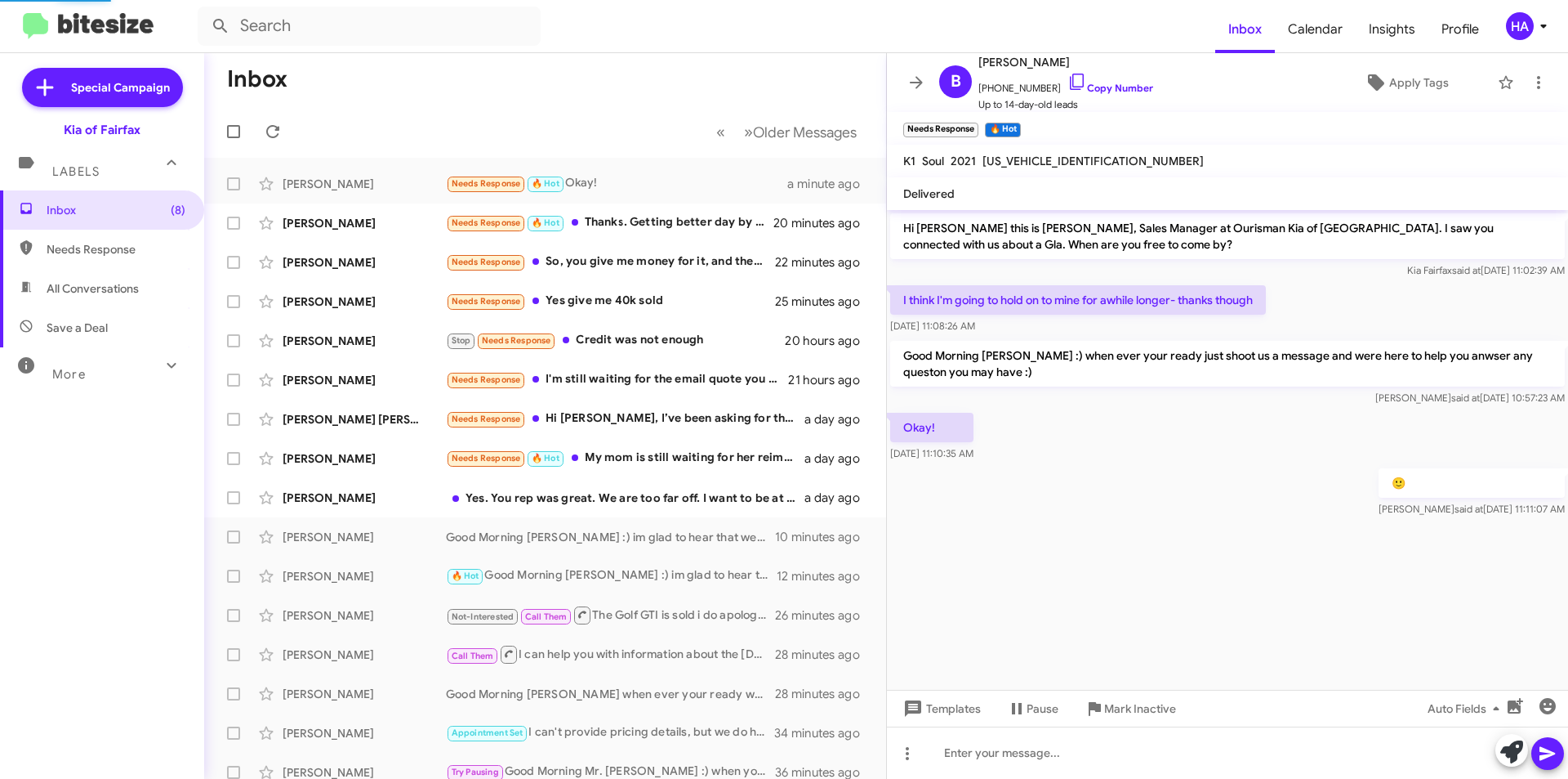
scroll to position [145, 0]
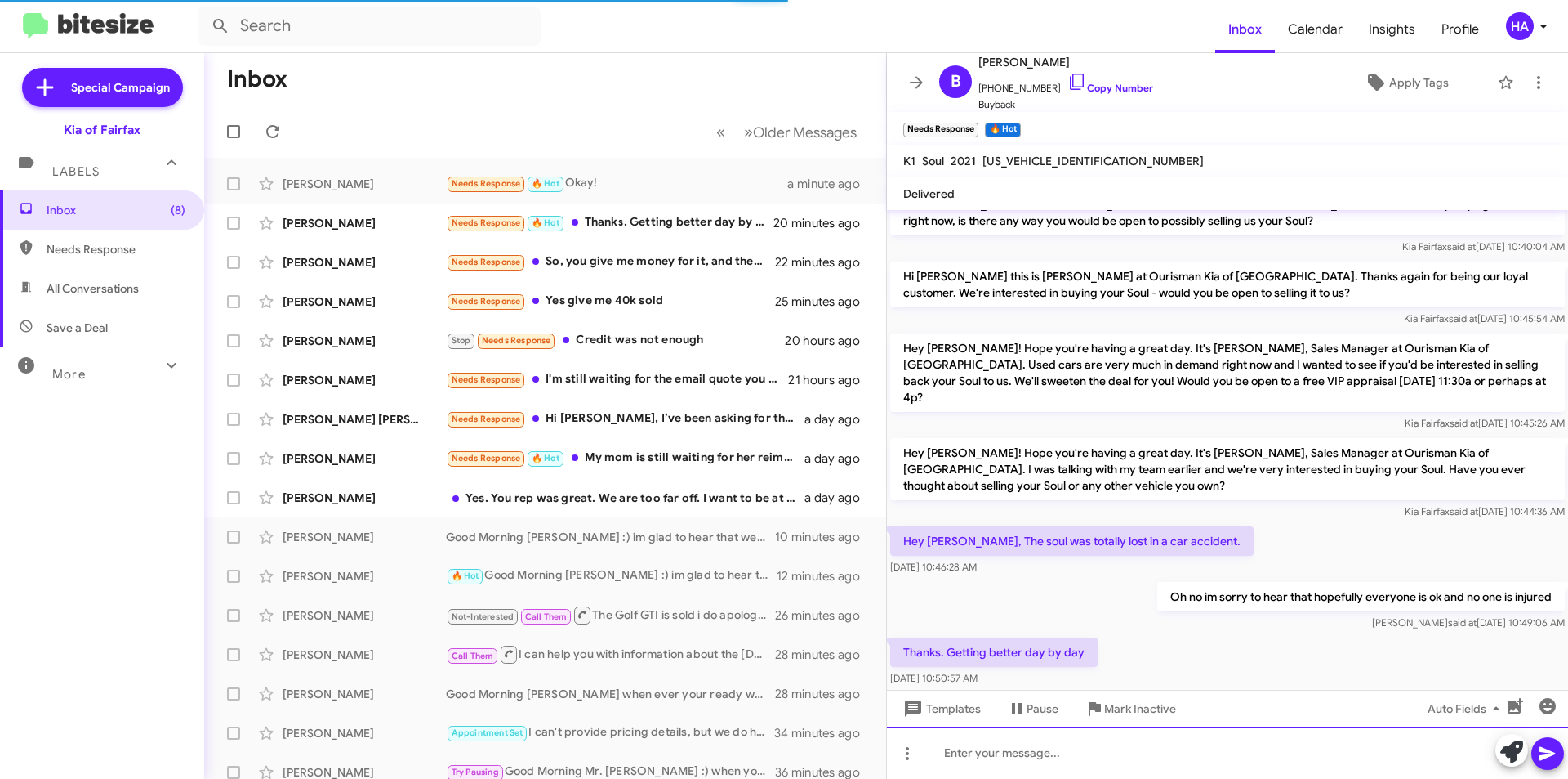
click at [1103, 758] on div at bounding box center [1228, 752] width 681 height 52
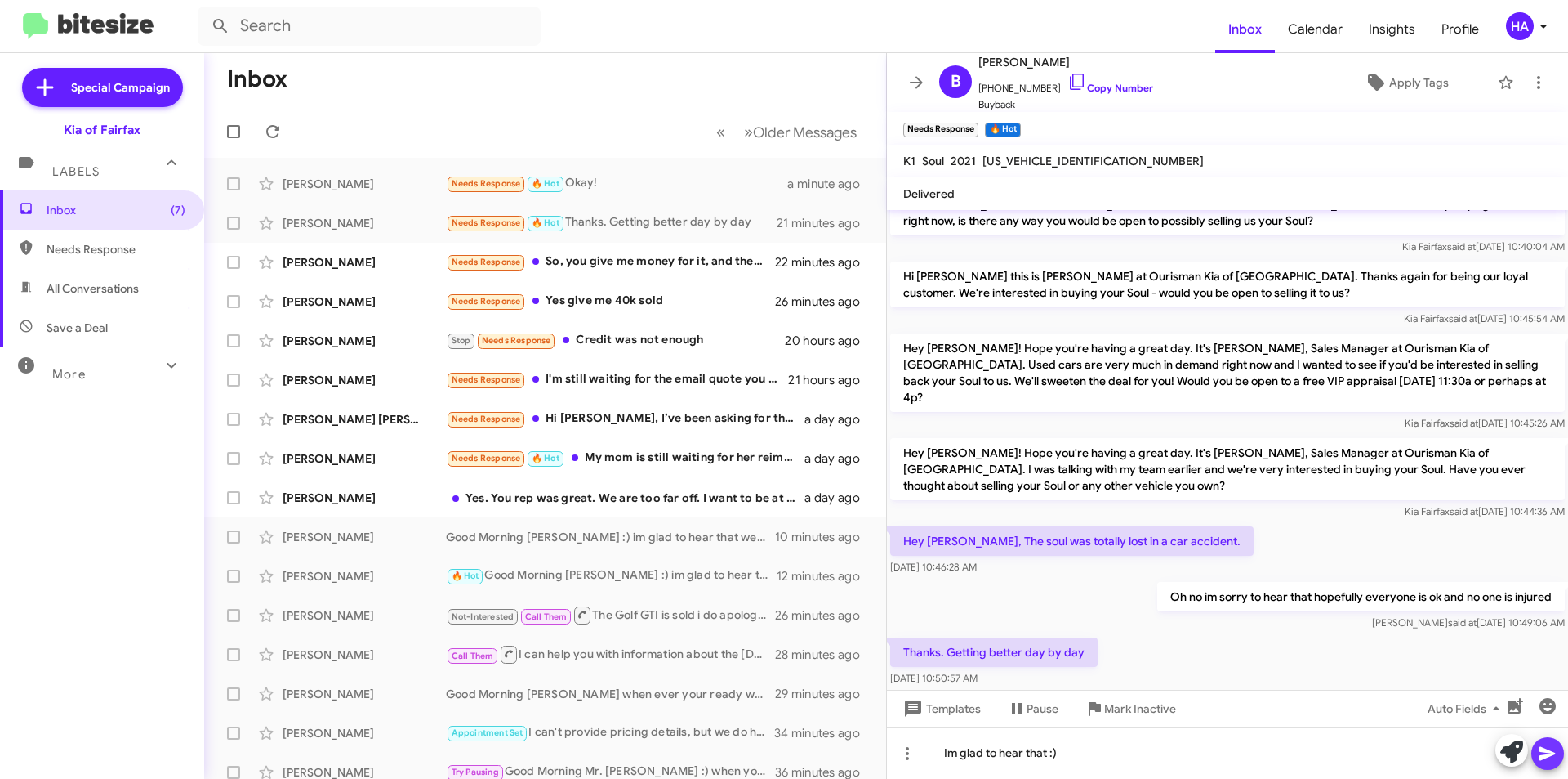
click at [1548, 755] on icon at bounding box center [1547, 754] width 16 height 14
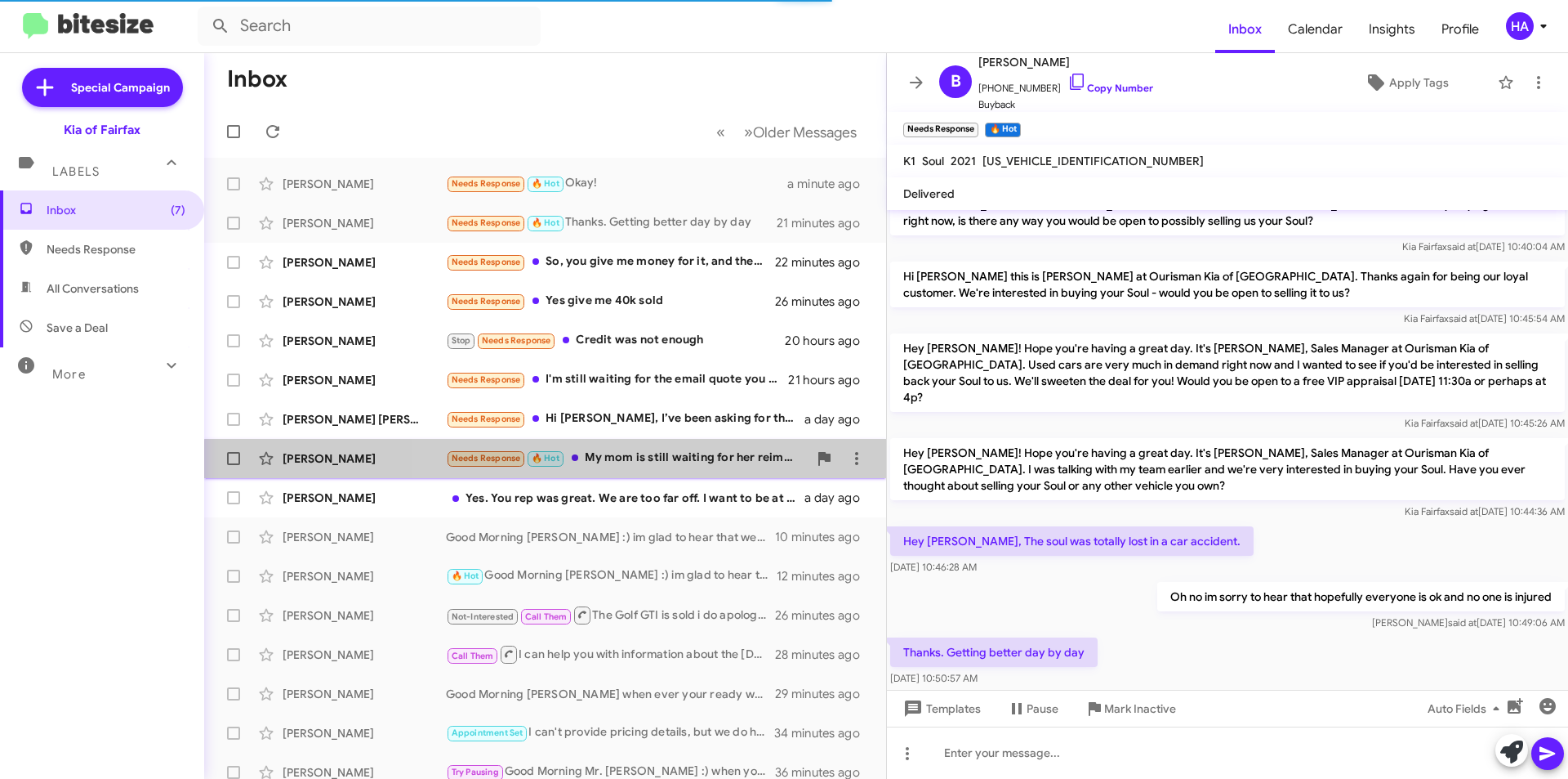
click at [717, 469] on div "Ilse Rivera Needs Response 🔥 Hot My mom is still waiting for her reimbursement …" at bounding box center [545, 458] width 656 height 33
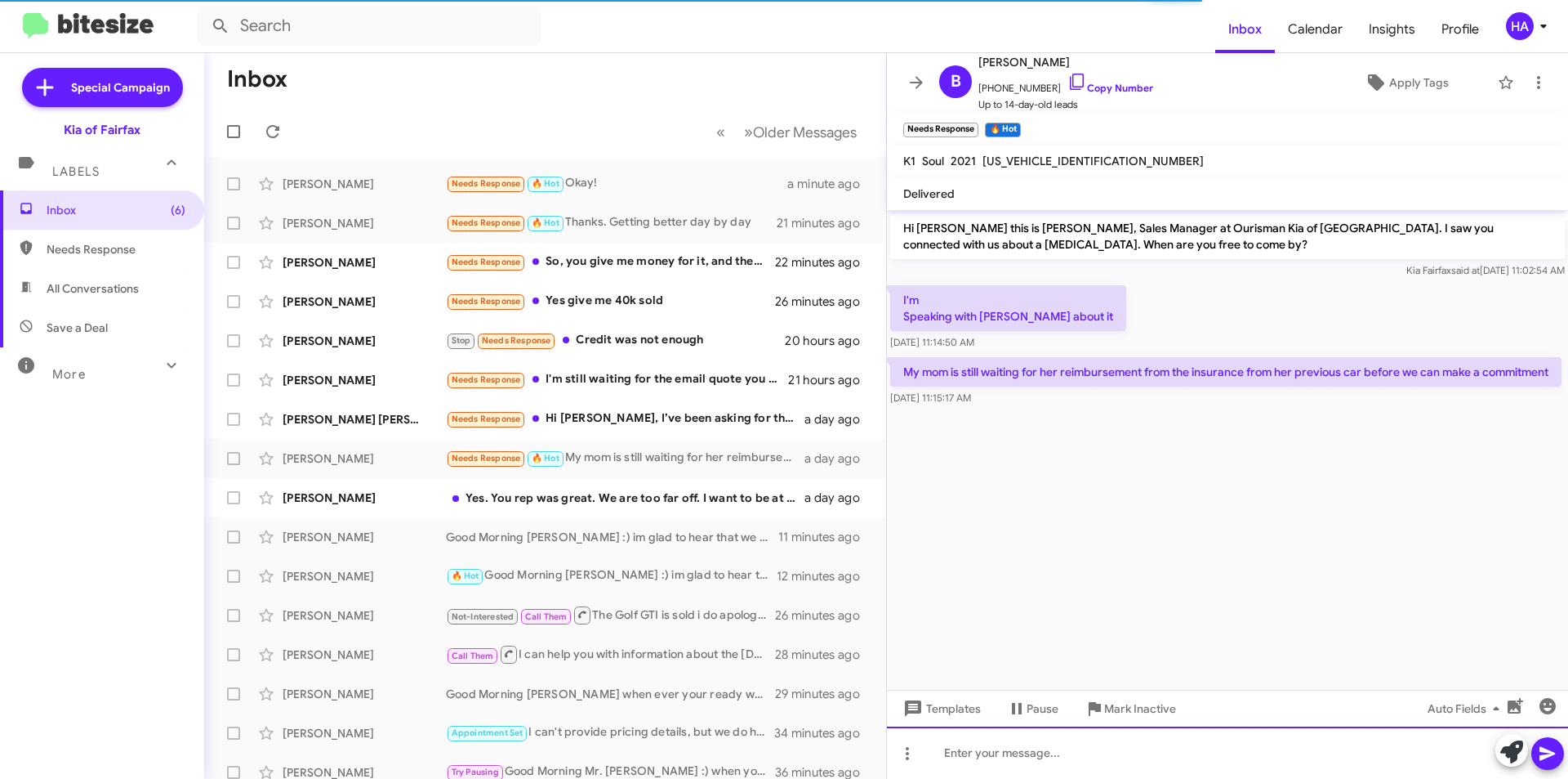
click at [1062, 752] on div at bounding box center [1228, 752] width 681 height 52
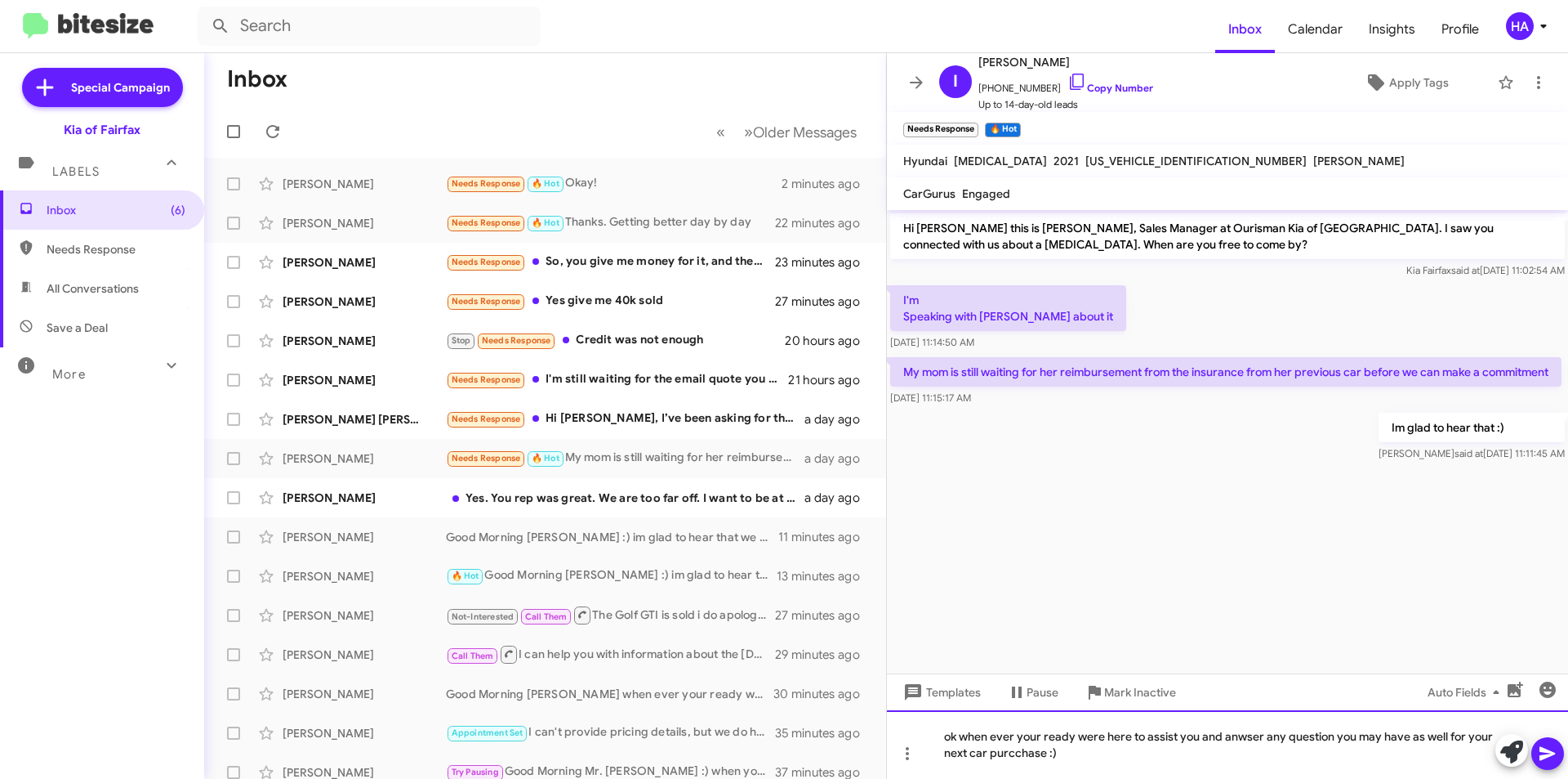
click at [1014, 760] on div "ok when ever your ready were here to assist you and anwser any question you may…" at bounding box center [1228, 745] width 681 height 69
click at [1549, 762] on span at bounding box center [1547, 753] width 19 height 33
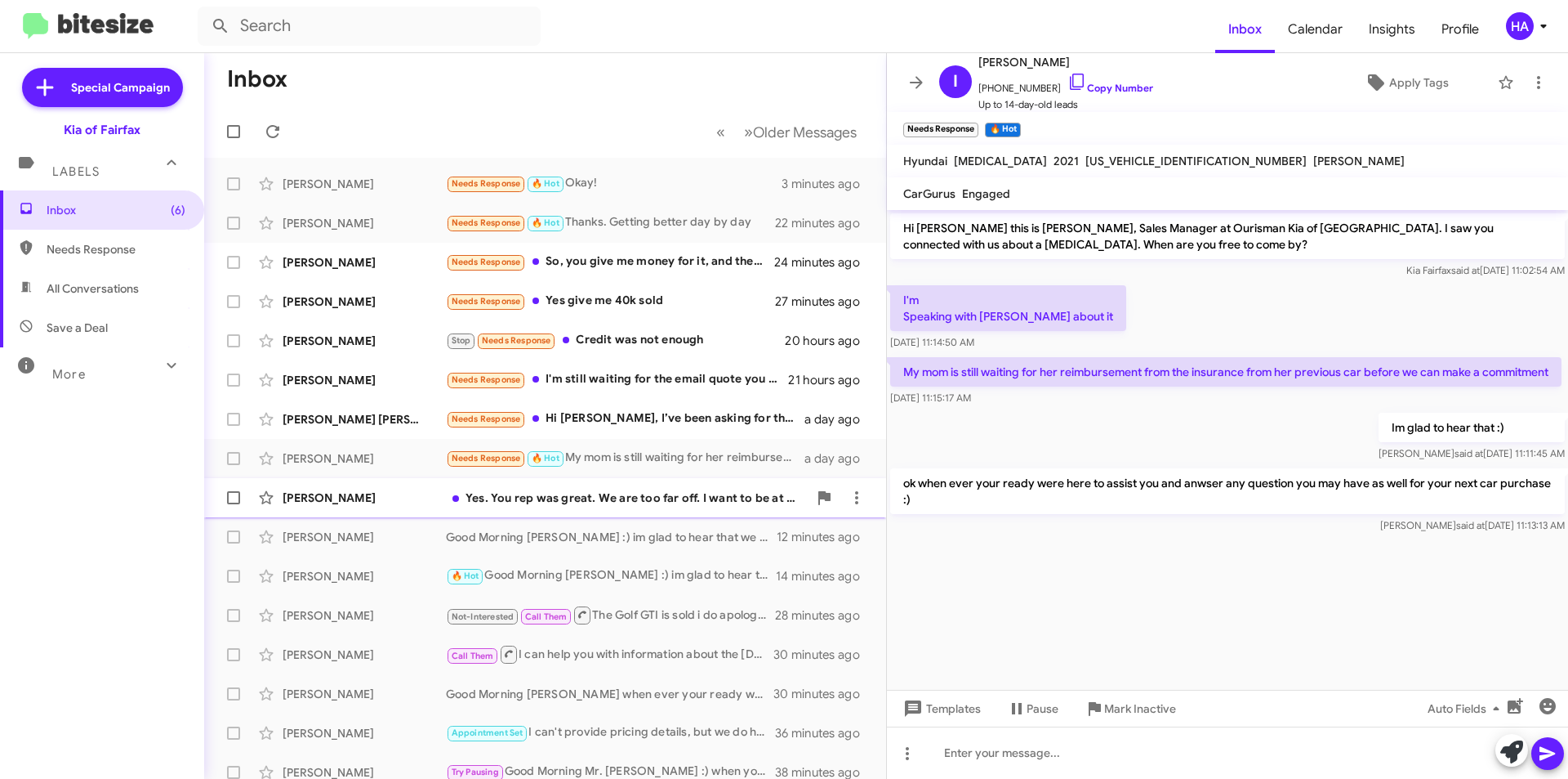
click at [651, 499] on div "Yes. You rep was great. We are too far off. I want to be at 20 out the door and…" at bounding box center [626, 498] width 362 height 17
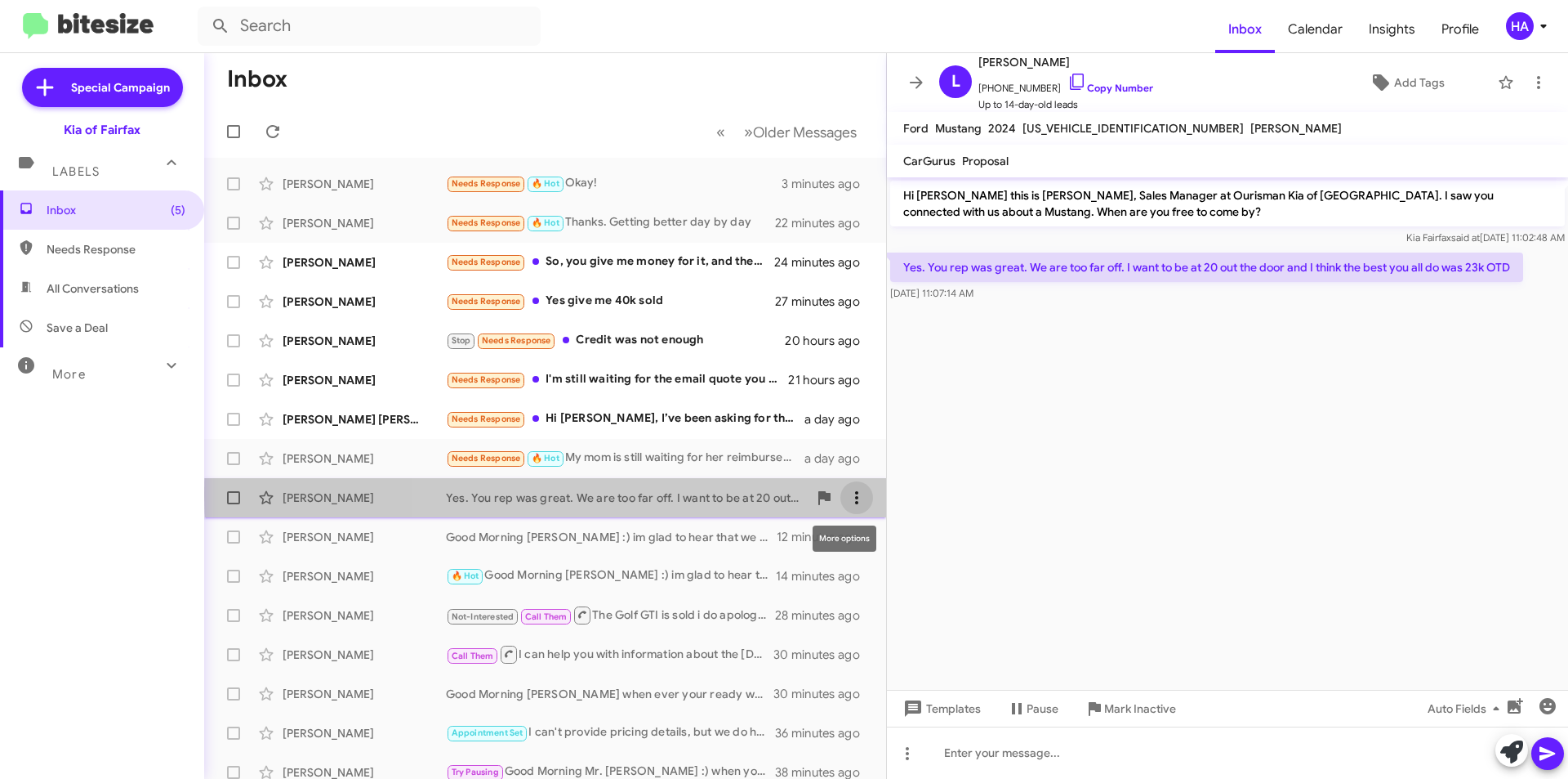
click at [852, 495] on icon at bounding box center [856, 497] width 19 height 19
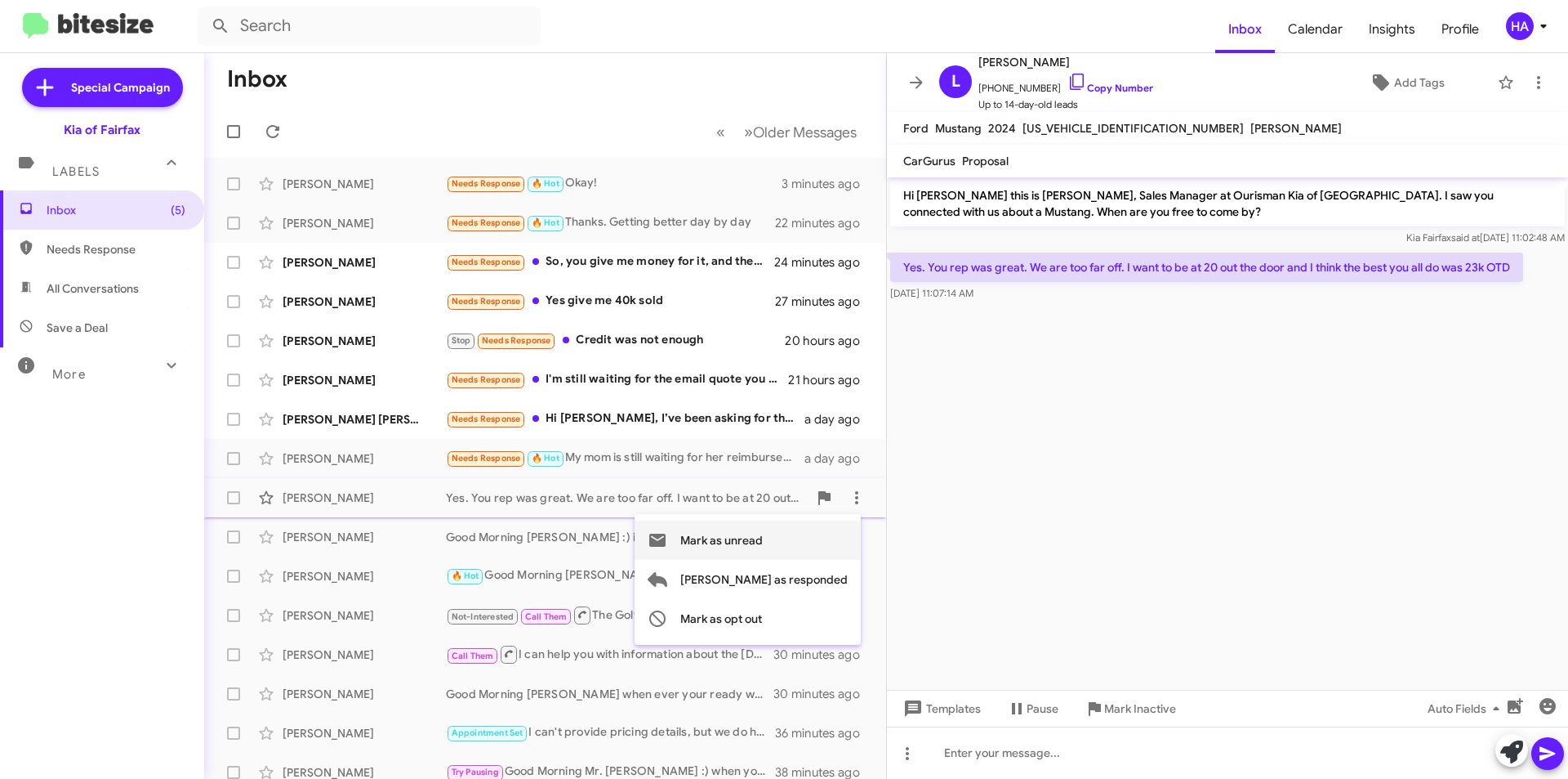
click at [763, 545] on span "Mark as unread" at bounding box center [721, 540] width 83 height 39
click at [666, 428] on div "Needs Response Hi Anthony, I’ve been asking for the out-the-door price for a we…" at bounding box center [626, 418] width 362 height 18
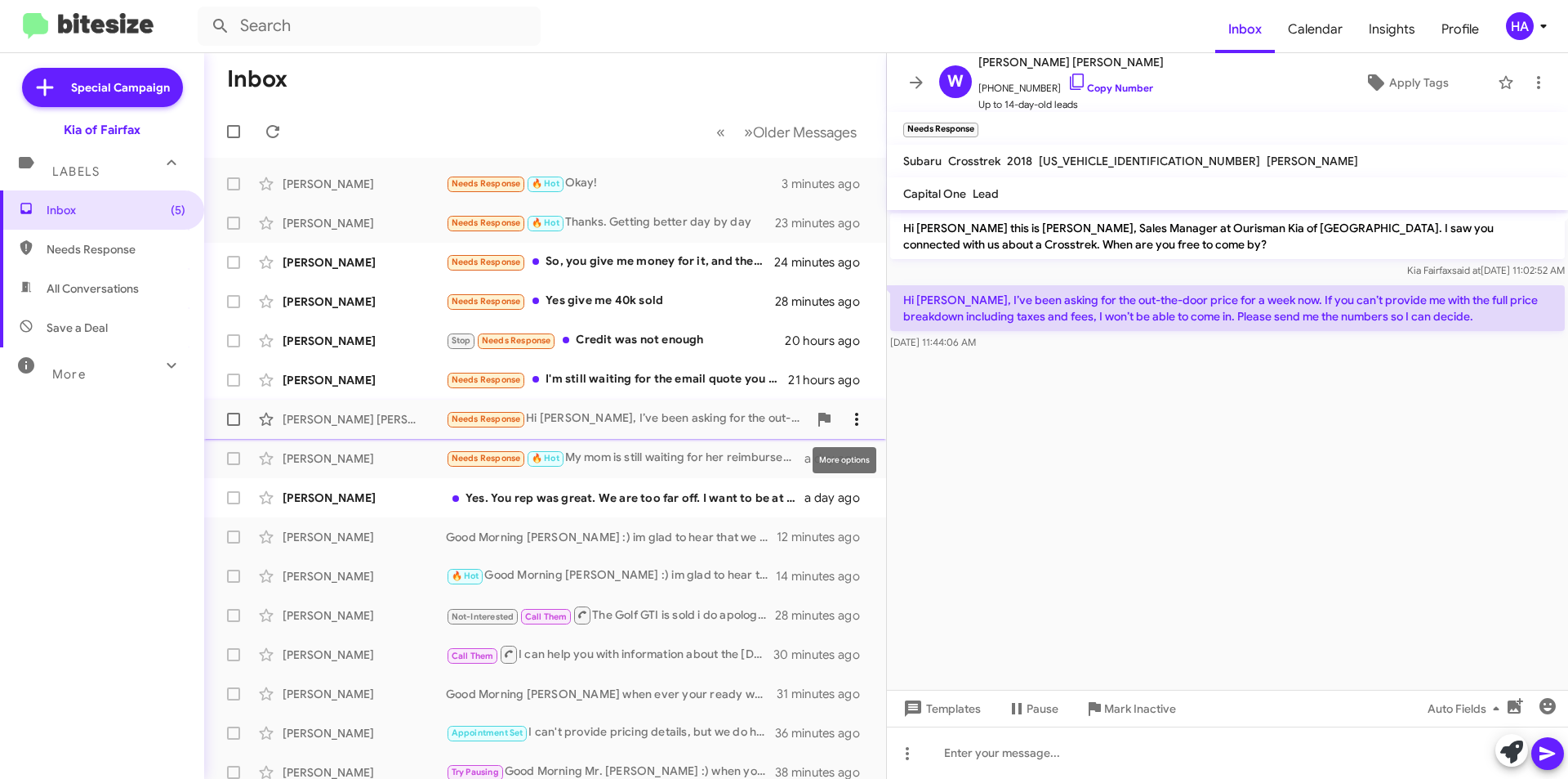
click at [855, 419] on icon at bounding box center [856, 419] width 3 height 13
click at [763, 459] on span "Mark as unread" at bounding box center [721, 461] width 83 height 39
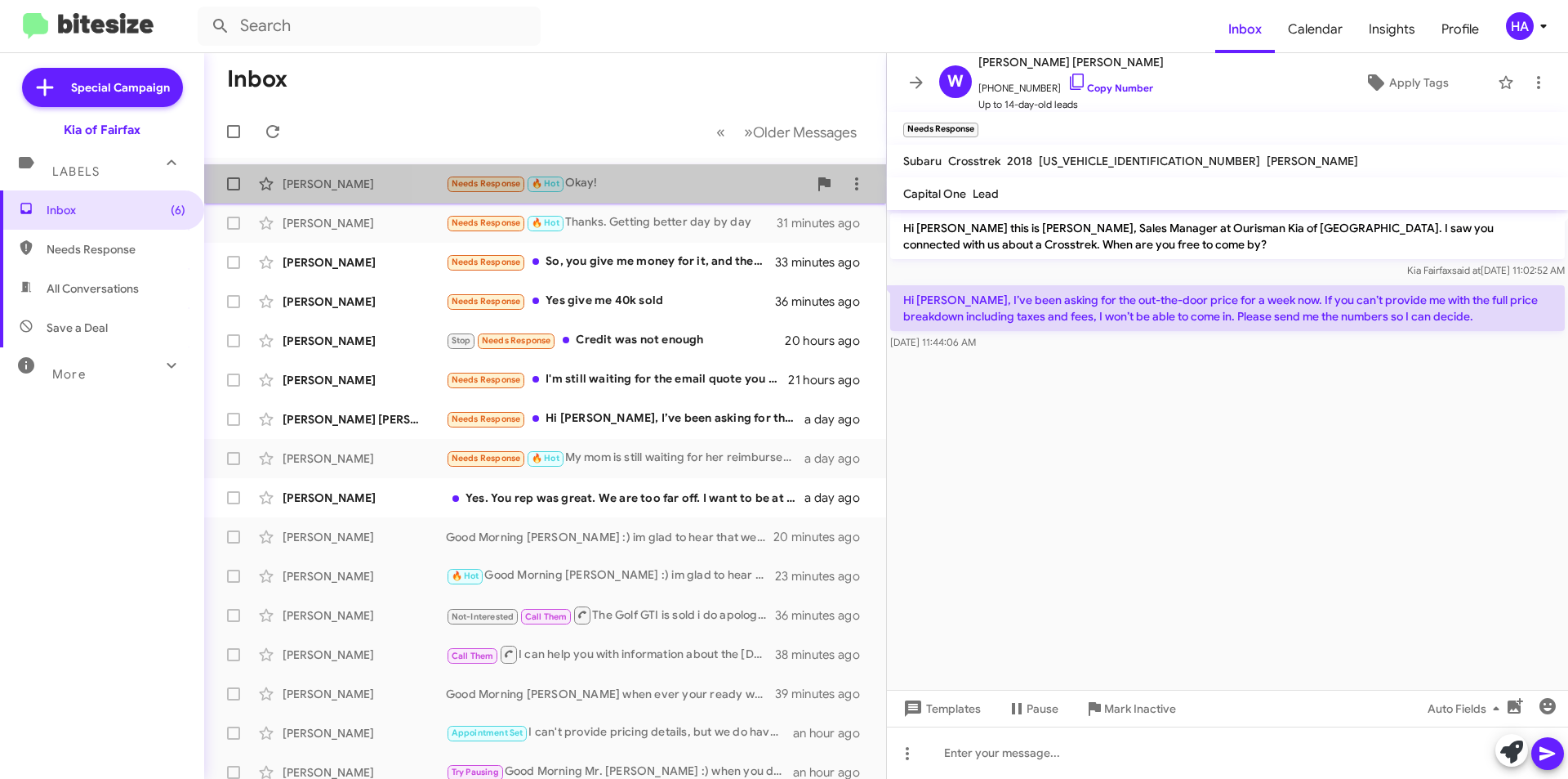
click at [678, 175] on div "Needs Response 🔥 Hot Okay!" at bounding box center [626, 183] width 362 height 18
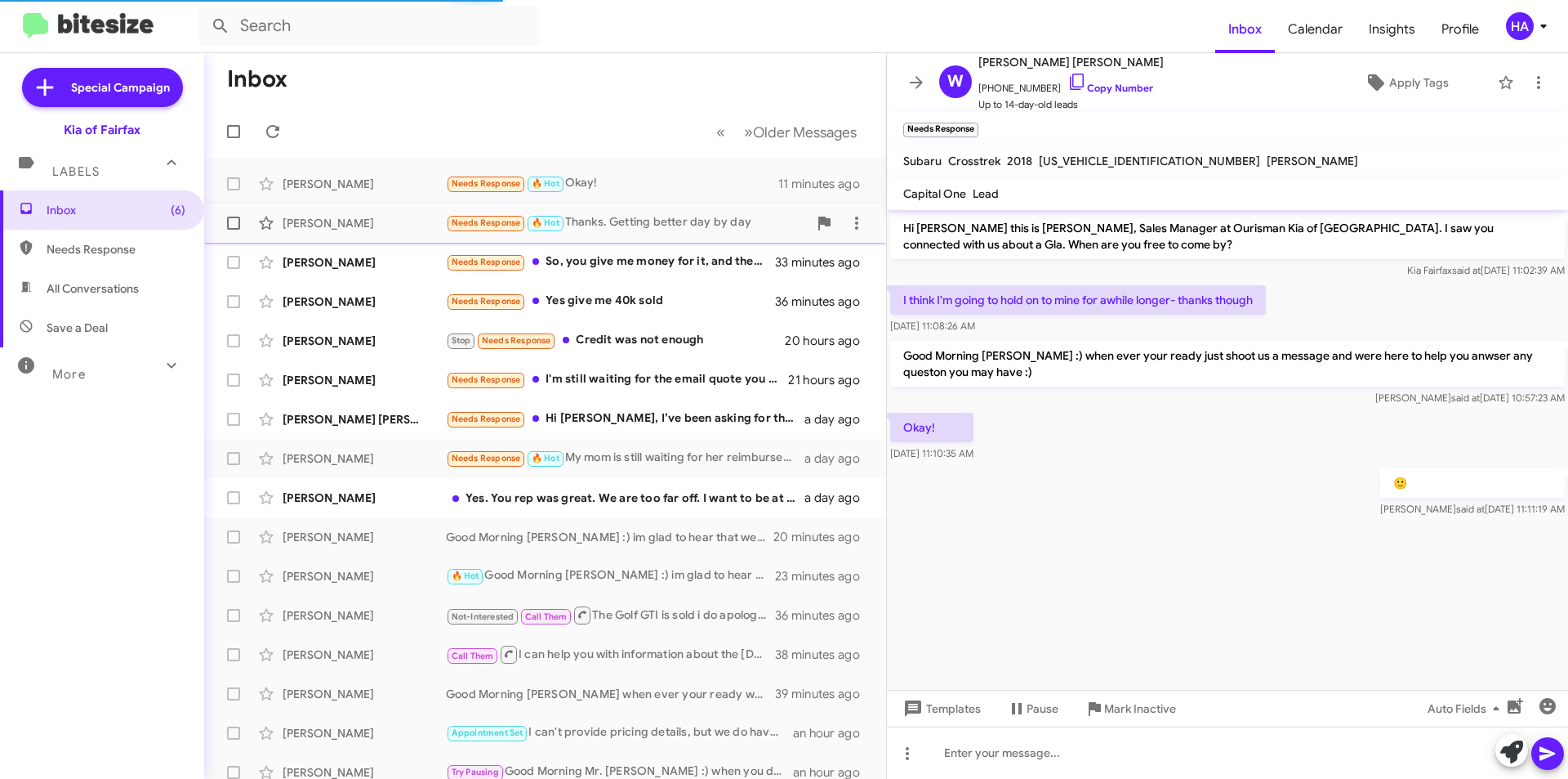
click at [678, 220] on div "Needs Response 🔥 Hot Thanks. Getting better day by day" at bounding box center [626, 223] width 362 height 18
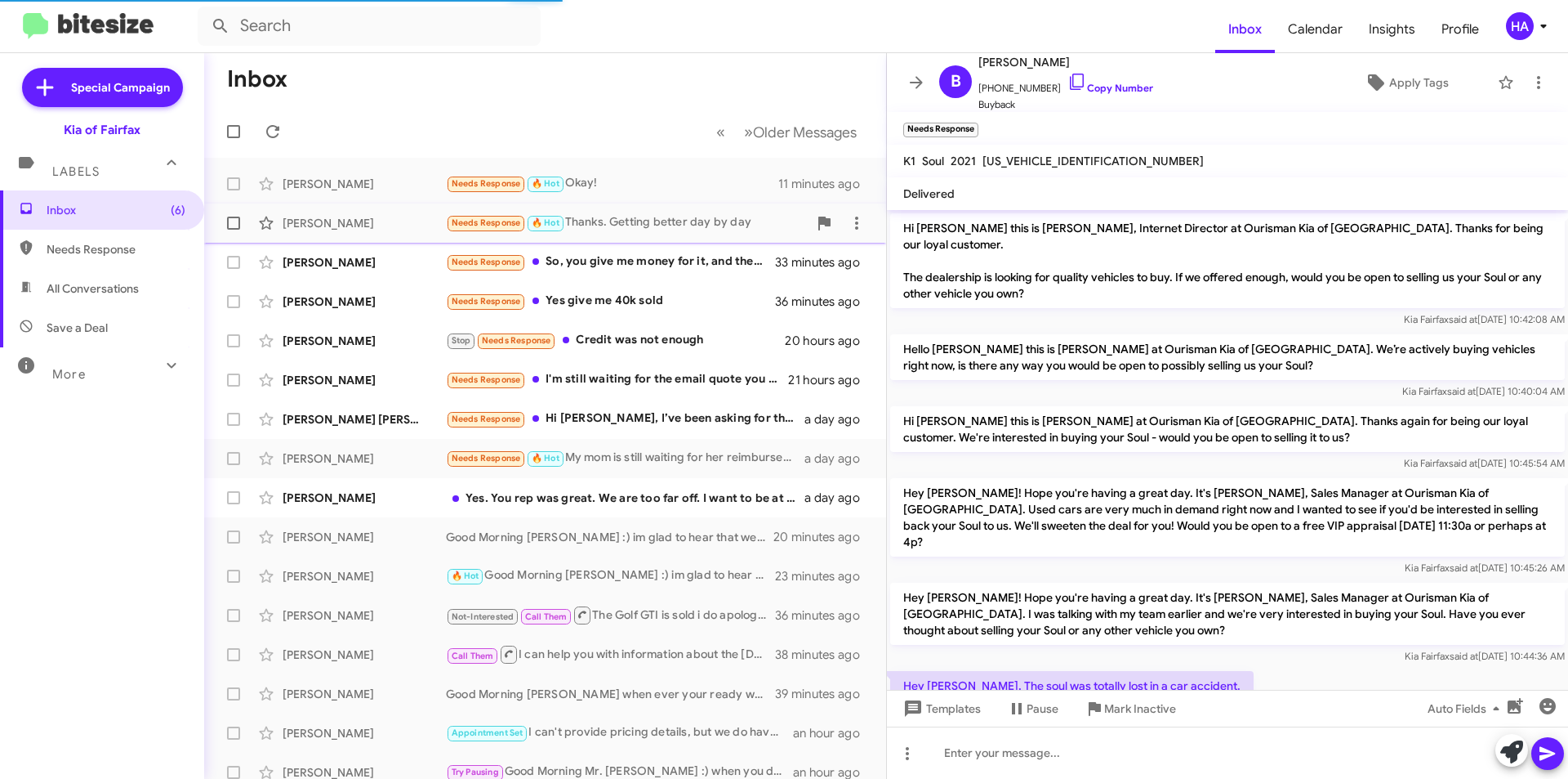
scroll to position [204, 0]
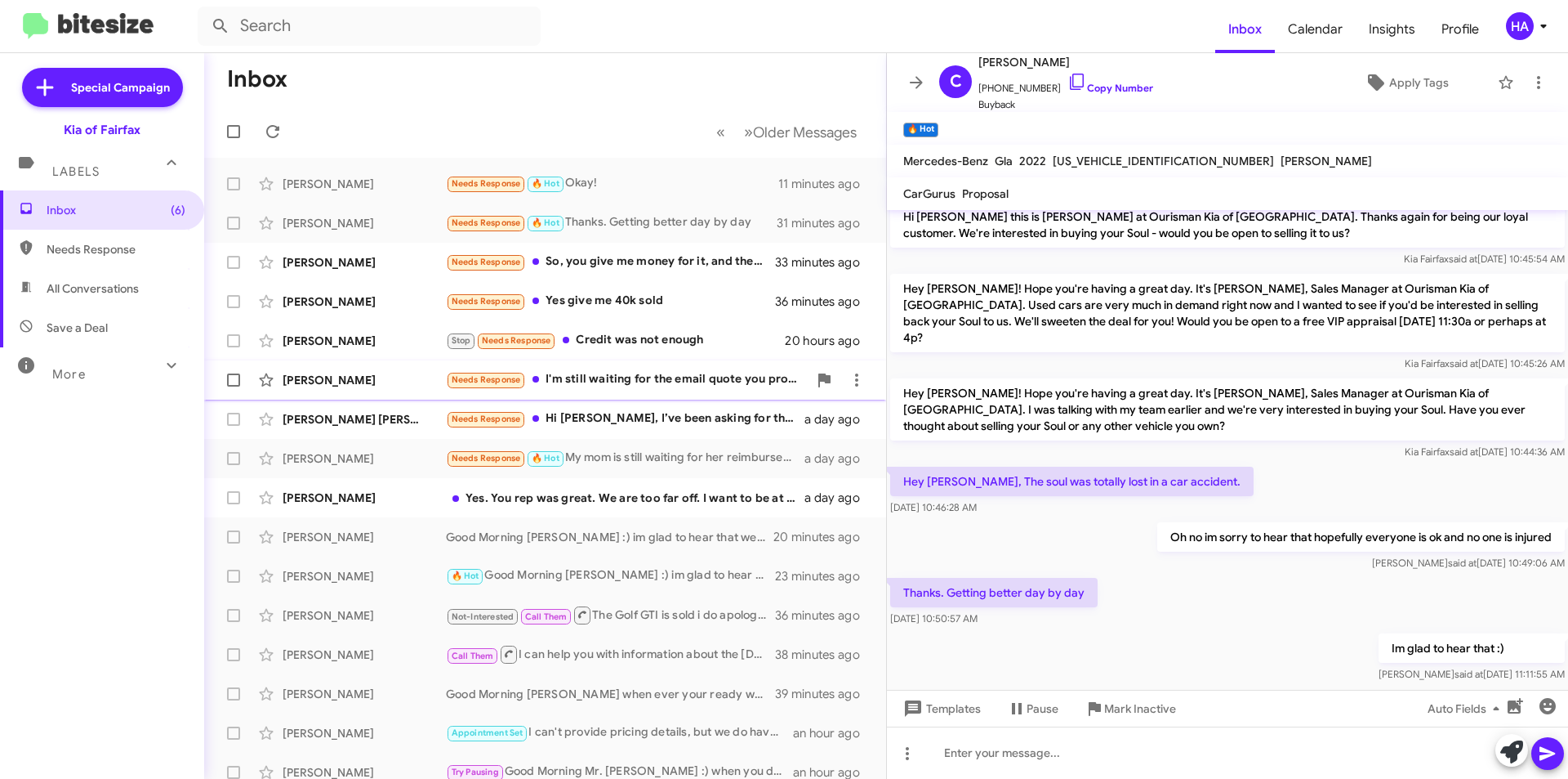
click at [723, 386] on div "Needs Response I'm still waiting for the email quote you promised" at bounding box center [626, 379] width 362 height 18
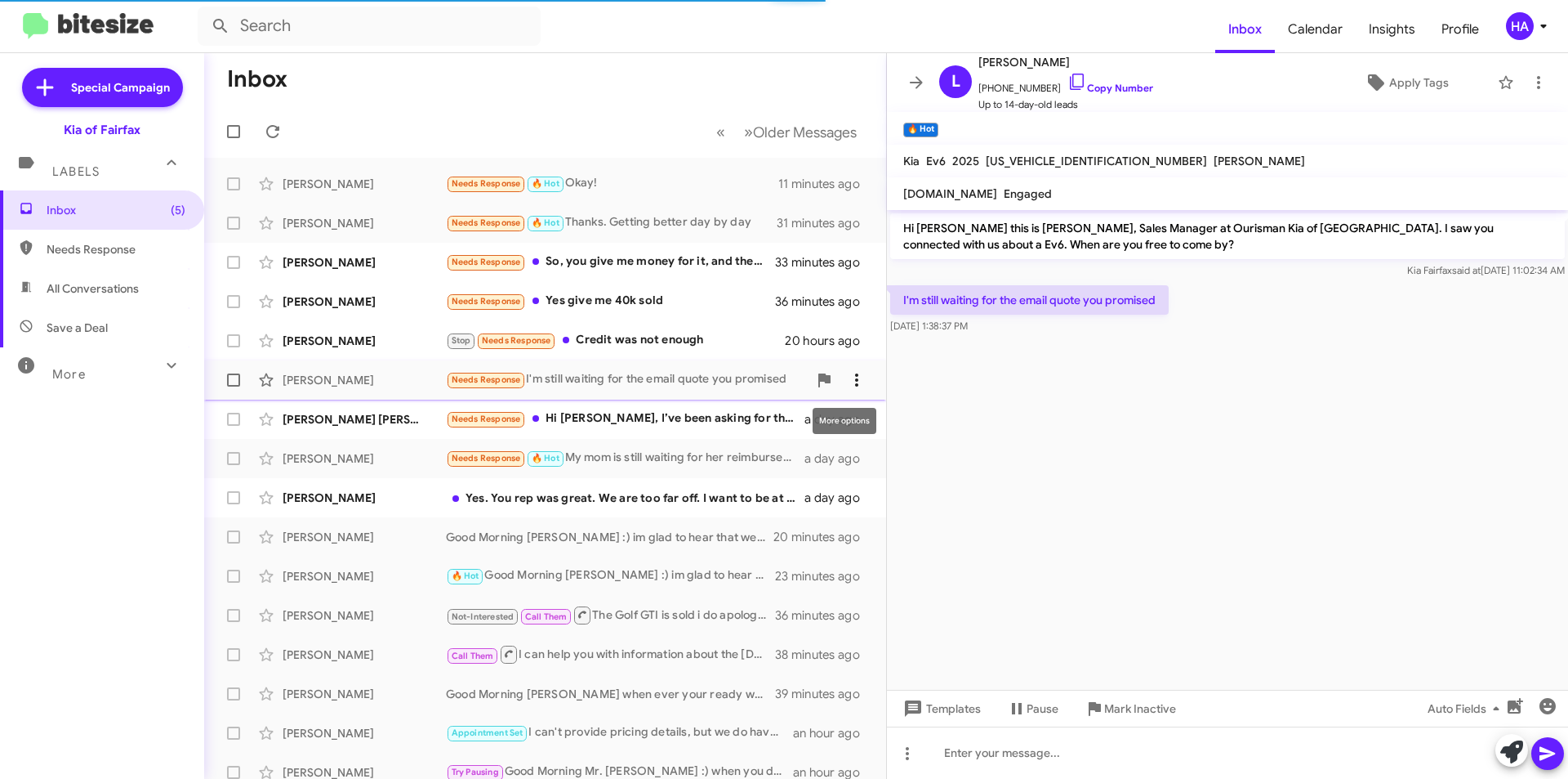
click at [850, 380] on icon at bounding box center [856, 379] width 19 height 19
click at [763, 419] on span "Mark as unread" at bounding box center [721, 422] width 83 height 39
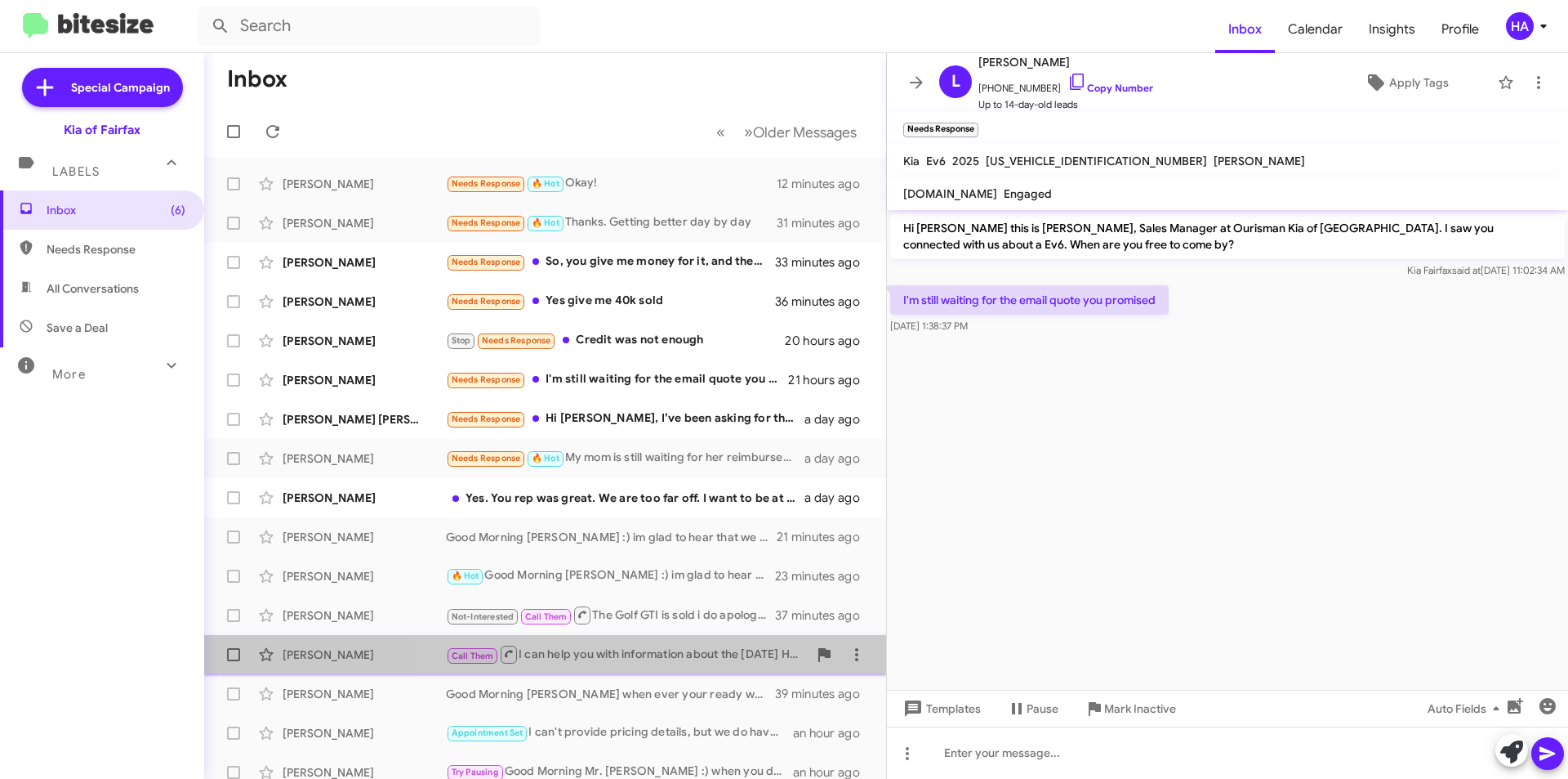
click at [701, 651] on div "Call Them I can help you with information about the Carnival Hybrid. How about …" at bounding box center [626, 654] width 362 height 20
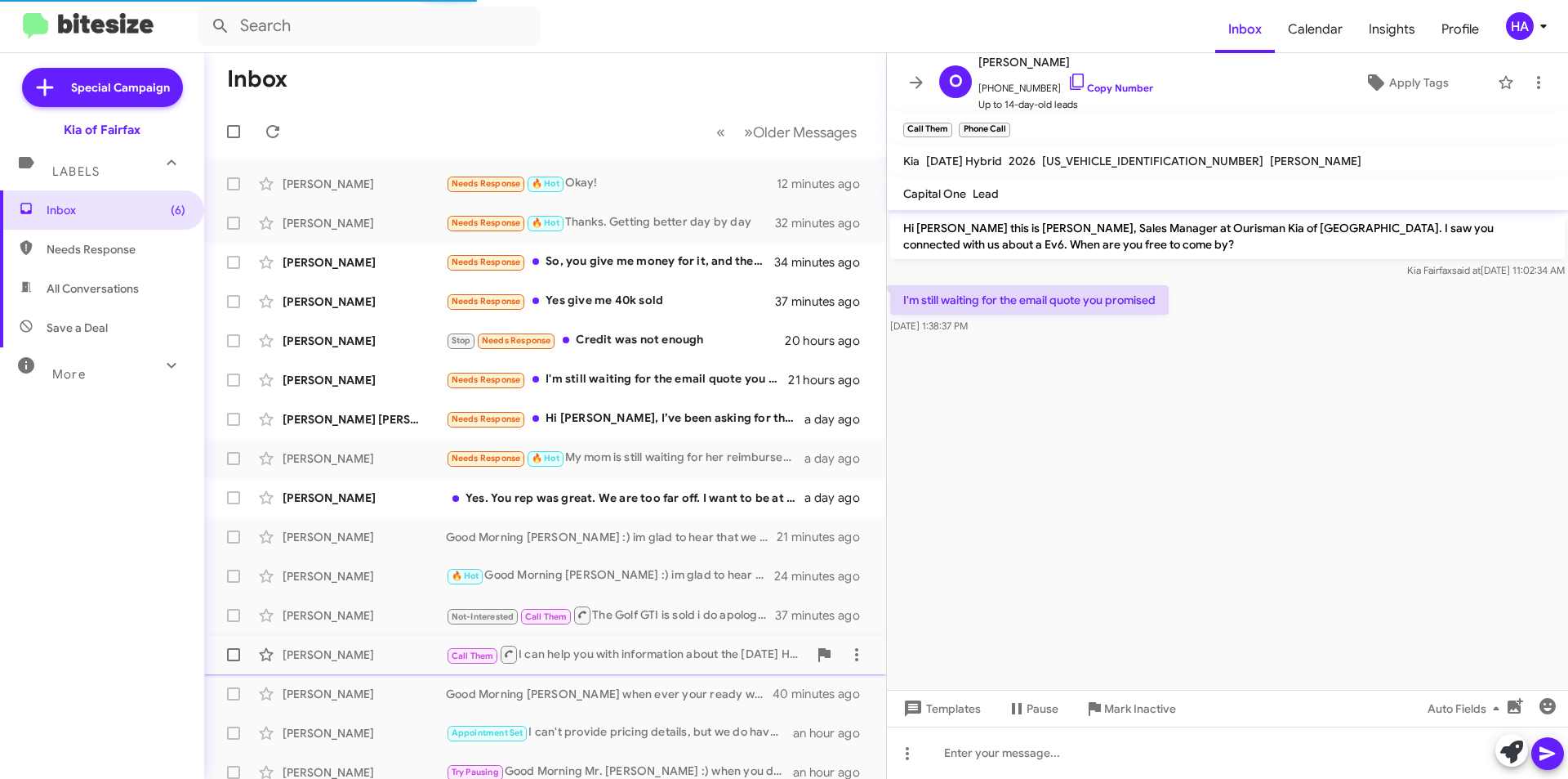
click at [703, 648] on div "Call Them I can help you with information about the Carnival Hybrid. How about …" at bounding box center [626, 654] width 362 height 20
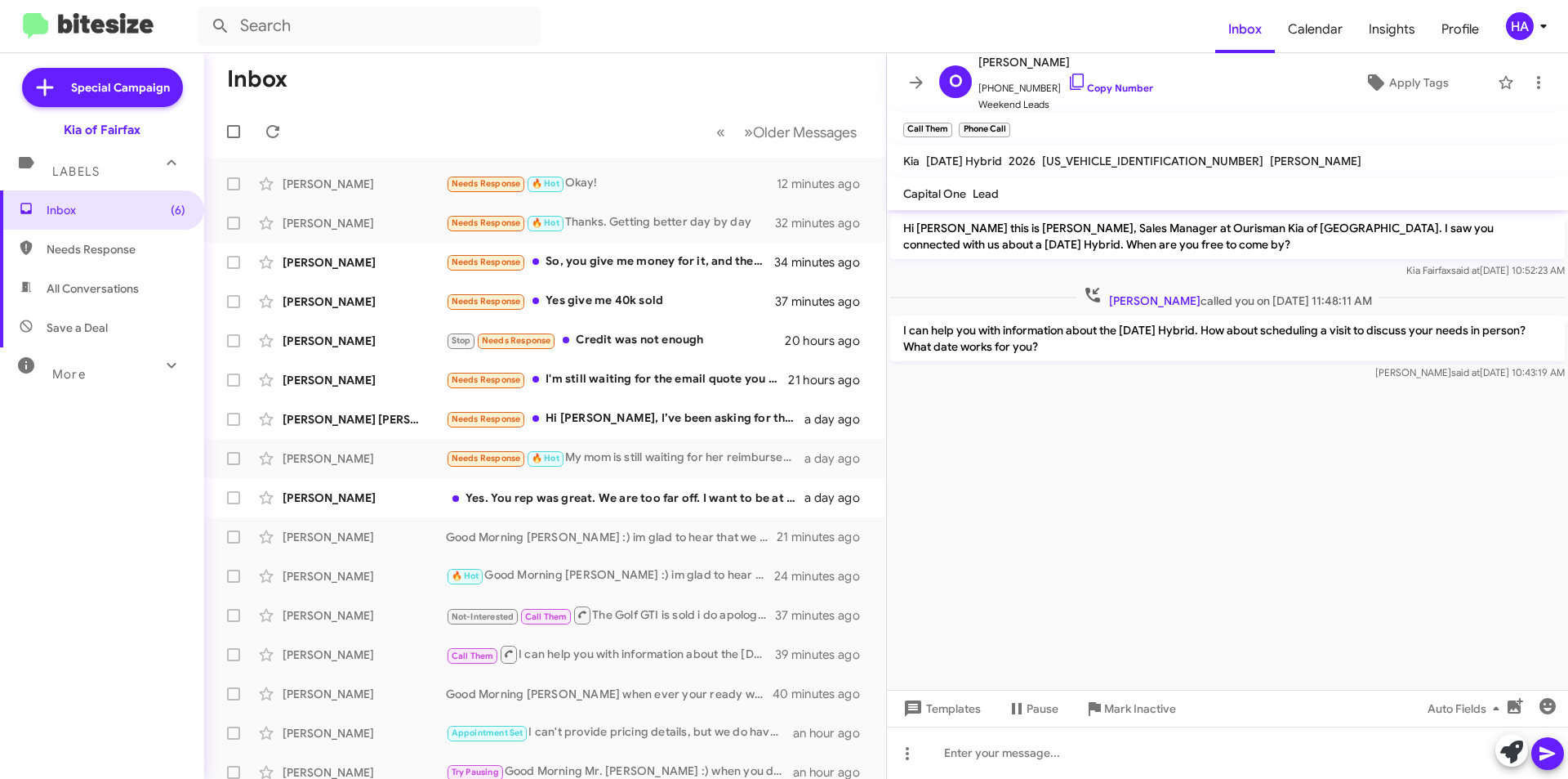
click at [1098, 644] on cdk-virtual-scroll-viewport "Hi Olabisi this is Anthony Mullins, Sales Manager at Ourisman Kia of Fairfax. I…" at bounding box center [1228, 449] width 681 height 479
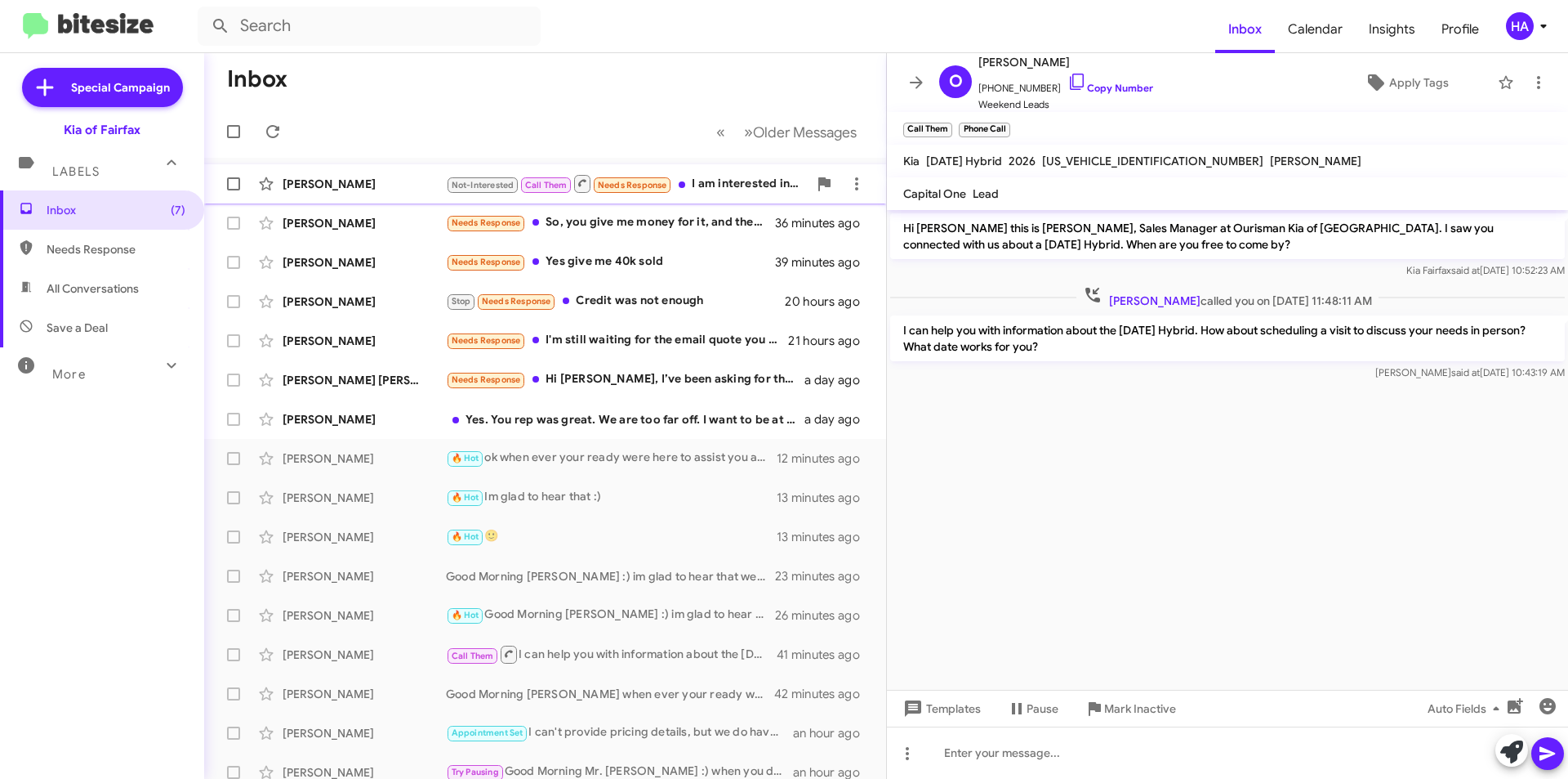
click at [730, 177] on div "Not-Interested Call Them Needs Response I am interested in the 2022 bronco" at bounding box center [626, 183] width 362 height 20
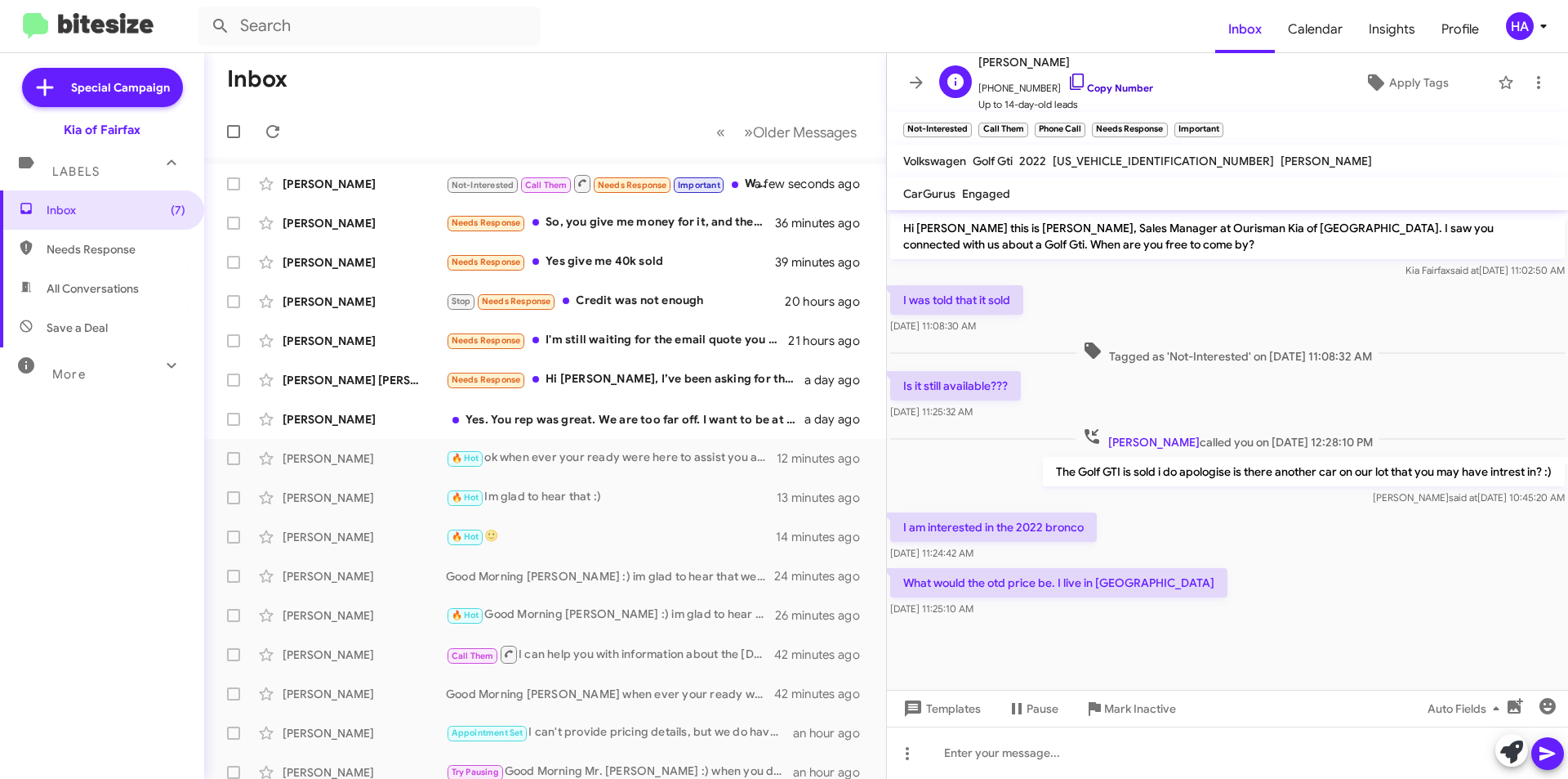
click at [1092, 90] on link "Copy Number" at bounding box center [1110, 88] width 86 height 13
drag, startPoint x: 984, startPoint y: 766, endPoint x: 992, endPoint y: 776, distance: 12.8
click at [984, 766] on div at bounding box center [1228, 752] width 681 height 52
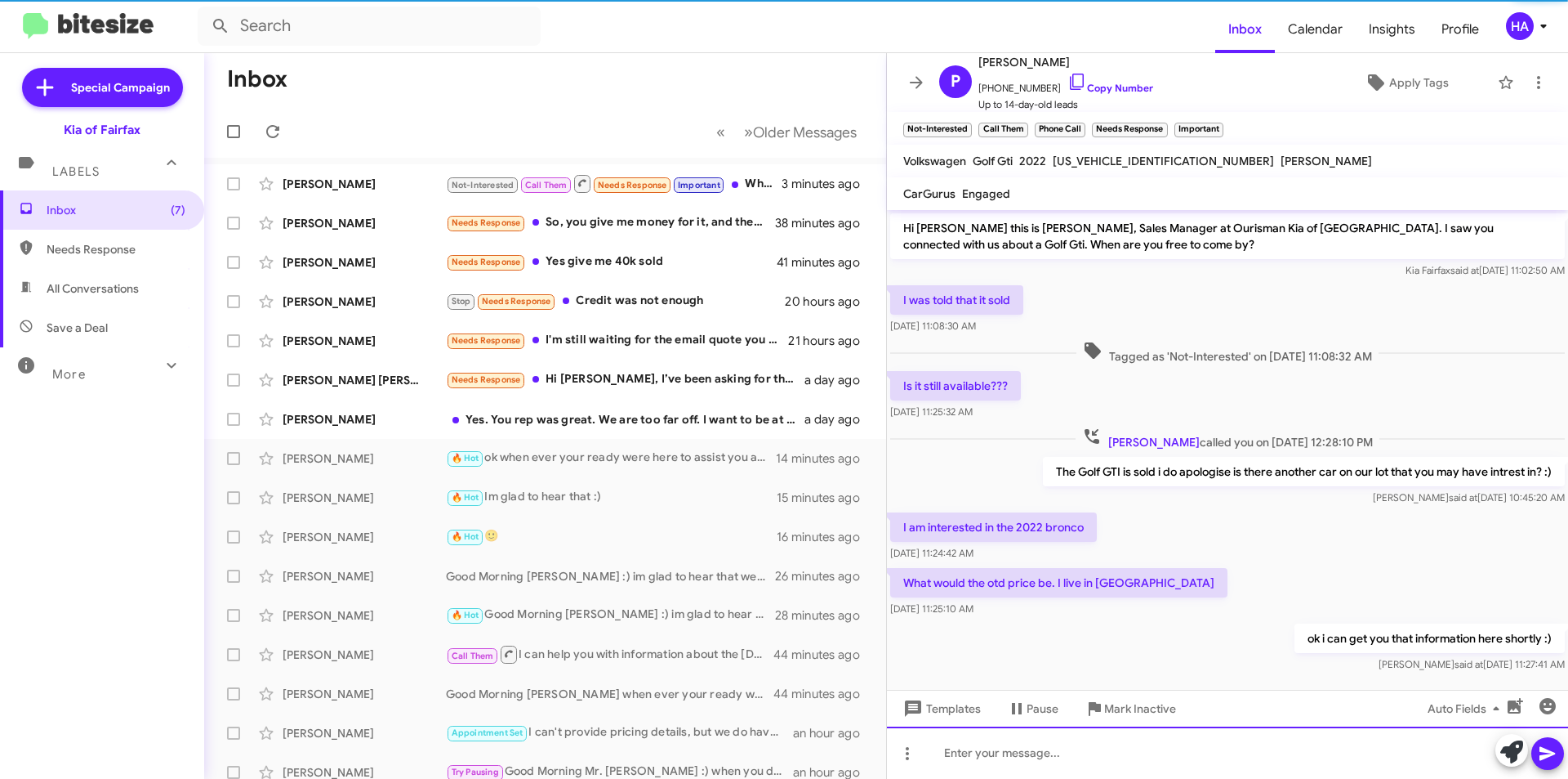
scroll to position [23, 0]
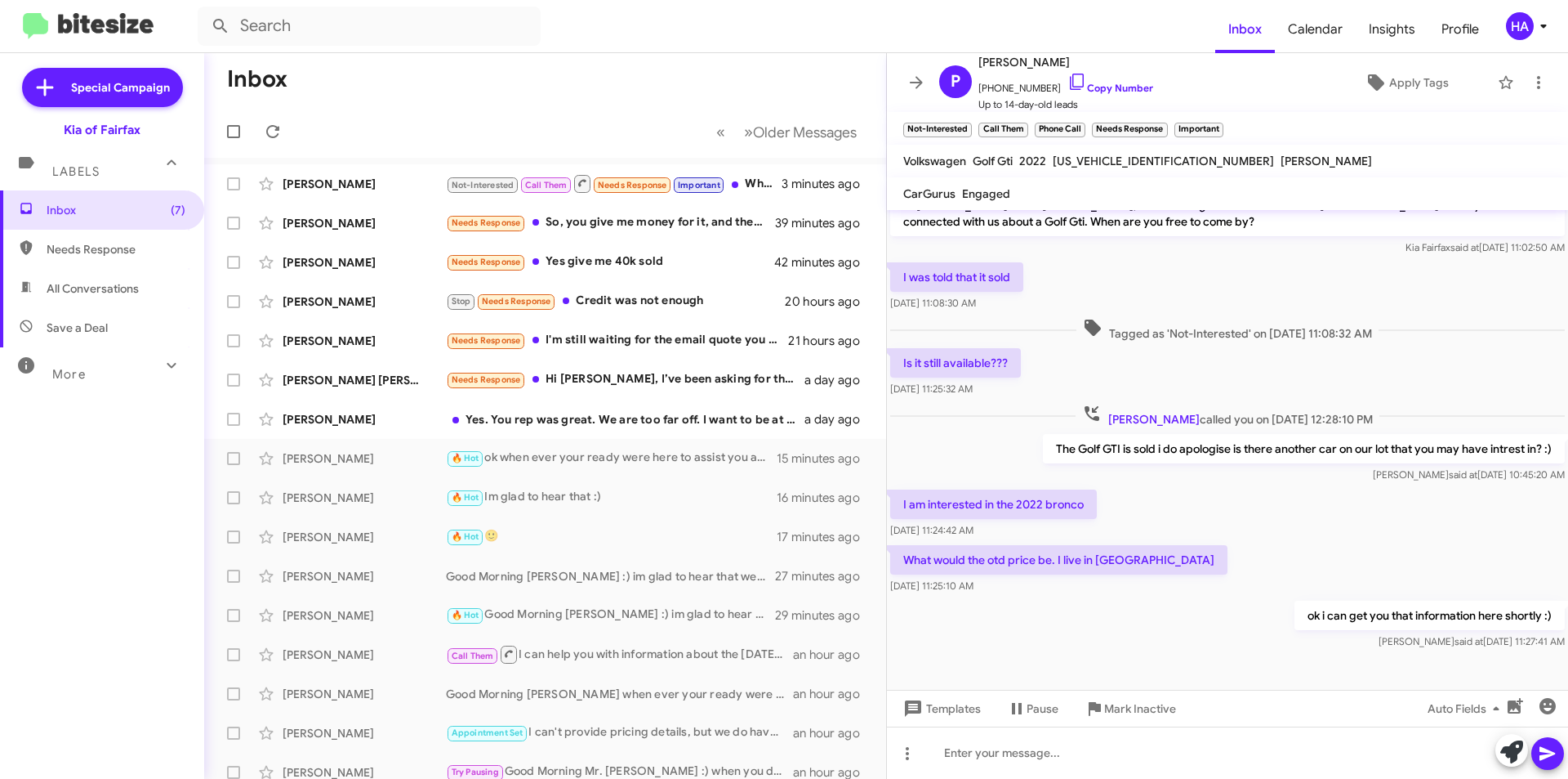
click at [521, 88] on mat-toolbar-row "Inbox" at bounding box center [544, 79] width 682 height 52
click at [1235, 649] on div "ok i can get you that information here shortly :) Henry said at Aug 19, 2025, 1…" at bounding box center [1228, 625] width 681 height 55
click at [610, 540] on div "🔥 Hot 🙂" at bounding box center [626, 536] width 362 height 18
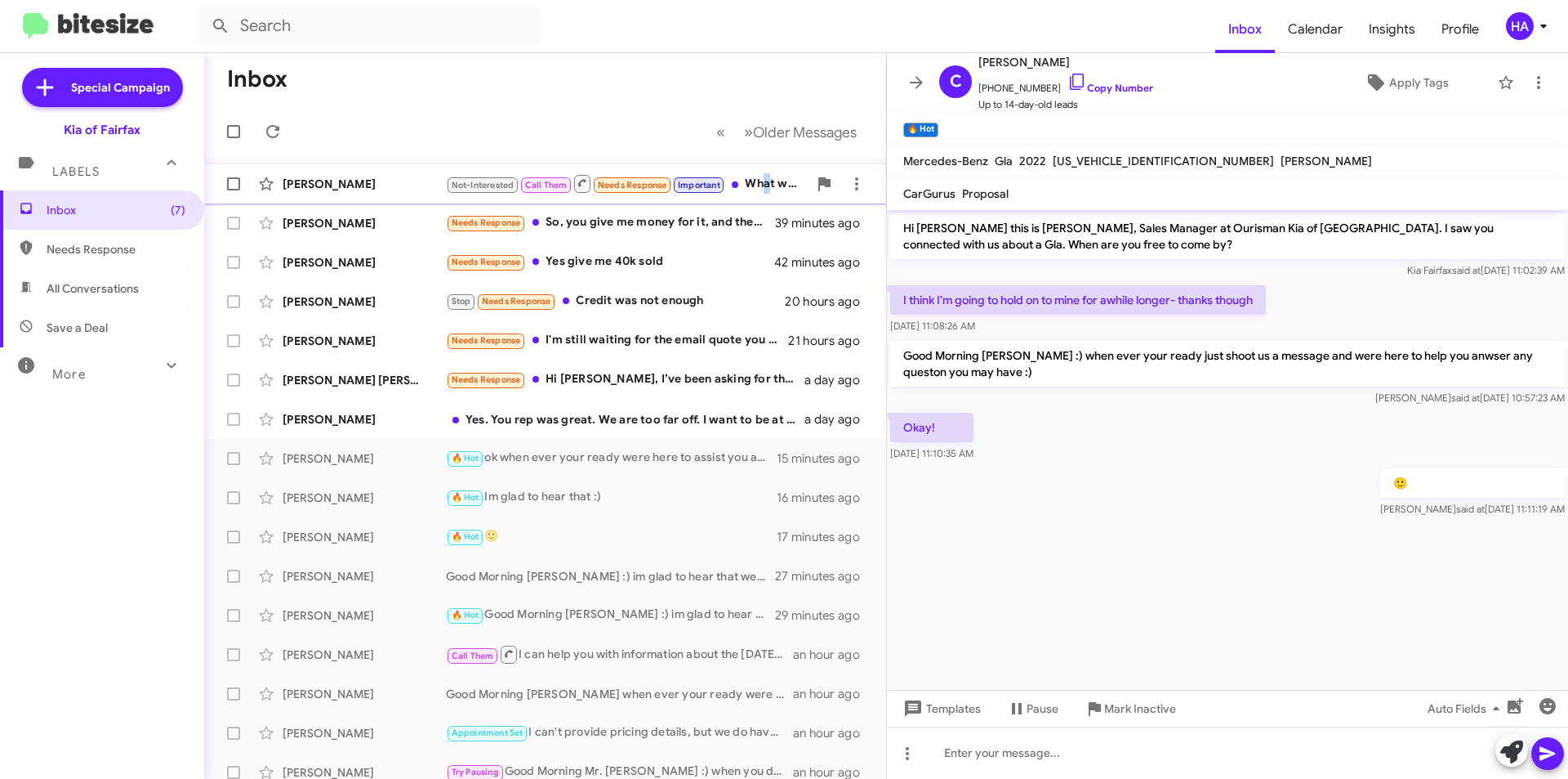
click at [766, 189] on div "Not-Interested Call Them Needs Response Important What would the otd price be. …" at bounding box center [626, 183] width 362 height 20
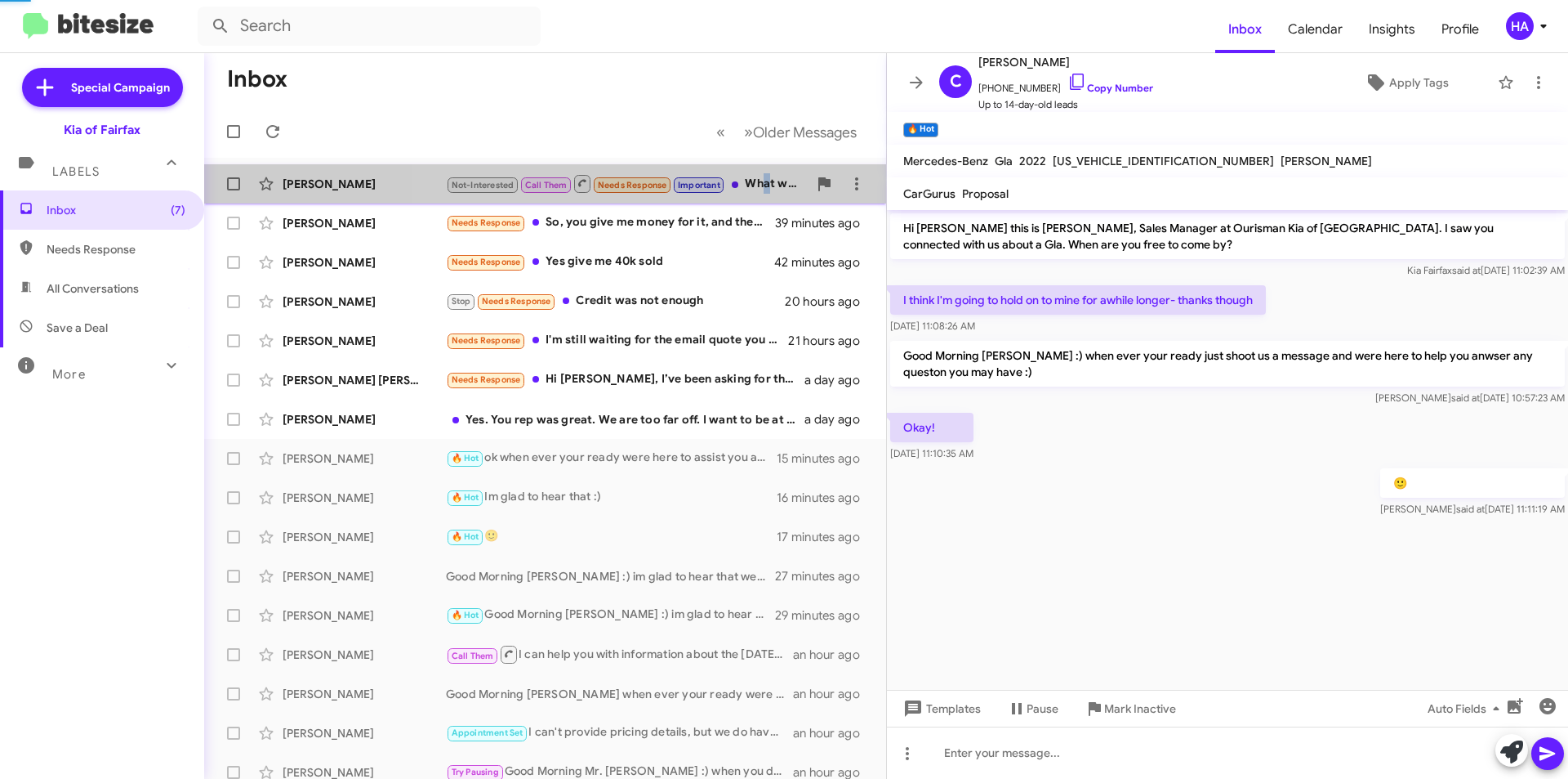
scroll to position [23, 0]
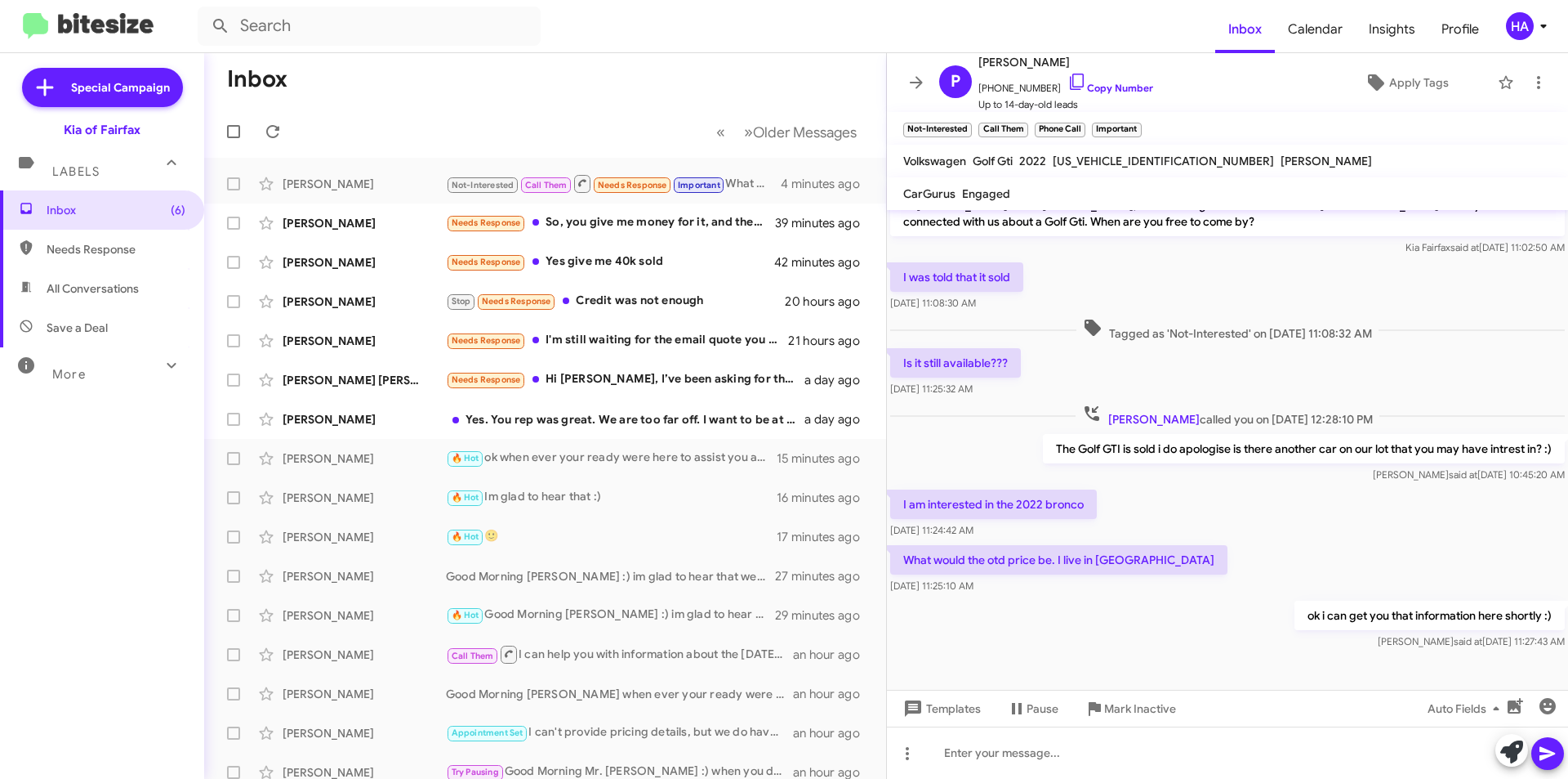
click at [563, 110] on mat-toolbar-row "« Previous » Next Older Messages" at bounding box center [544, 131] width 682 height 52
click at [400, 93] on mat-toolbar-row "Inbox" at bounding box center [544, 79] width 682 height 52
click at [743, 60] on mat-toolbar-row "Inbox" at bounding box center [544, 79] width 682 height 52
click at [902, 80] on span at bounding box center [916, 82] width 33 height 19
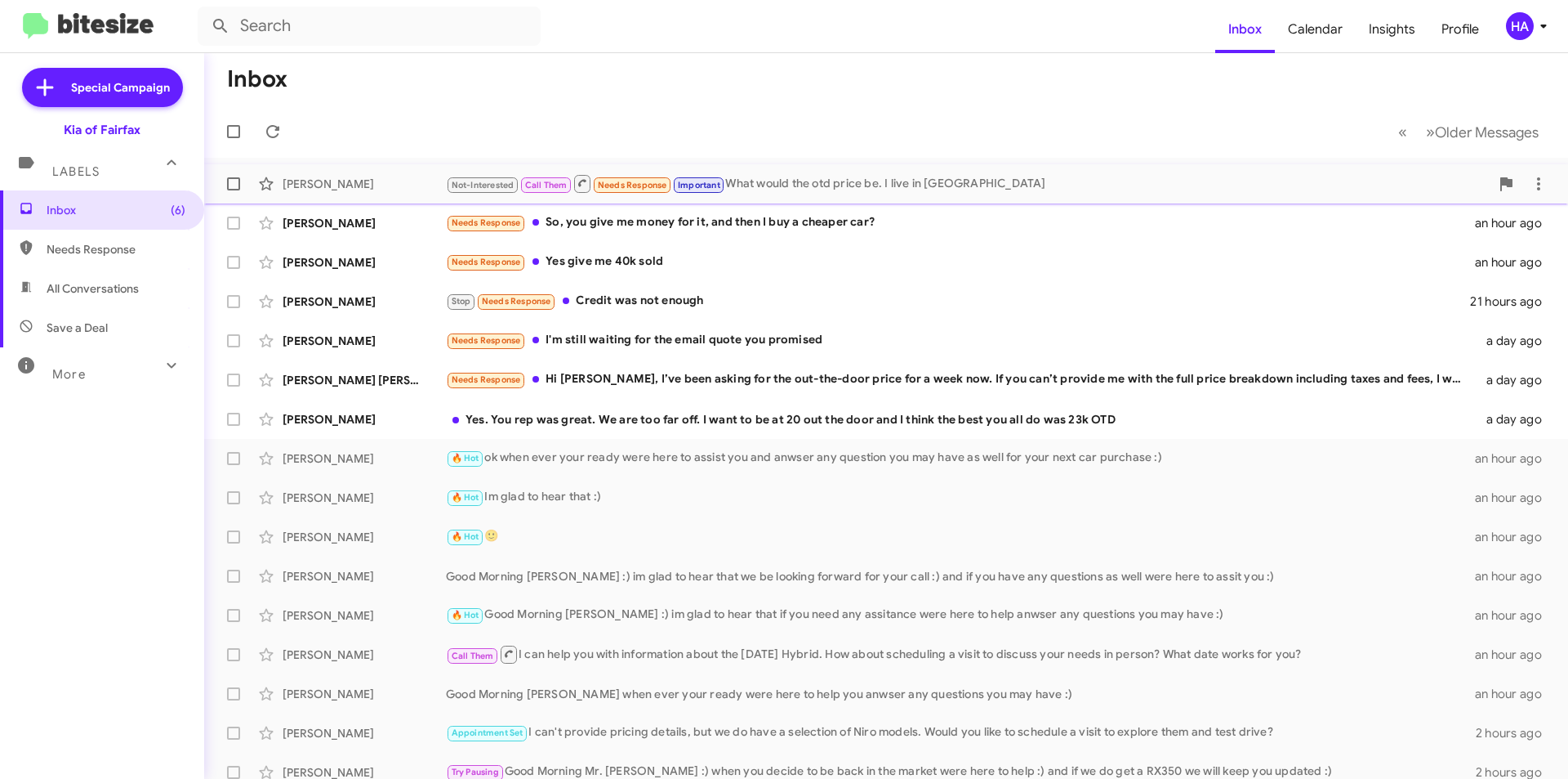
click at [868, 181] on div "Not-Interested Call Them Needs Response Important What would the otd price be. …" at bounding box center [968, 183] width 1044 height 20
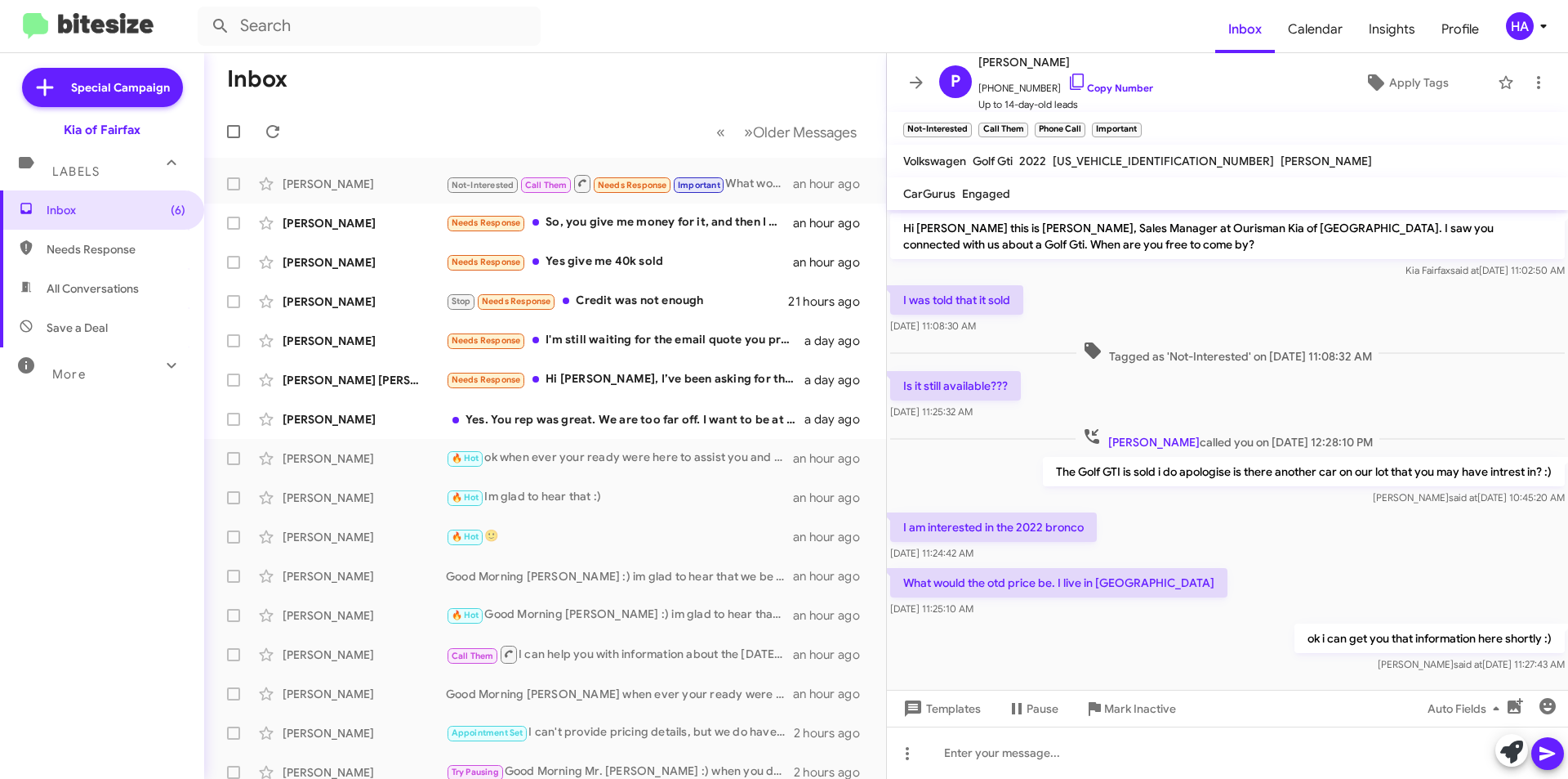
click at [612, 105] on mat-toolbar-row "« Previous » Next Older Messages" at bounding box center [544, 131] width 682 height 52
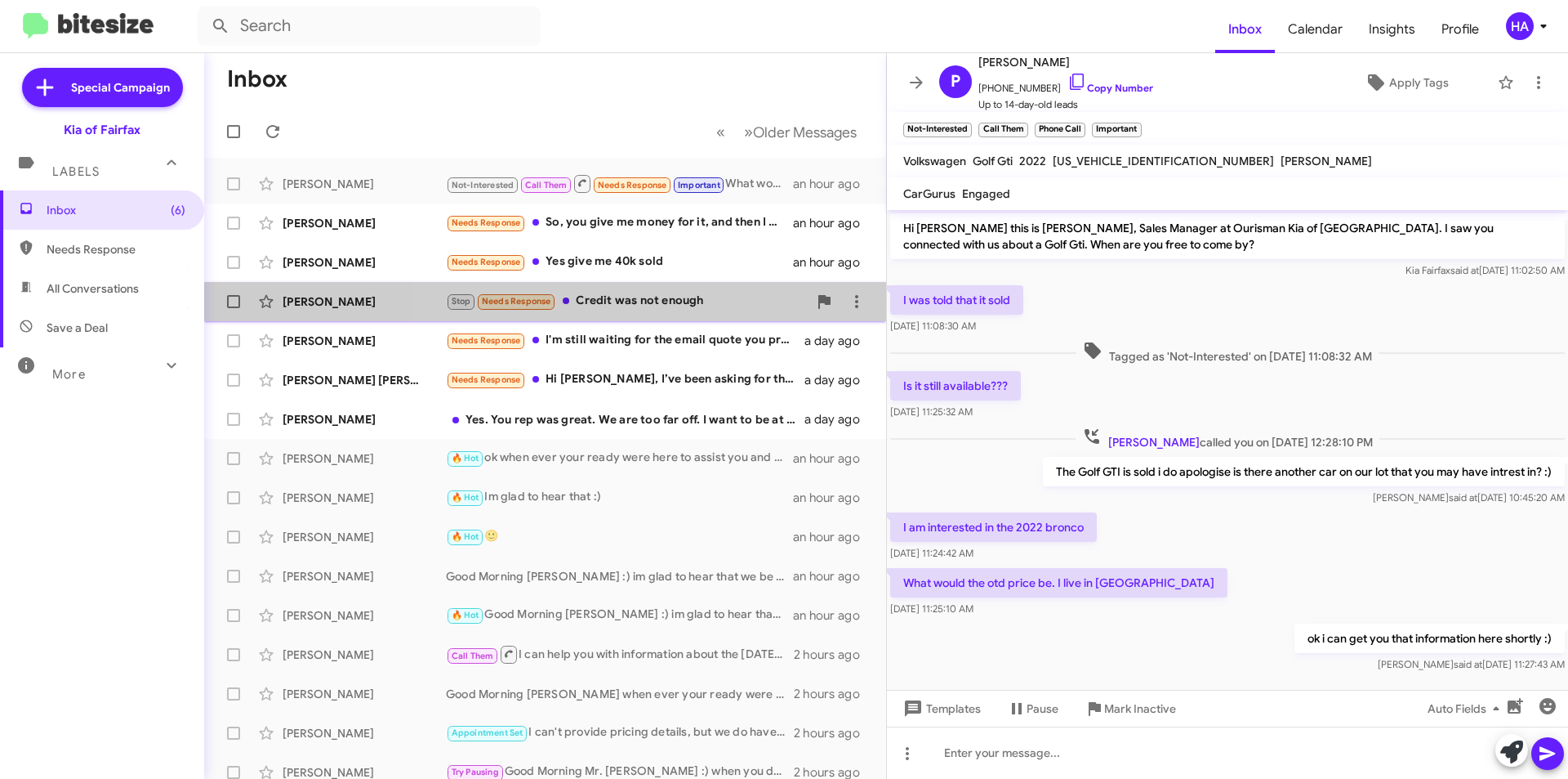
click at [659, 309] on div "Stop Needs Response Credit was not enough" at bounding box center [626, 301] width 362 height 18
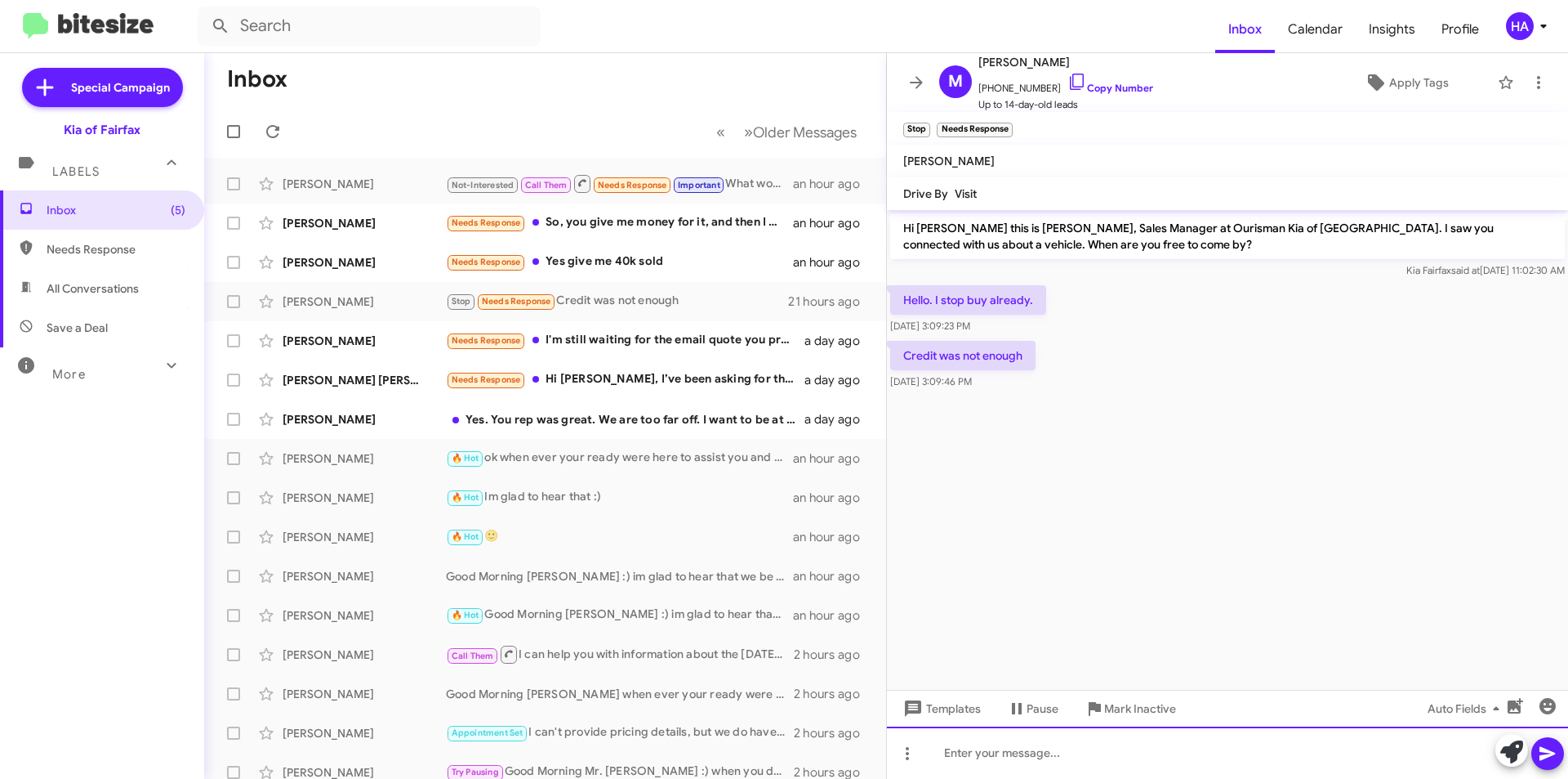
click at [1101, 770] on div at bounding box center [1228, 752] width 681 height 52
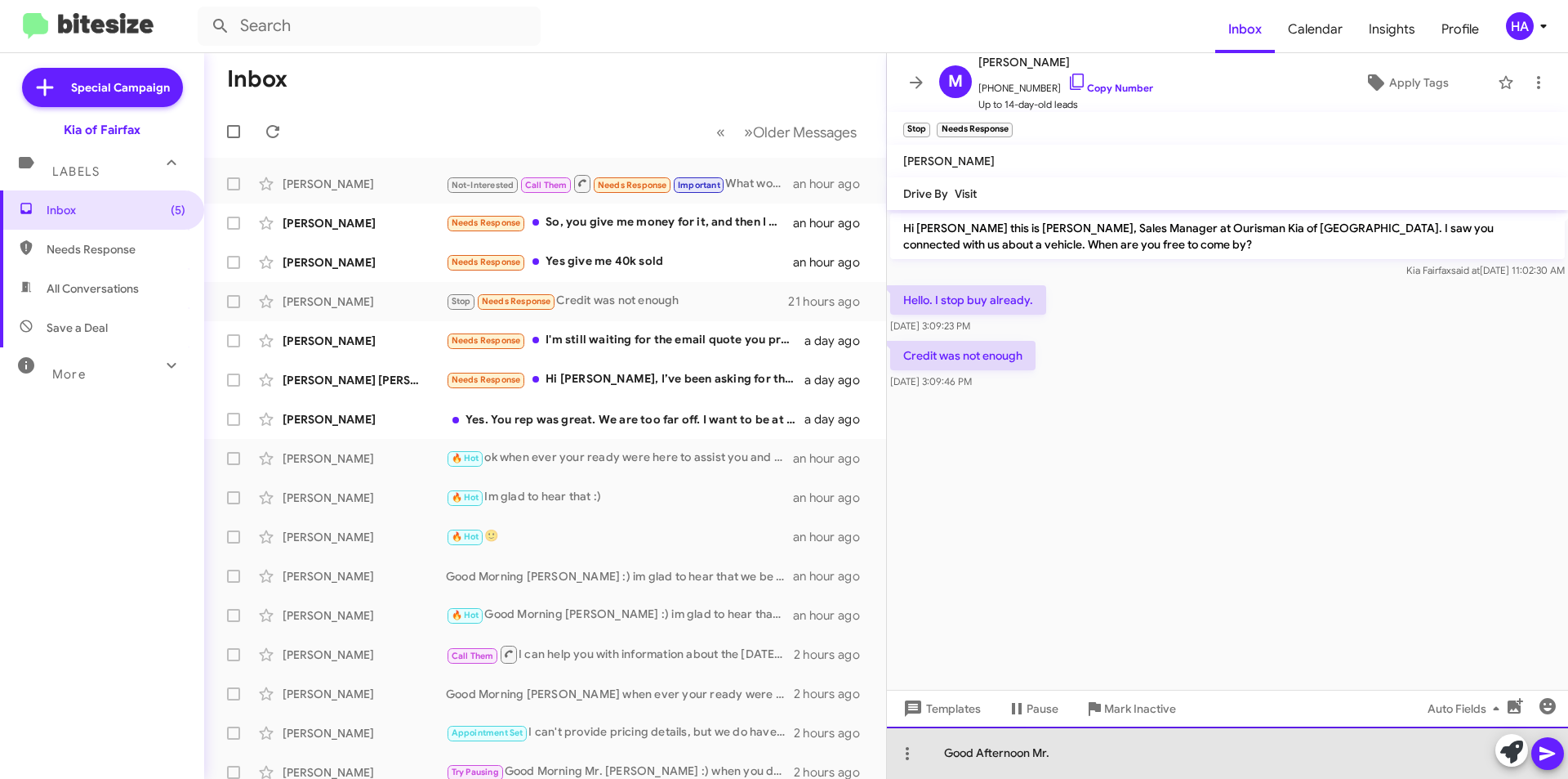
click at [1194, 768] on div "Good Afternoon Mr." at bounding box center [1228, 752] width 681 height 52
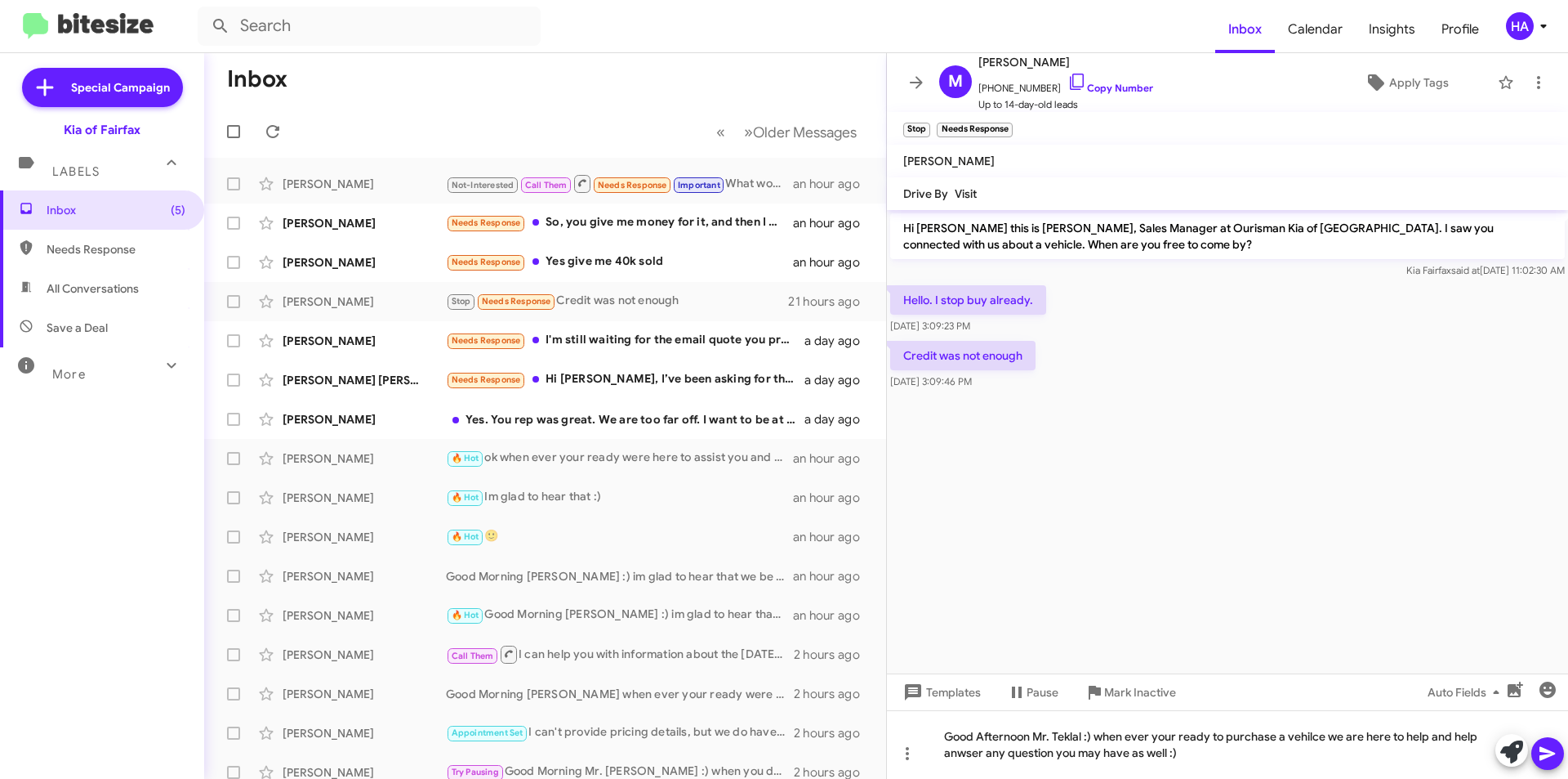
click at [1555, 747] on icon at bounding box center [1547, 753] width 19 height 19
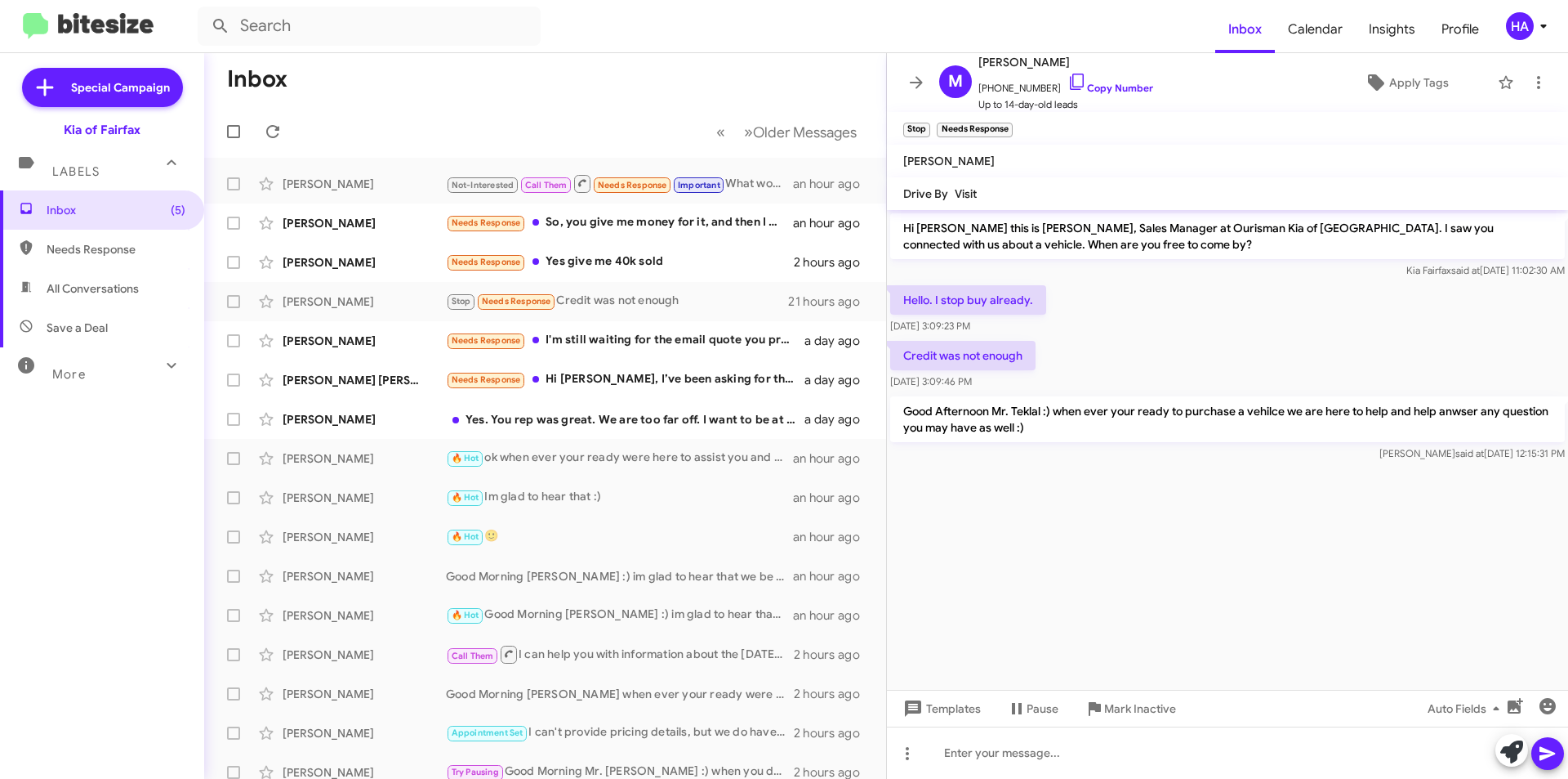
click at [601, 95] on mat-toolbar-row "Inbox" at bounding box center [544, 79] width 682 height 52
click at [668, 374] on div "Needs Response Hi Anthony, I’ve been asking for the out-the-door price for a we…" at bounding box center [626, 379] width 362 height 18
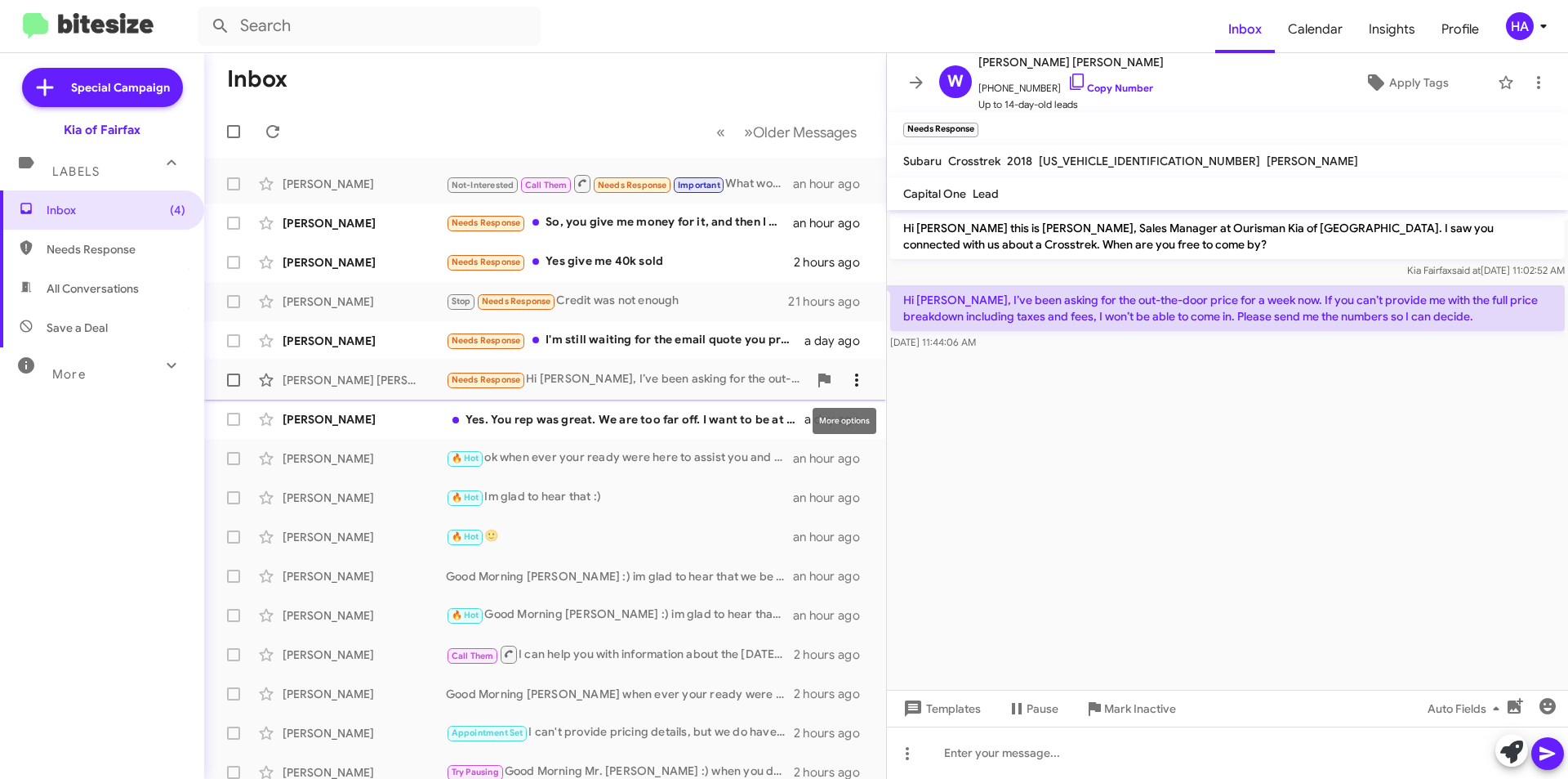
click at [850, 382] on icon at bounding box center [856, 379] width 19 height 19
click at [763, 420] on span "Mark as unread" at bounding box center [721, 422] width 83 height 39
click at [653, 219] on div "Needs Response So, you give me money for it, and then I buy a cheaper car?" at bounding box center [626, 223] width 362 height 18
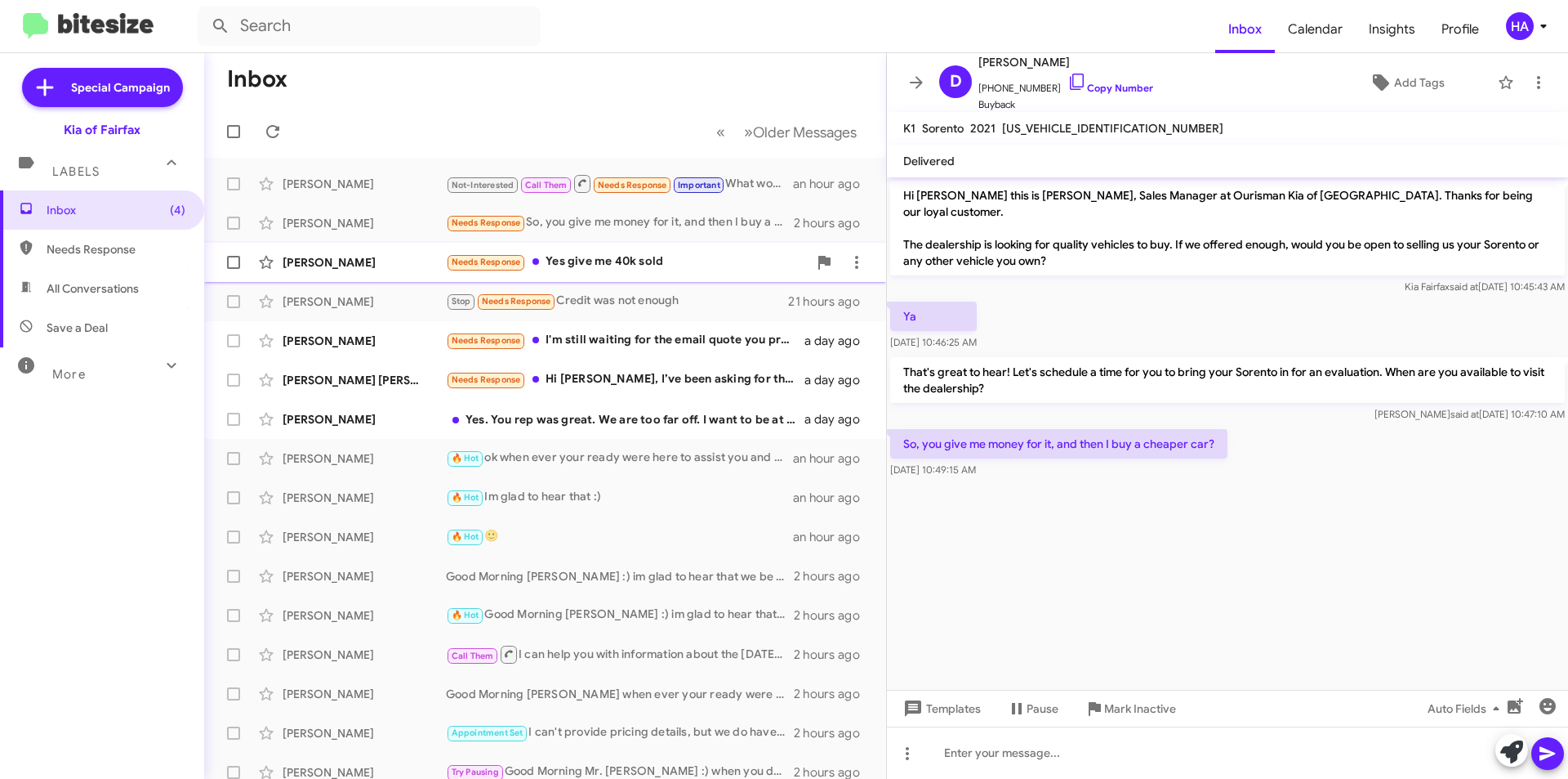
click at [620, 263] on div "Needs Response Yes give me 40k sold" at bounding box center [626, 262] width 362 height 18
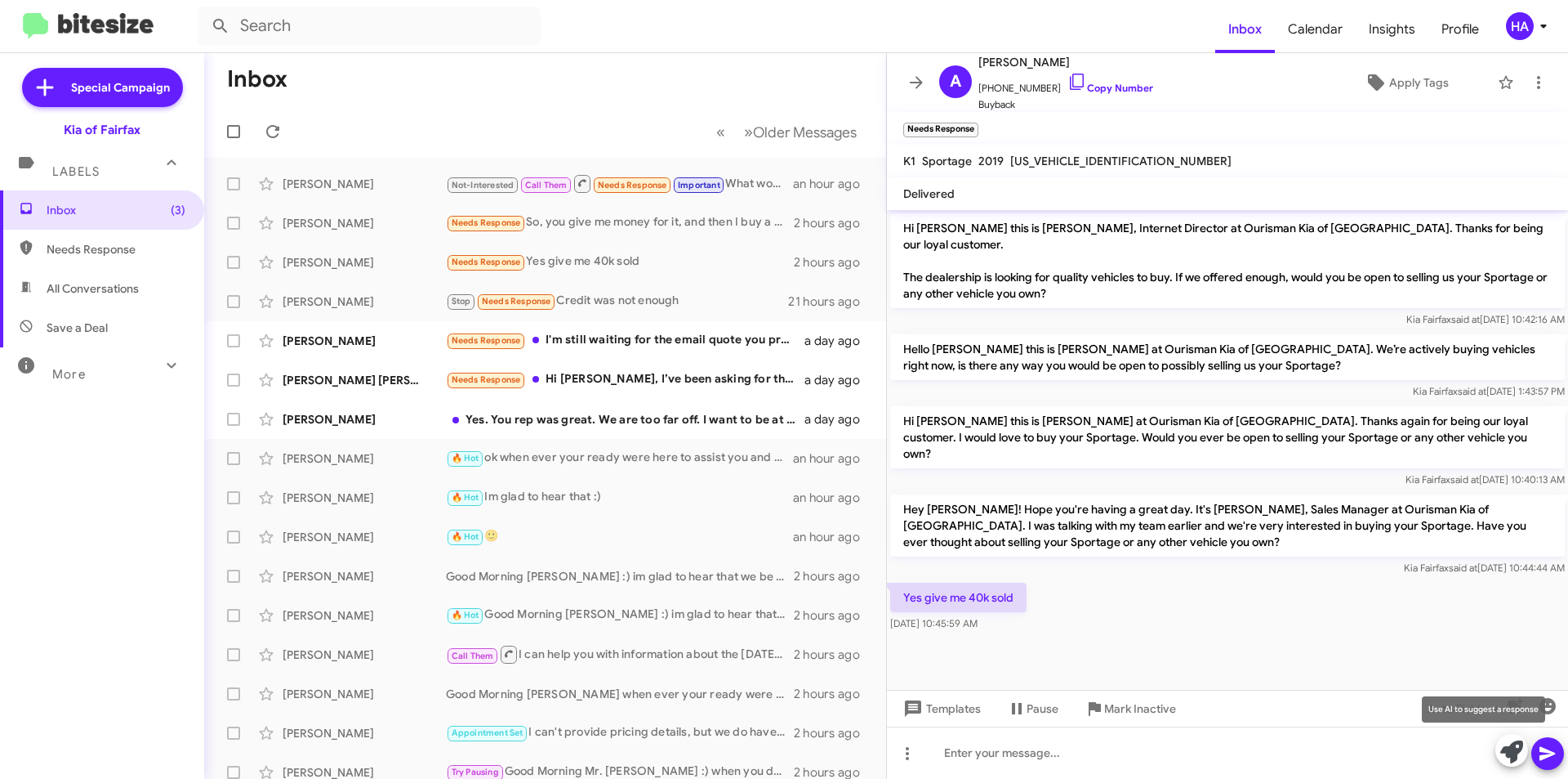
click at [1516, 746] on icon at bounding box center [1511, 751] width 23 height 23
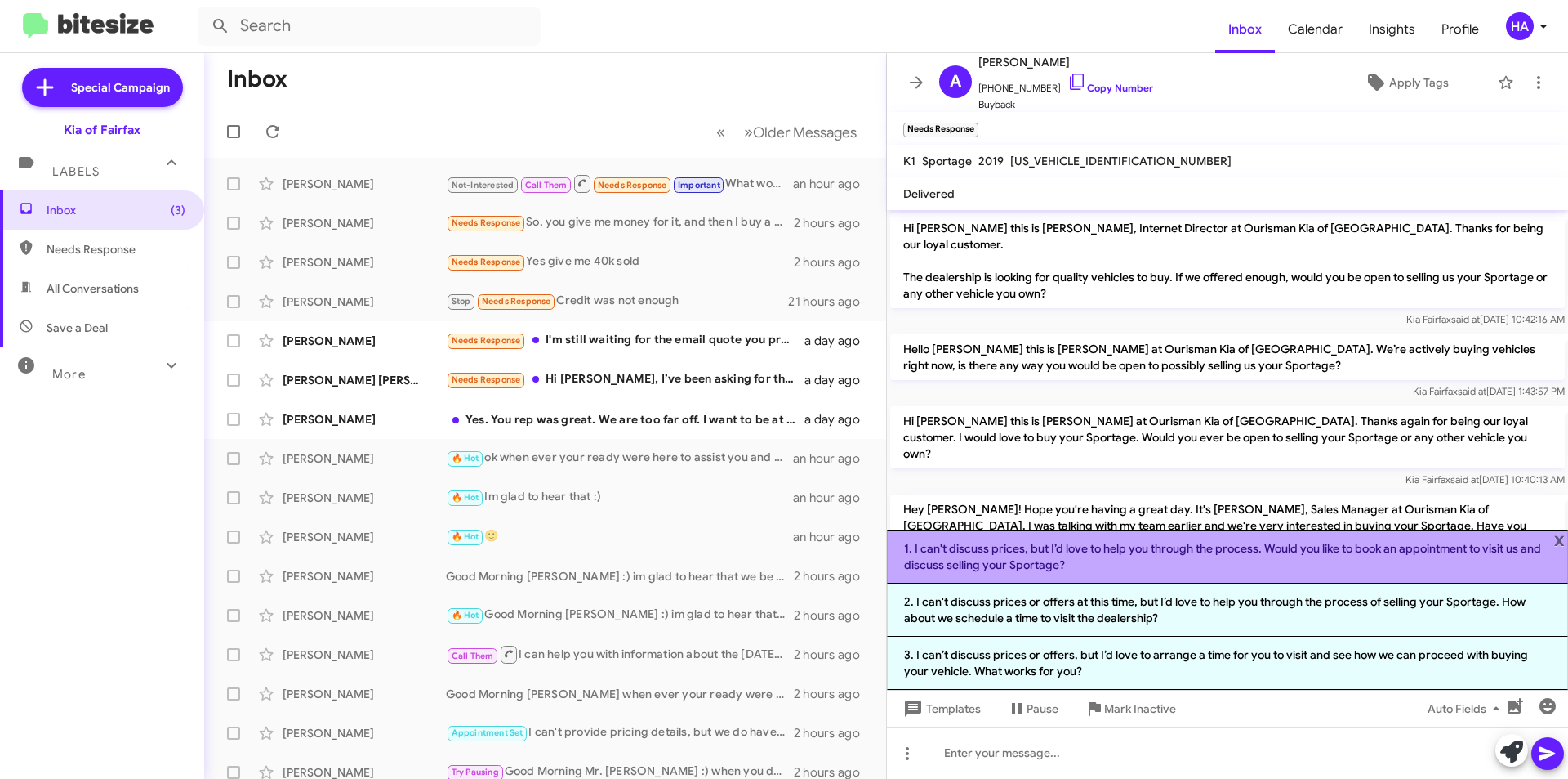
click at [1186, 576] on li "1. I can't discuss prices, but I’d love to help you through the process. Would …" at bounding box center [1228, 556] width 681 height 54
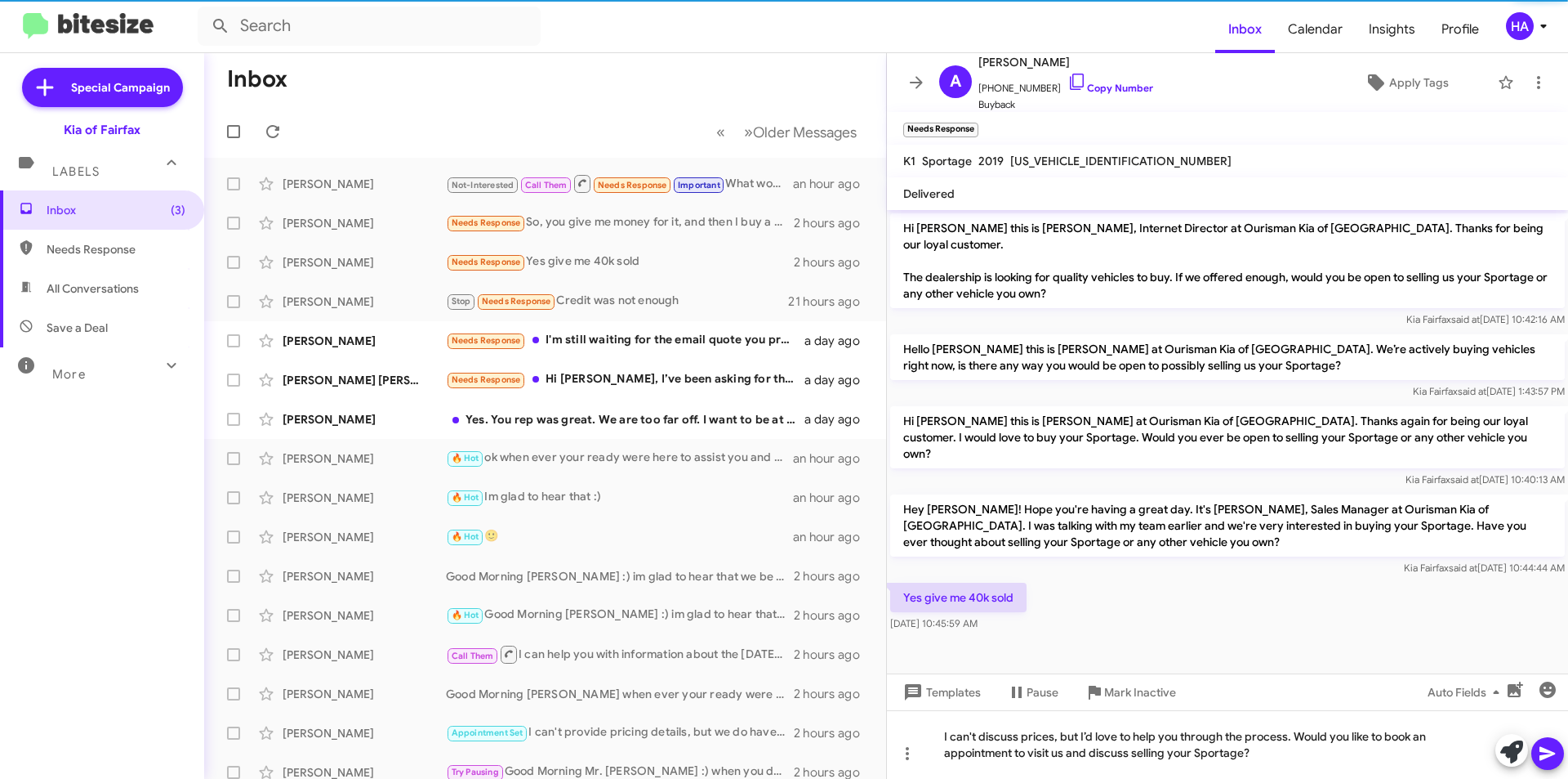
click at [1547, 750] on icon at bounding box center [1547, 754] width 16 height 14
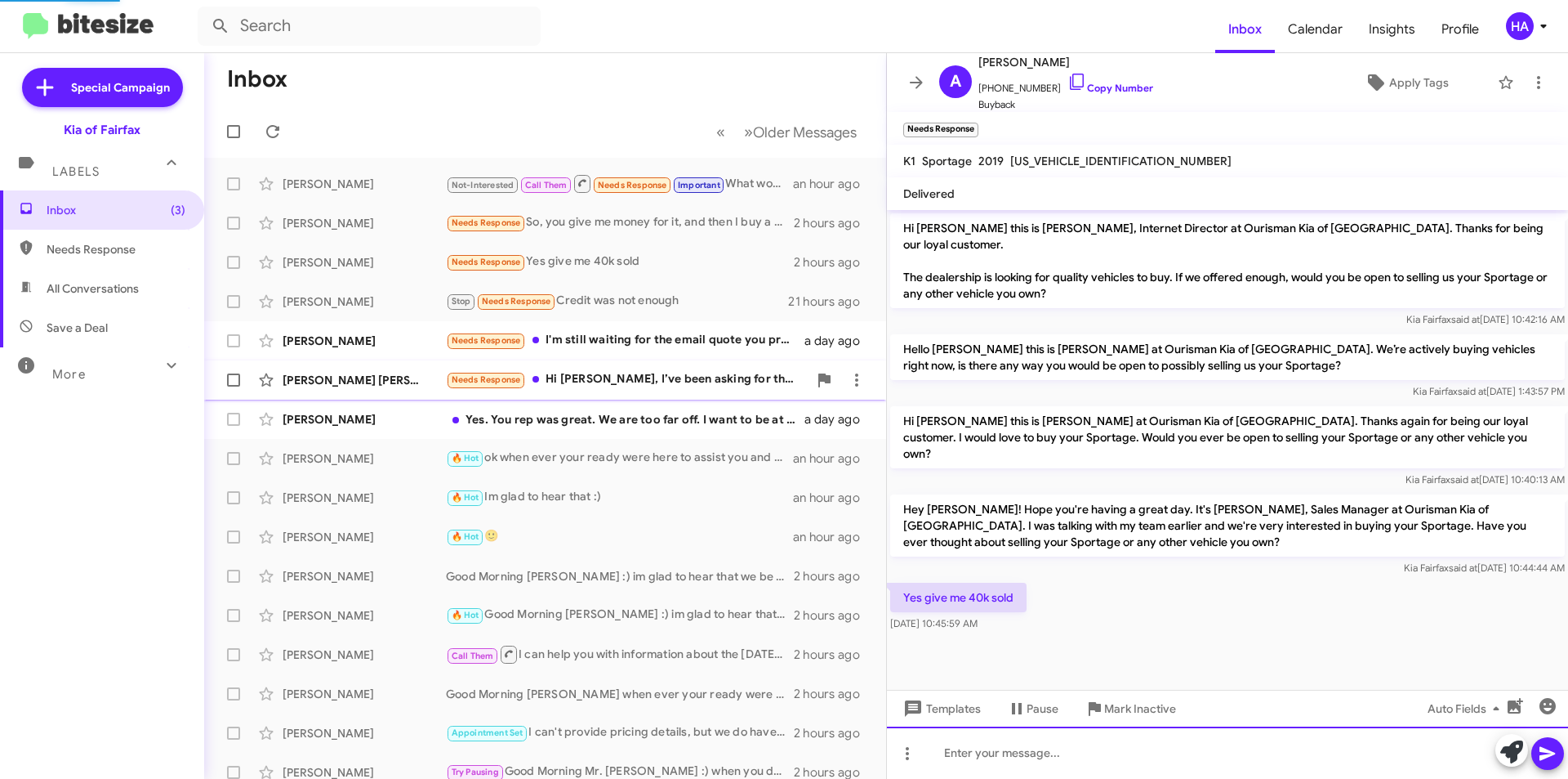
scroll to position [9, 0]
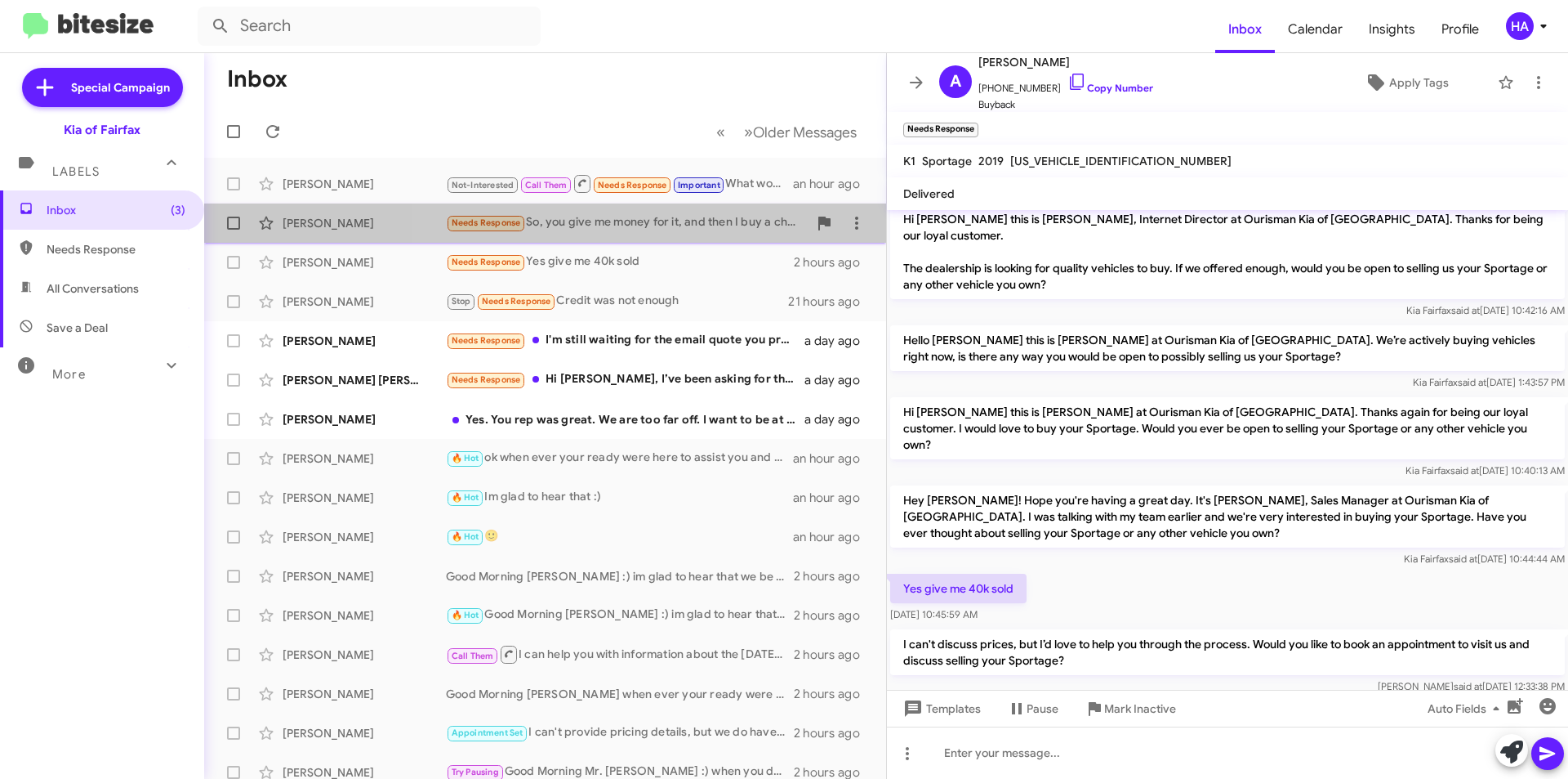
click at [645, 217] on div "Needs Response So, you give me money for it, and then I buy a cheaper car?" at bounding box center [626, 223] width 362 height 18
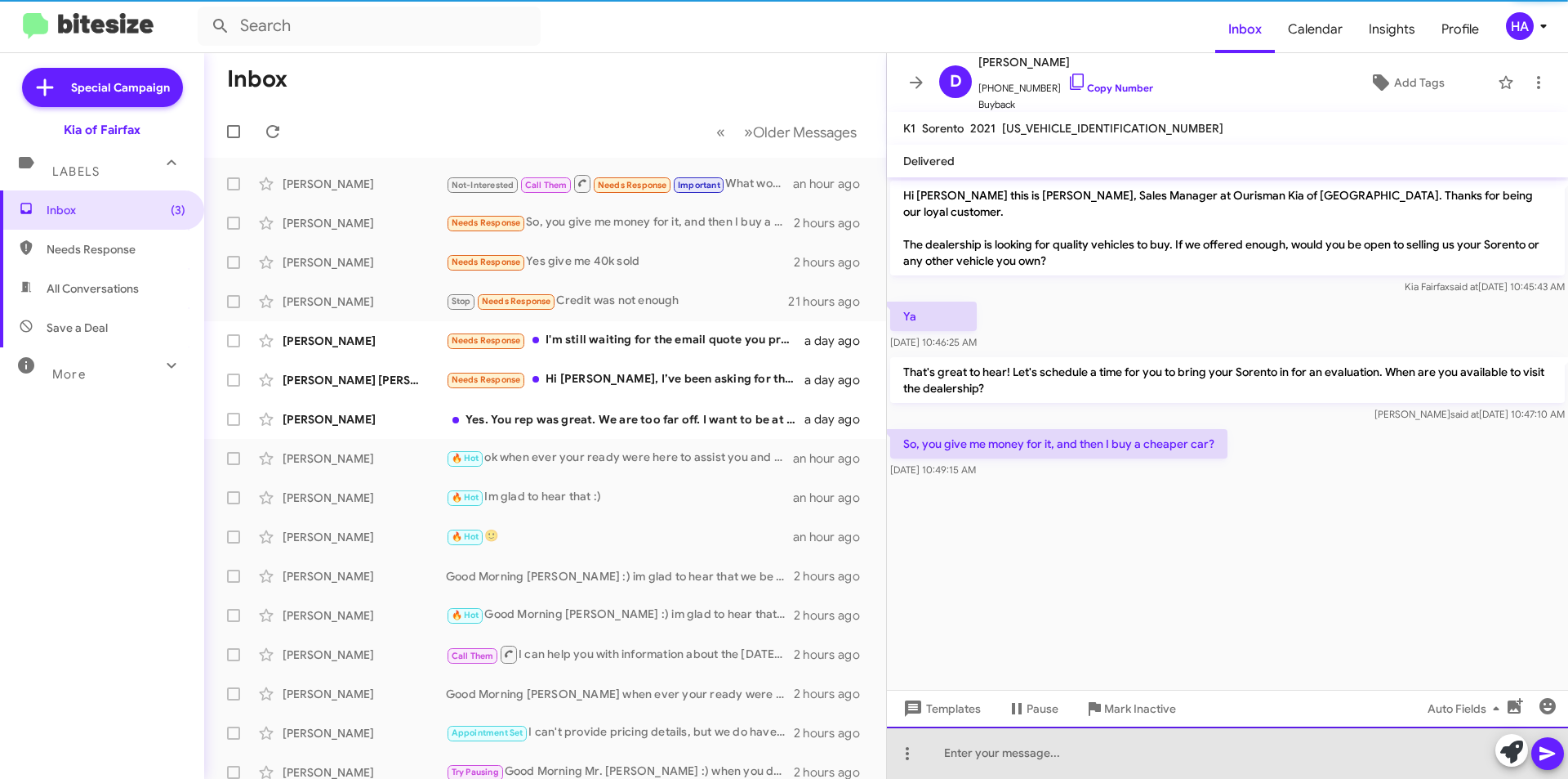
click at [1068, 757] on div at bounding box center [1228, 752] width 681 height 52
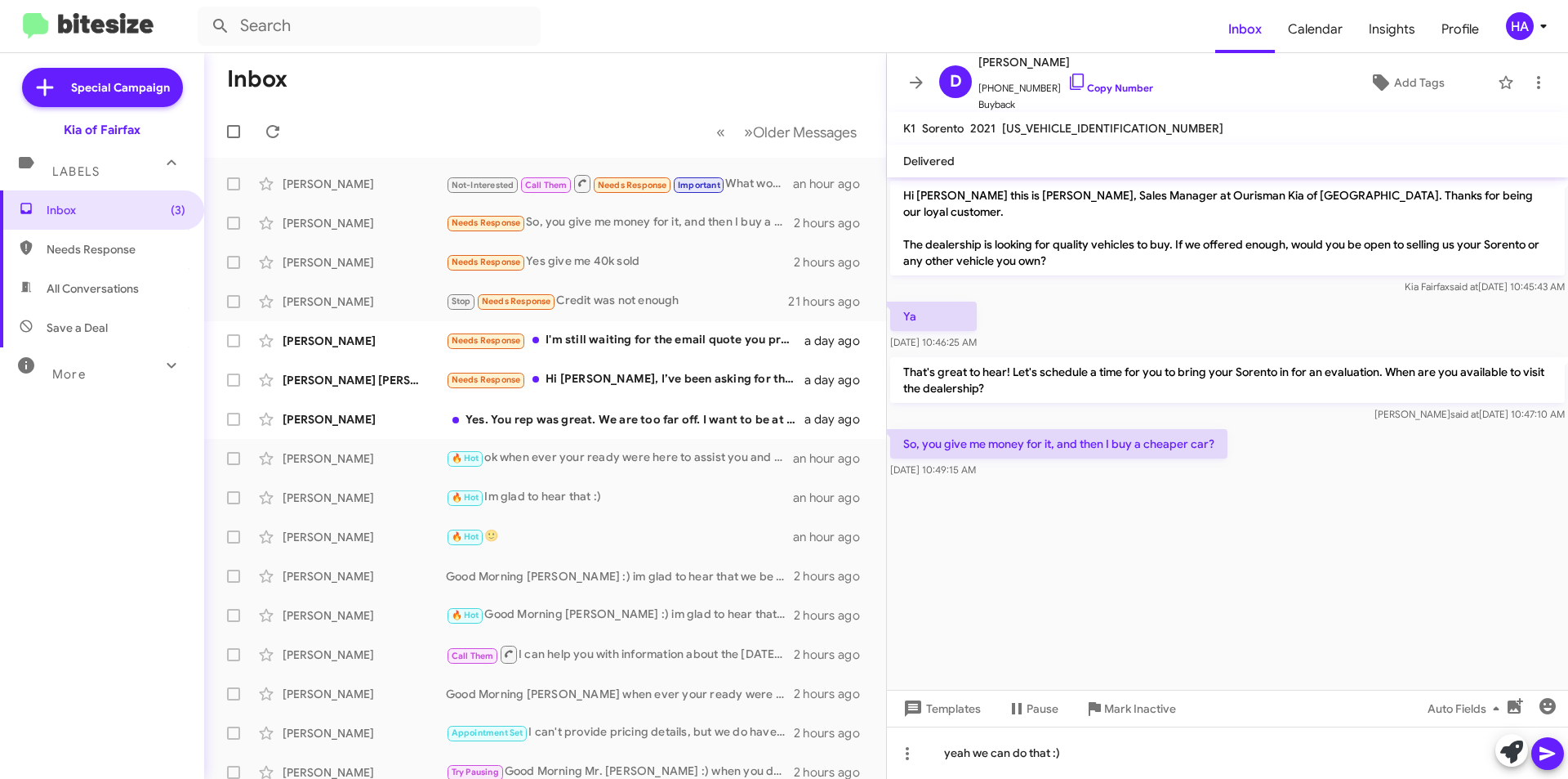
click at [1555, 754] on icon at bounding box center [1547, 753] width 19 height 19
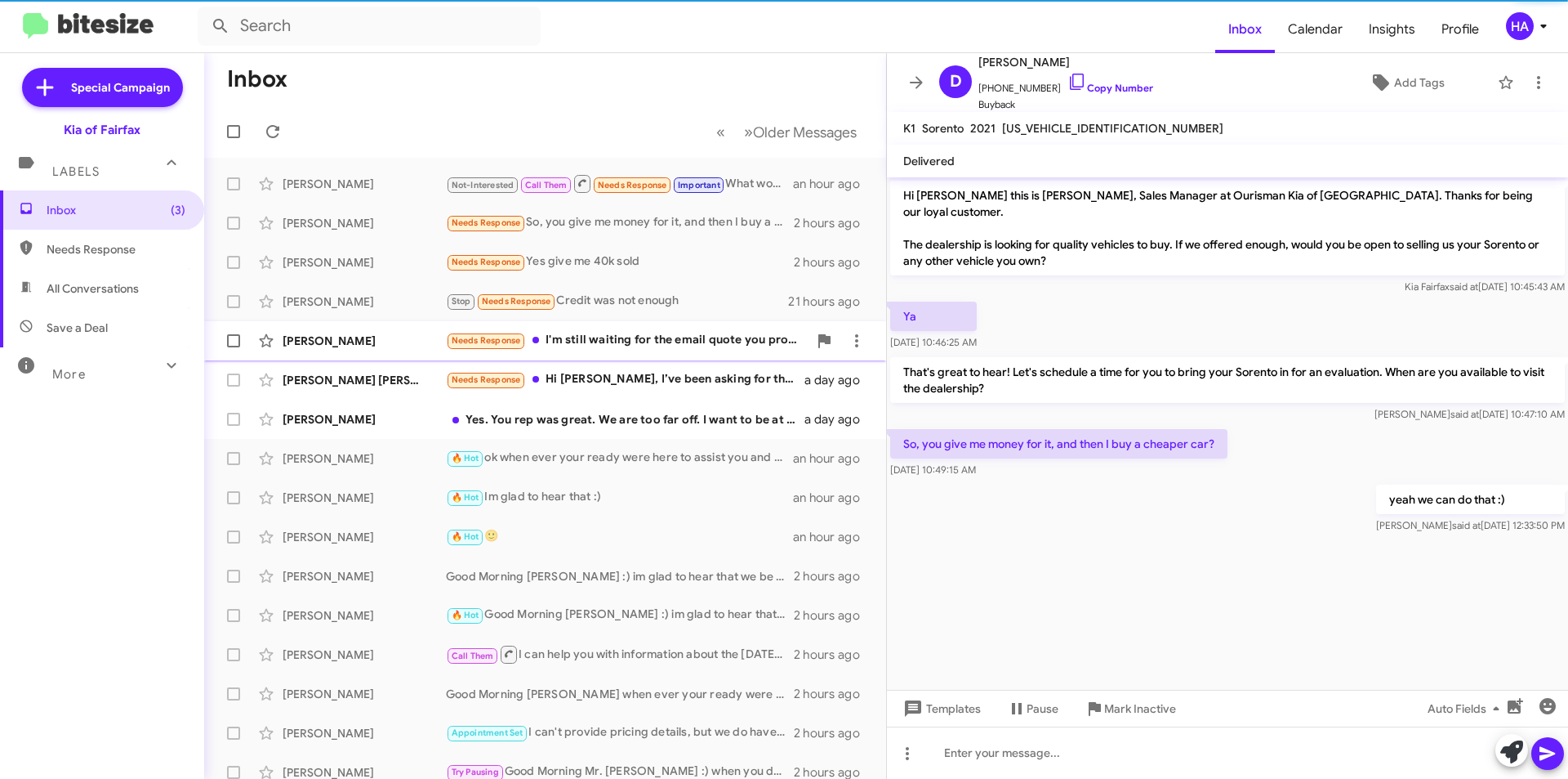
click at [643, 336] on div "Needs Response I'm still waiting for the email quote you promised" at bounding box center [626, 340] width 362 height 18
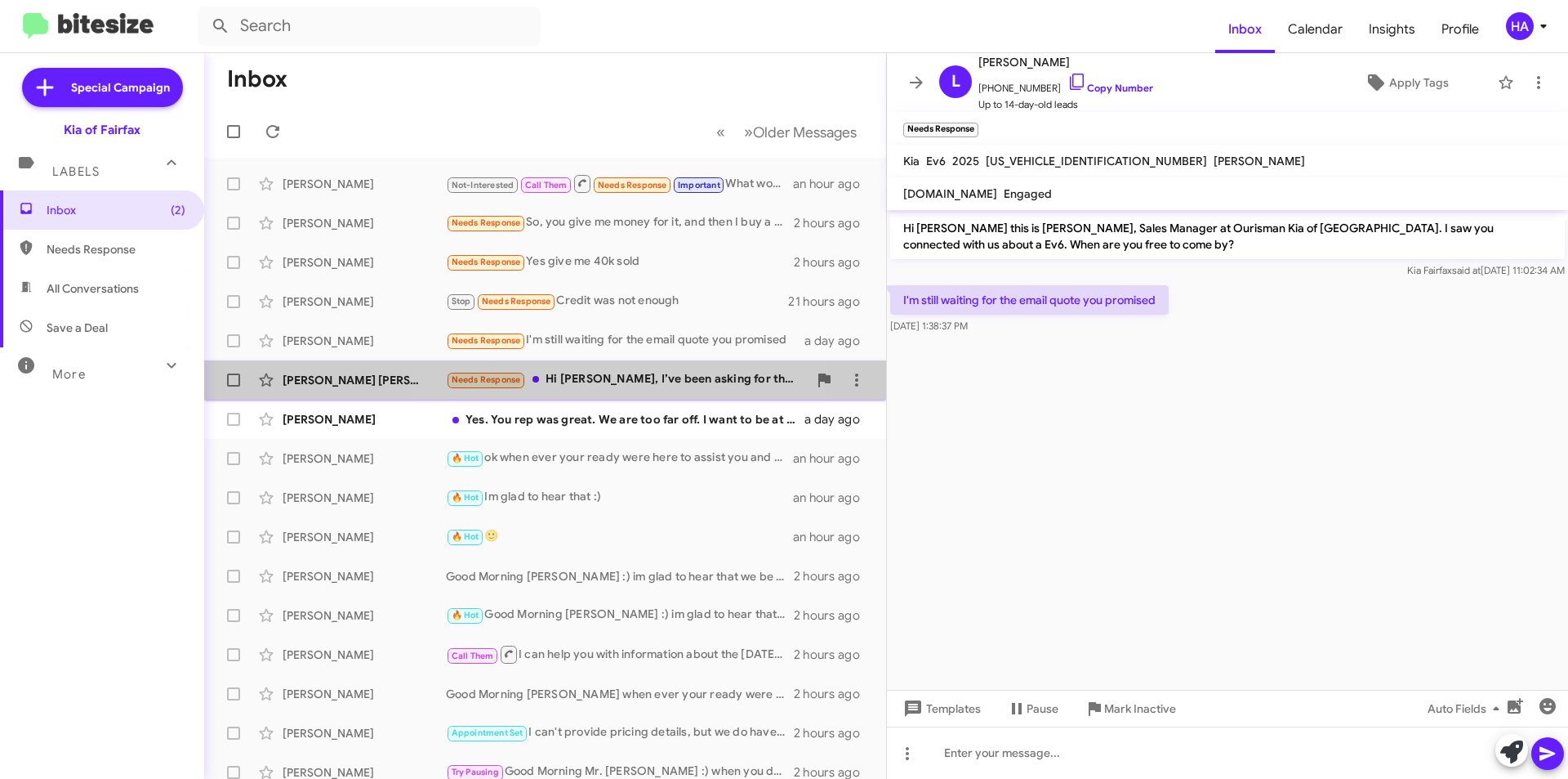
click at [634, 377] on div "Needs Response Hi Anthony, I’ve been asking for the out-the-door price for a we…" at bounding box center [626, 379] width 362 height 18
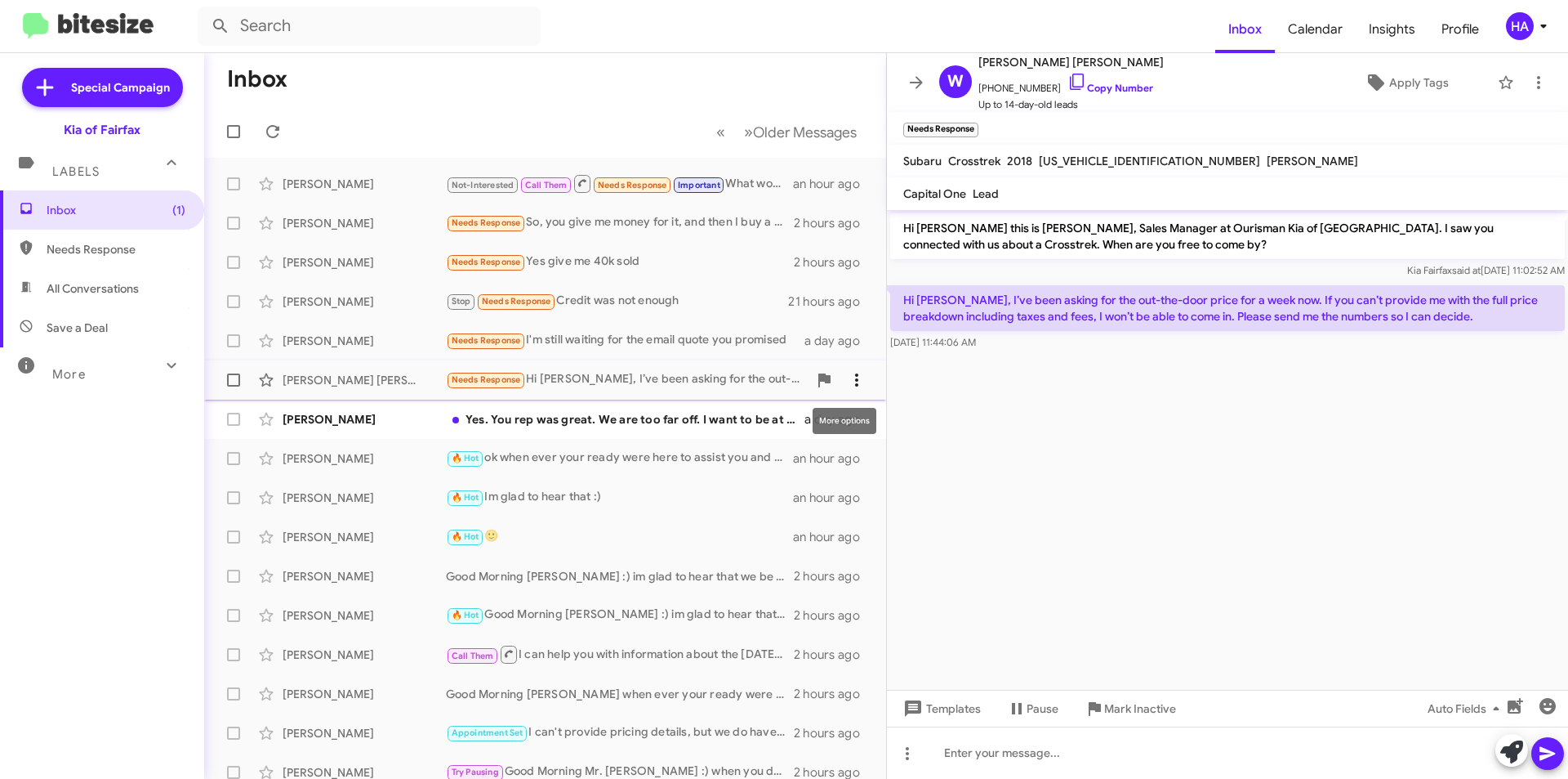
click at [847, 382] on icon at bounding box center [856, 379] width 19 height 19
click at [763, 414] on span "Mark as unread" at bounding box center [721, 422] width 83 height 39
click at [855, 346] on icon at bounding box center [856, 341] width 3 height 13
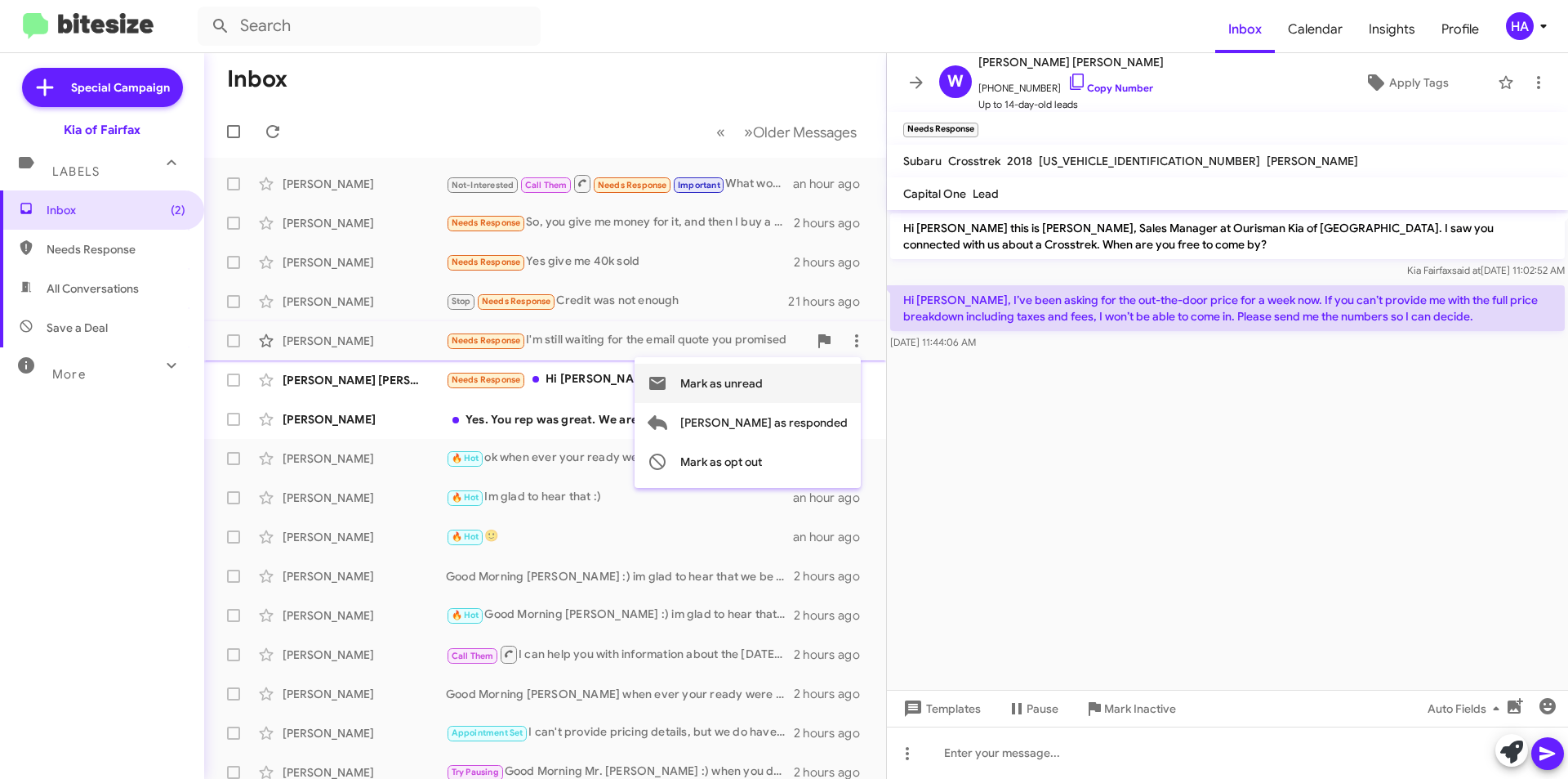
click at [763, 382] on span "Mark as unread" at bounding box center [721, 383] width 83 height 39
click at [721, 61] on mat-toolbar-row "Inbox" at bounding box center [544, 79] width 682 height 52
